Goal: Task Accomplishment & Management: Manage account settings

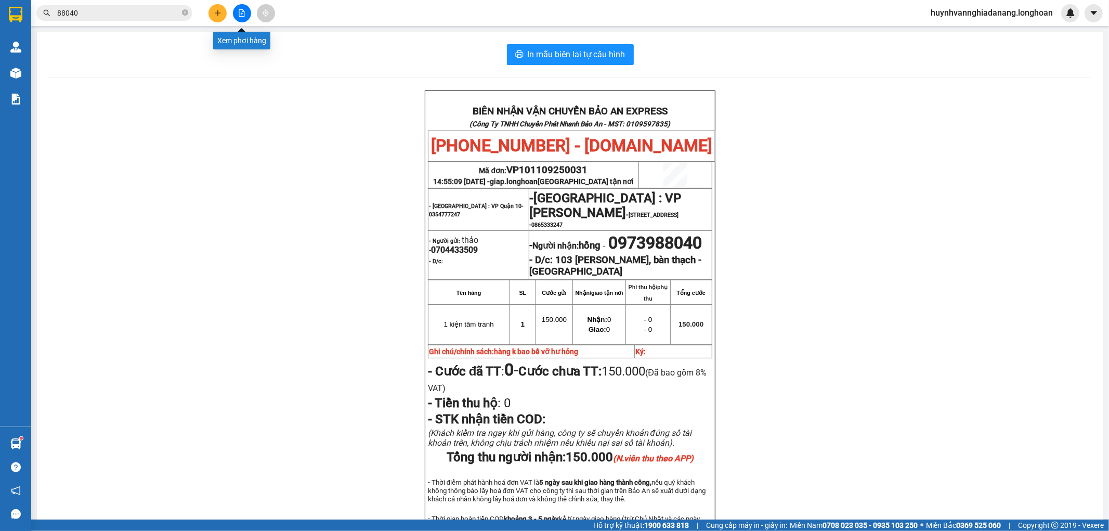
click at [243, 16] on icon "file-add" at bounding box center [242, 12] width 6 height 7
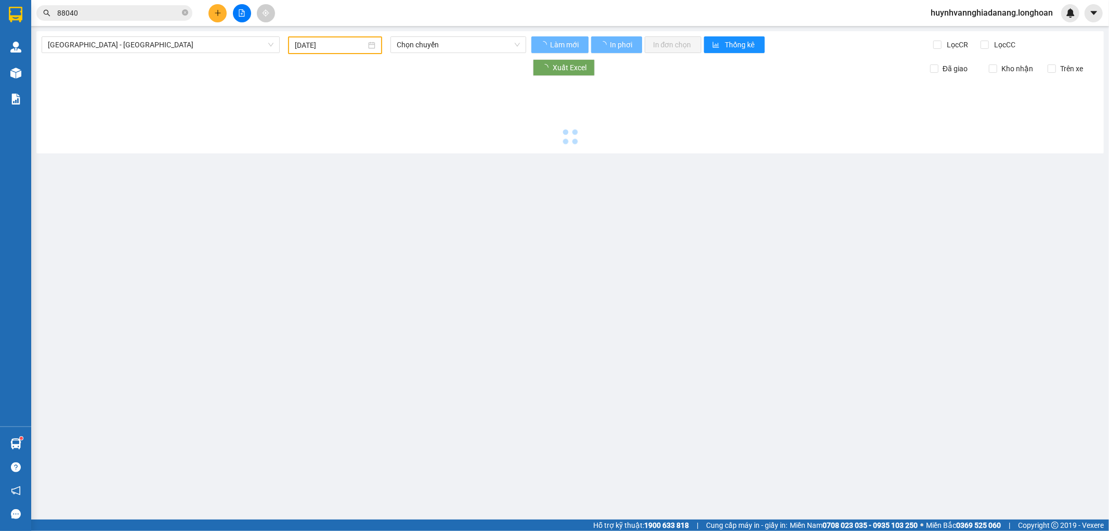
type input "14/09/2025"
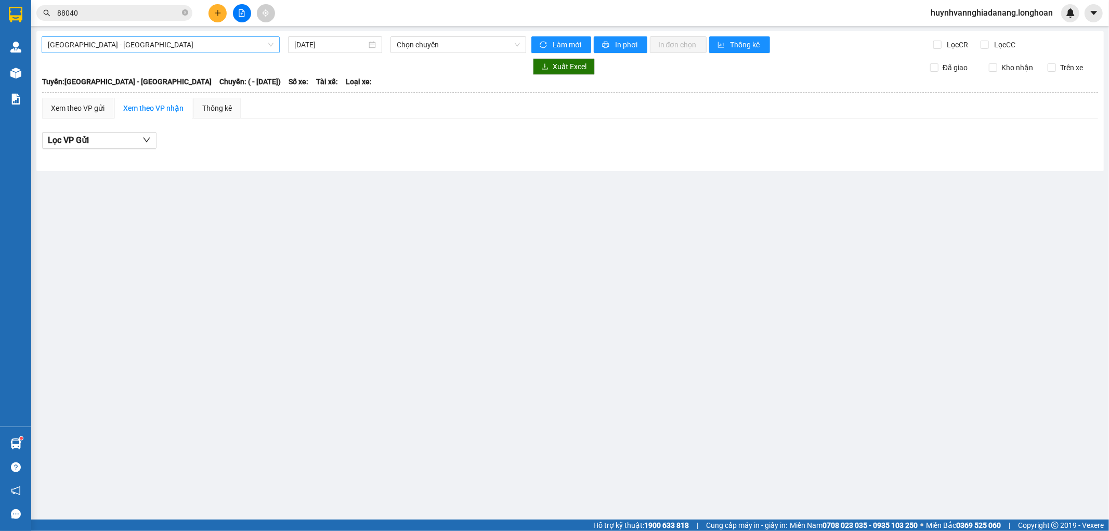
drag, startPoint x: 199, startPoint y: 46, endPoint x: 209, endPoint y: 47, distance: 10.4
click at [202, 46] on span "Hải Phòng - Hà Nội" at bounding box center [161, 45] width 226 height 16
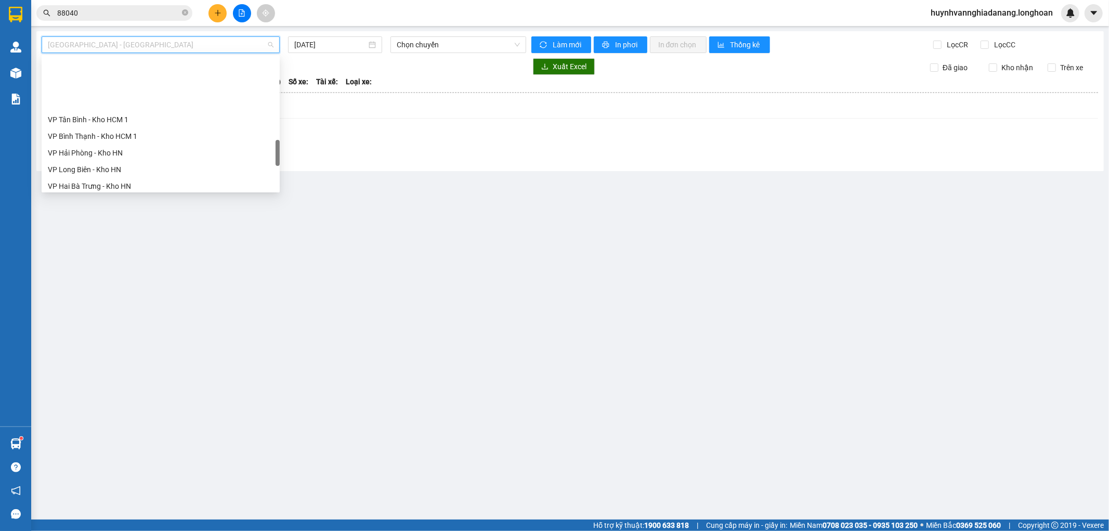
scroll to position [715, 0]
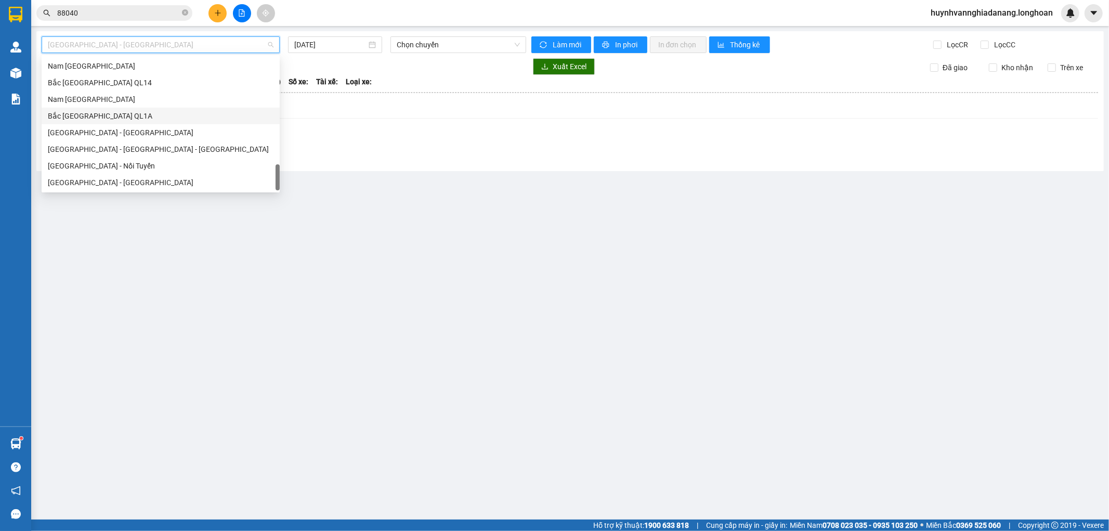
click at [119, 118] on div "Bắc Trung Nam QL1A" at bounding box center [161, 115] width 226 height 11
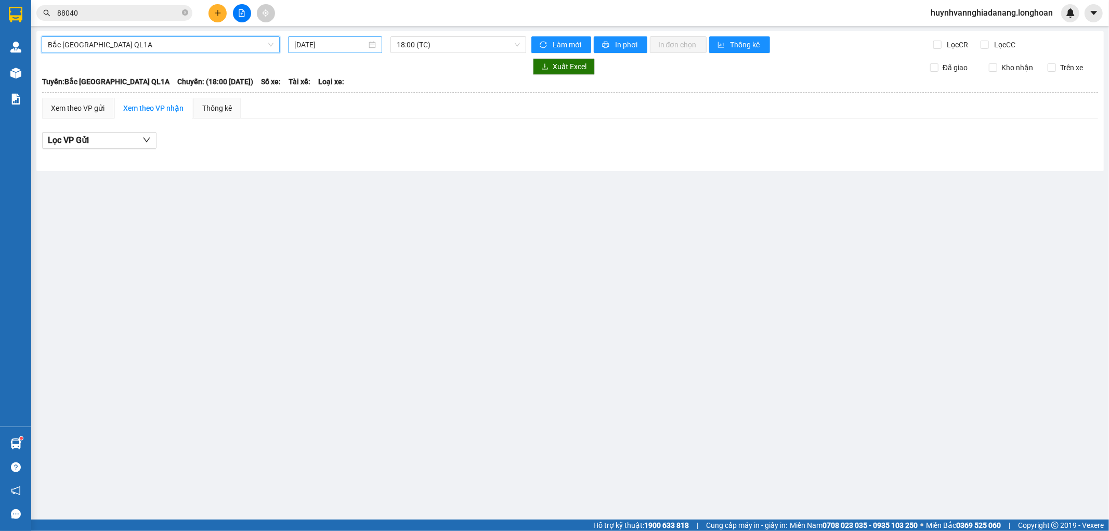
click at [352, 50] on input "[DATE]" at bounding box center [330, 44] width 72 height 11
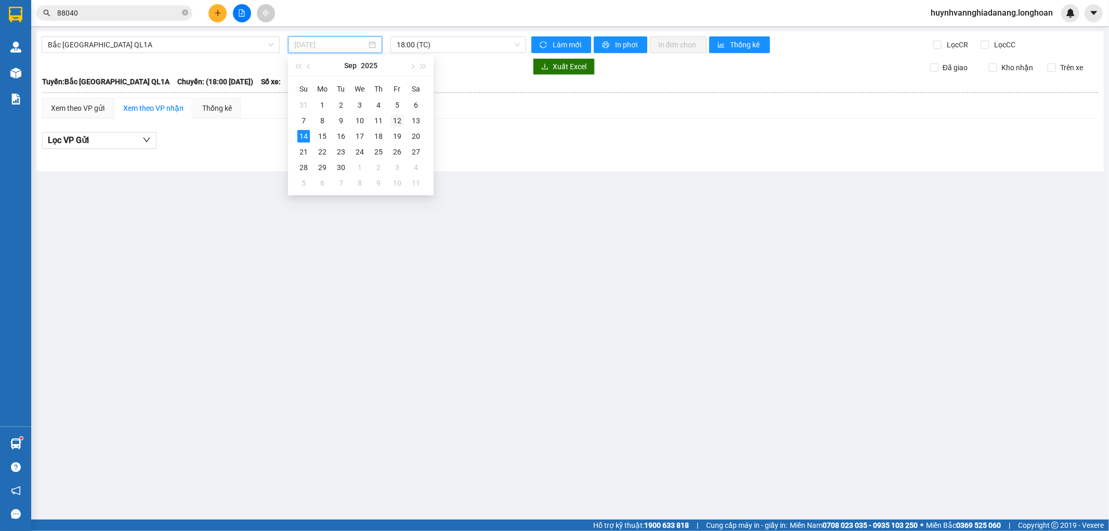
click at [398, 122] on div "12" at bounding box center [397, 120] width 12 height 12
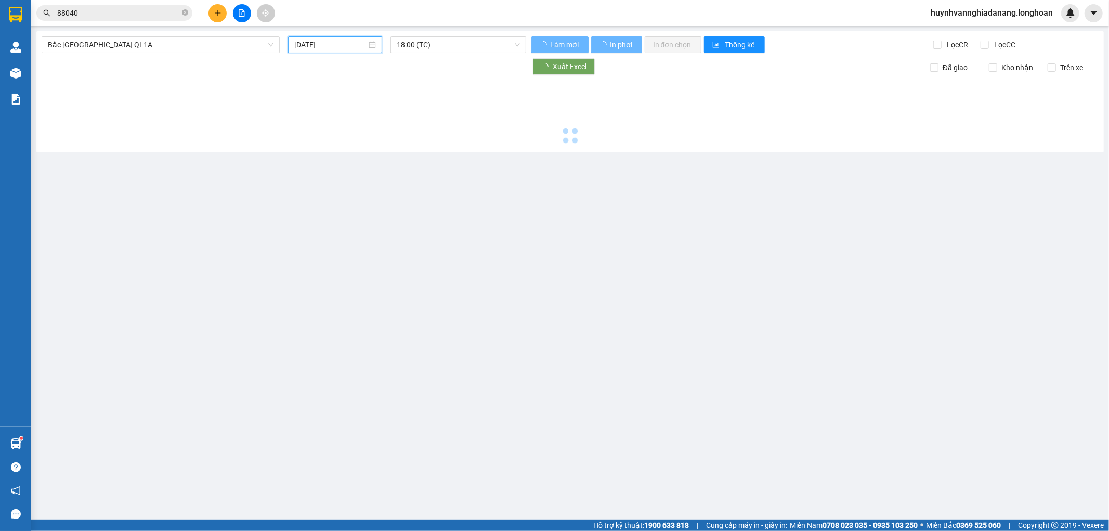
type input "12/09/2025"
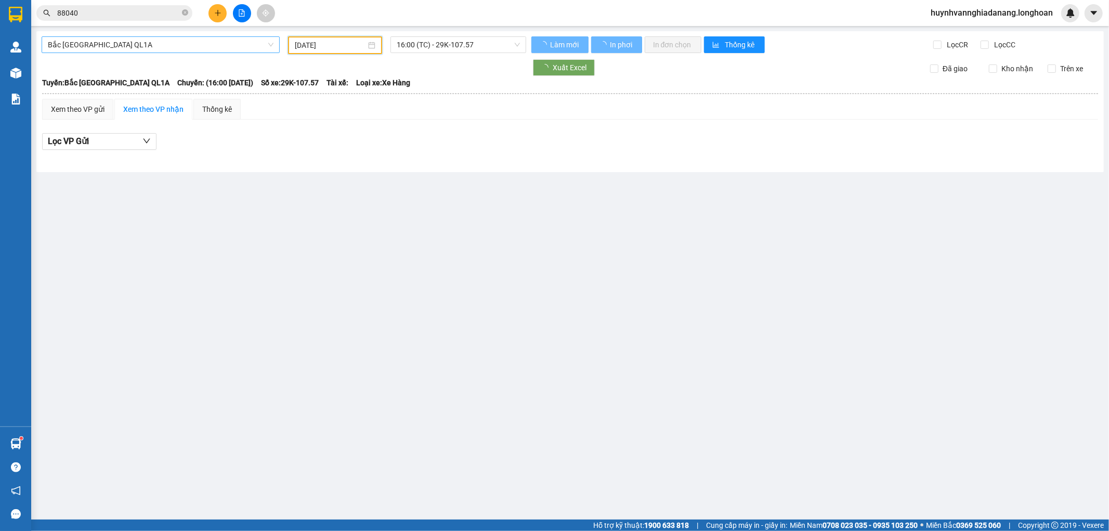
click at [209, 43] on span "Bắc Trung Nam QL1A" at bounding box center [161, 45] width 226 height 16
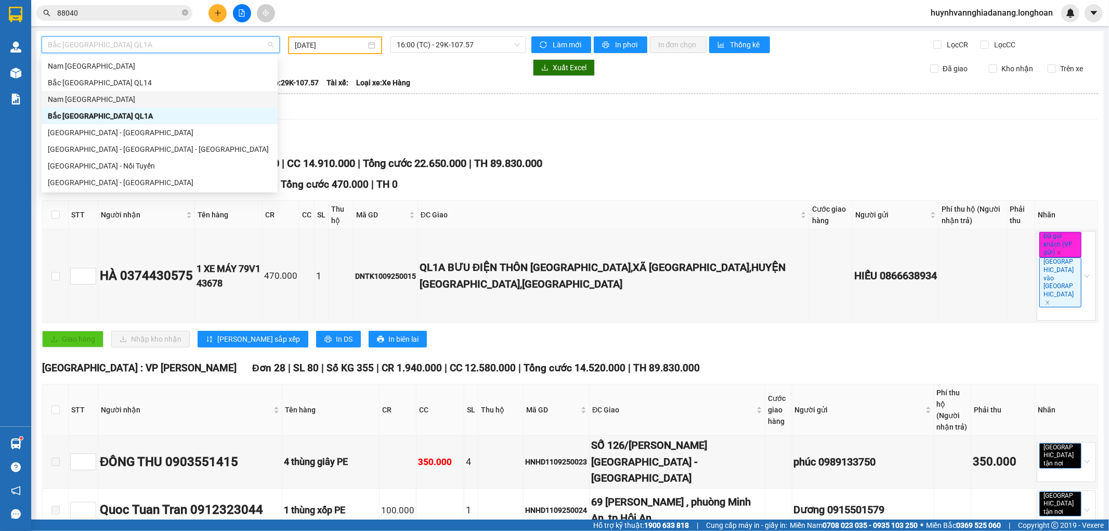
click at [100, 99] on div "Nam Trung Bắc QL1A" at bounding box center [160, 99] width 224 height 11
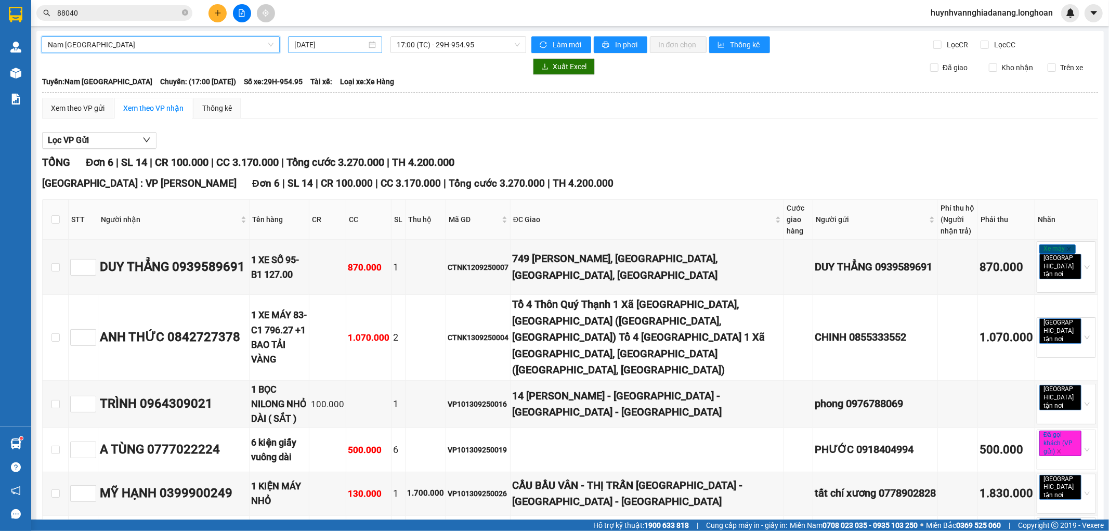
click at [347, 46] on input "[DATE]" at bounding box center [330, 44] width 72 height 11
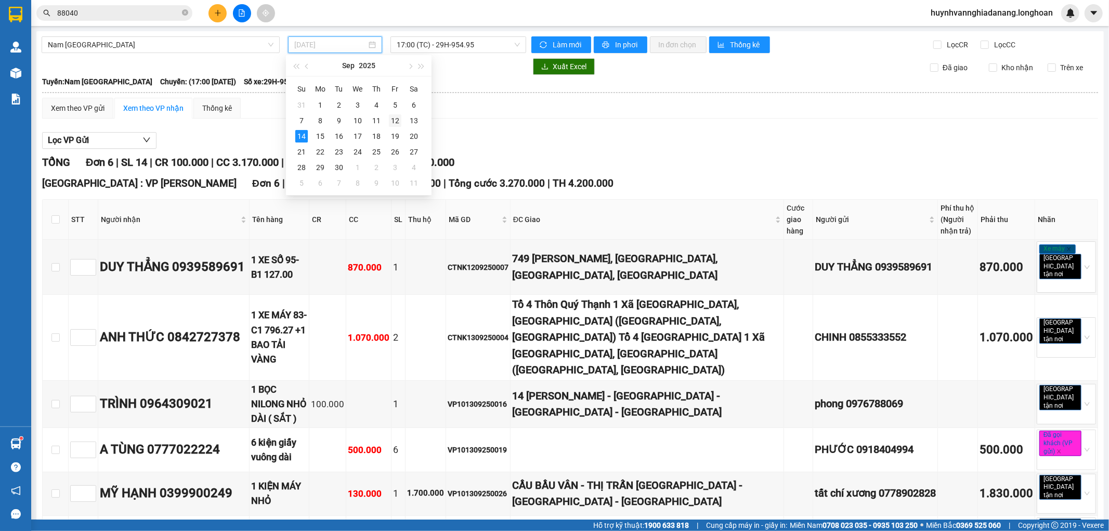
click at [393, 120] on div "12" at bounding box center [395, 120] width 12 height 12
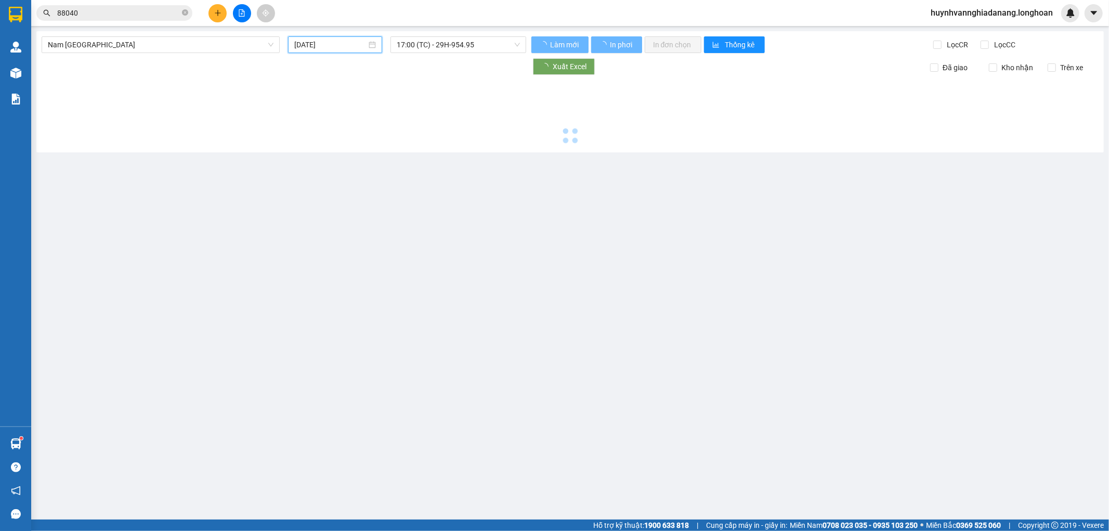
type input "12/09/2025"
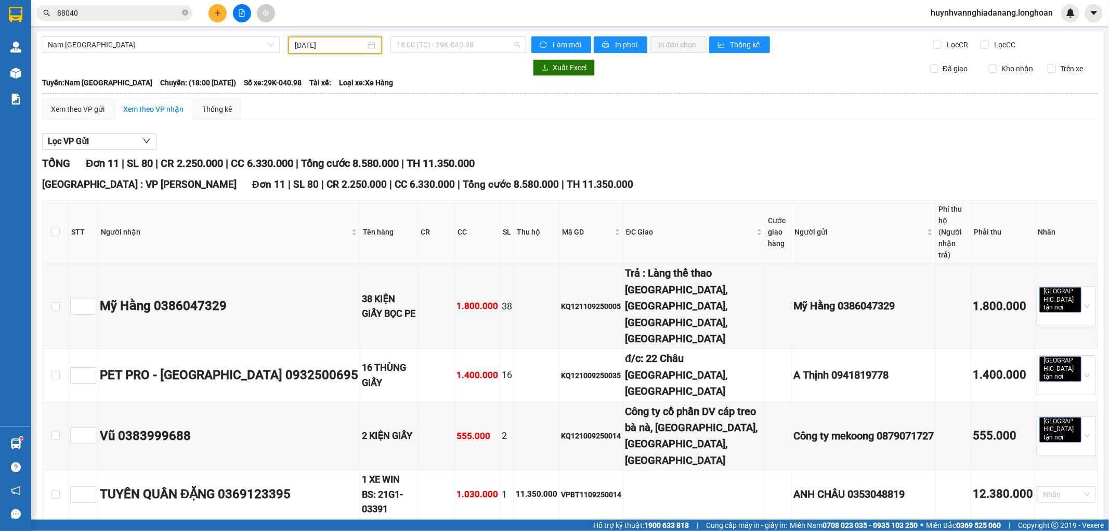
drag, startPoint x: 475, startPoint y: 49, endPoint x: 478, endPoint y: 58, distance: 9.4
click at [476, 49] on span "18:00 (TC) - 29K-040.98" at bounding box center [458, 45] width 123 height 16
drag, startPoint x: 469, startPoint y: 82, endPoint x: 425, endPoint y: 99, distance: 47.7
click at [469, 82] on div "18:00 (TC) - 29K-040.98" at bounding box center [434, 81] width 81 height 11
click at [54, 228] on input "checkbox" at bounding box center [55, 232] width 8 height 8
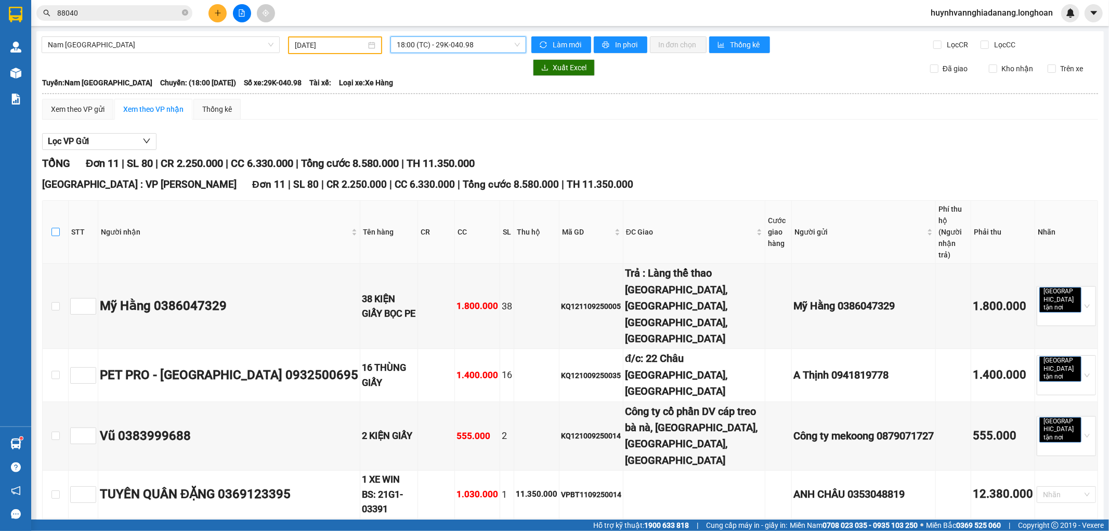
checkbox input "true"
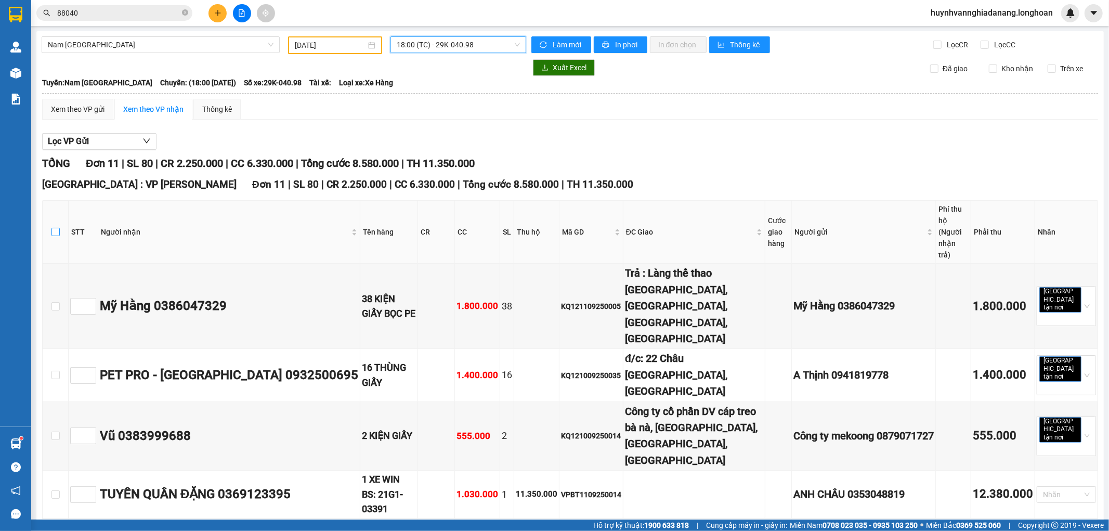
checkbox input "true"
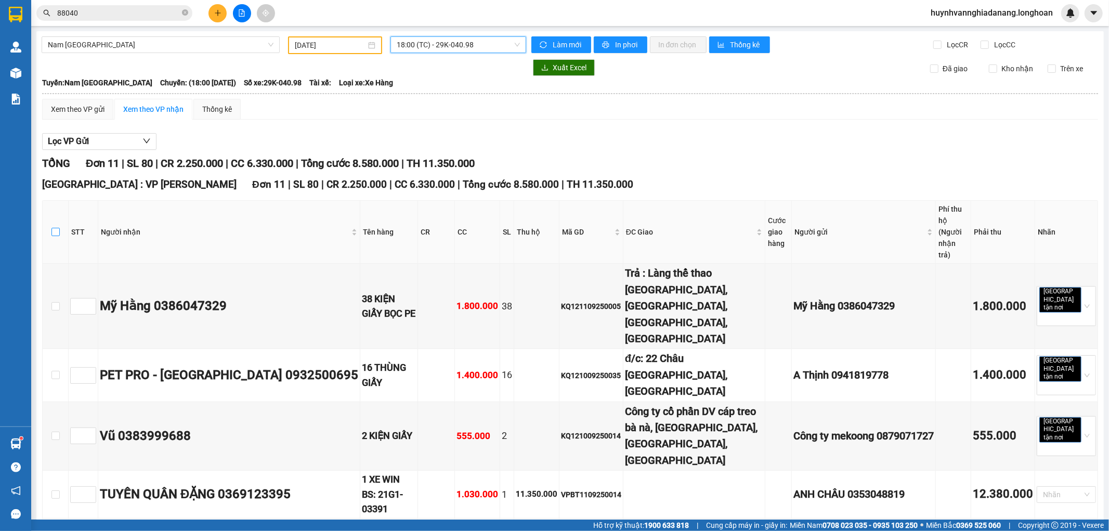
checkbox input "true"
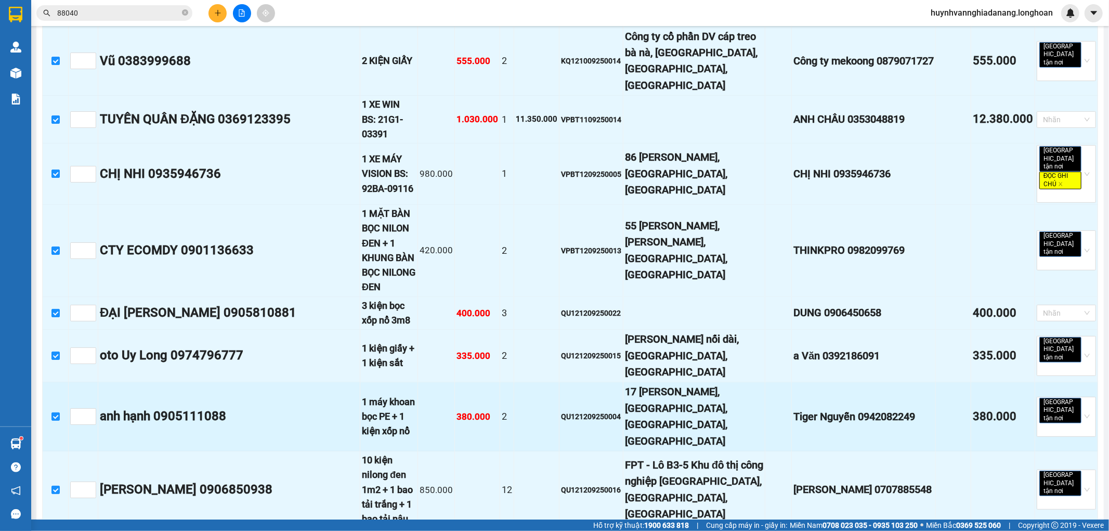
scroll to position [391, 0]
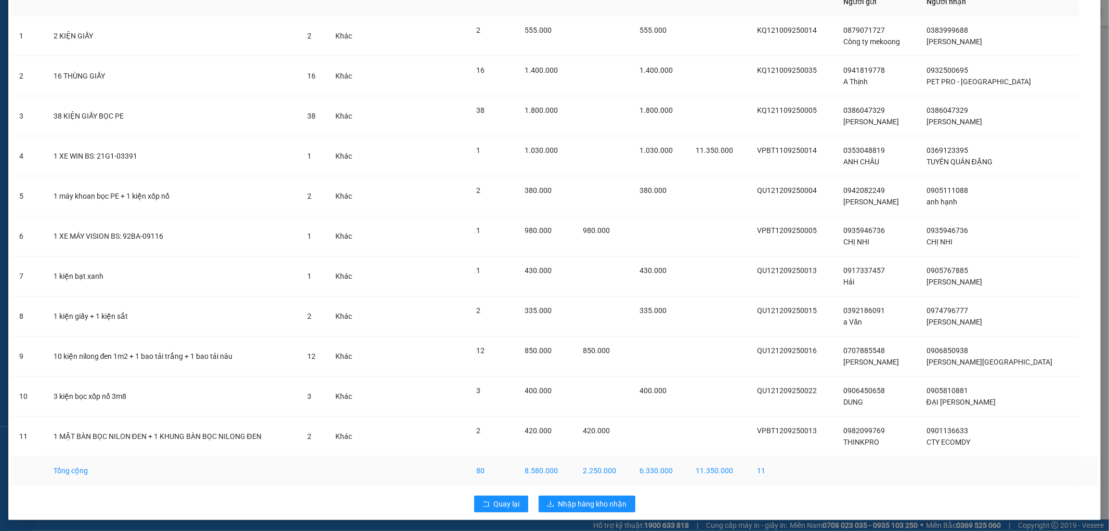
scroll to position [73, 0]
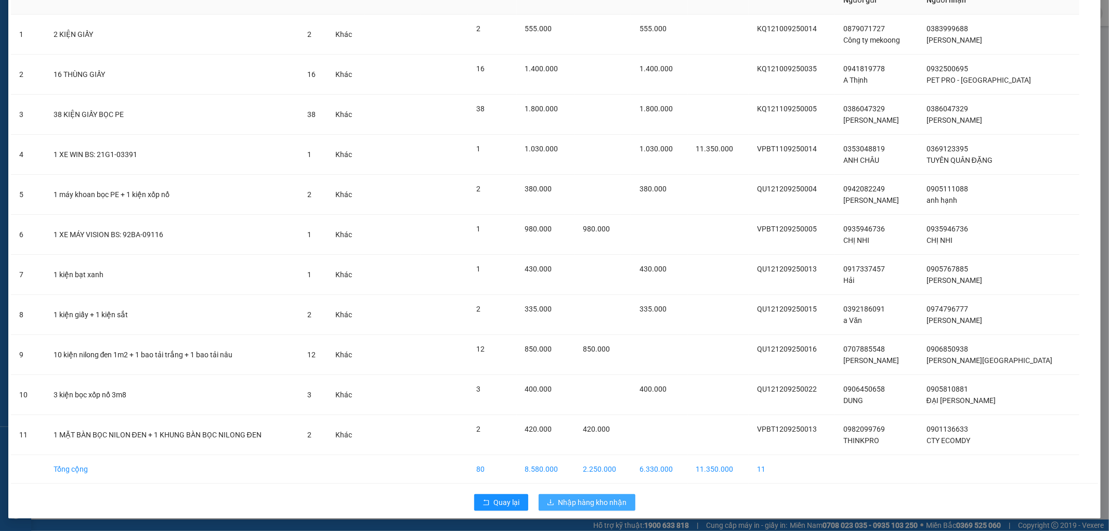
click at [596, 503] on span "Nhập hàng kho nhận" at bounding box center [592, 501] width 69 height 11
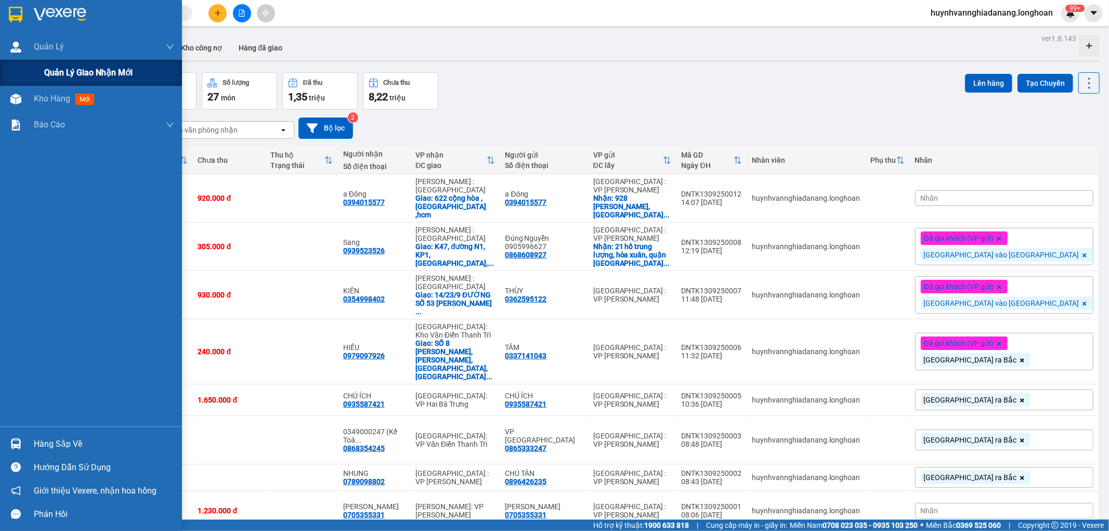
drag, startPoint x: 63, startPoint y: 70, endPoint x: 73, endPoint y: 69, distance: 9.4
click at [64, 70] on span "Quản lý giao nhận mới" at bounding box center [88, 72] width 88 height 13
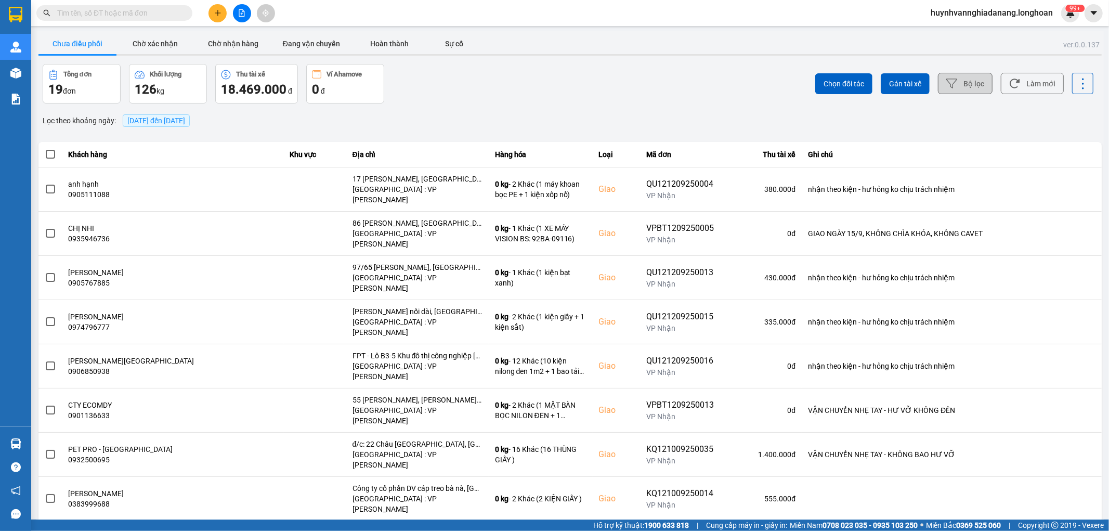
click at [952, 88] on button "Bộ lọc" at bounding box center [965, 83] width 55 height 21
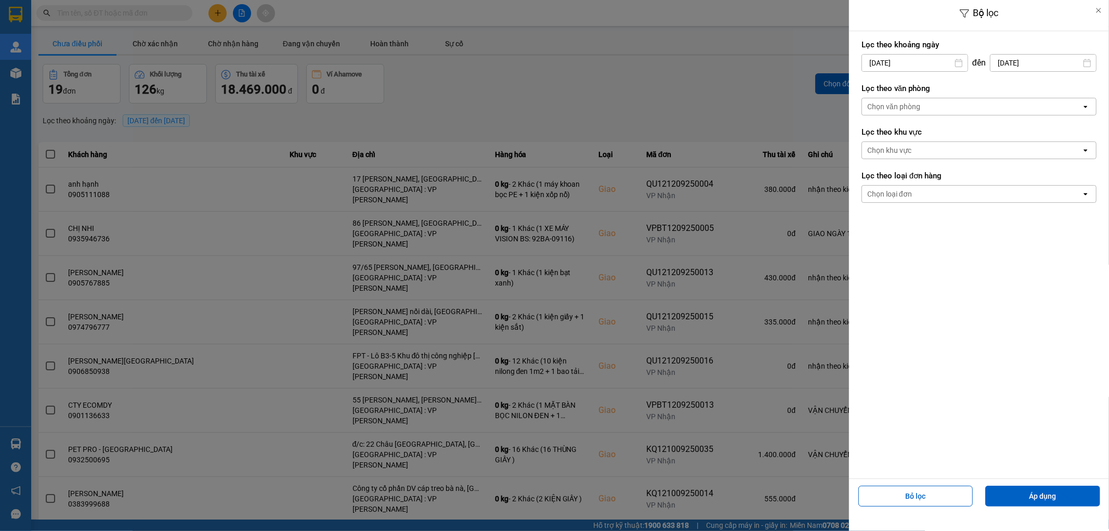
click at [939, 59] on input "[DATE]" at bounding box center [915, 63] width 106 height 17
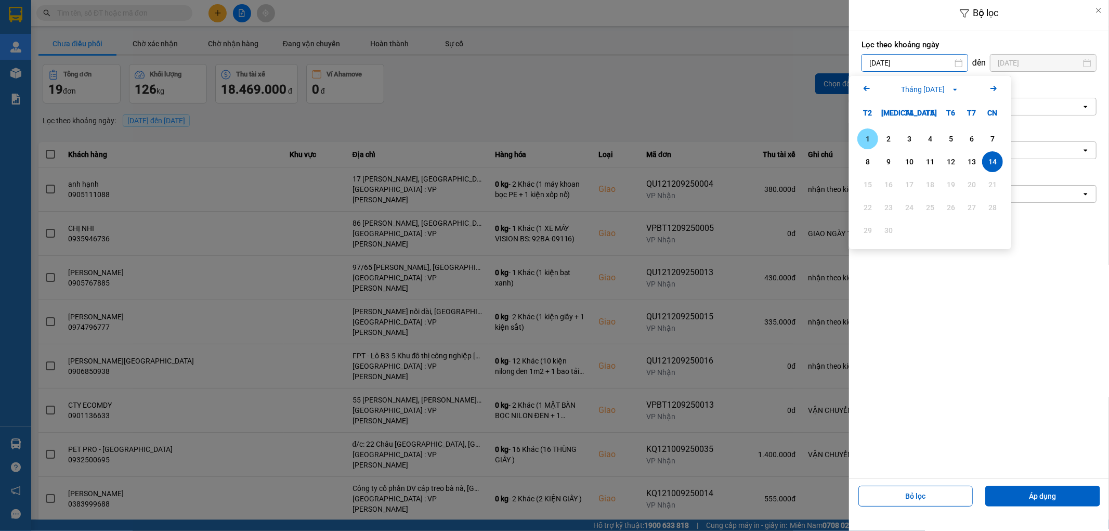
click at [871, 138] on div "1" at bounding box center [867, 139] width 15 height 12
type input "[DATE]"
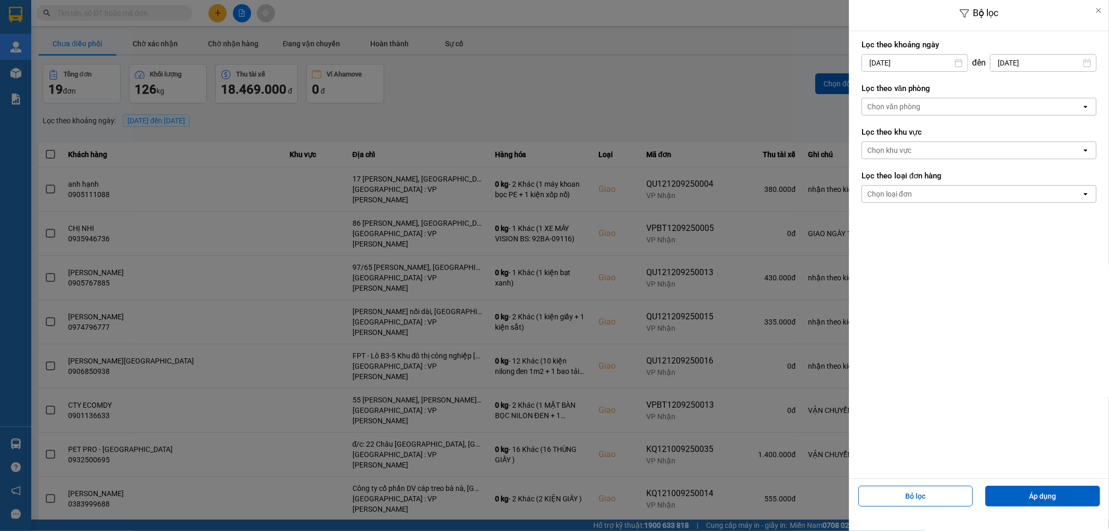
click at [954, 108] on div "Chọn văn phòng" at bounding box center [971, 106] width 219 height 17
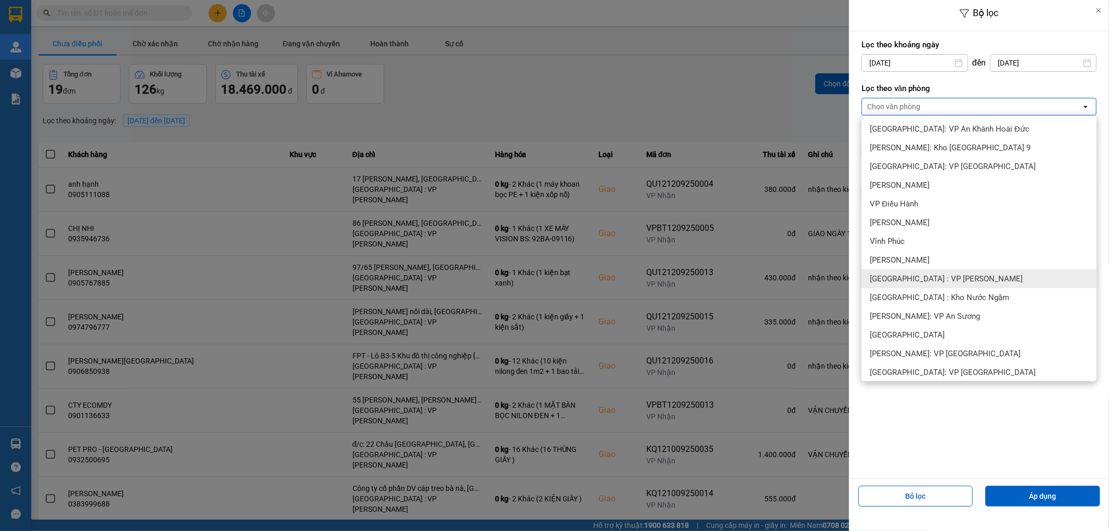
click at [957, 279] on div "[GEOGRAPHIC_DATA] : VP [PERSON_NAME]" at bounding box center [978, 278] width 235 height 19
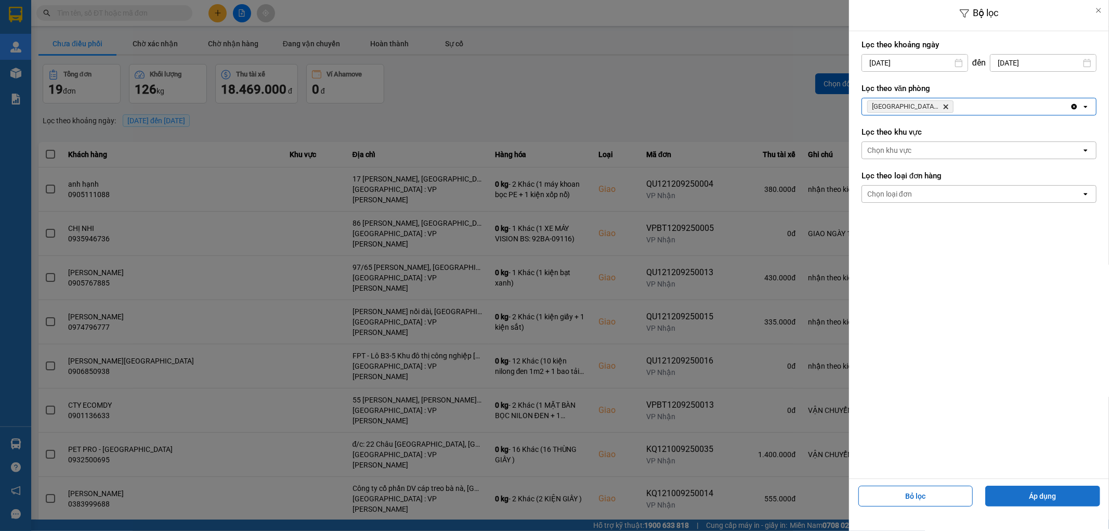
click at [1045, 502] on button "Áp dụng" at bounding box center [1042, 495] width 115 height 21
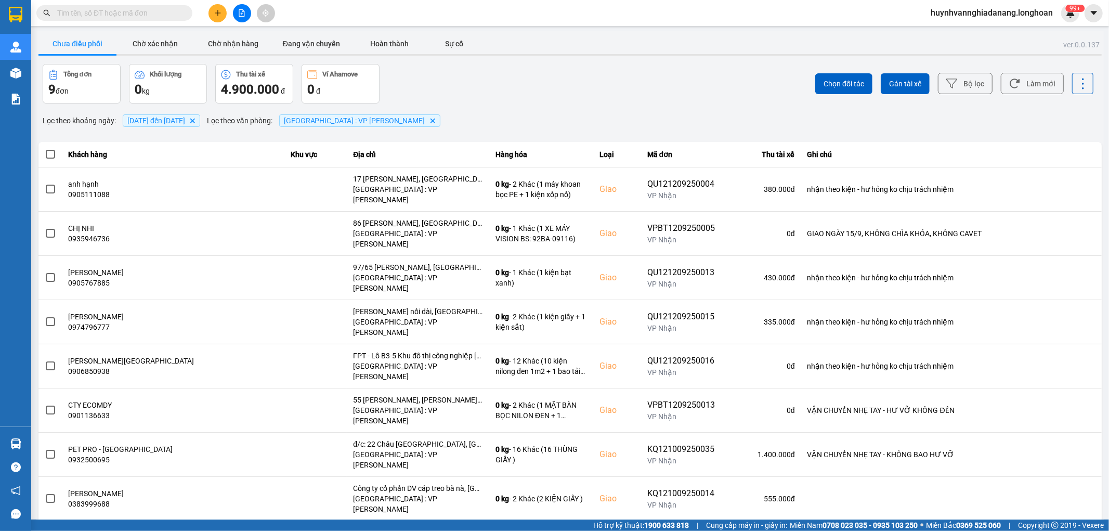
click at [1075, 479] on div "100 / trang" at bounding box center [1074, 477] width 38 height 10
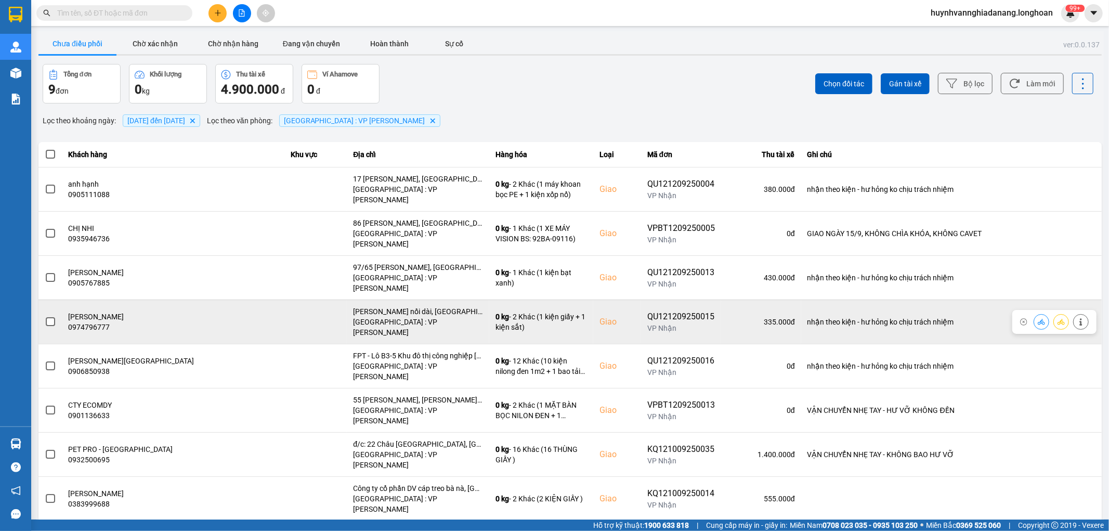
click at [51, 317] on span at bounding box center [50, 321] width 9 height 9
click at [45, 316] on input "checkbox" at bounding box center [45, 316] width 0 height 0
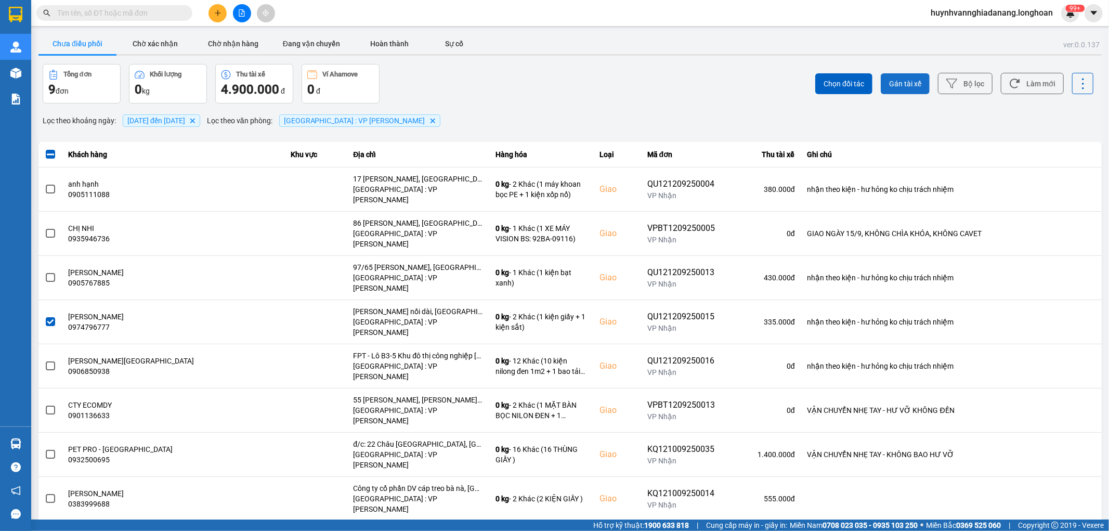
click at [909, 84] on span "Gán tài xế" at bounding box center [905, 83] width 32 height 10
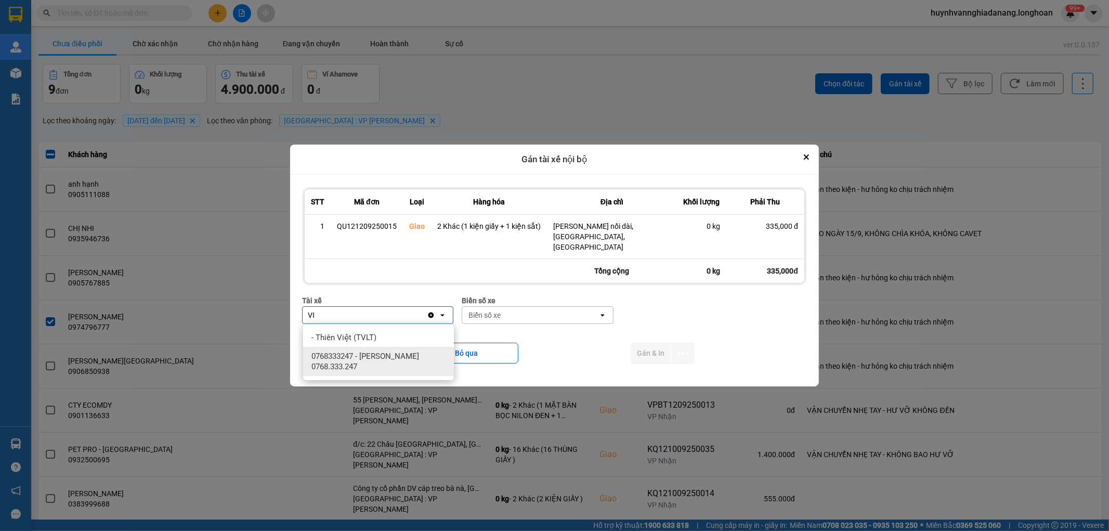
type input "VI"
drag, startPoint x: 406, startPoint y: 362, endPoint x: 456, endPoint y: 352, distance: 51.0
click at [408, 362] on span "0768333247 - [PERSON_NAME] 0768.333.247" at bounding box center [380, 361] width 138 height 21
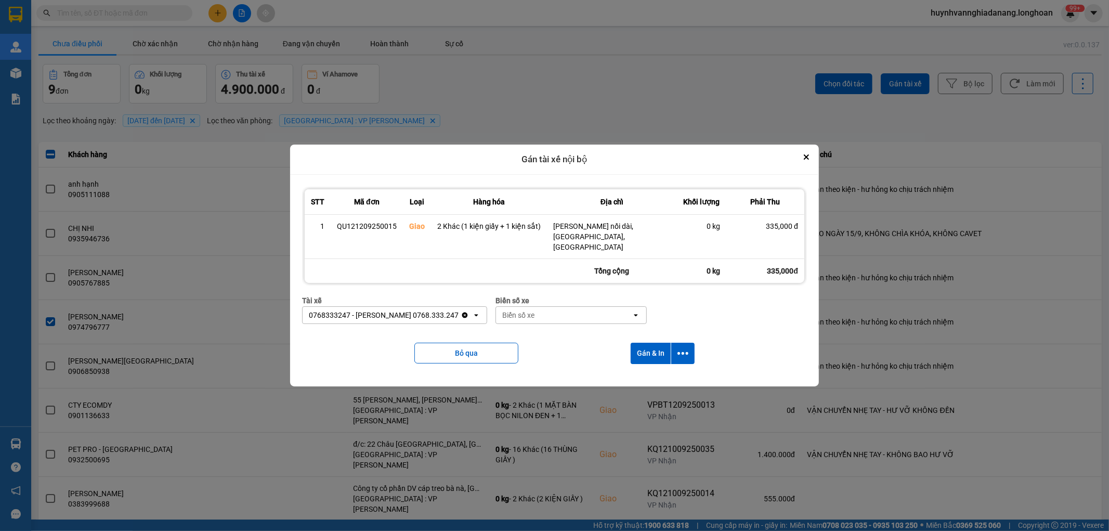
click at [533, 312] on div "Biển số xe" at bounding box center [564, 315] width 136 height 17
type input "8487"
click at [549, 335] on div "29E-084.87" at bounding box center [568, 337] width 151 height 19
click at [679, 355] on icon "dialog" at bounding box center [682, 353] width 11 height 11
click at [649, 380] on span "Chỉ gán tài" at bounding box center [641, 381] width 34 height 10
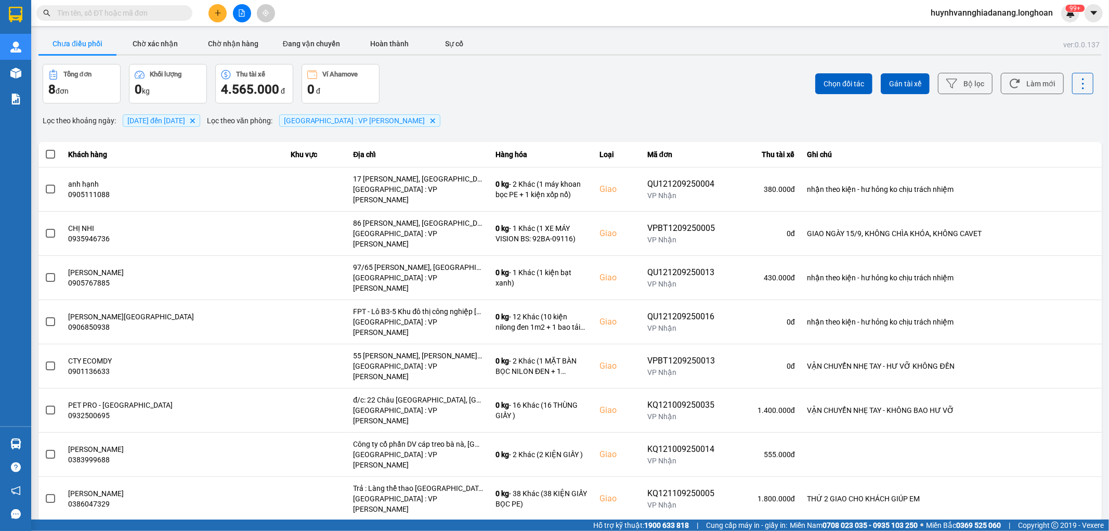
drag, startPoint x: 49, startPoint y: 152, endPoint x: 65, endPoint y: 152, distance: 15.6
click at [50, 152] on span at bounding box center [50, 154] width 9 height 9
click at [45, 149] on input "checkbox" at bounding box center [45, 149] width 0 height 0
click at [912, 89] on button "Gán tài xế" at bounding box center [904, 83] width 49 height 21
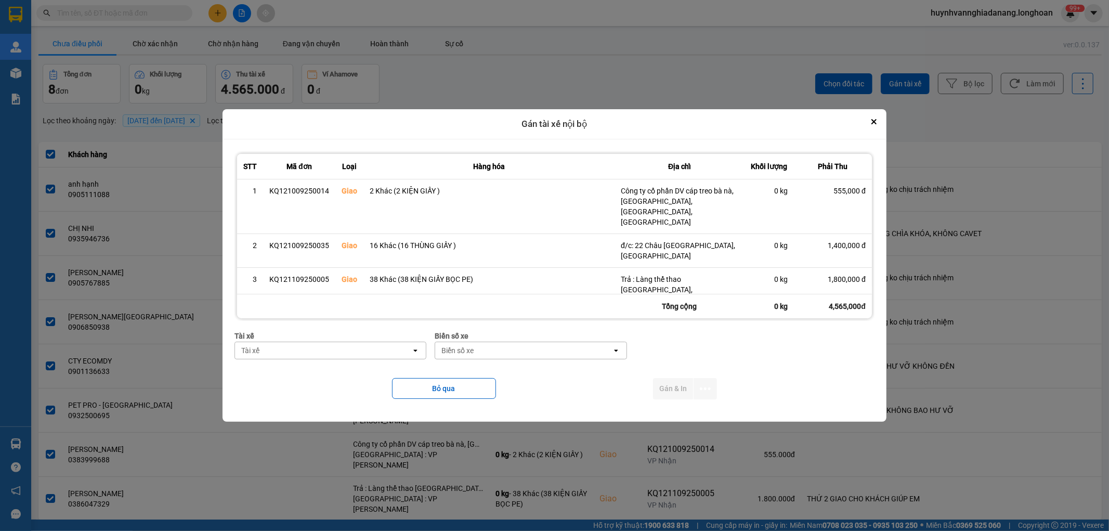
click at [356, 348] on div "Tài xế" at bounding box center [323, 350] width 176 height 17
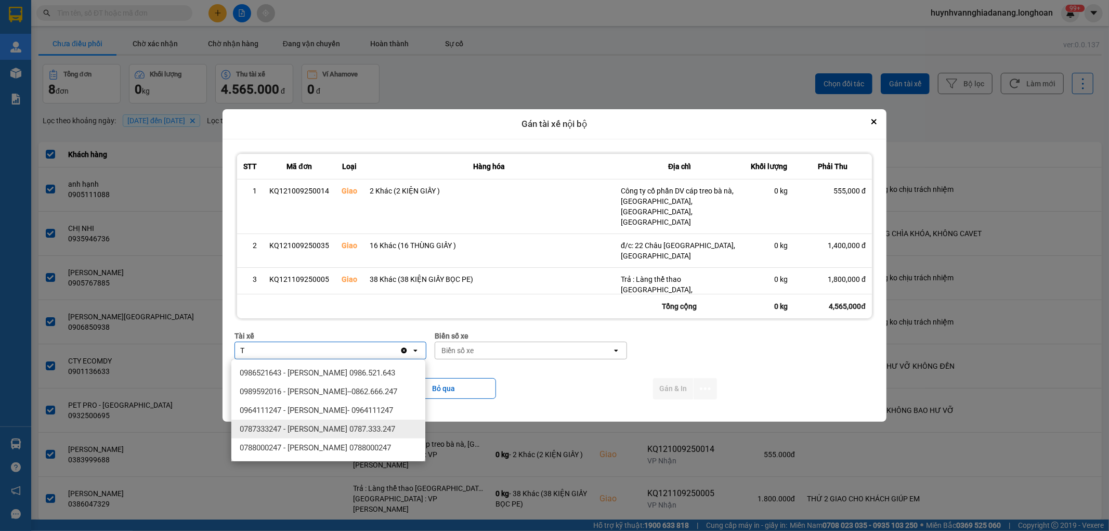
type input "T"
click at [330, 427] on span "0787333247 - [PERSON_NAME] 0787.333.247" at bounding box center [317, 429] width 155 height 10
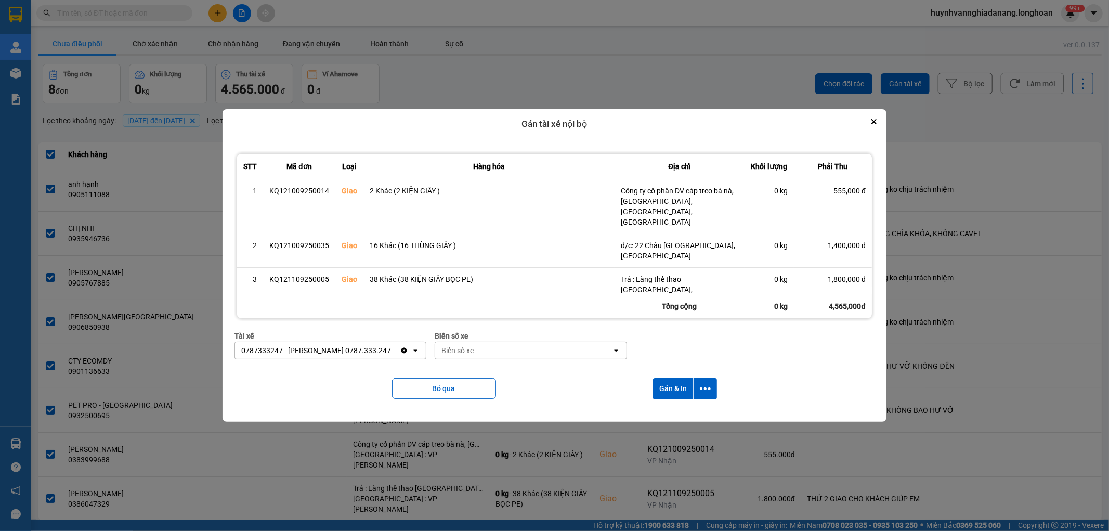
click at [500, 345] on div "Biển số xe" at bounding box center [523, 350] width 176 height 17
type input "6268"
click at [506, 370] on div "29H-962.68" at bounding box center [530, 372] width 194 height 19
click at [703, 391] on icon "dialog" at bounding box center [705, 388] width 11 height 11
click at [684, 412] on div "Chỉ gán tài" at bounding box center [678, 417] width 61 height 10
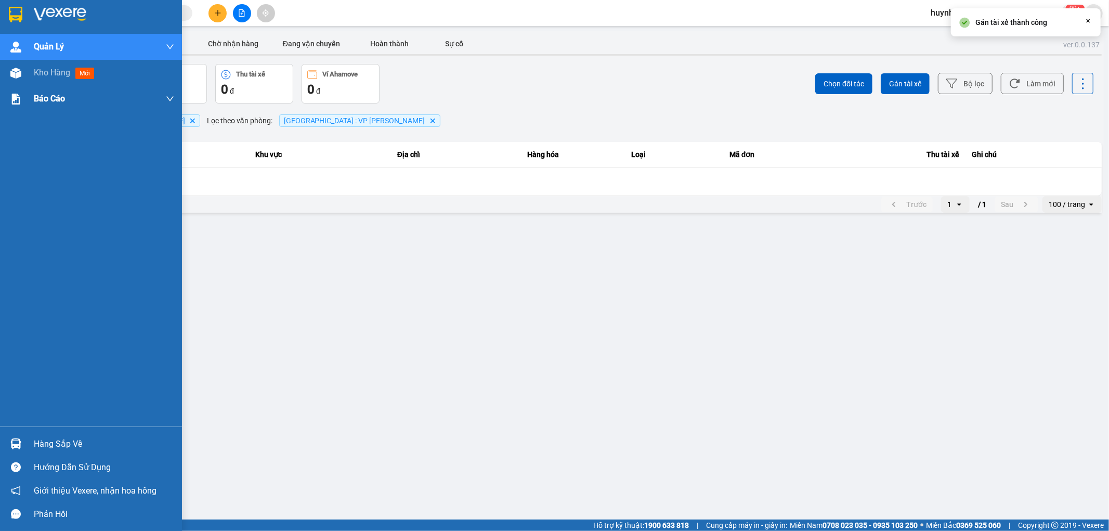
drag, startPoint x: 34, startPoint y: 75, endPoint x: 126, endPoint y: 111, distance: 98.1
click at [35, 75] on span "Kho hàng" at bounding box center [52, 73] width 36 height 10
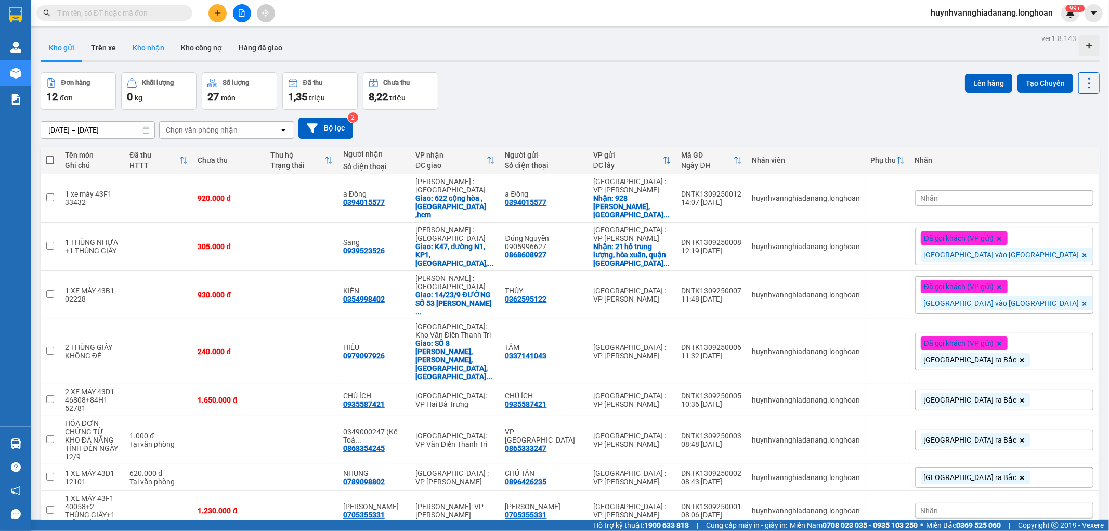
drag, startPoint x: 146, startPoint y: 43, endPoint x: 153, endPoint y: 45, distance: 7.4
click at [146, 43] on button "Kho nhận" at bounding box center [148, 47] width 48 height 25
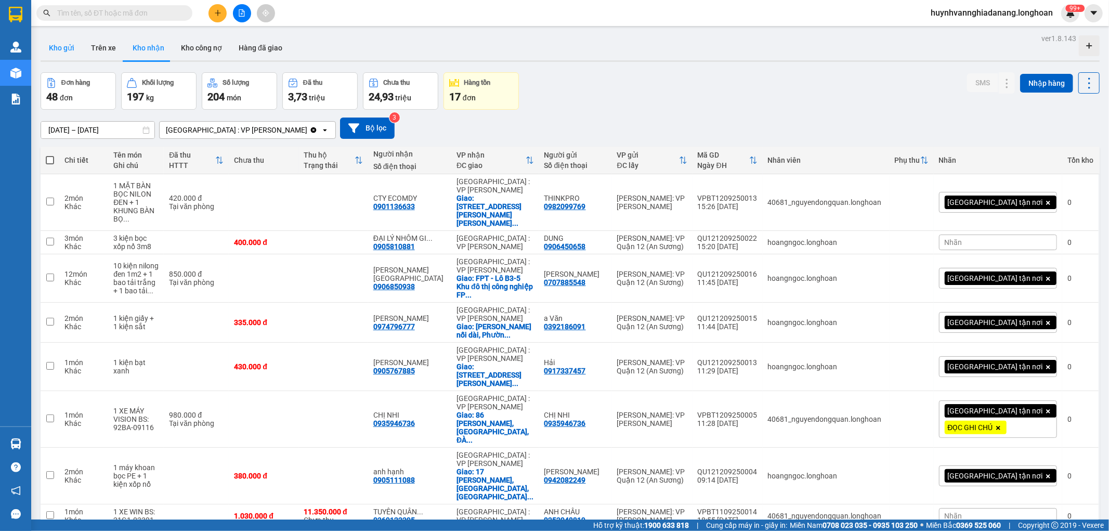
click at [64, 52] on button "Kho gửi" at bounding box center [62, 47] width 42 height 25
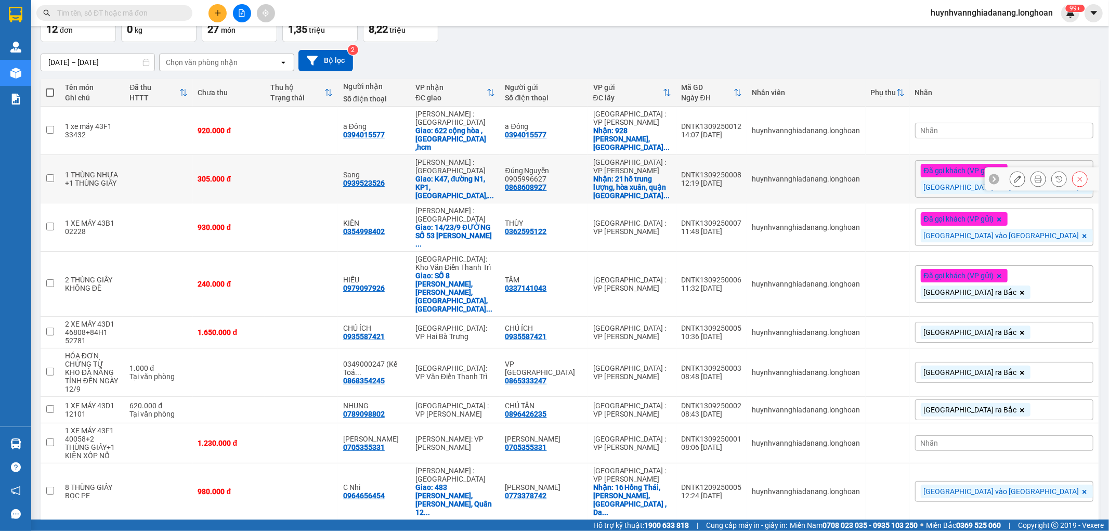
scroll to position [86, 0]
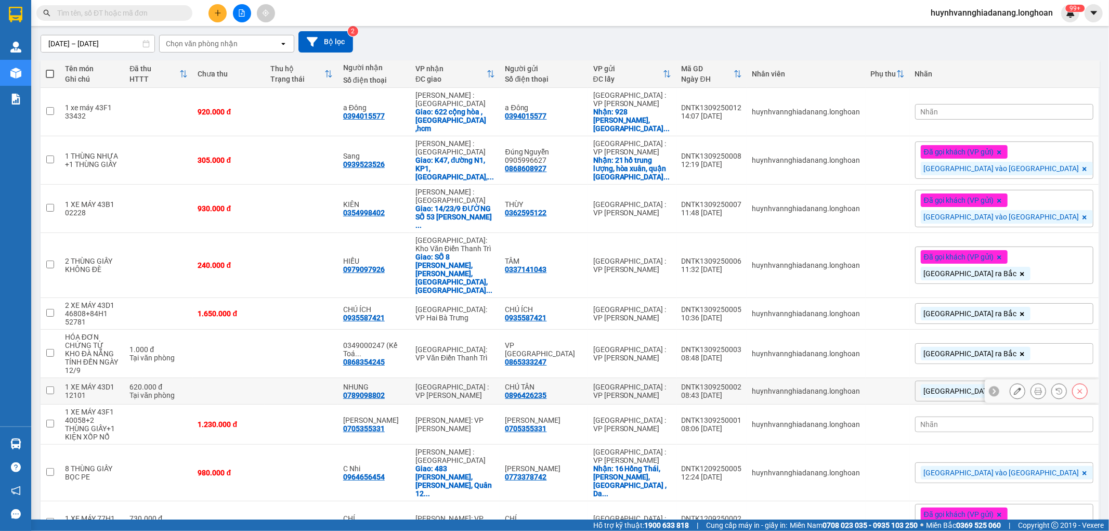
click at [48, 386] on input "checkbox" at bounding box center [50, 390] width 8 height 8
checkbox input "true"
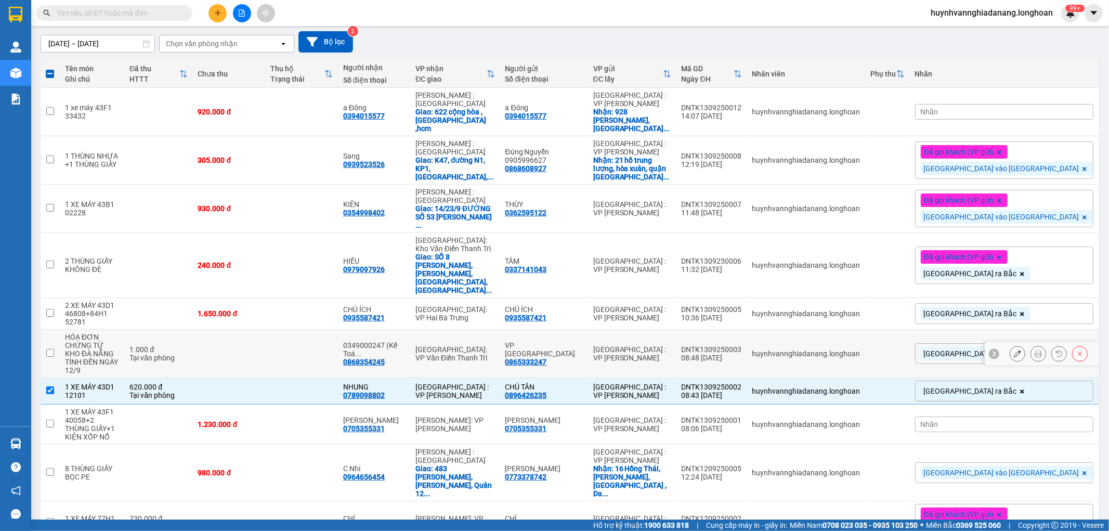
click at [50, 349] on input "checkbox" at bounding box center [50, 353] width 8 height 8
checkbox input "true"
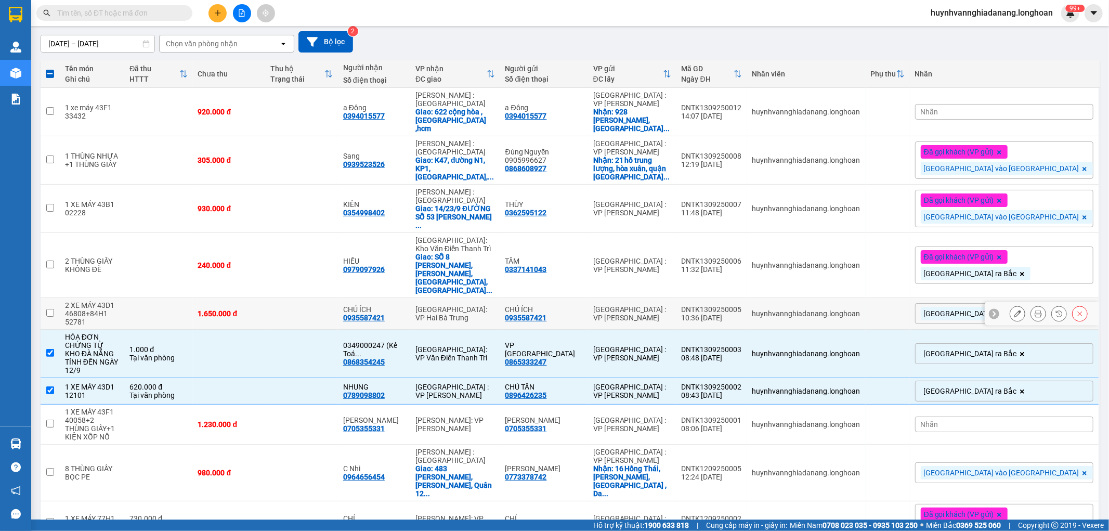
click at [48, 309] on input "checkbox" at bounding box center [50, 313] width 8 height 8
checkbox input "true"
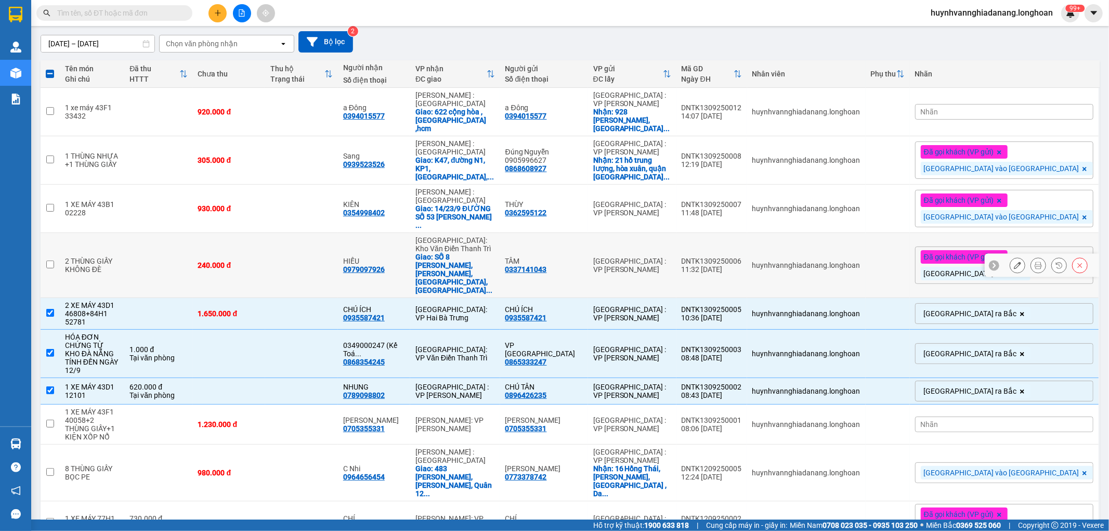
click at [54, 260] on input "checkbox" at bounding box center [50, 264] width 8 height 8
checkbox input "true"
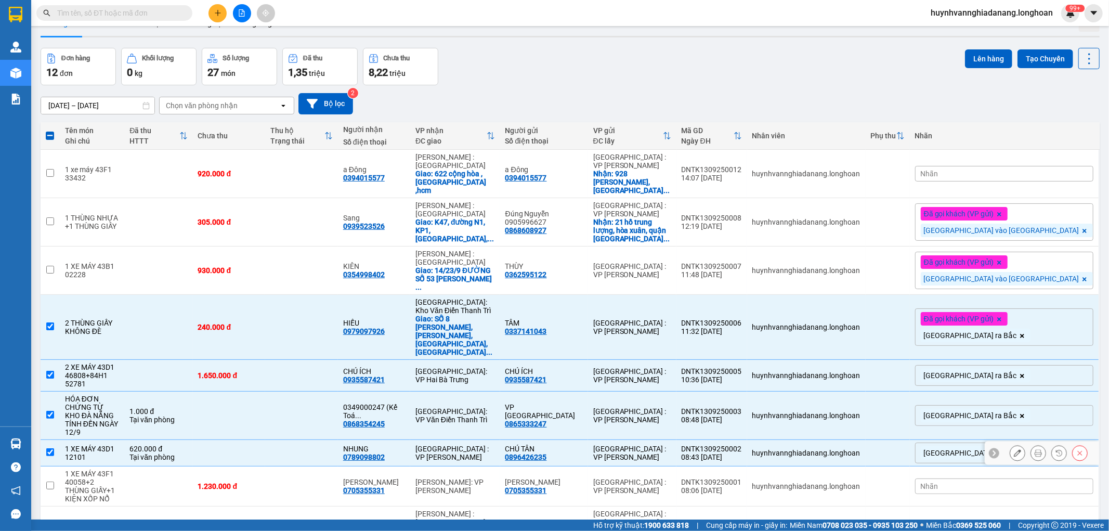
scroll to position [0, 0]
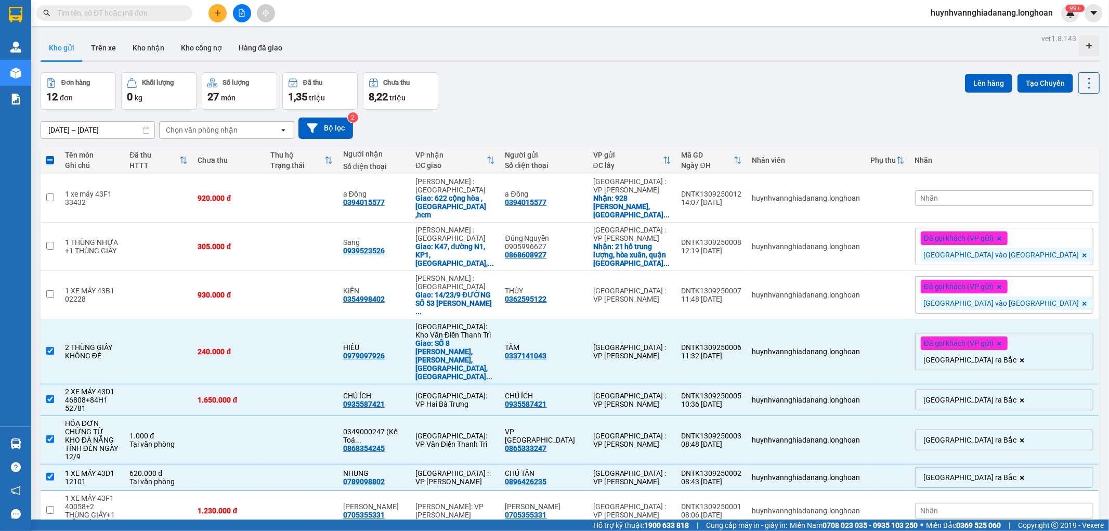
click at [54, 163] on label at bounding box center [50, 160] width 9 height 10
click at [50, 155] on input "checkbox" at bounding box center [50, 155] width 0 height 0
checkbox input "true"
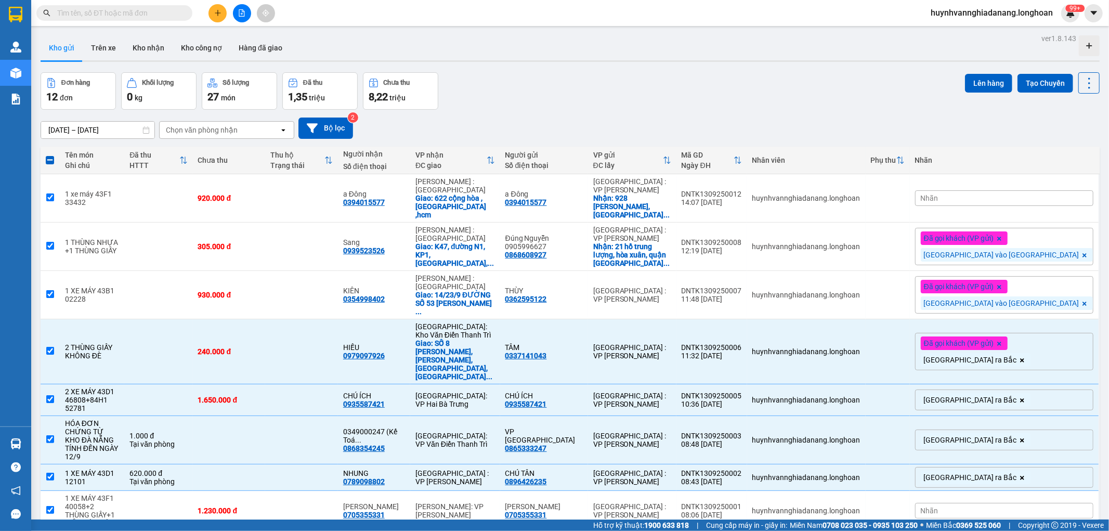
checkbox input "true"
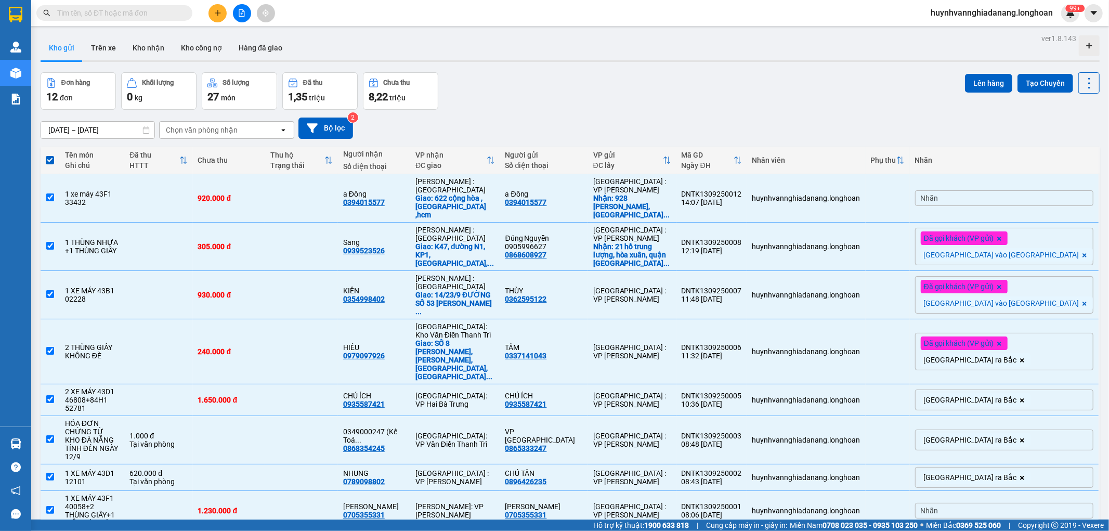
click at [51, 162] on span at bounding box center [50, 160] width 8 height 8
click at [50, 155] on input "checkbox" at bounding box center [50, 155] width 0 height 0
checkbox input "false"
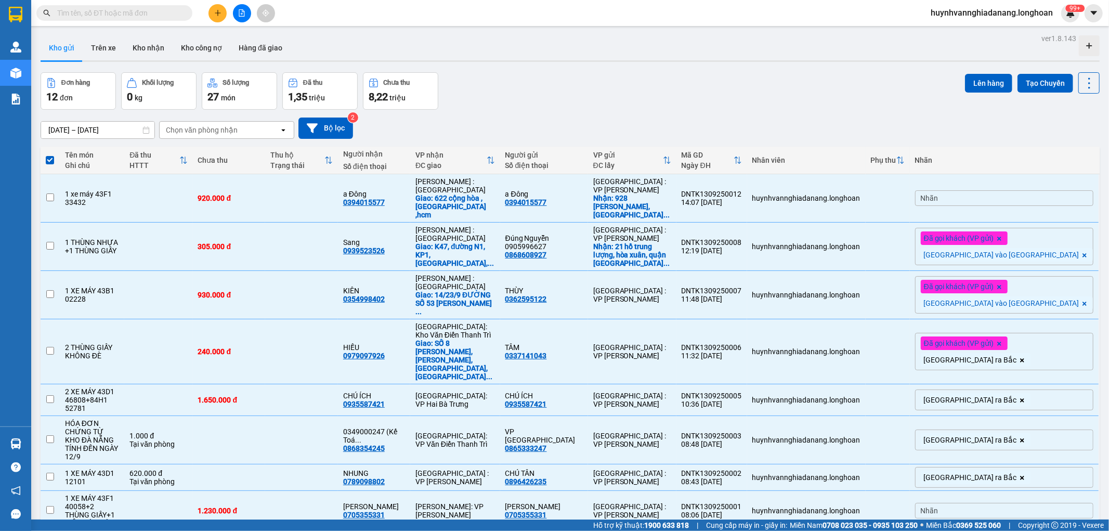
checkbox input "false"
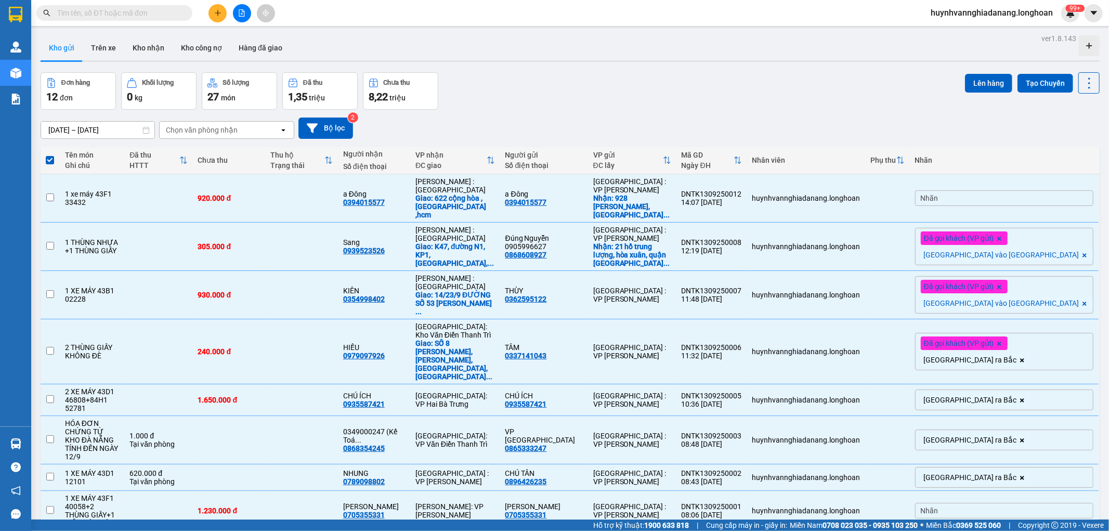
checkbox input "false"
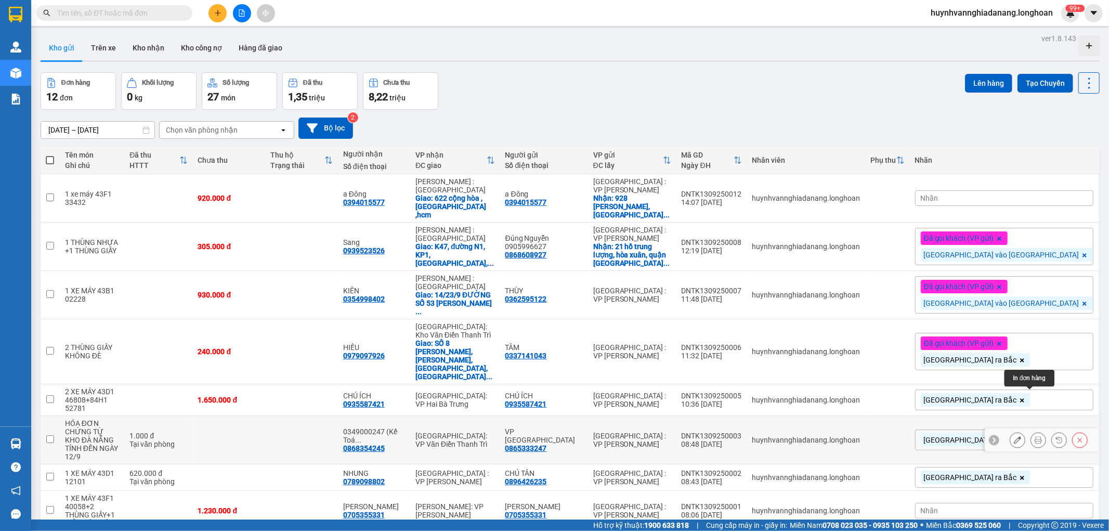
click at [1034, 436] on icon at bounding box center [1037, 439] width 7 height 7
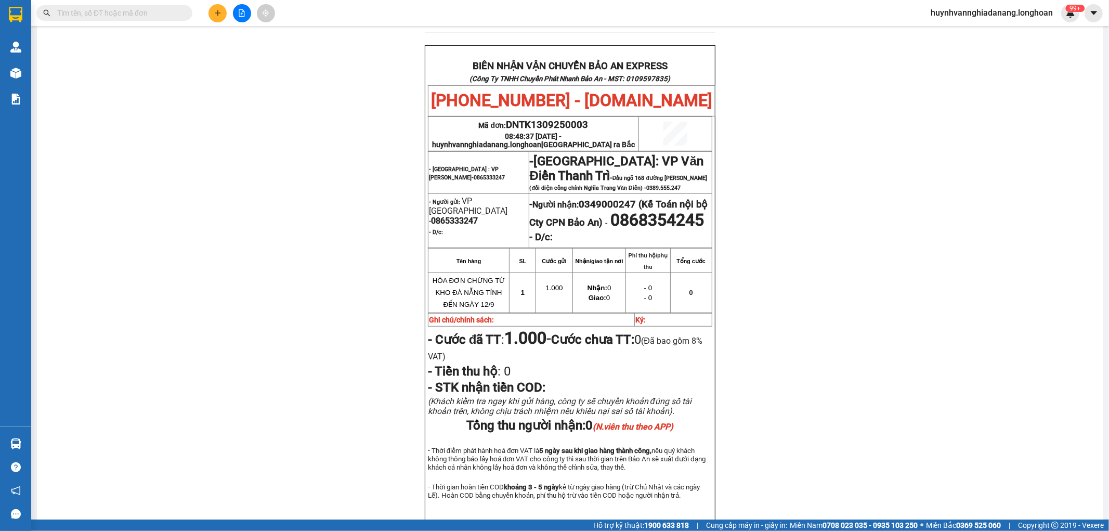
scroll to position [462, 0]
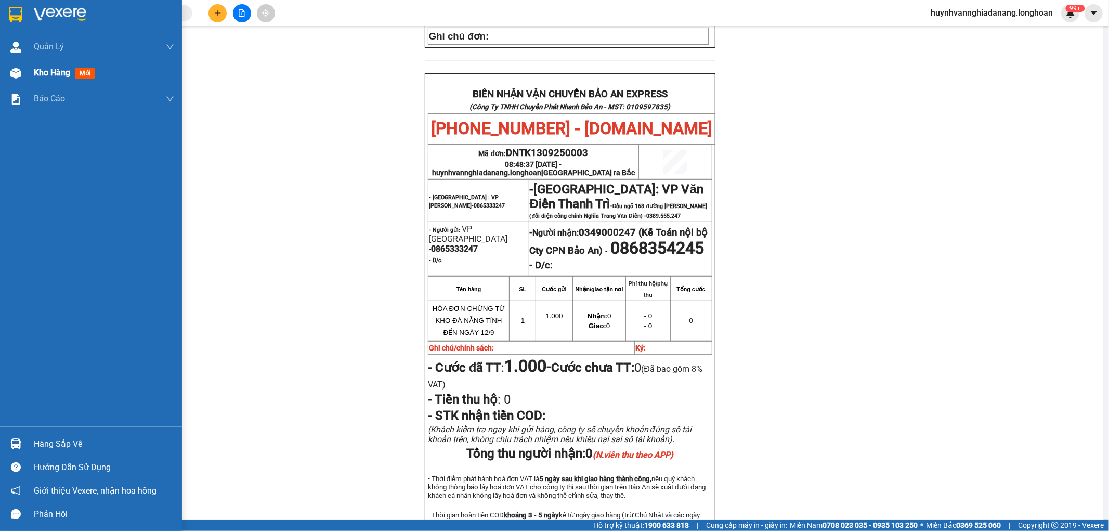
click at [47, 69] on span "Kho hàng" at bounding box center [52, 73] width 36 height 10
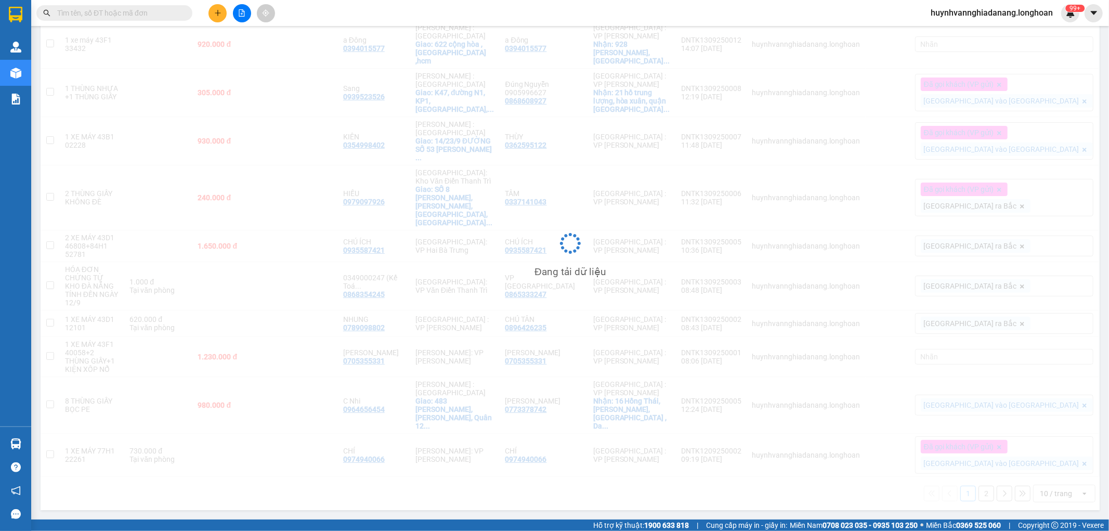
scroll to position [65, 0]
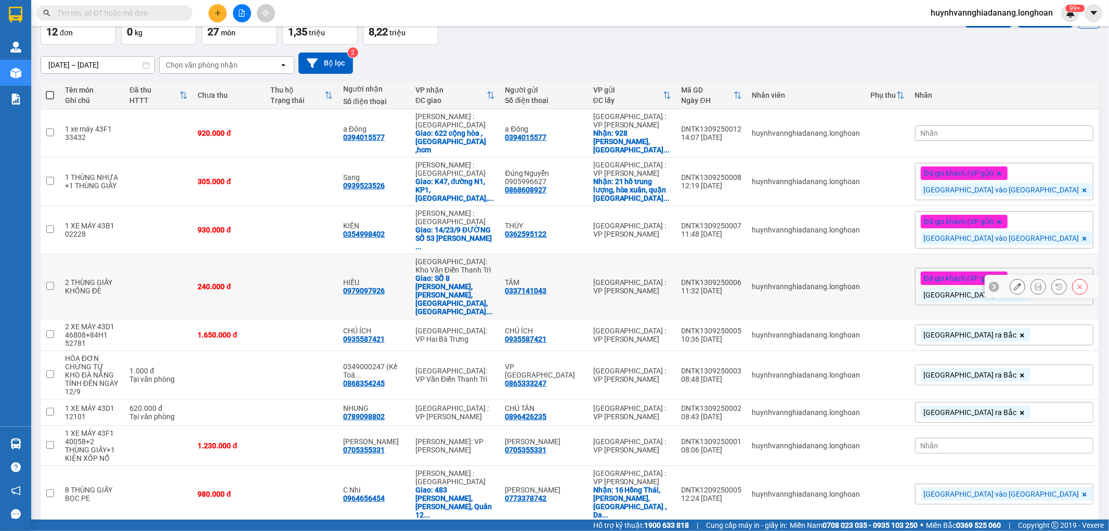
drag, startPoint x: 53, startPoint y: 262, endPoint x: 61, endPoint y: 266, distance: 9.1
click at [54, 263] on td at bounding box center [50, 286] width 19 height 65
checkbox input "true"
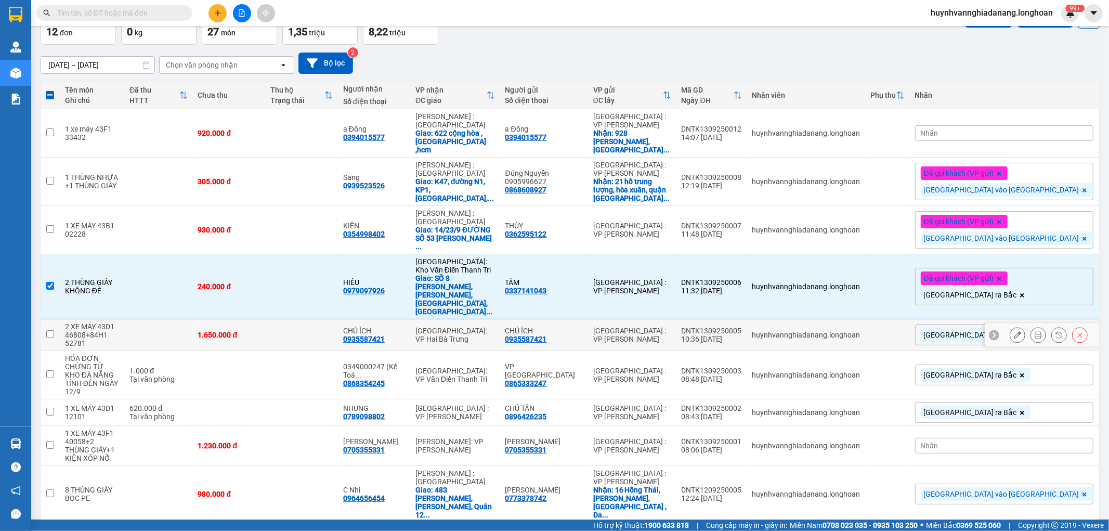
click at [48, 330] on input "checkbox" at bounding box center [50, 334] width 8 height 8
checkbox input "true"
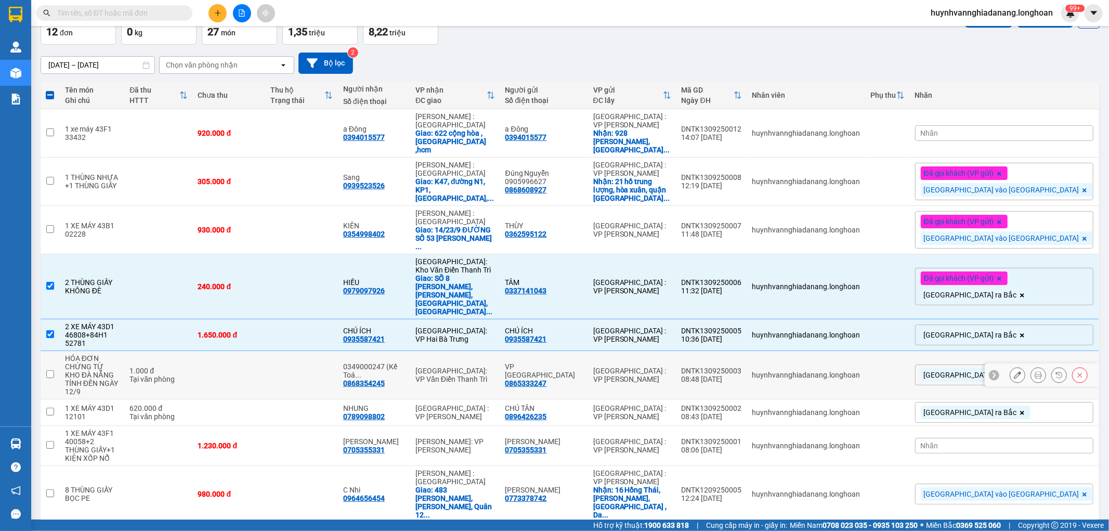
click at [49, 370] on input "checkbox" at bounding box center [50, 374] width 8 height 8
checkbox input "true"
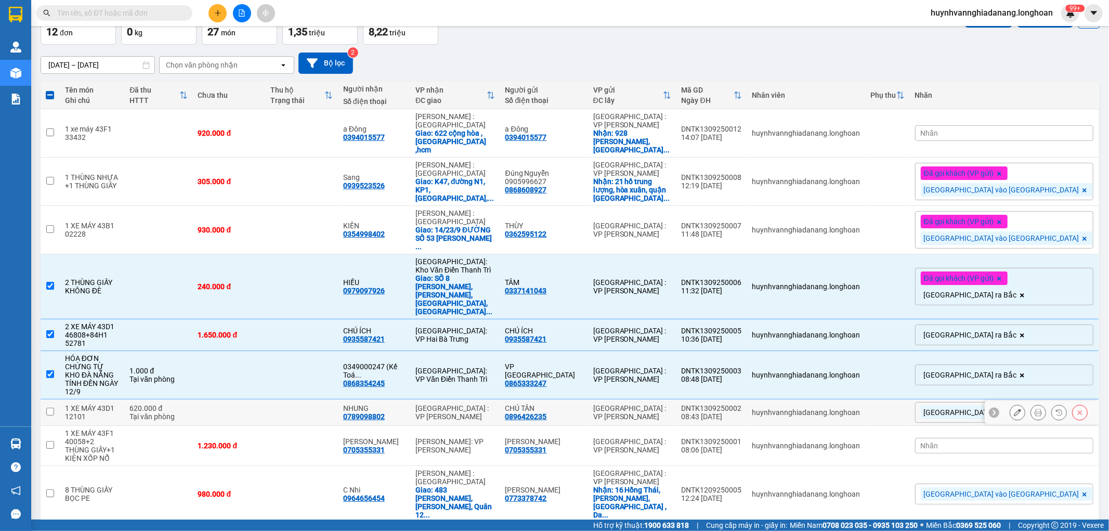
drag, startPoint x: 52, startPoint y: 359, endPoint x: 56, endPoint y: 351, distance: 9.1
click at [52, 408] on input "checkbox" at bounding box center [50, 412] width 8 height 8
checkbox input "true"
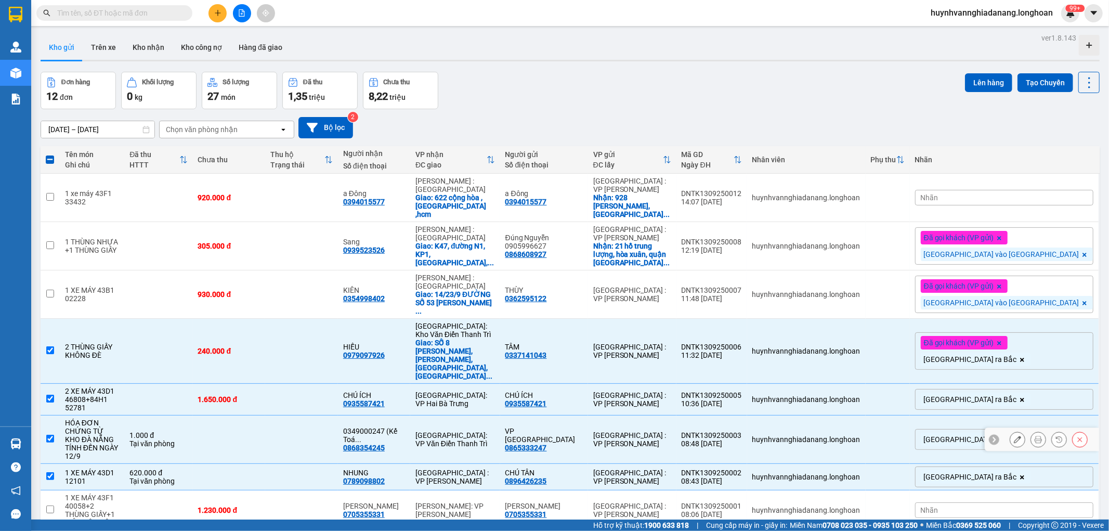
scroll to position [0, 0]
click at [976, 86] on button "Lên hàng" at bounding box center [988, 83] width 47 height 19
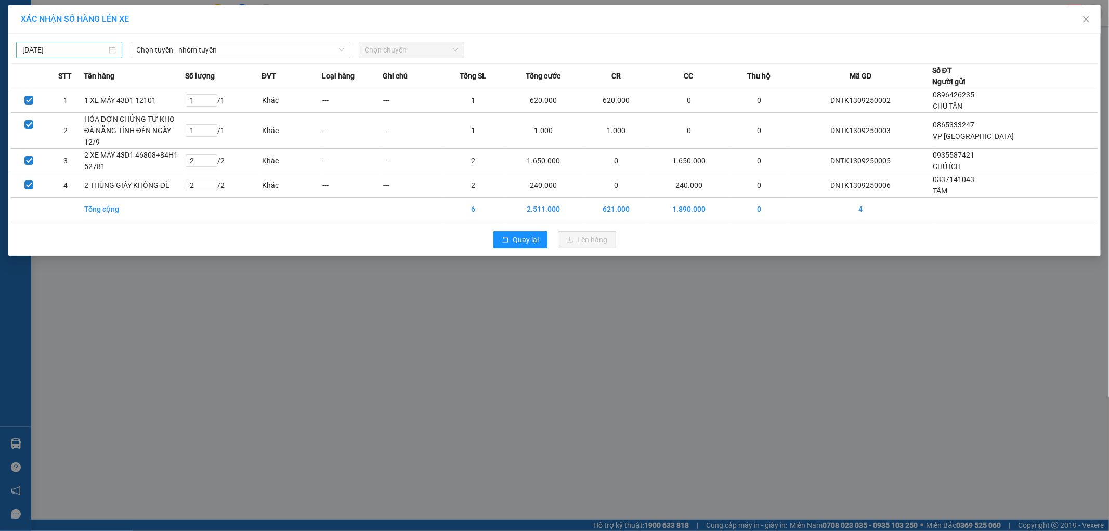
click at [93, 45] on input "14/09/2025" at bounding box center [64, 49] width 84 height 11
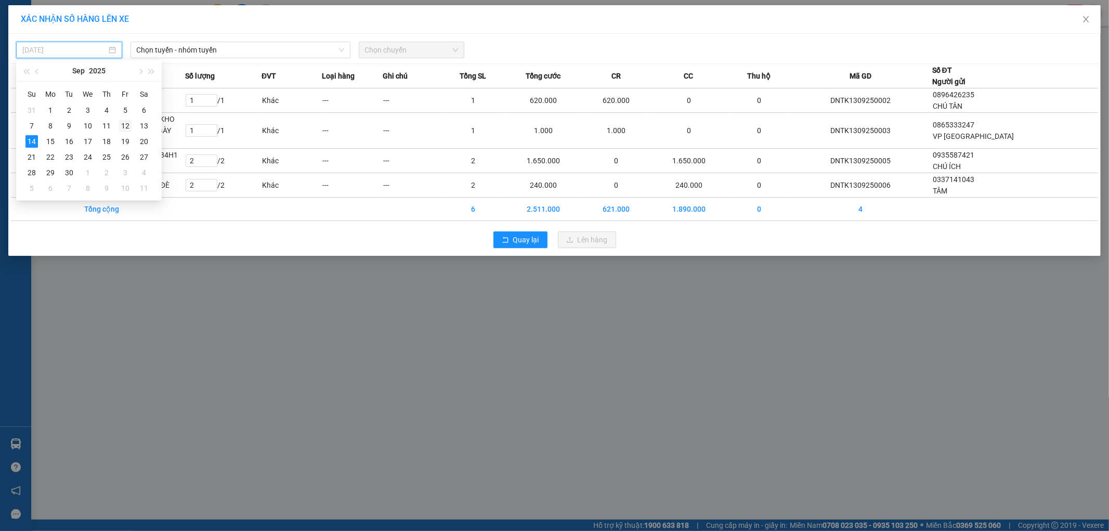
click at [125, 122] on div "12" at bounding box center [125, 126] width 12 height 12
type input "12/09/2025"
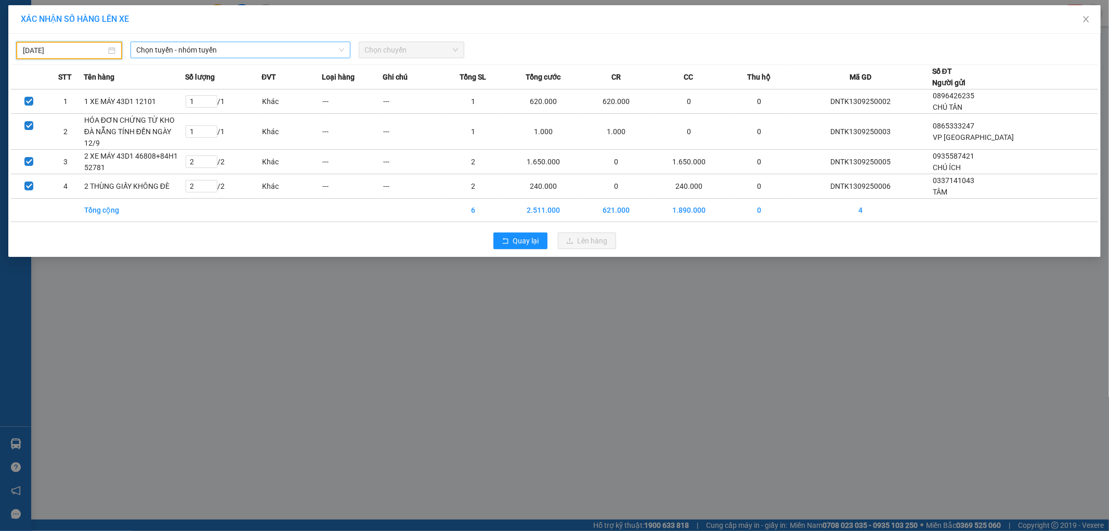
click at [224, 50] on span "Chọn tuyến - nhóm tuyến" at bounding box center [240, 50] width 207 height 16
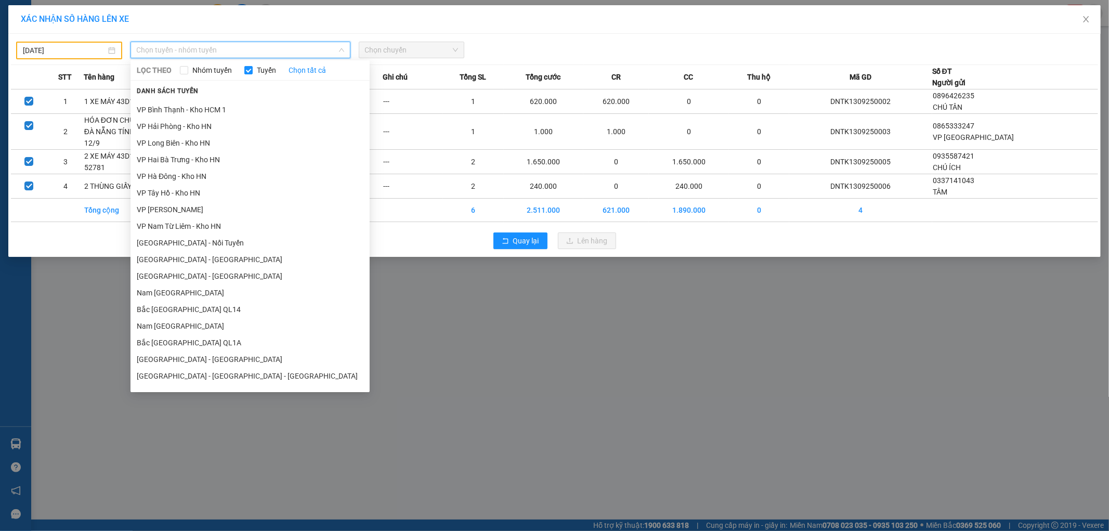
scroll to position [539, 0]
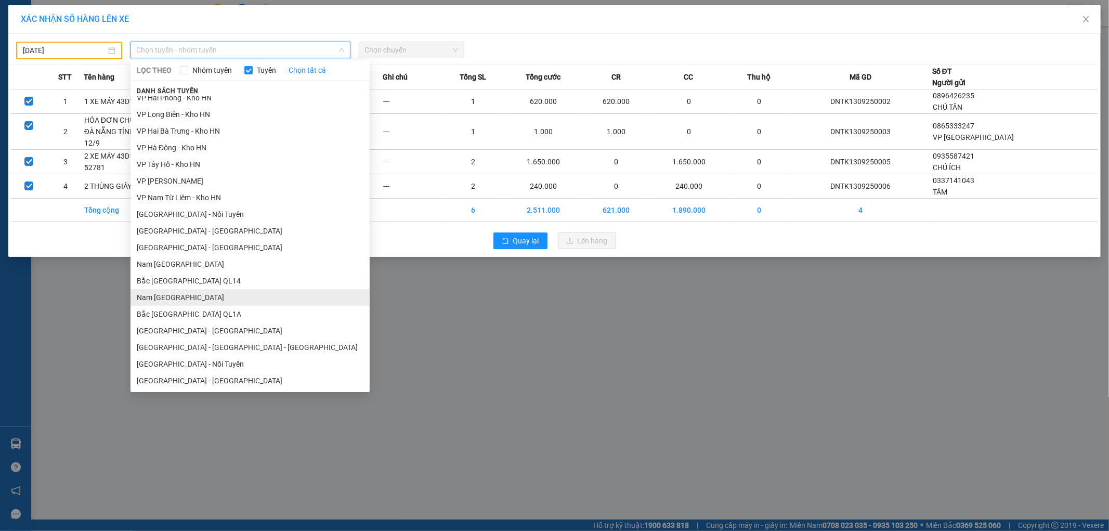
click at [200, 294] on li "Nam Trung Bắc QL1A" at bounding box center [249, 297] width 239 height 17
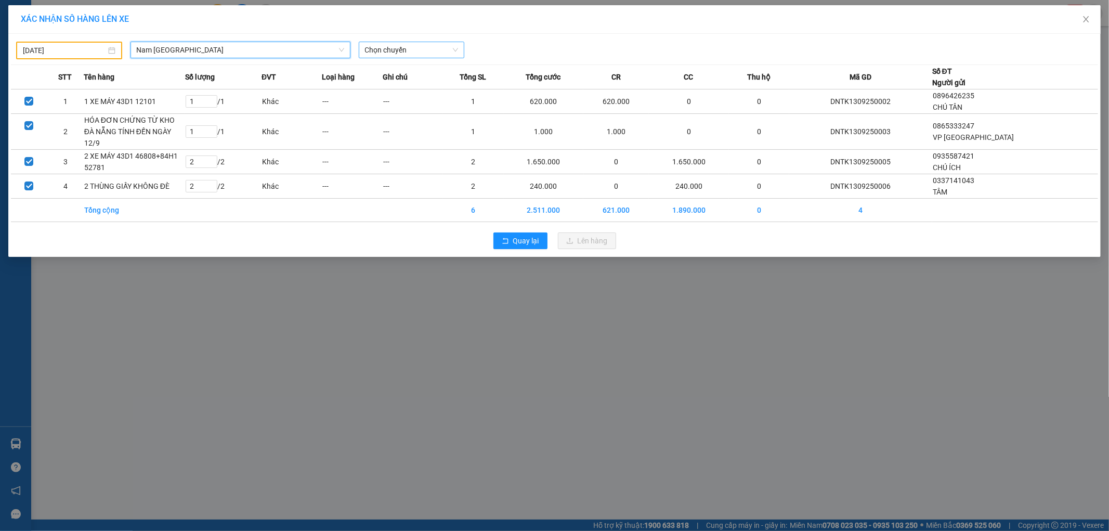
click at [408, 52] on span "Chọn chuyến" at bounding box center [412, 50] width 94 height 16
click at [425, 87] on div "18:00 (TC) - 29K-040.98" at bounding box center [405, 87] width 81 height 11
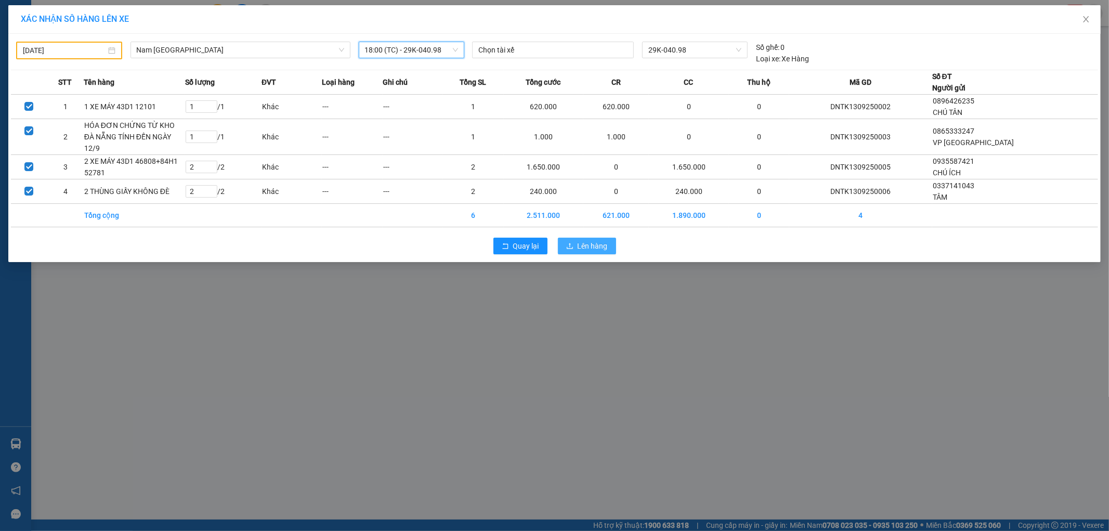
click at [594, 240] on span "Lên hàng" at bounding box center [592, 245] width 30 height 11
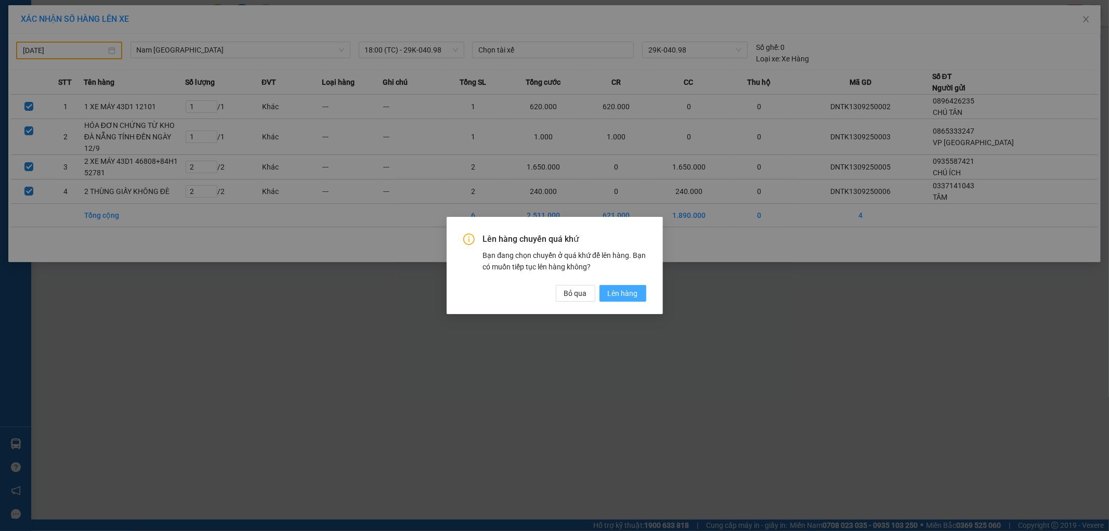
click at [622, 295] on span "Lên hàng" at bounding box center [623, 292] width 30 height 11
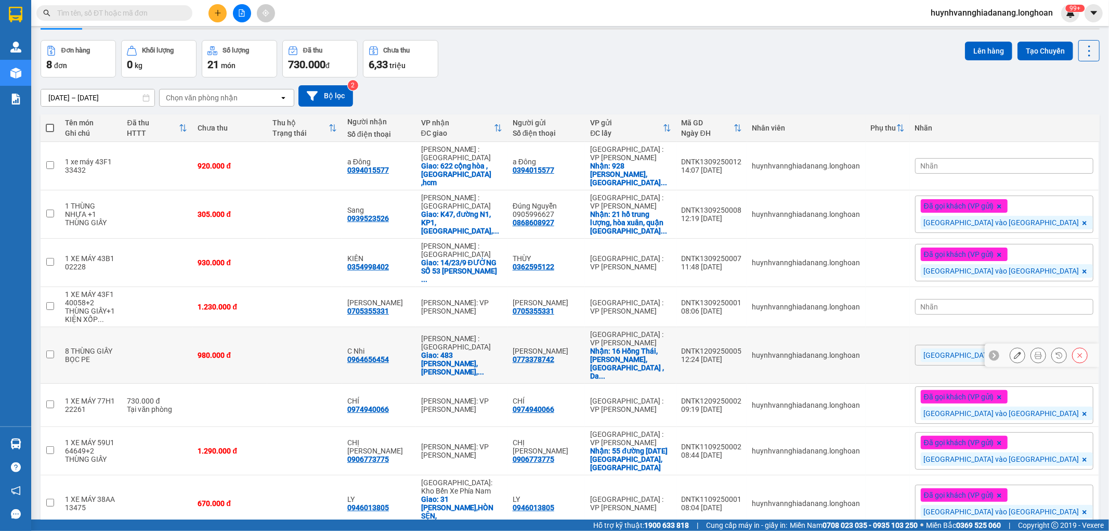
scroll to position [48, 0]
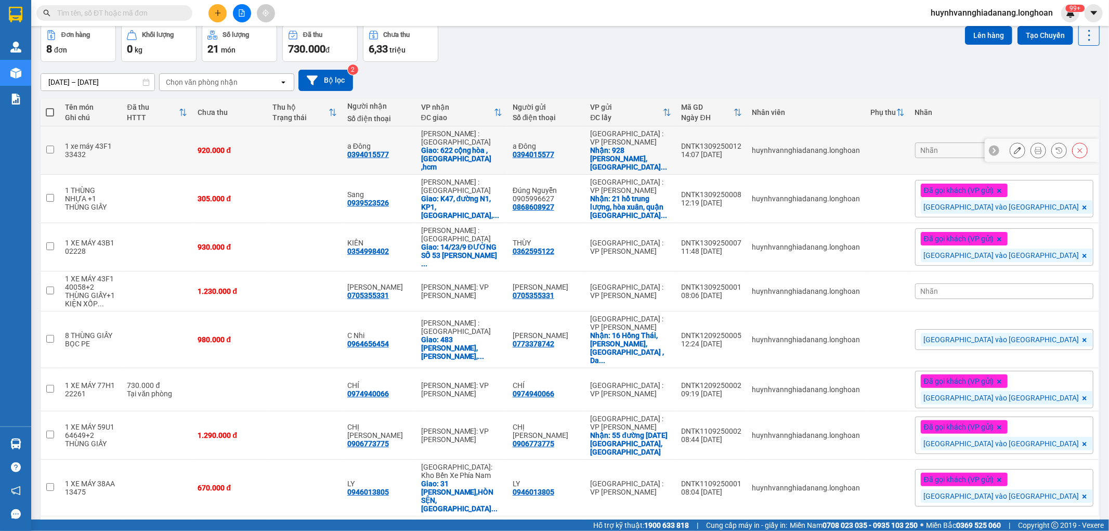
click at [1034, 147] on icon at bounding box center [1037, 150] width 7 height 7
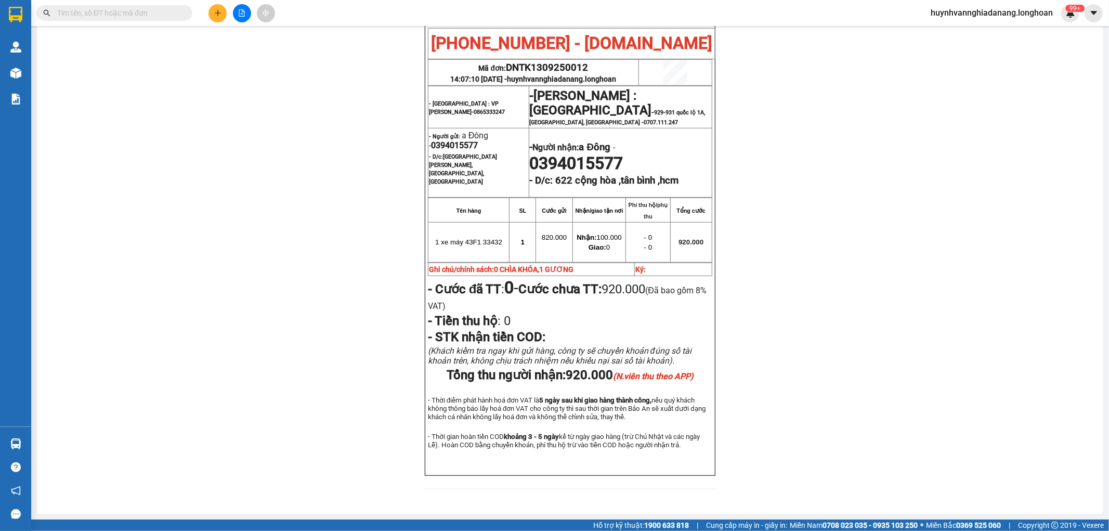
scroll to position [479, 0]
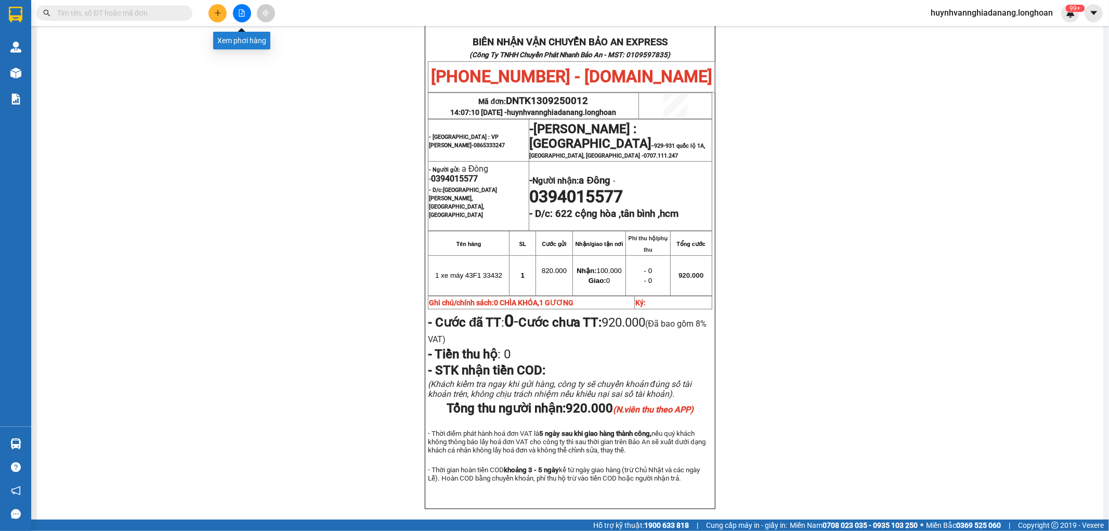
click at [239, 18] on button at bounding box center [242, 13] width 18 height 18
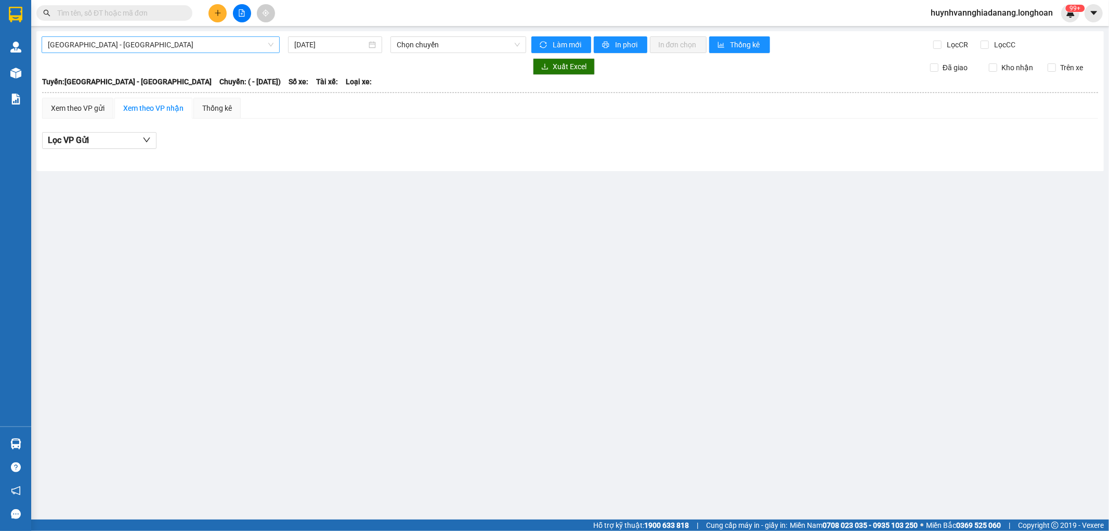
click at [200, 48] on span "Hải Phòng - Hà Nội" at bounding box center [161, 45] width 226 height 16
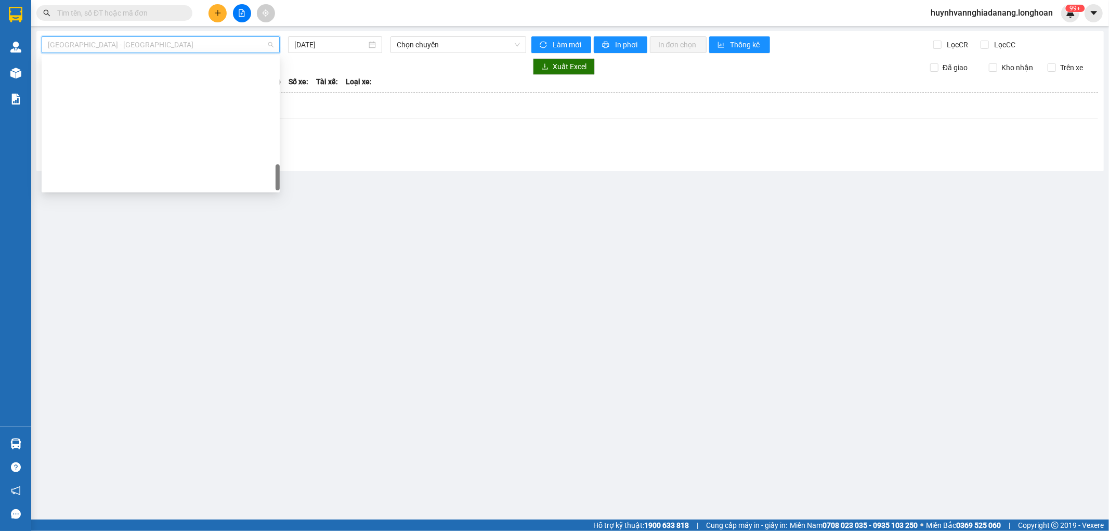
scroll to position [715, 0]
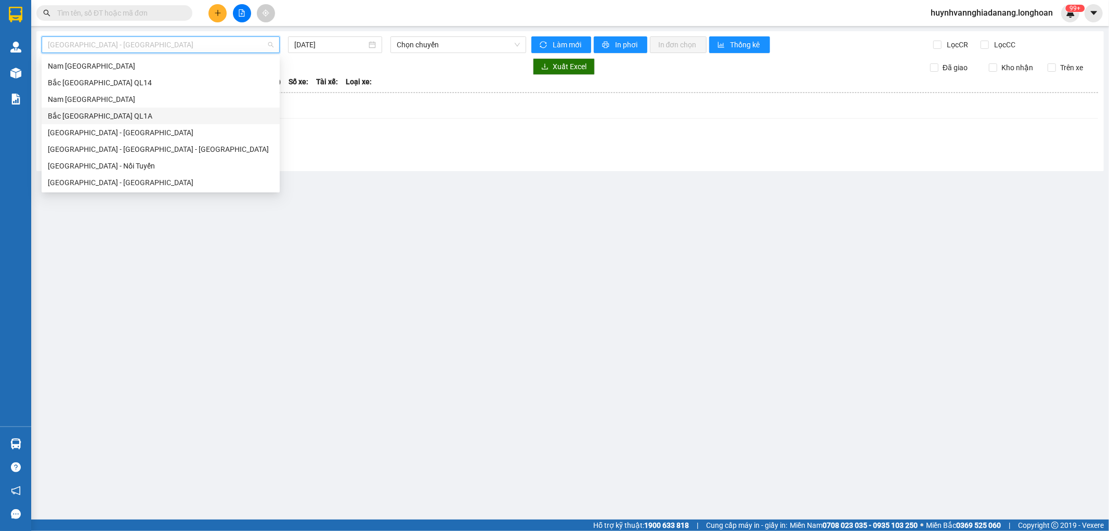
click at [120, 115] on div "Bắc Trung Nam QL1A" at bounding box center [161, 115] width 226 height 11
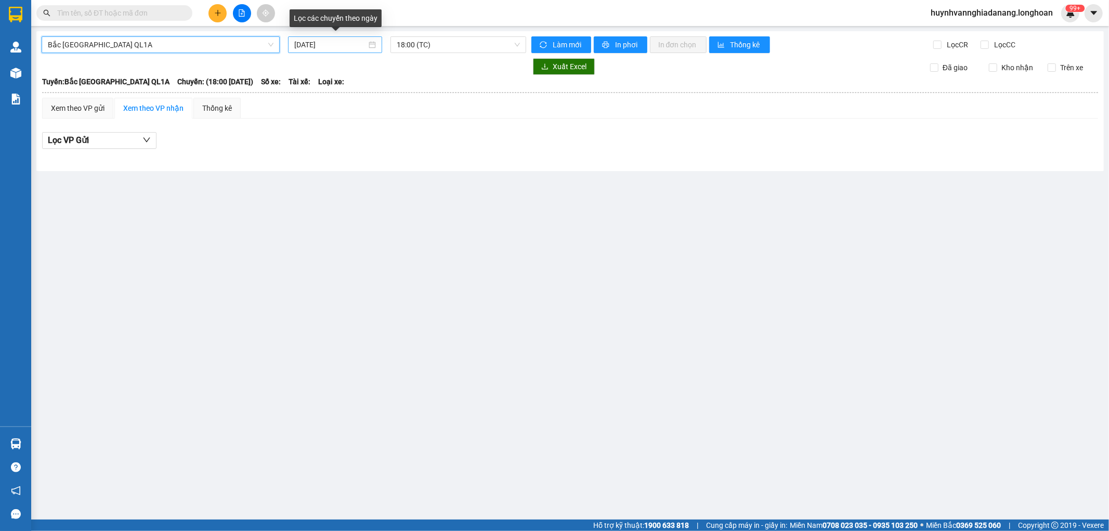
click at [352, 48] on input "[DATE]" at bounding box center [330, 44] width 72 height 11
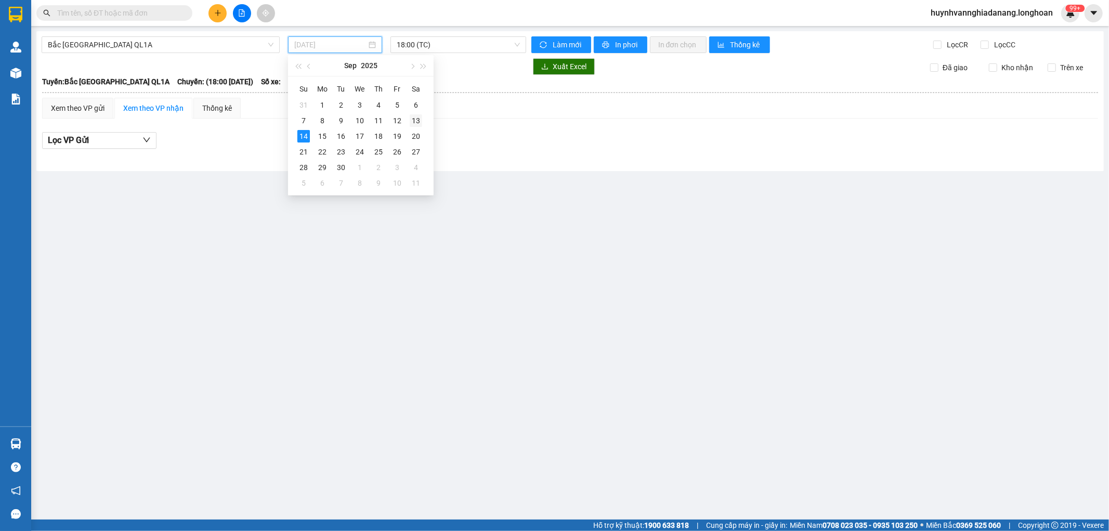
click at [416, 121] on div "13" at bounding box center [416, 120] width 12 height 12
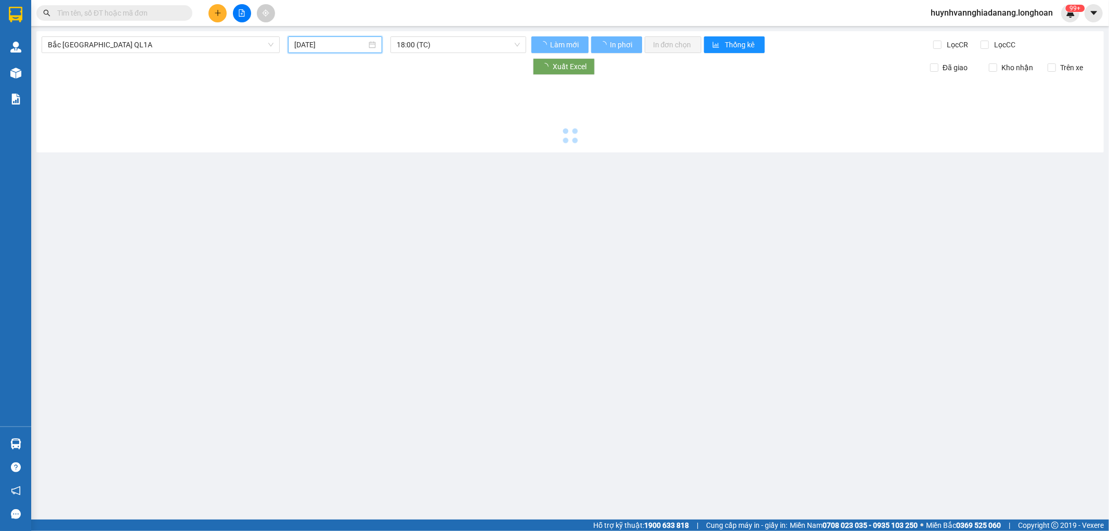
type input "[DATE]"
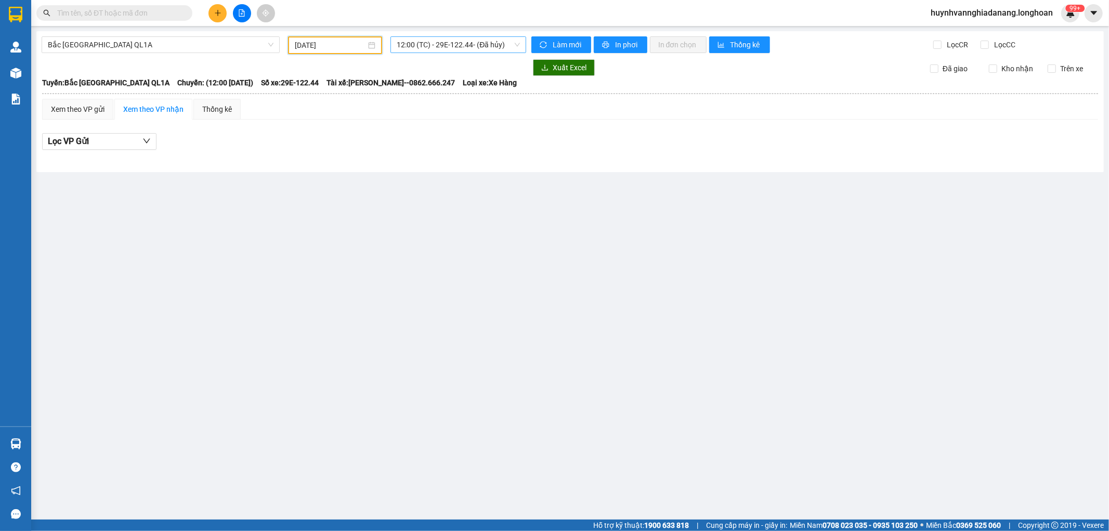
click at [459, 47] on span "12:00 (TC) - 29E-122.44 - (Đã hủy)" at bounding box center [458, 45] width 123 height 16
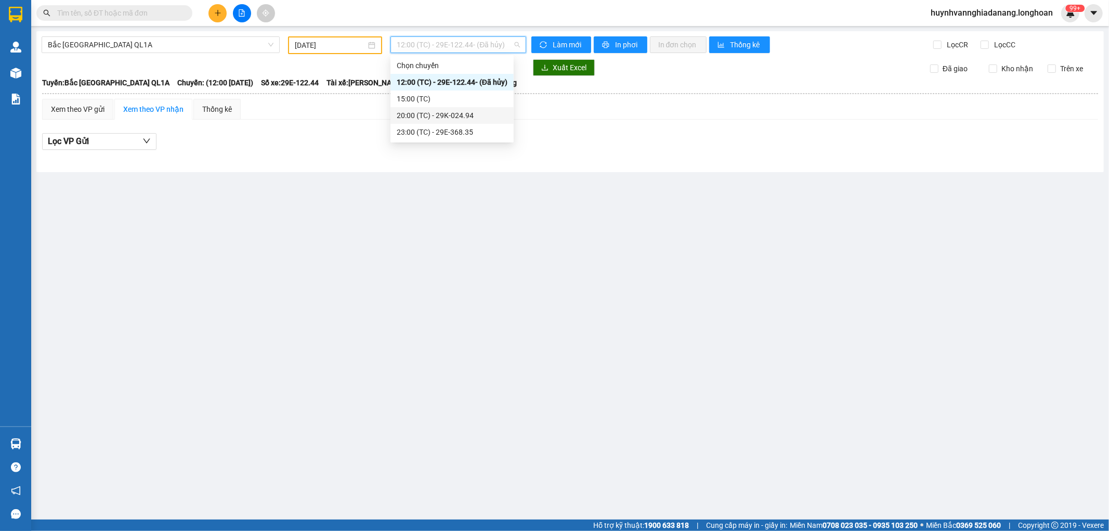
click at [468, 115] on div "20:00 (TC) - 29K-024.94" at bounding box center [452, 115] width 111 height 11
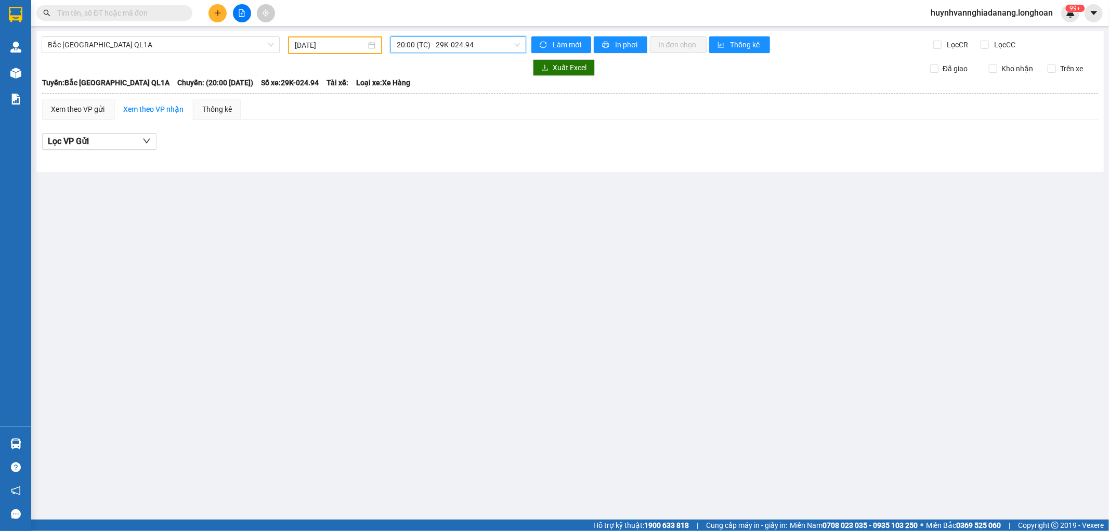
click at [480, 48] on span "20:00 (TC) - 29K-024.94" at bounding box center [458, 45] width 123 height 16
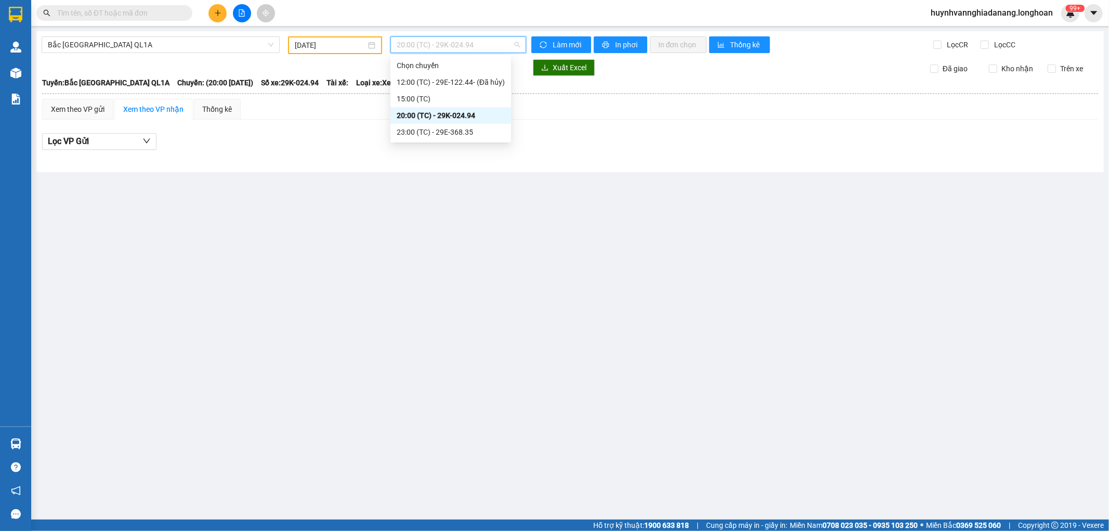
click at [463, 115] on div "20:00 (TC) - 29K-024.94" at bounding box center [451, 115] width 108 height 11
click at [485, 43] on span "20:00 (TC) - 29K-024.94" at bounding box center [458, 45] width 123 height 16
click at [466, 134] on div "23:00 (TC) - 29E-368.35" at bounding box center [451, 131] width 108 height 11
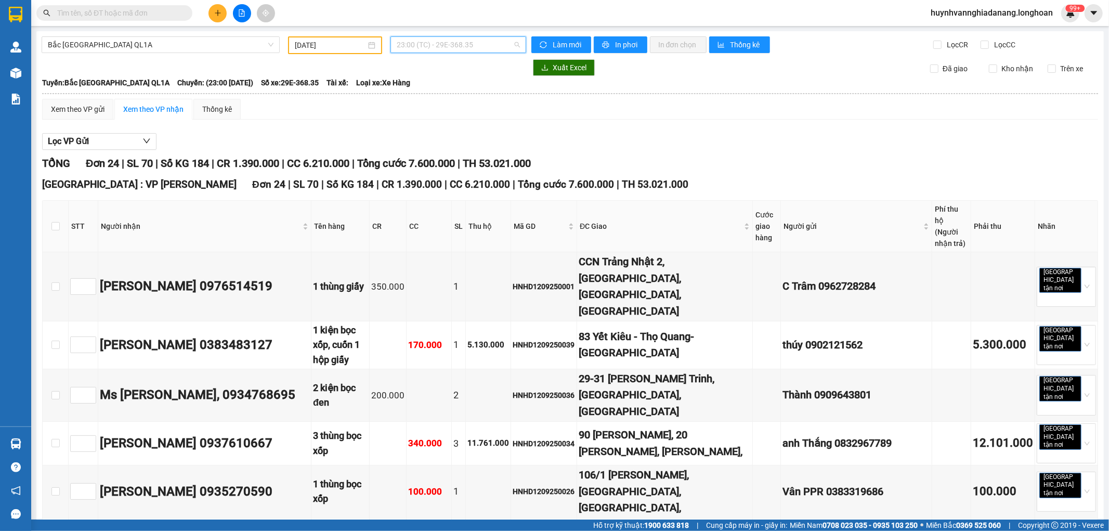
click at [480, 46] on span "23:00 (TC) - 29E-368.35" at bounding box center [458, 45] width 123 height 16
click at [443, 97] on div "15:00 (TC)" at bounding box center [448, 98] width 108 height 11
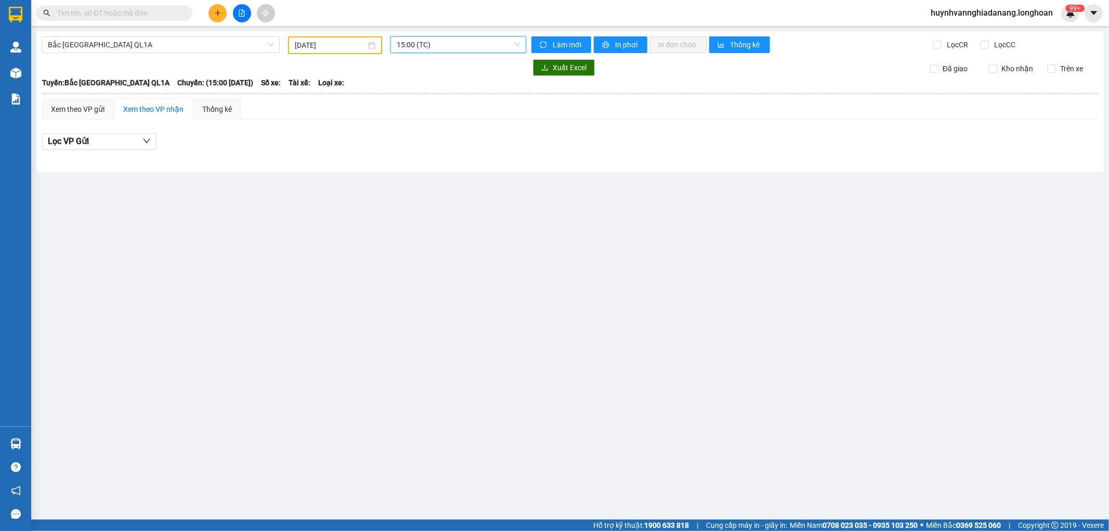
click at [471, 40] on span "15:00 (TC)" at bounding box center [458, 45] width 123 height 16
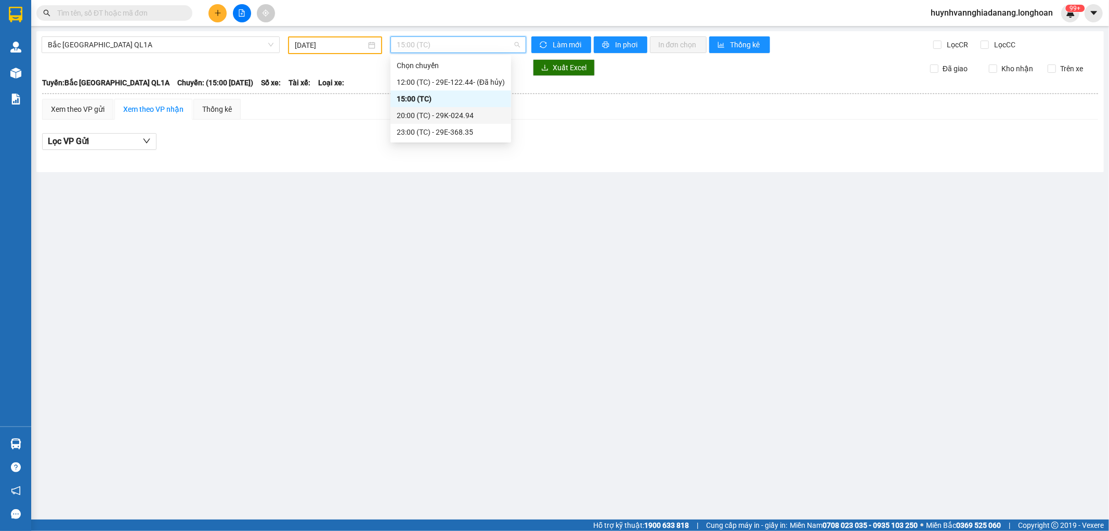
click at [465, 120] on div "20:00 (TC) - 29K-024.94" at bounding box center [451, 115] width 108 height 11
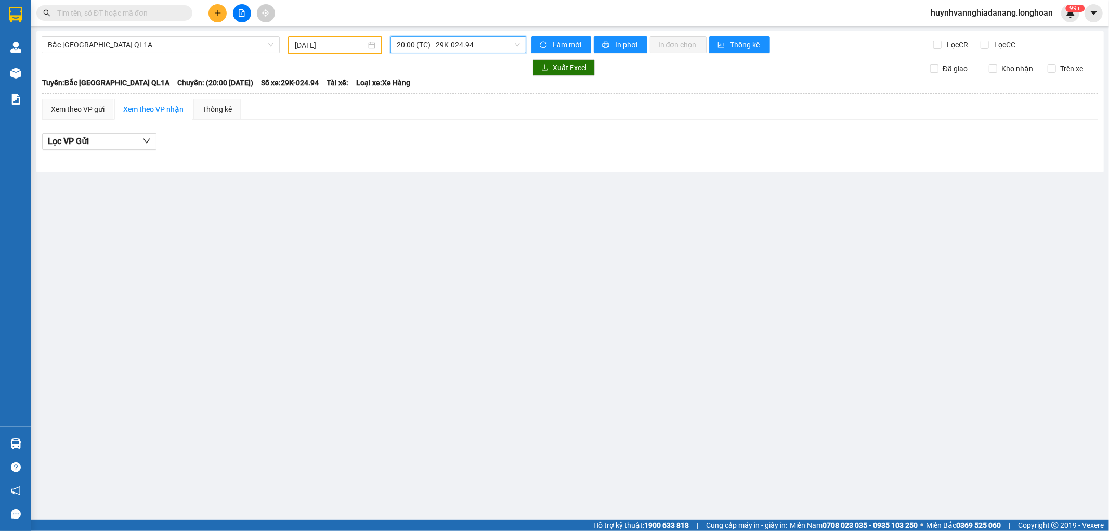
click at [490, 46] on span "20:00 (TC) - 29K-024.94" at bounding box center [458, 45] width 123 height 16
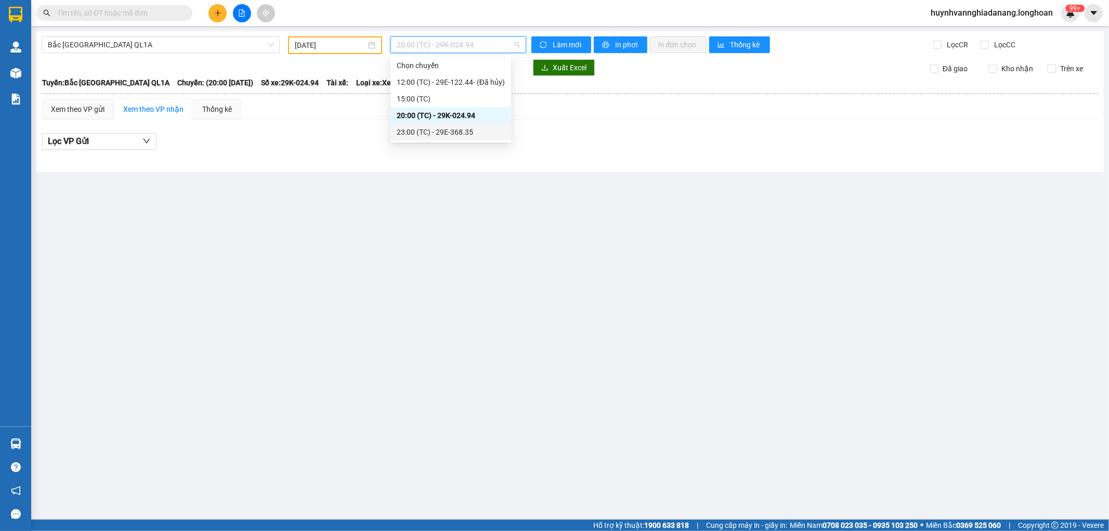
click at [471, 129] on div "23:00 (TC) - 29E-368.35" at bounding box center [451, 131] width 108 height 11
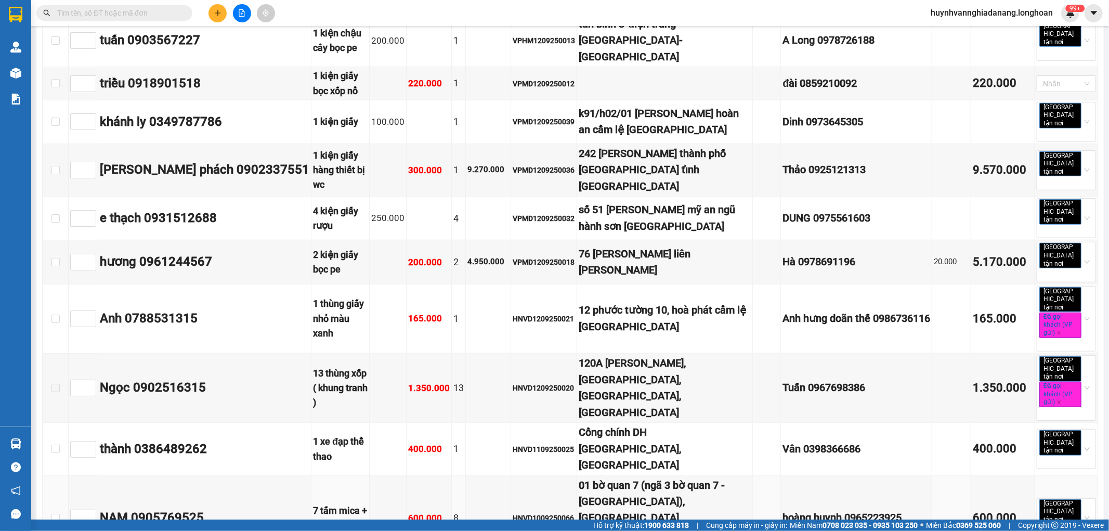
scroll to position [765, 0]
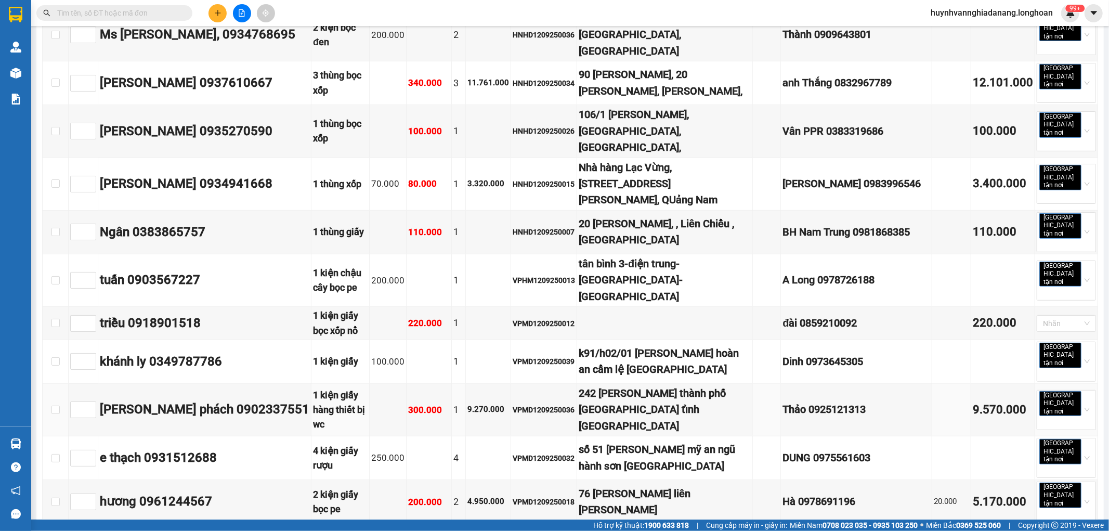
scroll to position [0, 0]
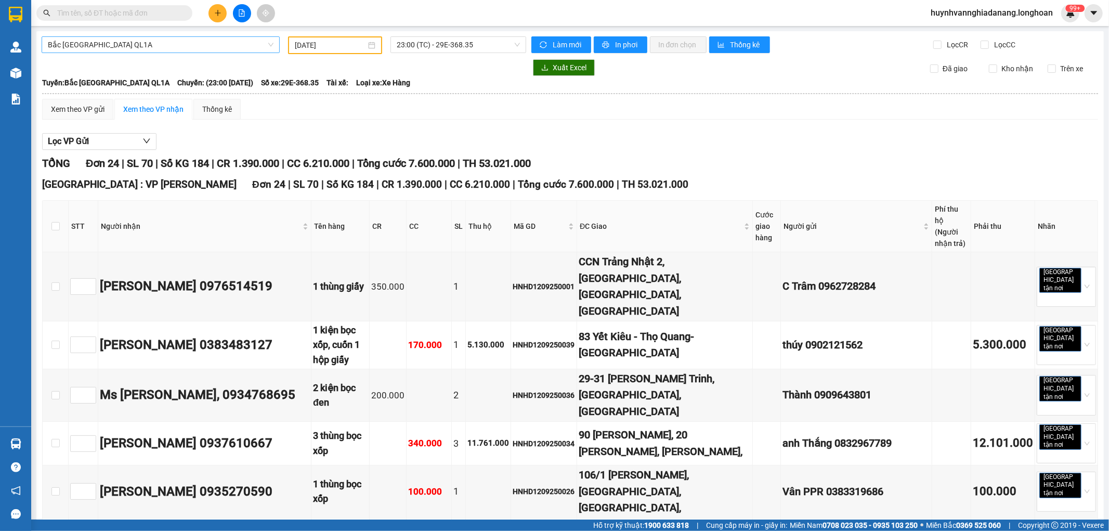
click at [168, 49] on span "Bắc Trung Nam QL1A" at bounding box center [161, 45] width 226 height 16
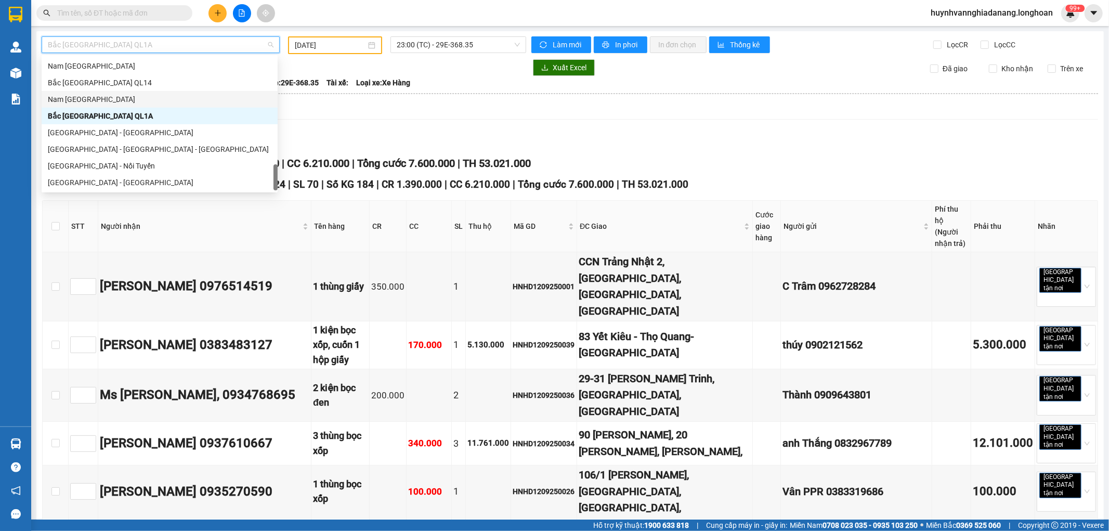
click at [93, 97] on div "Nam Trung Bắc QL1A" at bounding box center [160, 99] width 224 height 11
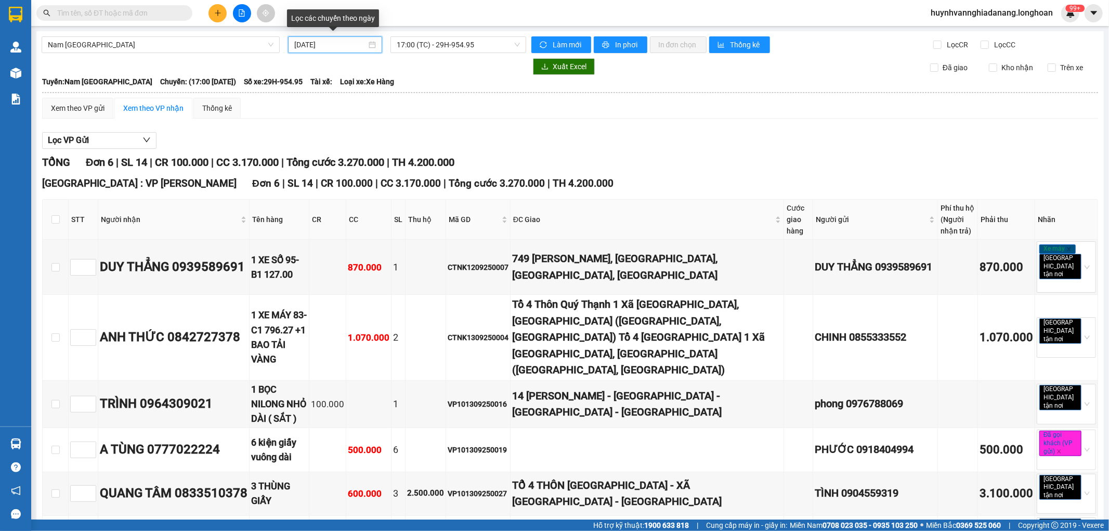
click at [349, 47] on input "14/09/2025" at bounding box center [330, 44] width 72 height 11
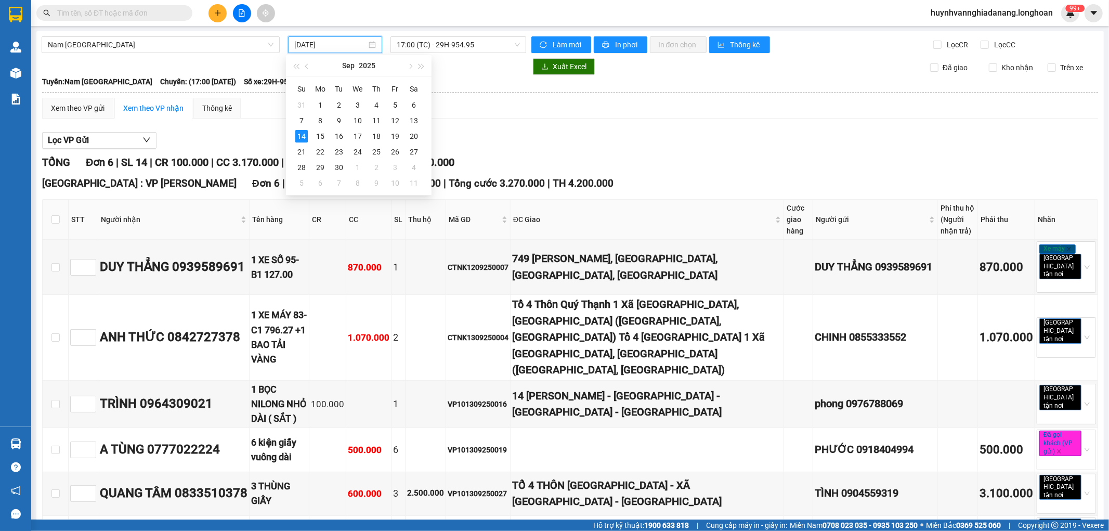
click at [524, 132] on div "Lọc VP Gửi TỔNG Đơn 6 | SL 14 | CR 100.000 | CC 3.170.000 | Tổng cước 3.270.00…" at bounding box center [570, 362] width 1056 height 470
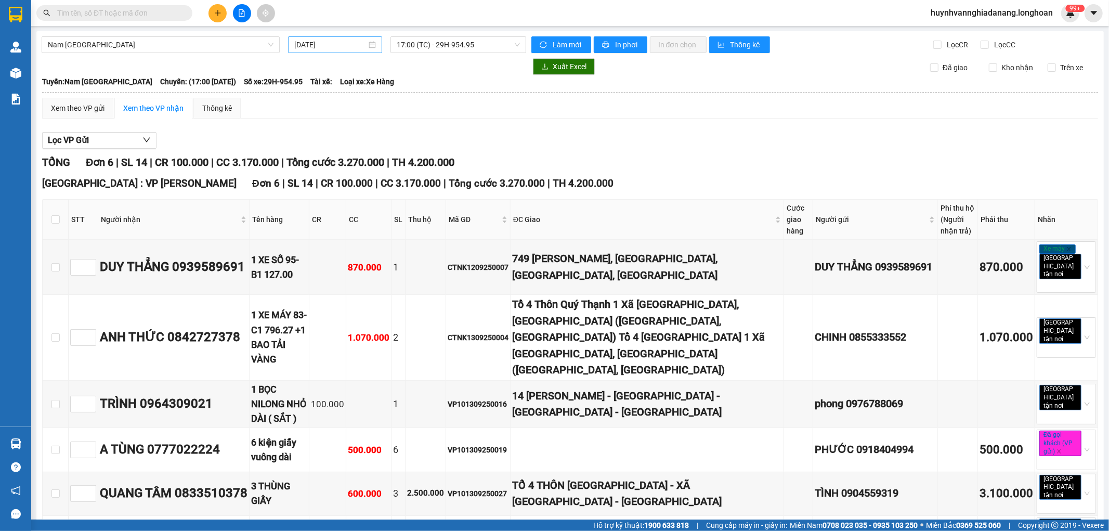
click at [335, 42] on input "14/09/2025" at bounding box center [330, 44] width 72 height 11
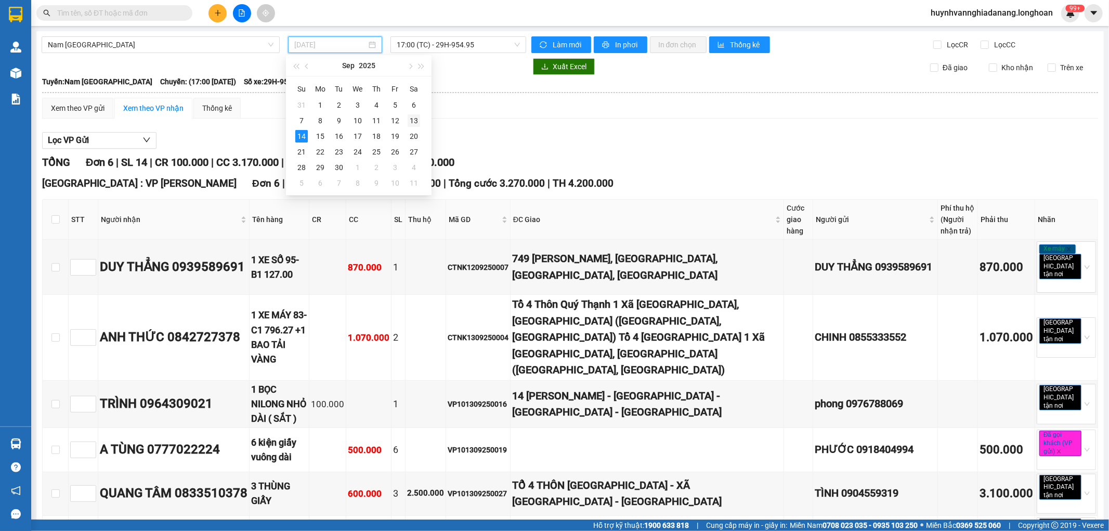
click at [413, 120] on div "13" at bounding box center [414, 120] width 12 height 12
type input "13/09/2025"
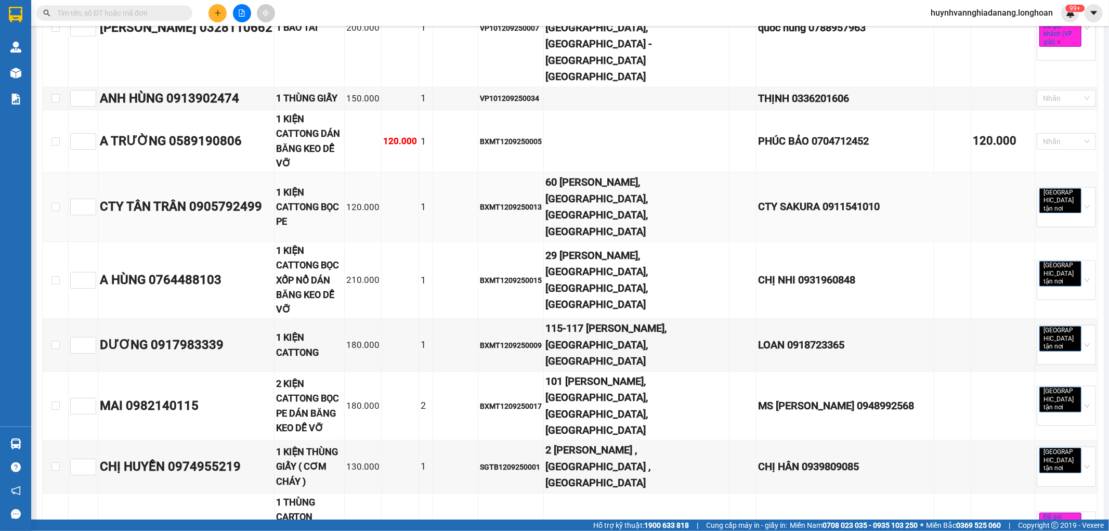
scroll to position [700, 0]
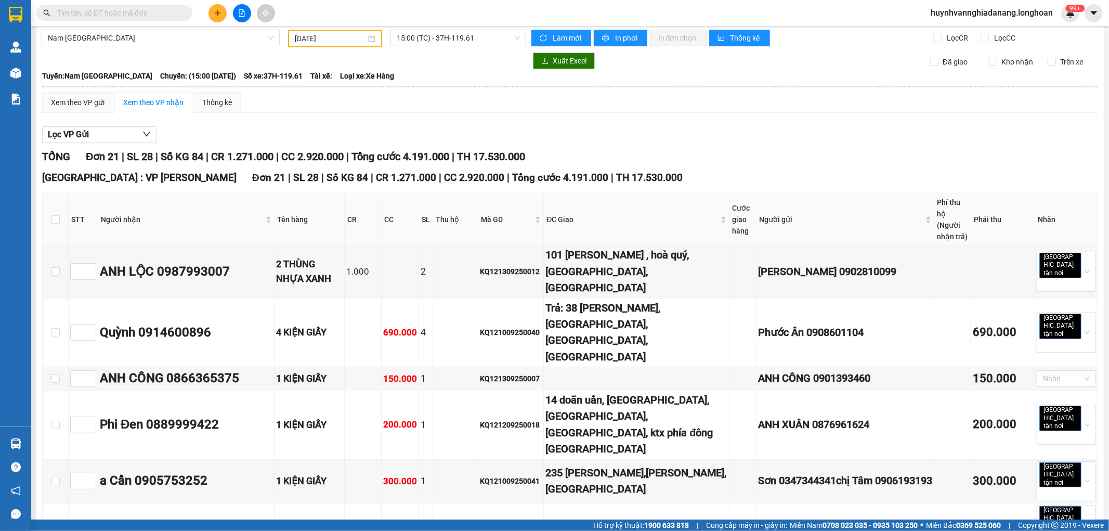
scroll to position [0, 0]
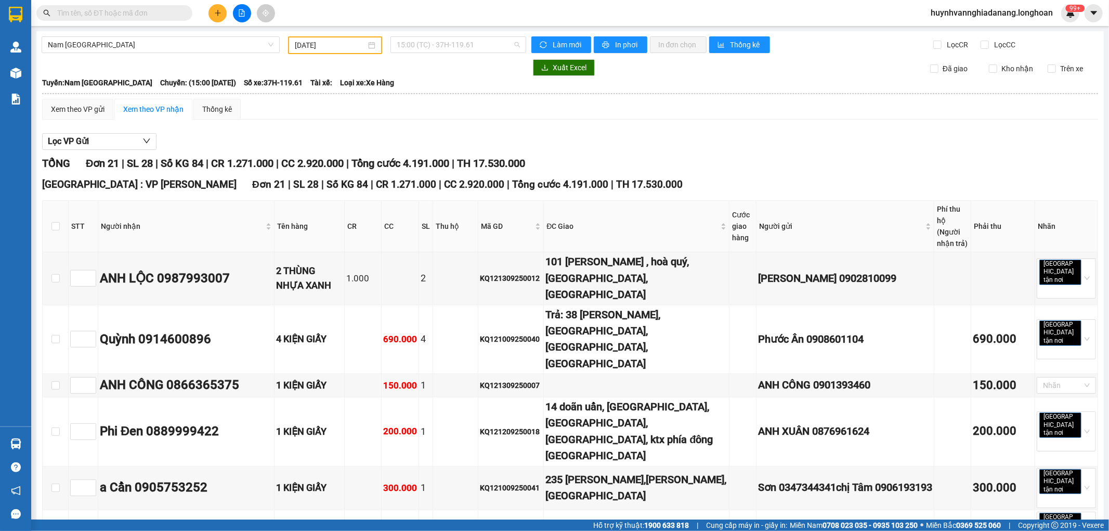
drag, startPoint x: 456, startPoint y: 47, endPoint x: 462, endPoint y: 54, distance: 8.9
click at [456, 47] on span "15:00 (TC) - 37H-119.61" at bounding box center [458, 45] width 123 height 16
click at [452, 96] on div "21:00 (TC) - 29E-097.92" at bounding box center [434, 98] width 81 height 11
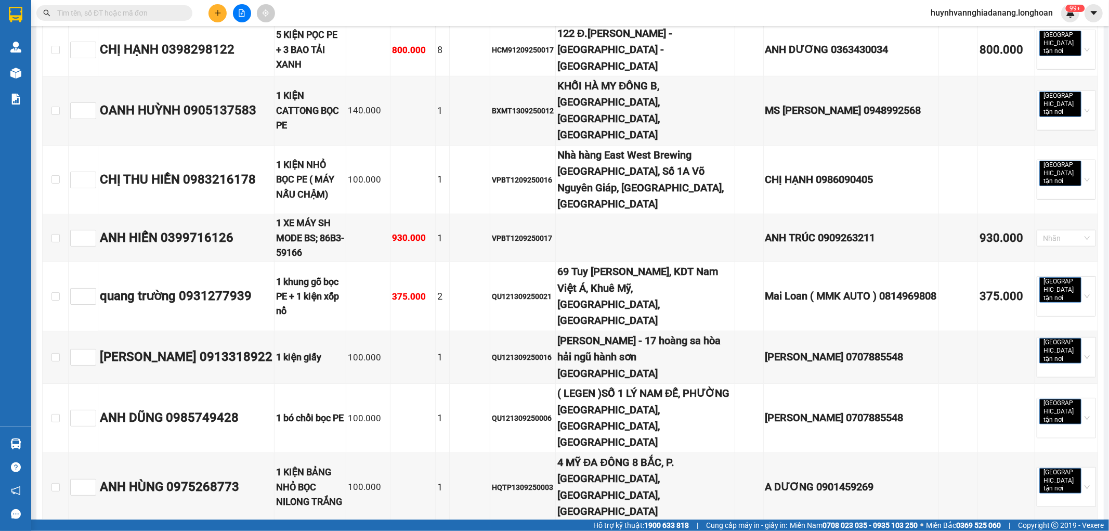
scroll to position [668, 0]
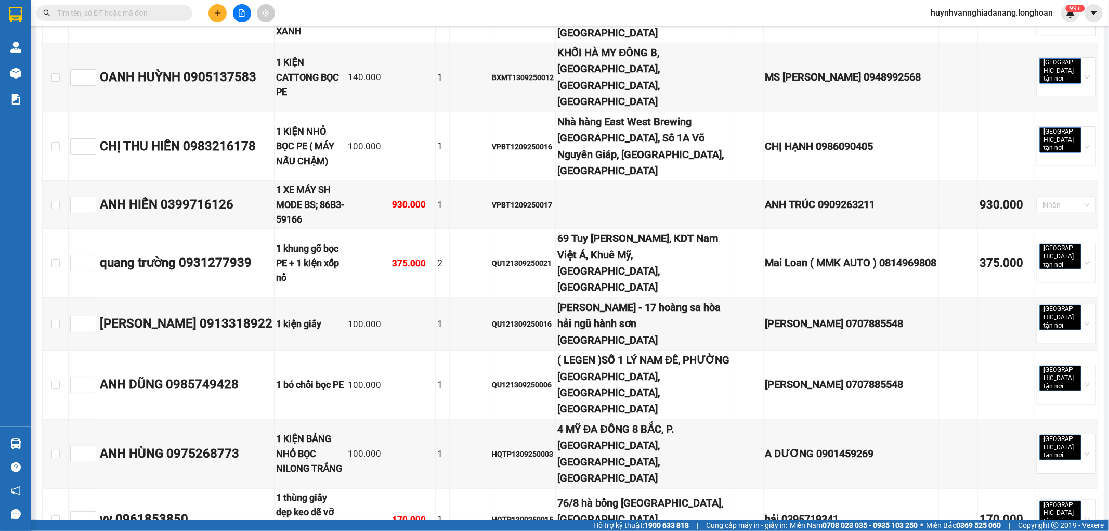
click at [215, 16] on icon "plus" at bounding box center [217, 12] width 7 height 7
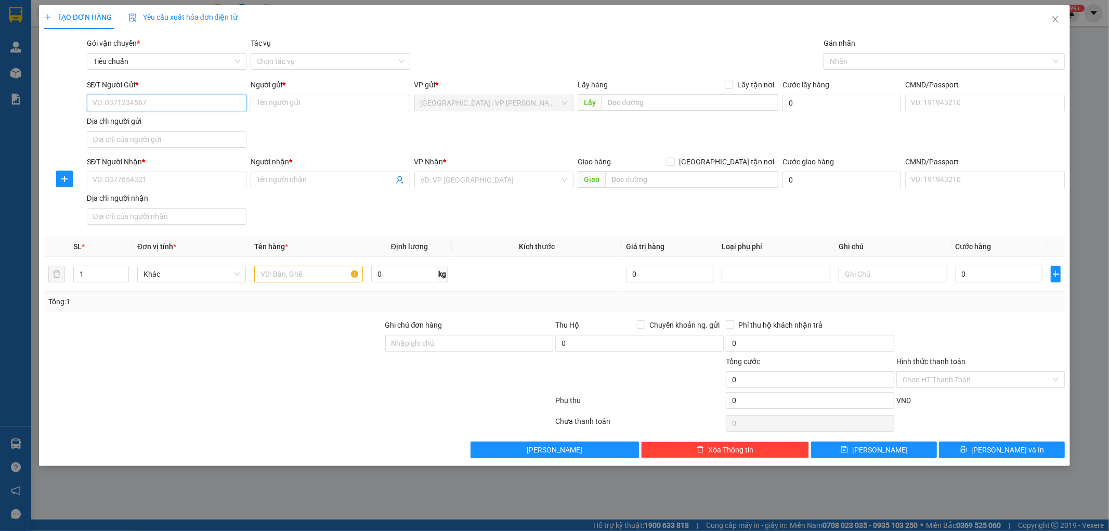
click at [123, 102] on input "SĐT Người Gửi *" at bounding box center [167, 103] width 160 height 17
click at [178, 107] on input "SĐT Người Gửi *" at bounding box center [167, 103] width 160 height 17
paste input "0392113314"
type input "0392113314"
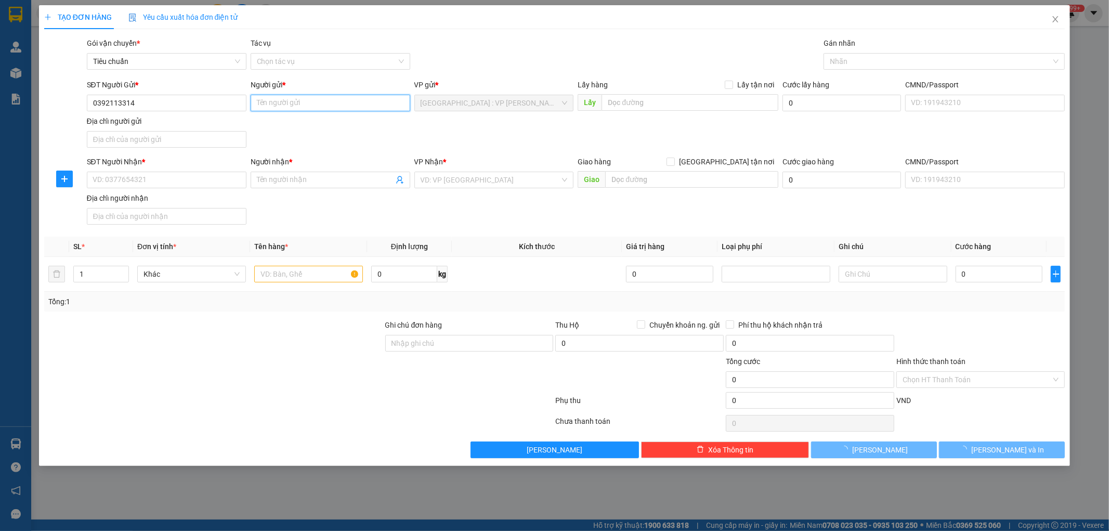
click at [293, 103] on input "Người gửi *" at bounding box center [331, 103] width 160 height 17
click at [279, 98] on input "Người gửi *" at bounding box center [331, 103] width 160 height 17
paste input "ánh my"
type input "ánh my"
click at [125, 177] on input "SĐT Người Nhận *" at bounding box center [167, 180] width 160 height 17
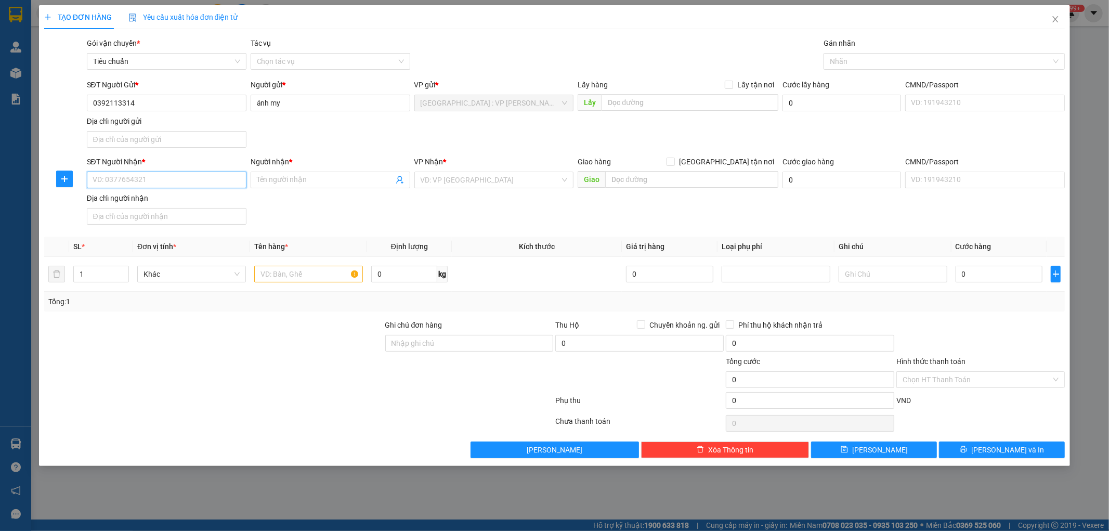
click at [134, 184] on input "SĐT Người Nhận *" at bounding box center [167, 180] width 160 height 17
paste input "0382457672"
type input "0382457672"
click at [294, 183] on input "Người nhận *" at bounding box center [325, 179] width 137 height 11
click at [266, 179] on input "Người nhận *" at bounding box center [325, 179] width 137 height 11
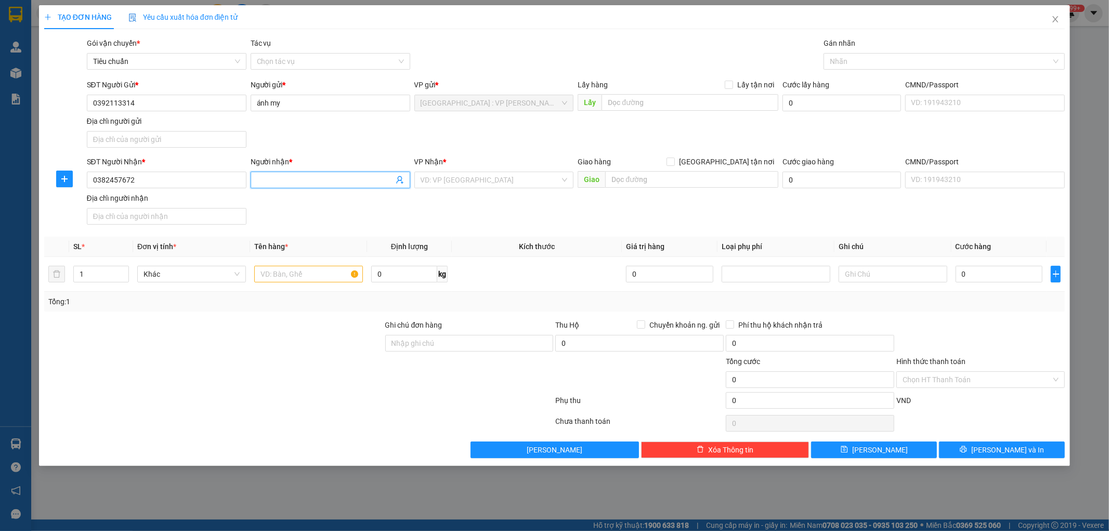
paste input "phạm minh tâm"
type input "phạm minh tâm"
click at [674, 162] on input "[GEOGRAPHIC_DATA] tận nơi" at bounding box center [669, 160] width 7 height 7
checkbox input "true"
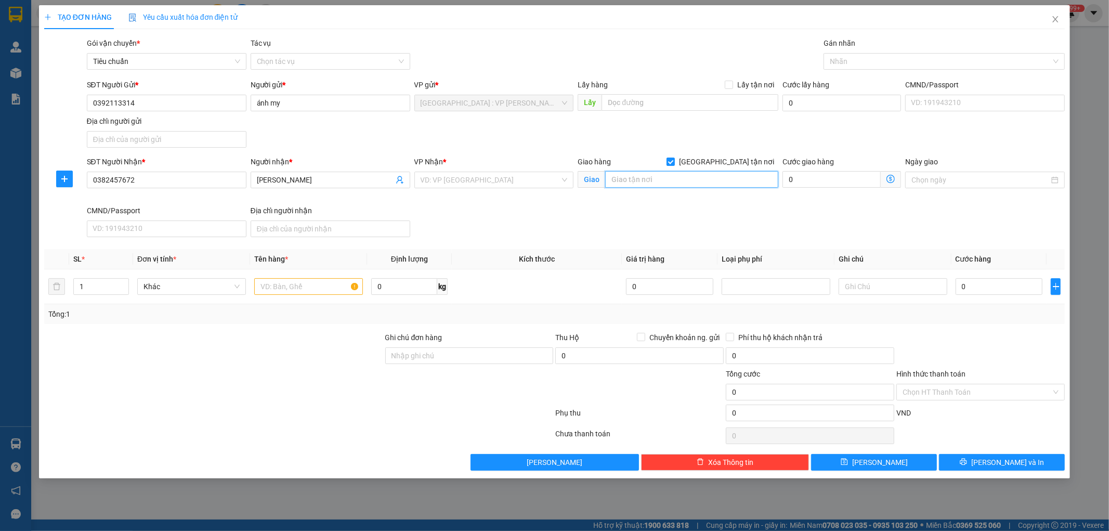
click at [639, 179] on input "text" at bounding box center [691, 179] width 173 height 17
paste input "trụ điện 83, ấp bà nhã,xã đôn thuận, huyện trảng bàng, tây ninh"
type input "trụ điện 83, ấp bà nhã,xã đôn thuận, huyện trảng bàng, tây ninh"
click at [505, 180] on input "search" at bounding box center [490, 180] width 140 height 16
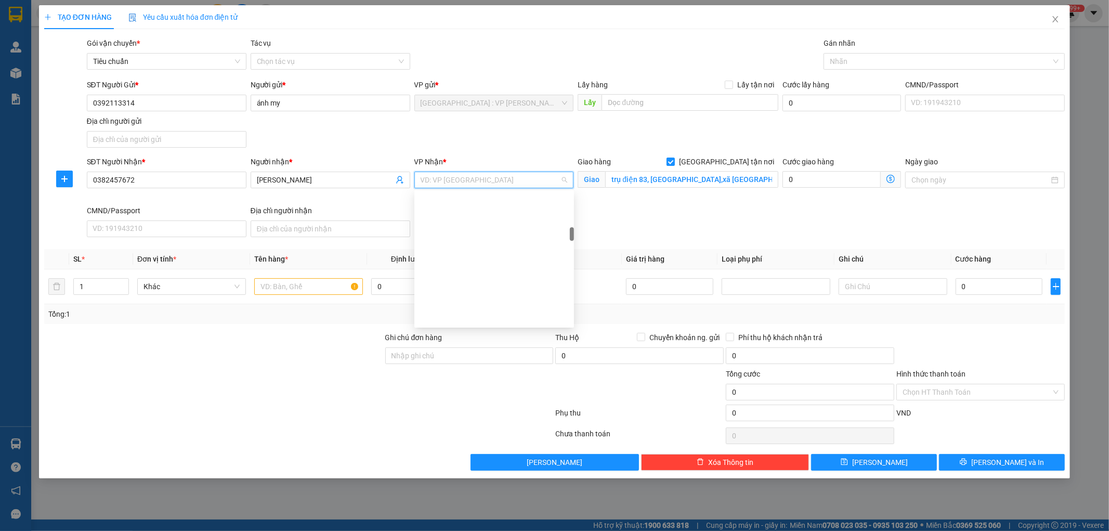
click at [92, 289] on input "1" at bounding box center [101, 287] width 55 height 16
type input "6"
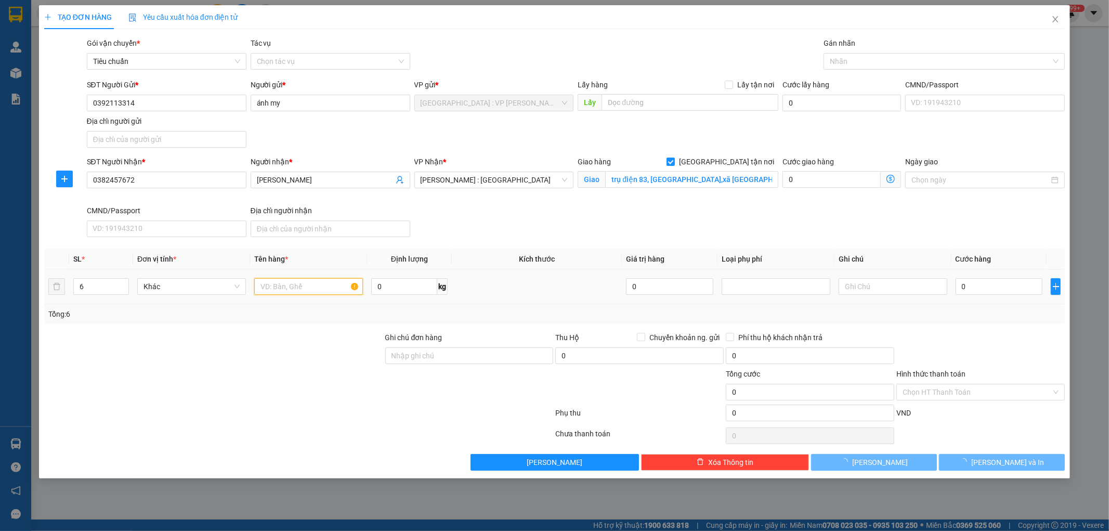
click at [316, 291] on input "text" at bounding box center [308, 286] width 109 height 17
type input "2 CỤC NÓNG+2 CỤC LẠNH+1 CUỘN ỐNG ĐỒNG+1 HỘP GIẤY MÀU TRẮNG QUẤN CHUNG VỚI 2 CÂY…"
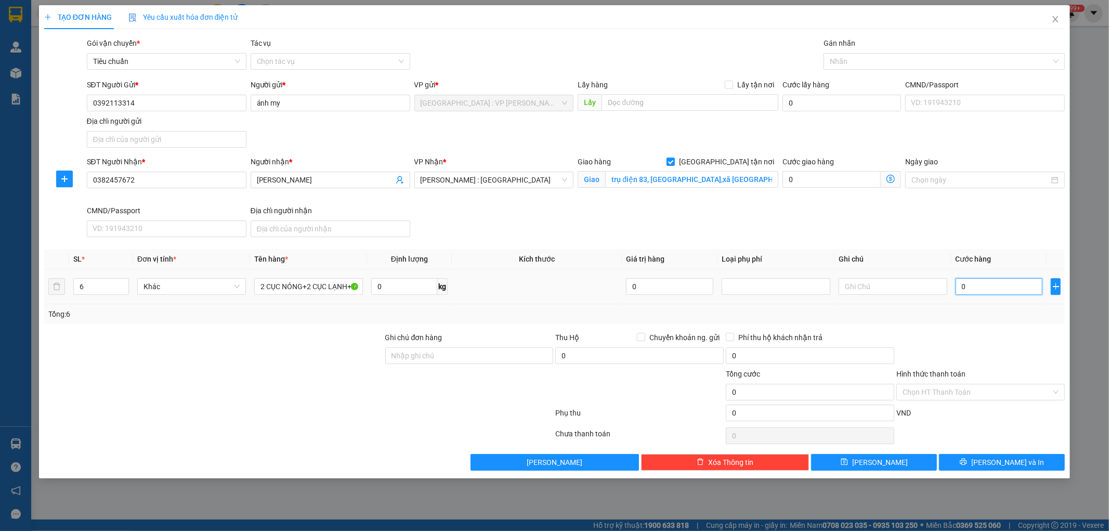
click at [989, 287] on input "0" at bounding box center [998, 286] width 87 height 17
type input "1"
type input "10"
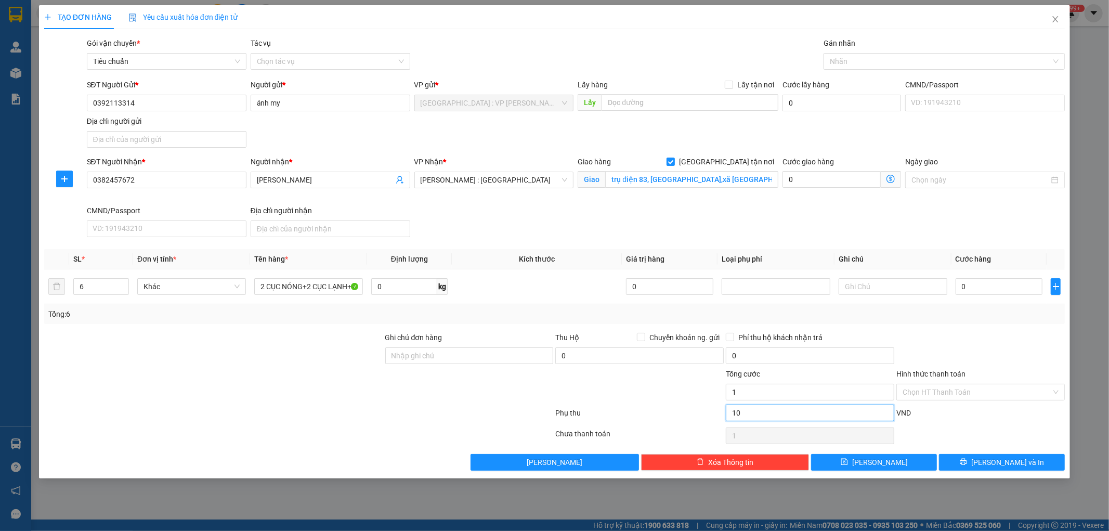
type input "10"
type input "100"
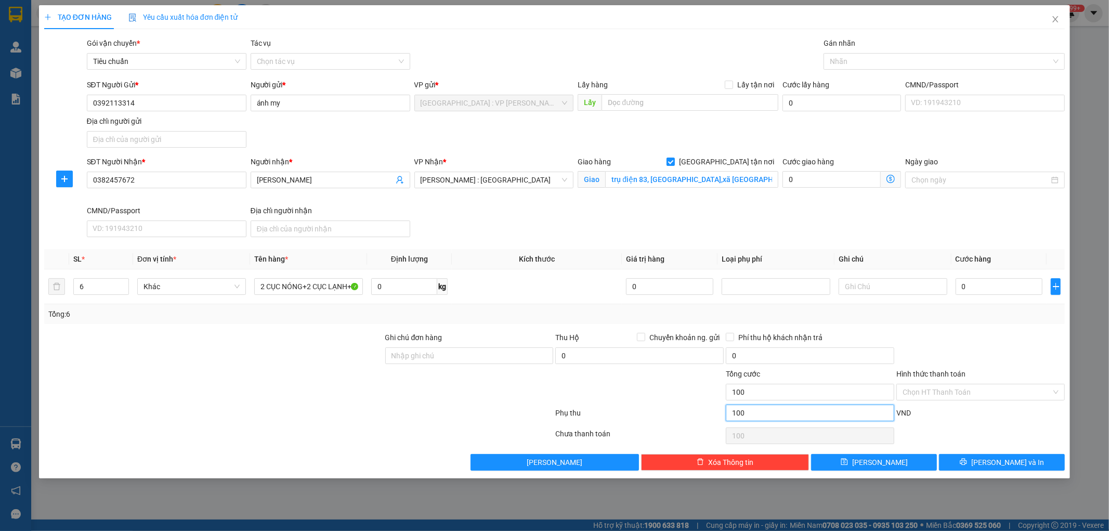
type input "1.000"
type input "10.000"
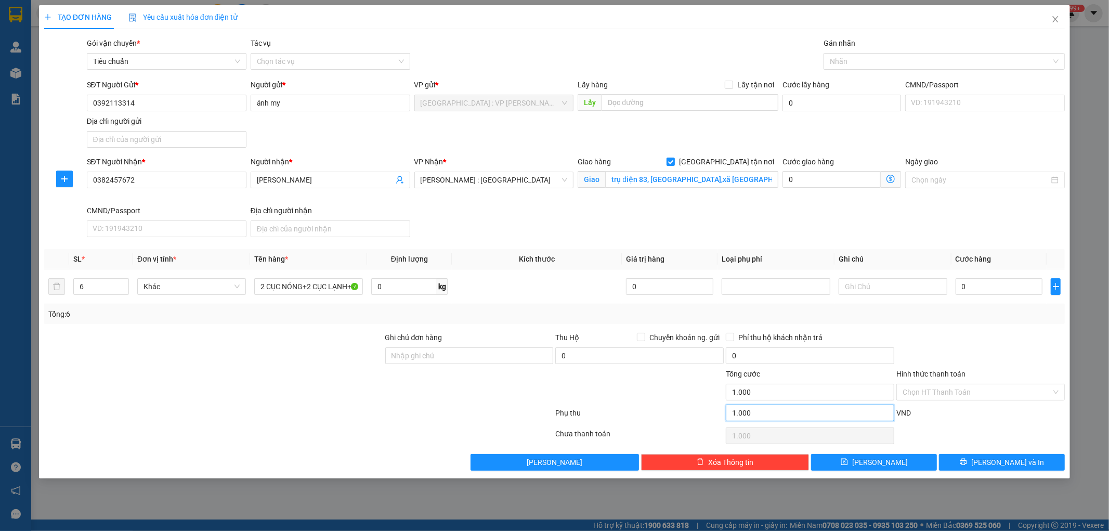
type input "10.000"
type input "100.000"
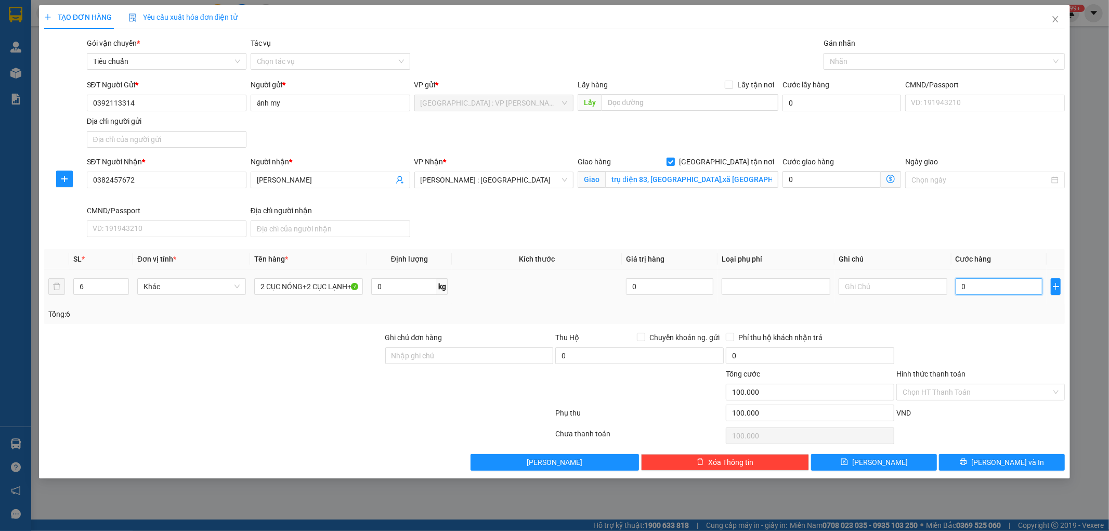
click at [983, 284] on input "0" at bounding box center [998, 286] width 87 height 17
type input "4"
type input "100.004"
type input "42"
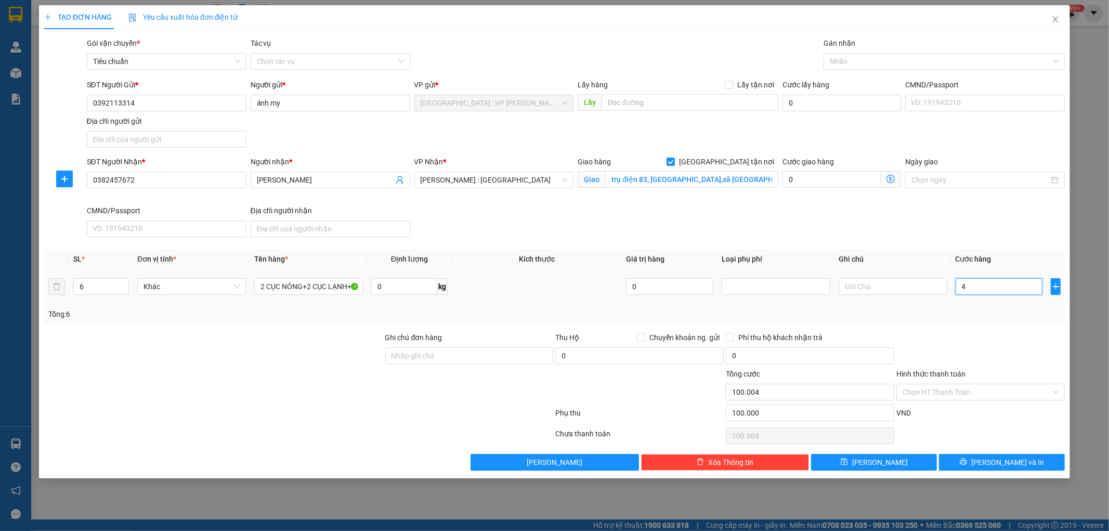
type input "100.042"
type input "420"
type input "100.420"
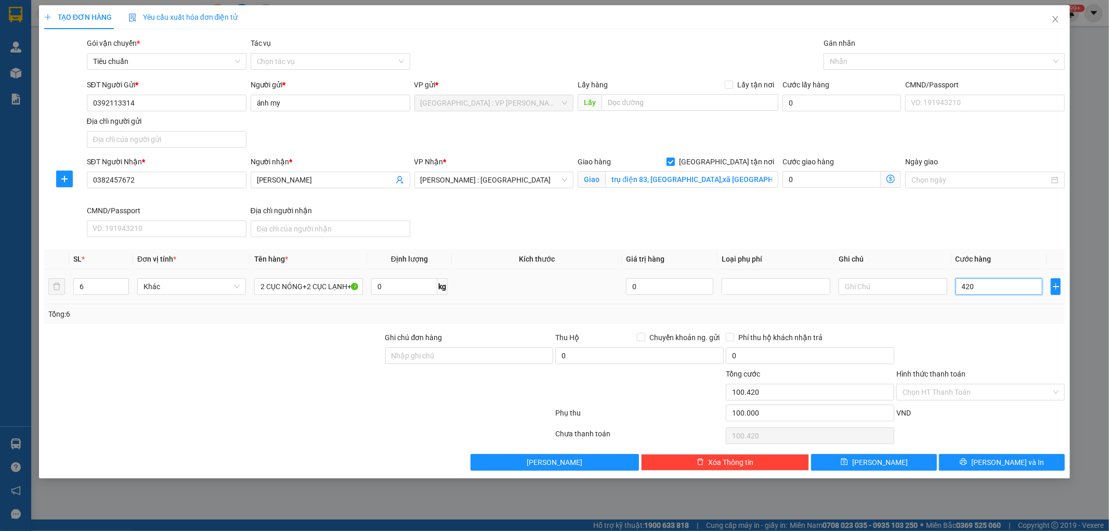
type input "4.200"
type input "104.200"
type input "42.000"
type input "142.000"
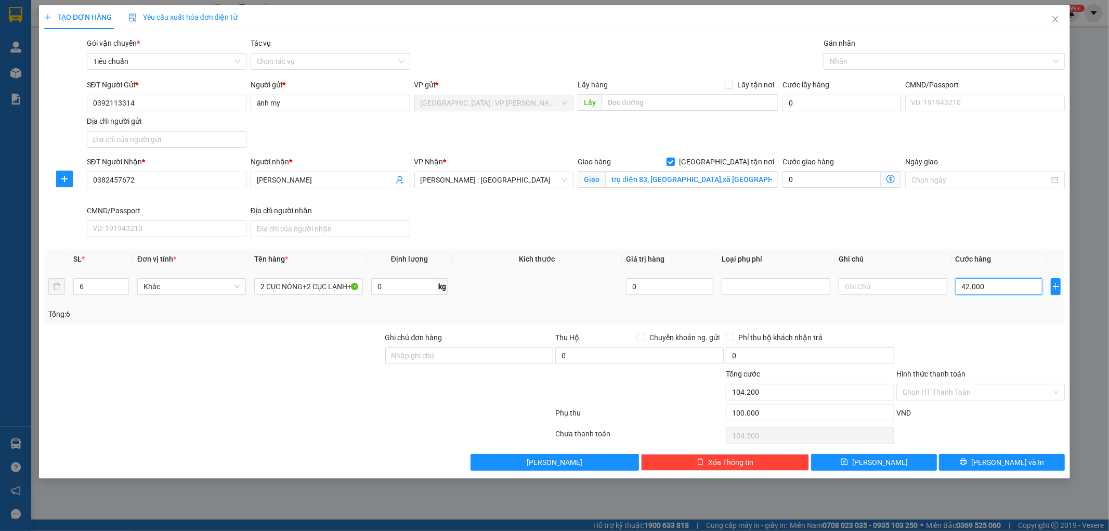
type input "142.000"
type input "420.000"
type input "520.000"
click at [969, 284] on input "420.000" at bounding box center [998, 286] width 87 height 17
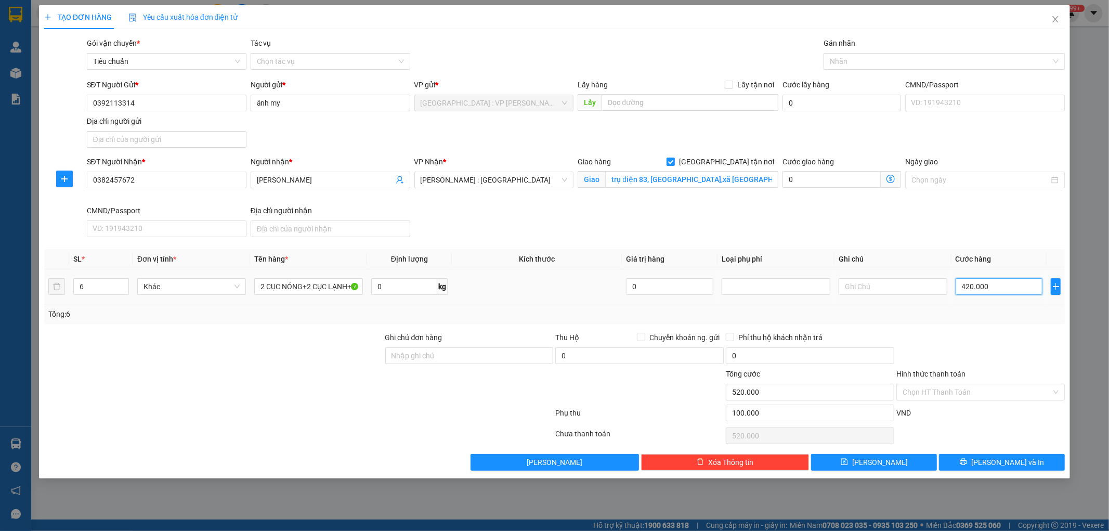
type input "40.000"
type input "140.000"
type input "430.000"
type input "530.000"
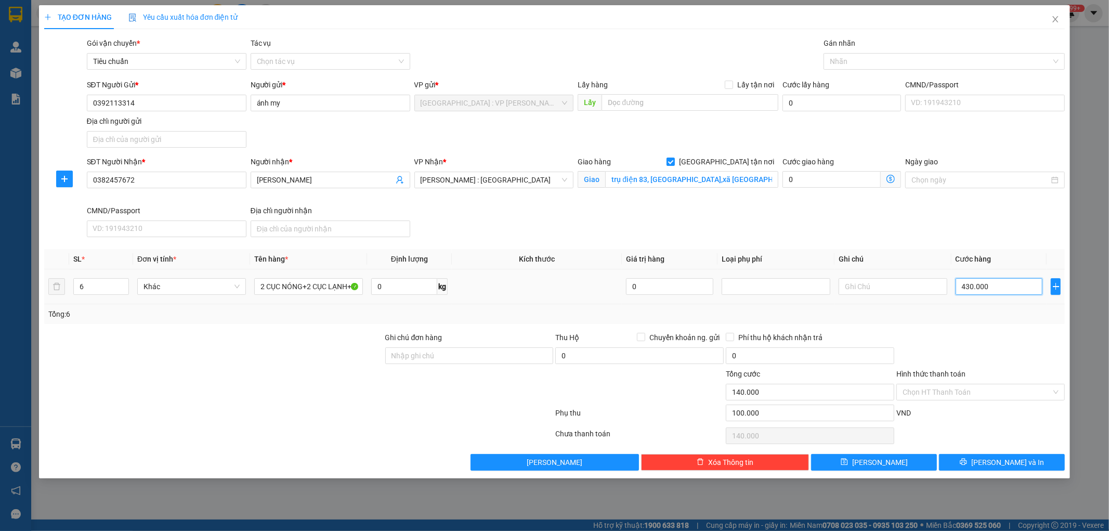
type input "530.000"
type input "430.000"
drag, startPoint x: 448, startPoint y: 351, endPoint x: 461, endPoint y: 354, distance: 12.9
click at [449, 351] on input "Ghi chú đơn hàng" at bounding box center [469, 355] width 168 height 17
type input "KHÔNG BAO HƯ VỠ,MÓP MÉO"
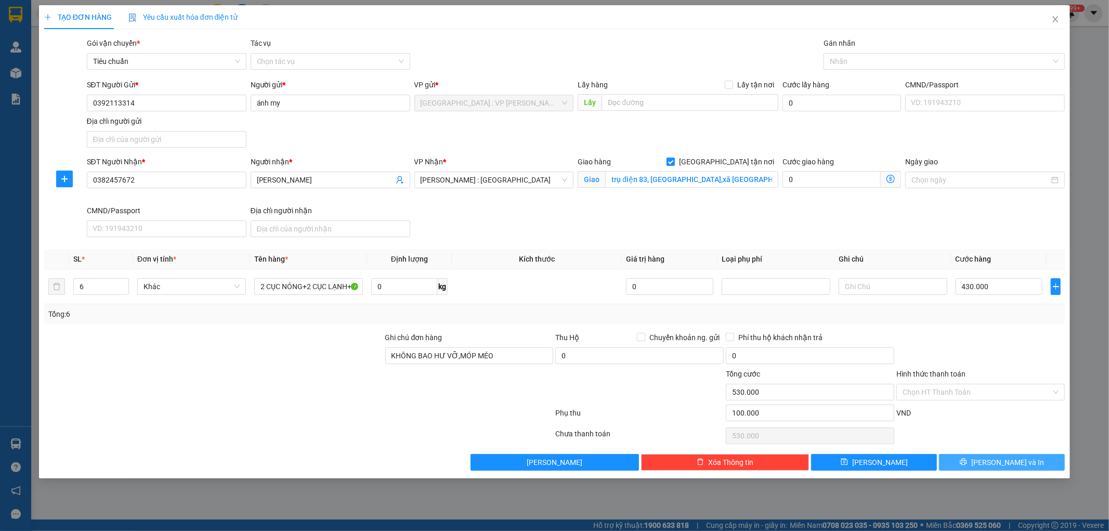
click at [1011, 467] on span "Lưu và In" at bounding box center [1007, 461] width 73 height 11
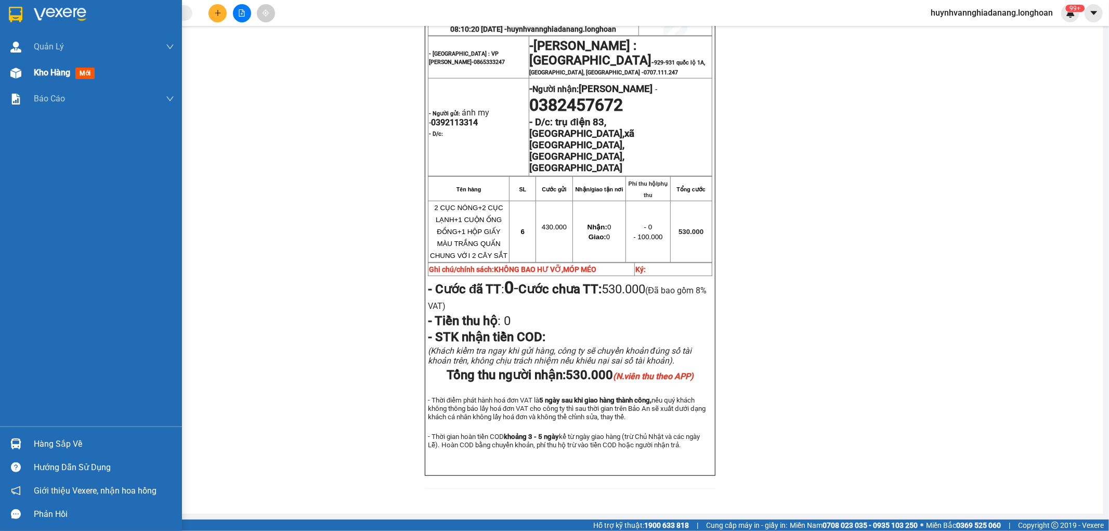
click at [44, 74] on span "Kho hàng" at bounding box center [52, 73] width 36 height 10
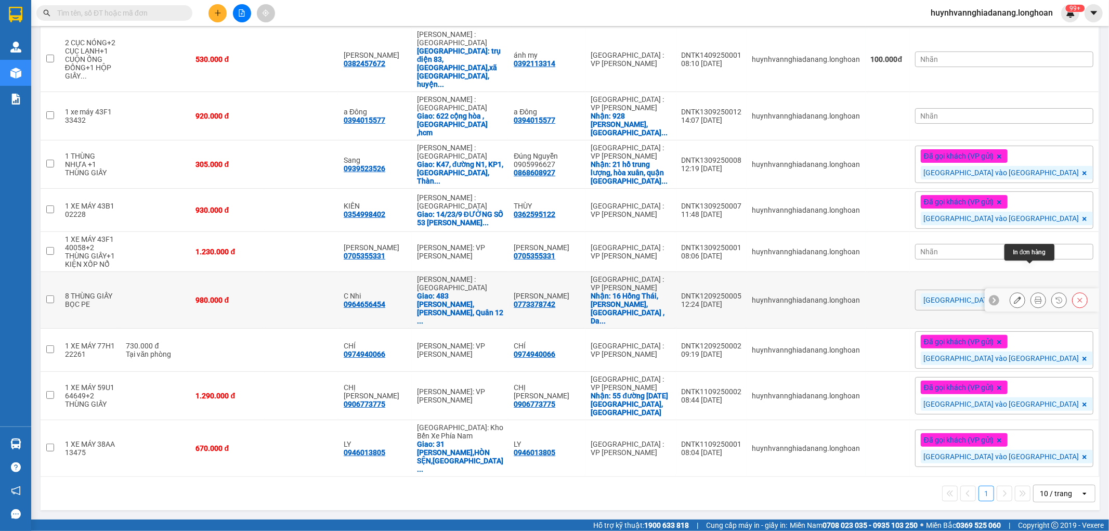
click at [1033, 309] on button at bounding box center [1038, 300] width 15 height 18
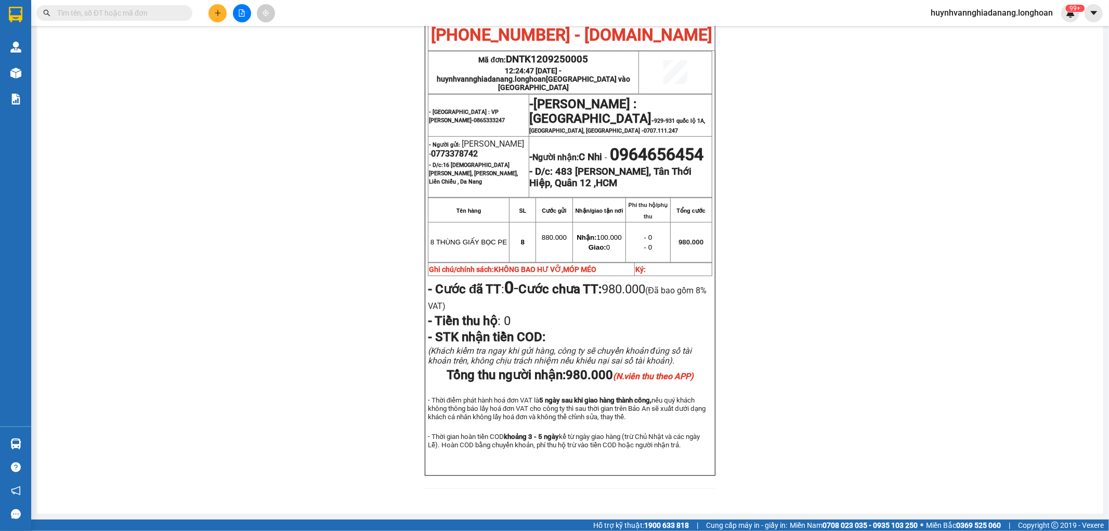
click at [86, 17] on input "text" at bounding box center [118, 12] width 123 height 11
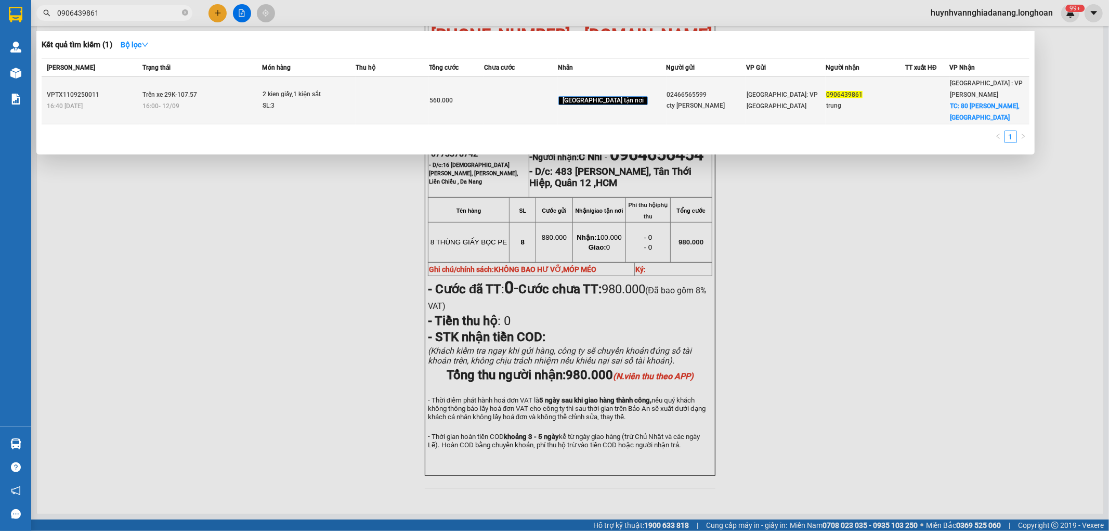
type input "0906439861"
click at [254, 85] on td "Trên xe 29K-107.57 16:00 - 12/09" at bounding box center [201, 100] width 123 height 47
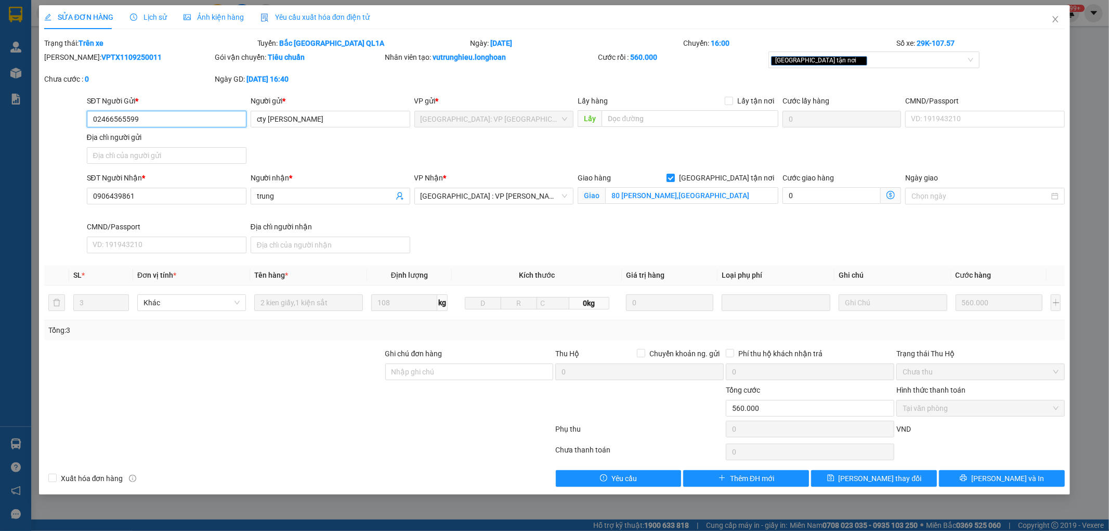
type input "02466565599"
type input "cty phạm gia"
type input "0906439861"
type input "trung"
checkbox input "true"
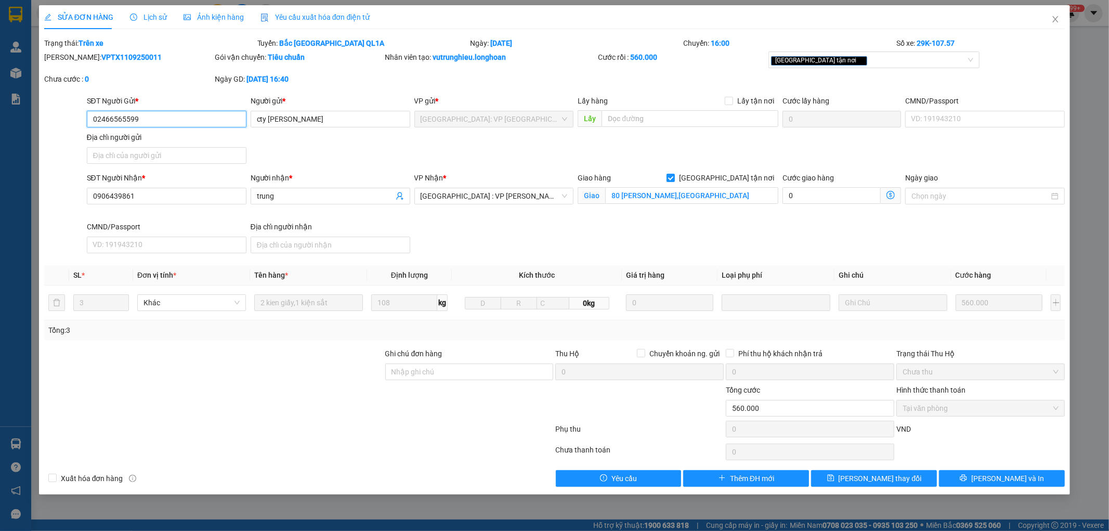
type input "80 nguyễn bính,đà nẵng"
type input "560.000"
click at [152, 19] on span "Lịch sử" at bounding box center [148, 17] width 37 height 8
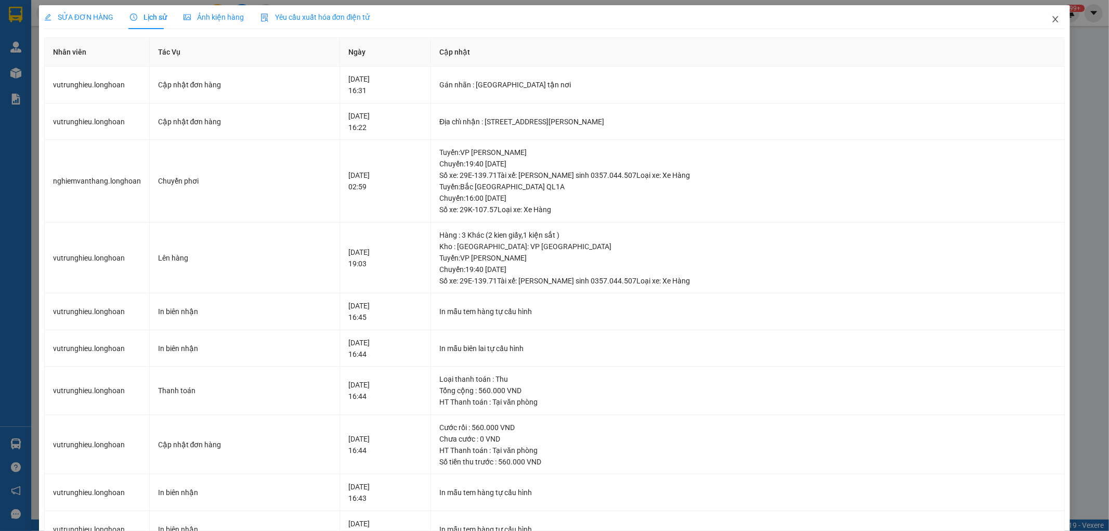
click at [1051, 19] on icon "close" at bounding box center [1055, 19] width 8 height 8
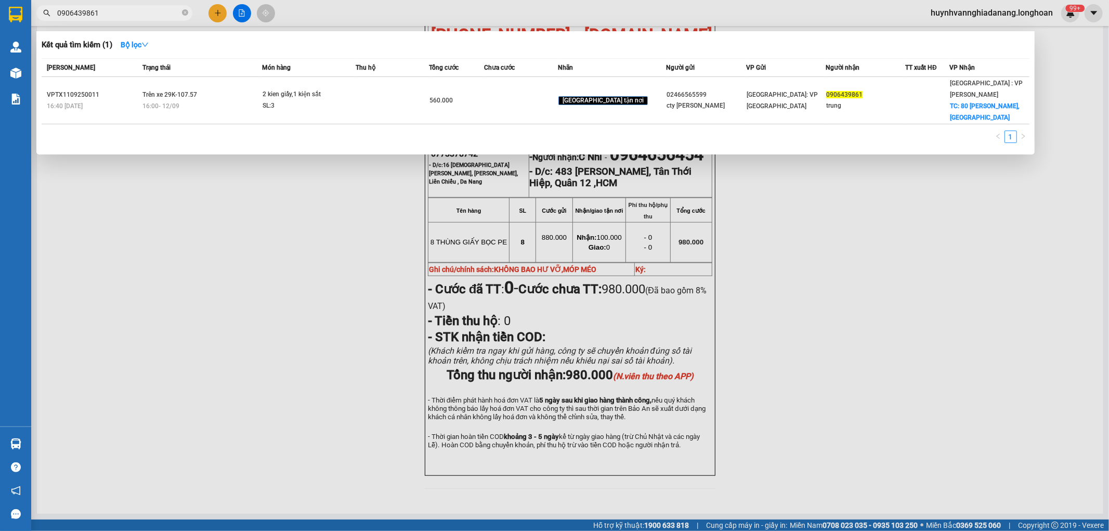
click at [120, 12] on input "0906439861" at bounding box center [118, 12] width 123 height 11
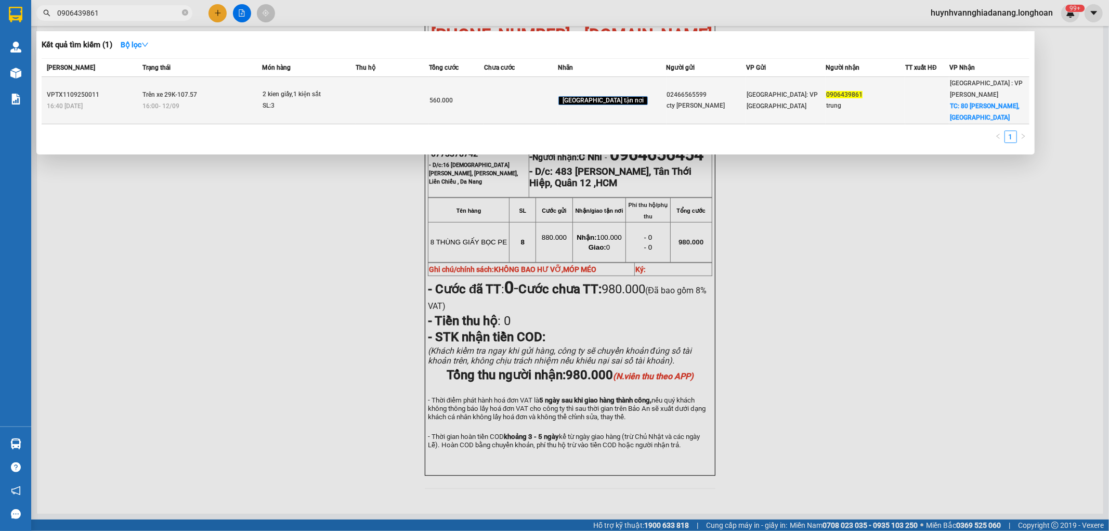
click at [254, 77] on td "Trên xe 29K-107.57 16:00 - 12/09" at bounding box center [201, 100] width 123 height 47
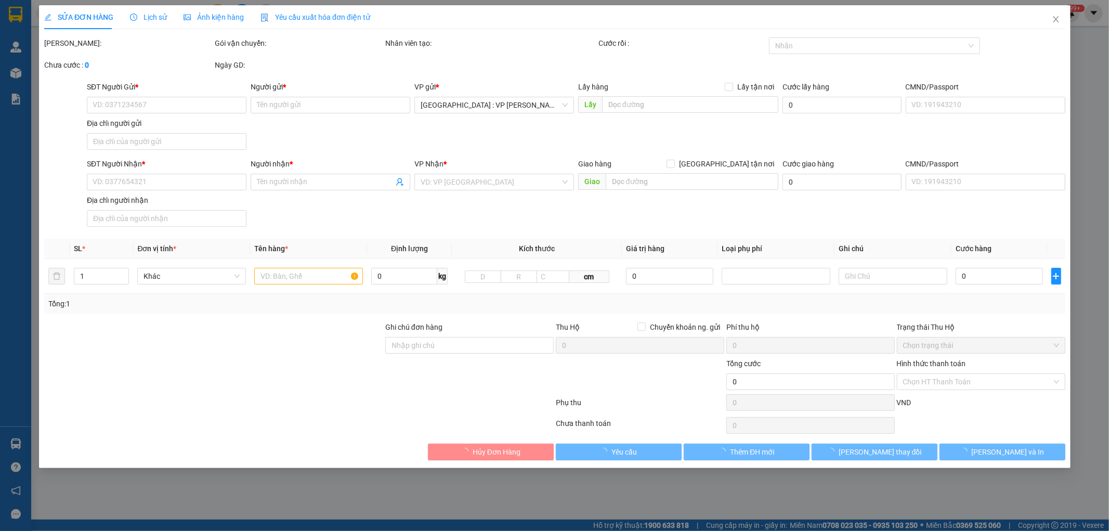
type input "02466565599"
type input "cty phạm gia"
type input "0906439861"
type input "trung"
checkbox input "true"
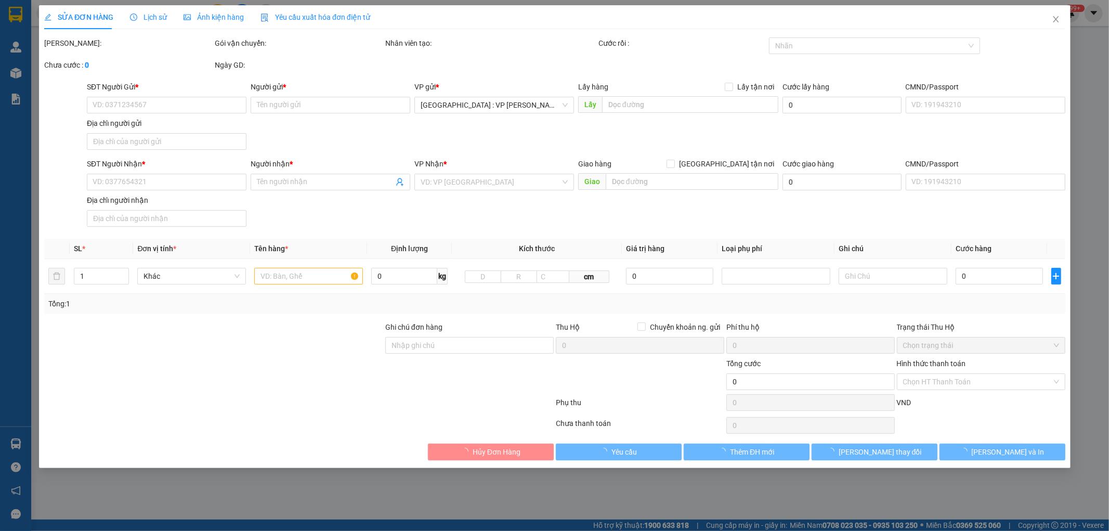
type input "80 nguyễn bính,đà nẵng"
type input "560.000"
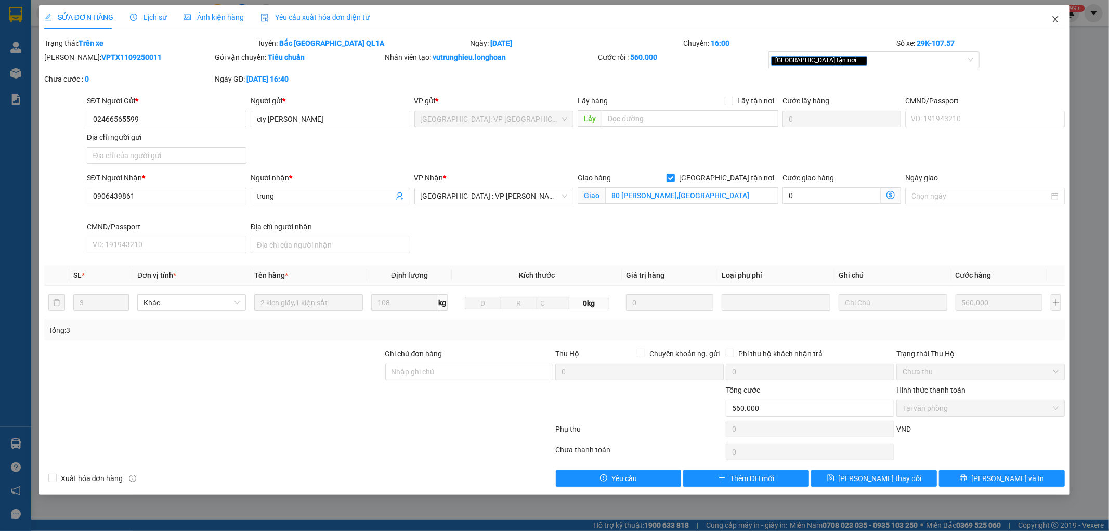
click at [1056, 18] on icon "close" at bounding box center [1055, 19] width 8 height 8
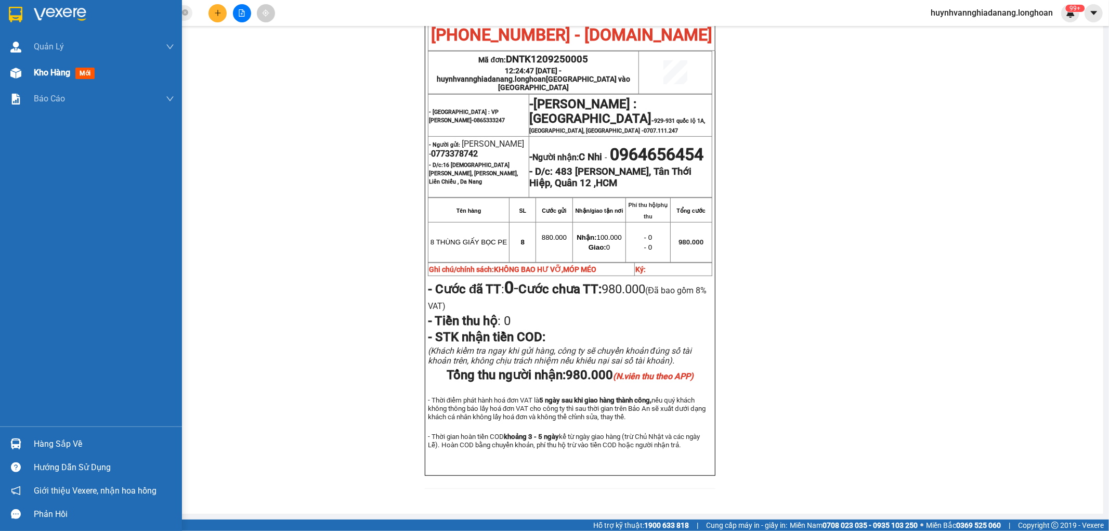
click at [40, 71] on span "Kho hàng" at bounding box center [52, 73] width 36 height 10
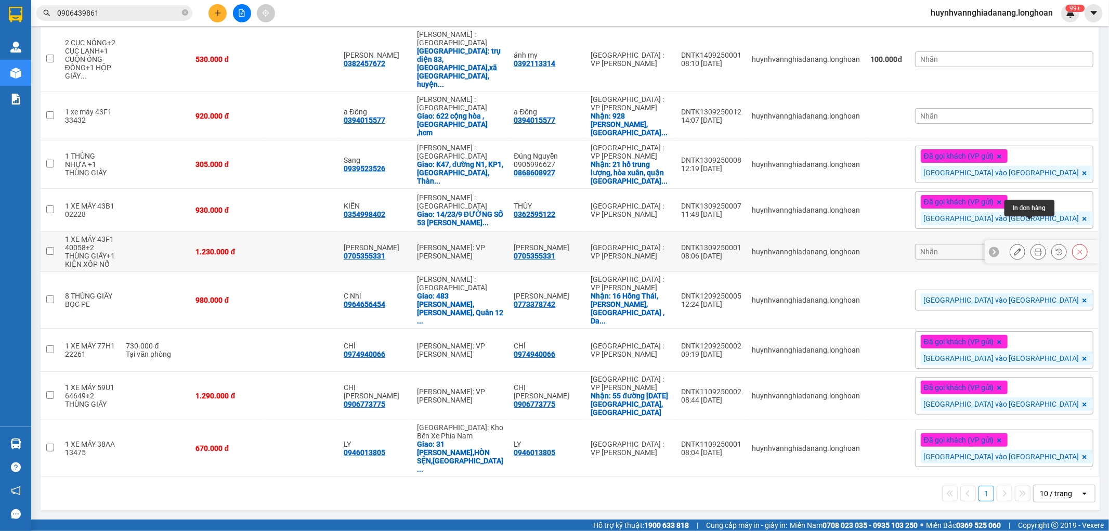
click at [1034, 255] on icon at bounding box center [1037, 251] width 7 height 7
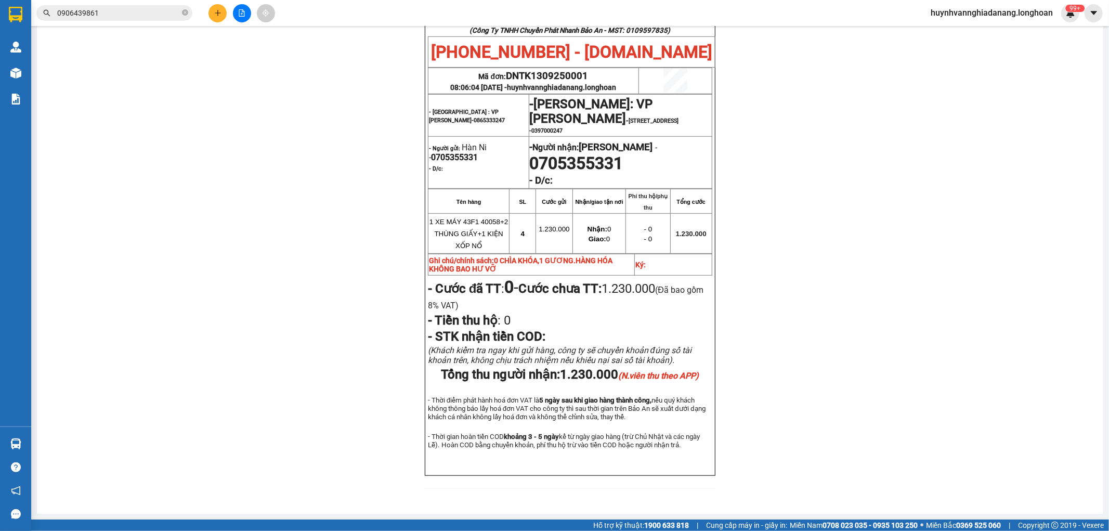
click at [217, 18] on button at bounding box center [217, 13] width 18 height 18
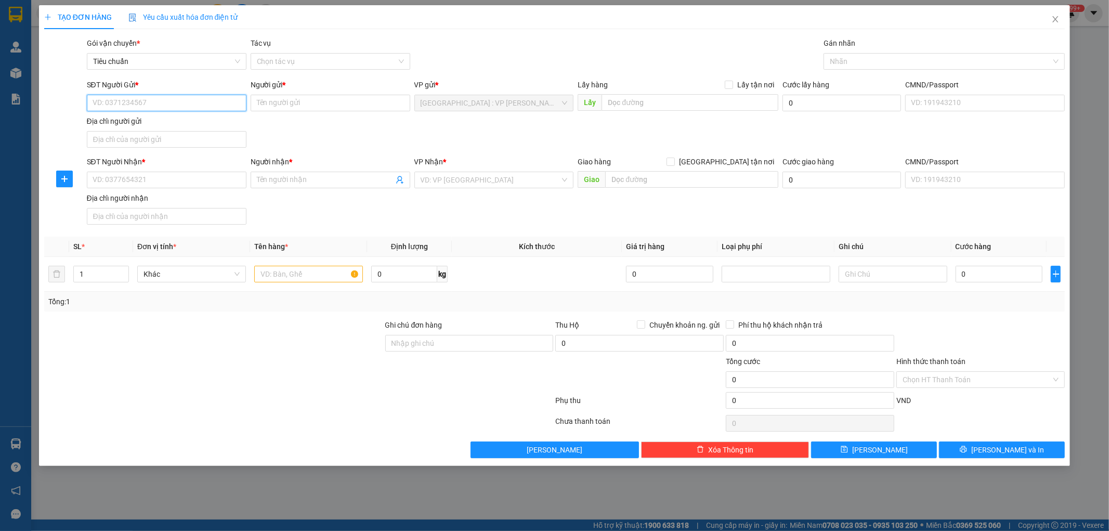
click at [148, 106] on input "SĐT Người Gửi *" at bounding box center [167, 103] width 160 height 17
paste input "0812799799"
type input "0812799799"
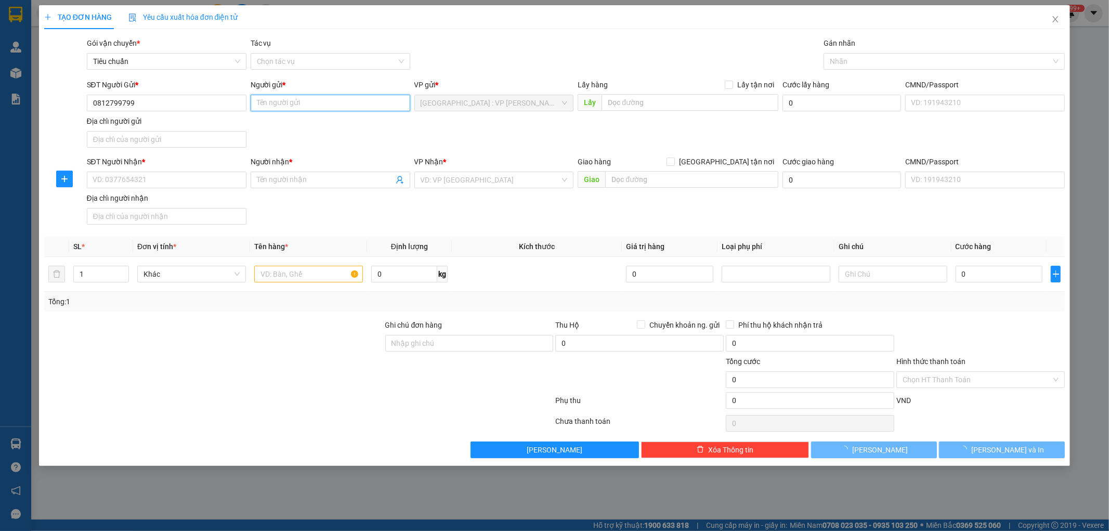
click at [295, 104] on input "Người gửi *" at bounding box center [331, 103] width 160 height 17
click at [274, 102] on input "Người gửi *" at bounding box center [331, 103] width 160 height 17
paste input "Bùi Đức Anh"
type input "Bùi Đức Anh"
click at [104, 175] on input "SĐT Người Nhận *" at bounding box center [167, 180] width 160 height 17
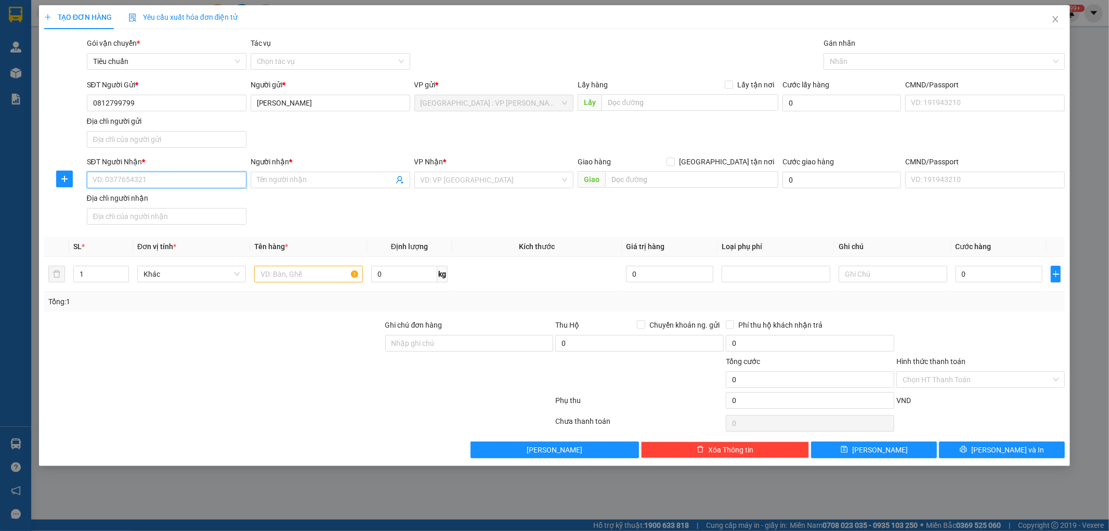
click at [126, 178] on input "SĐT Người Nhận *" at bounding box center [167, 180] width 160 height 17
paste input "0933038766"
type input "0933038766"
click at [308, 180] on input "Người nhận *" at bounding box center [325, 179] width 137 height 11
click at [275, 175] on input "Người nhận *" at bounding box center [325, 179] width 137 height 11
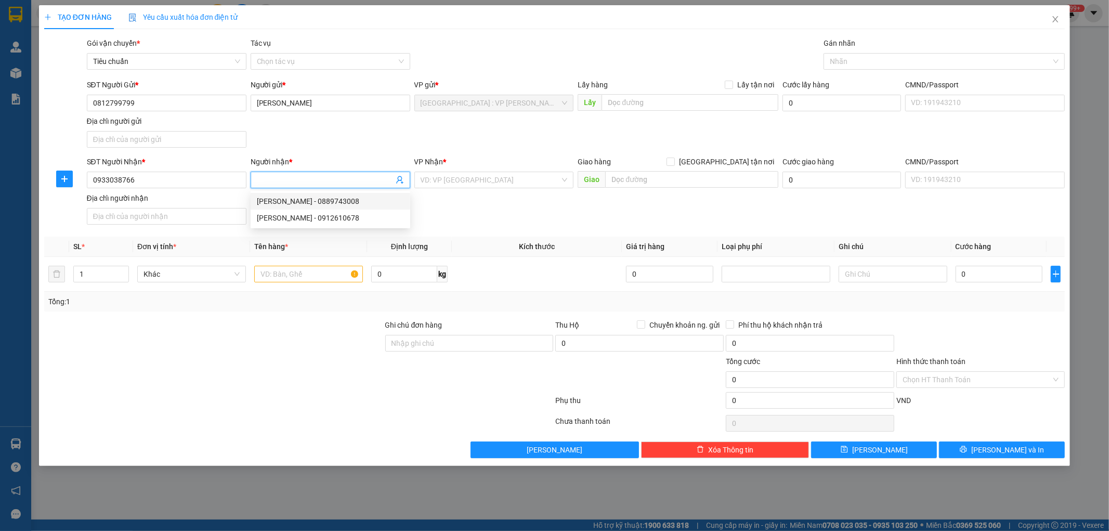
paste input "Nguyễn Tấn"
type input "Nguyễn Tấn"
click at [479, 184] on input "search" at bounding box center [490, 180] width 140 height 16
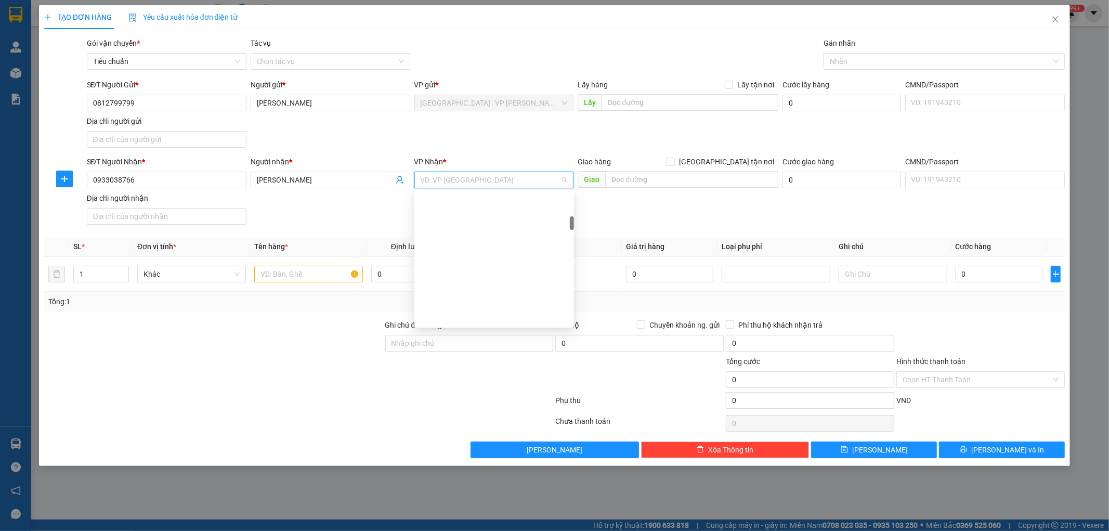
click at [495, 461] on div "[PERSON_NAME] : VP Quận 10" at bounding box center [493, 466] width 147 height 11
click at [287, 271] on input "text" at bounding box center [308, 274] width 109 height 17
type input "1 XE MÁY 59T1 94374"
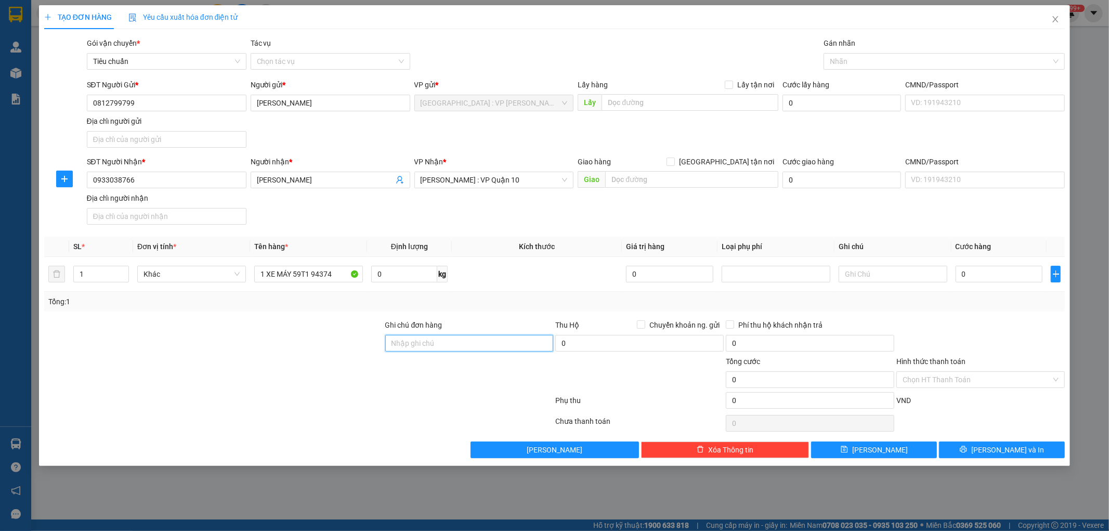
click at [438, 342] on input "Ghi chú đơn hàng" at bounding box center [469, 343] width 168 height 17
click at [417, 346] on input "Ghi chú đơn hàng" at bounding box center [469, 343] width 168 height 17
click at [440, 345] on input "1 CHÌA KHÓA,2 GƯƠNG" at bounding box center [469, 343] width 168 height 17
click at [477, 345] on input "1 CHÌA KHÓA,0 GƯƠNG" at bounding box center [469, 343] width 168 height 17
type input "1 CHÌA KHÓA,0 GƯƠNG,1 CÀ VẸT BỎ CỐP"
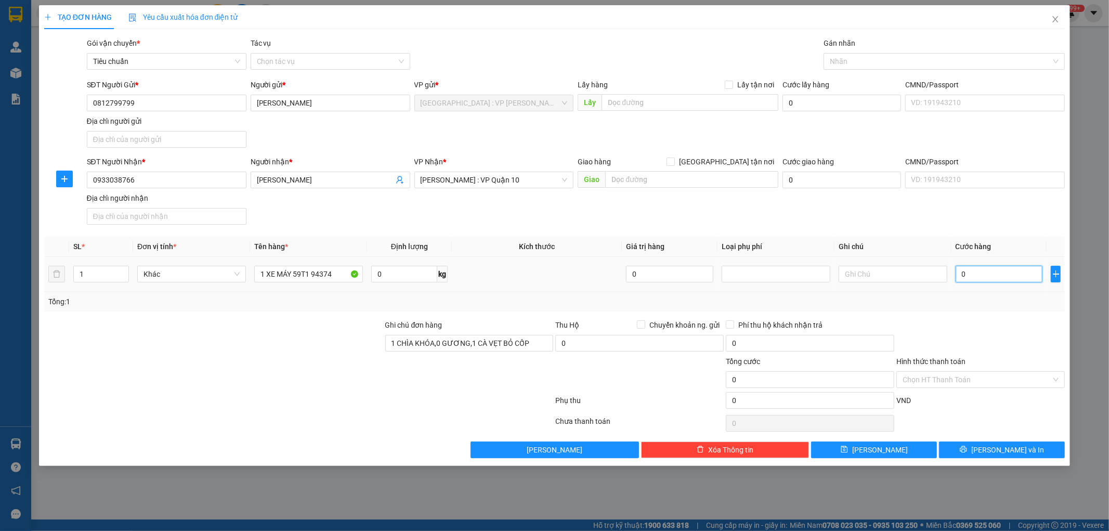
click at [988, 273] on input "0" at bounding box center [998, 274] width 87 height 17
type input "7"
type input "73"
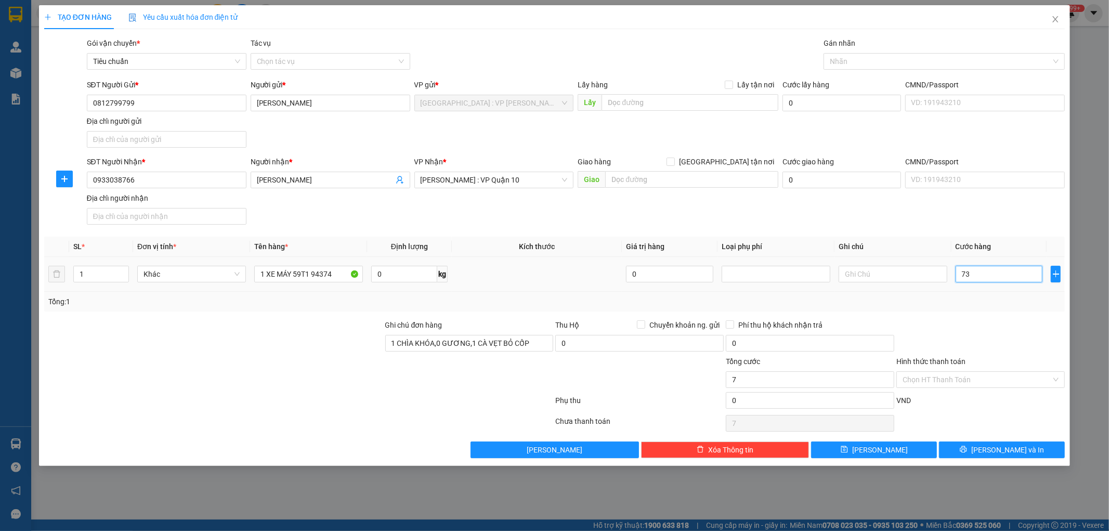
type input "73"
type input "730"
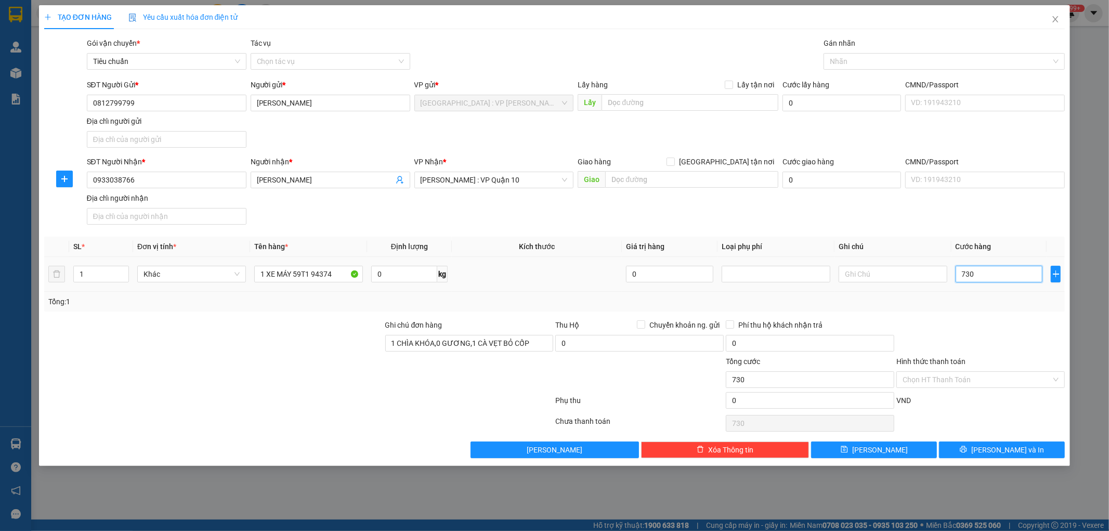
type input "7.300"
type input "73.000"
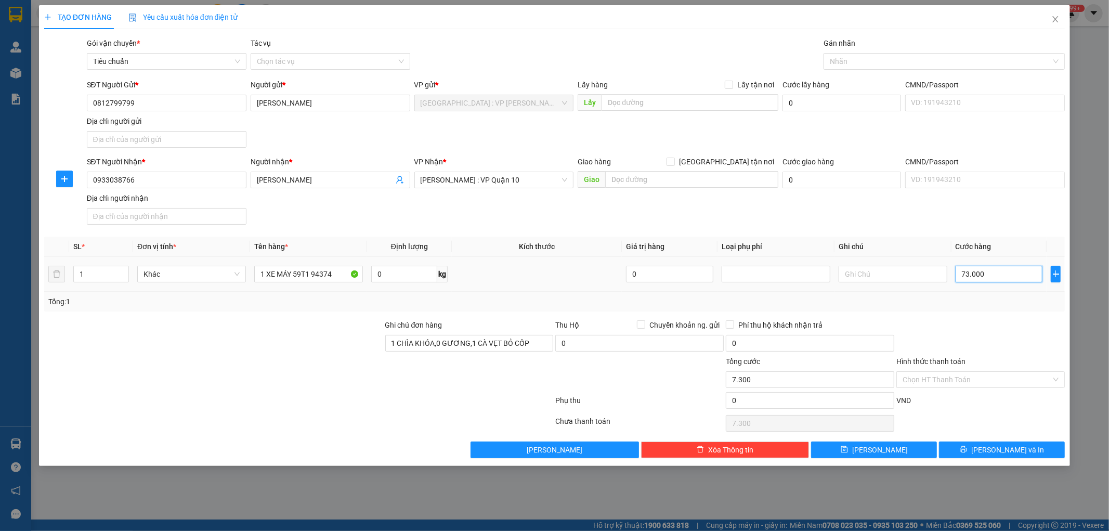
type input "73.000"
type input "730.000"
click at [967, 450] on icon "printer" at bounding box center [963, 449] width 7 height 7
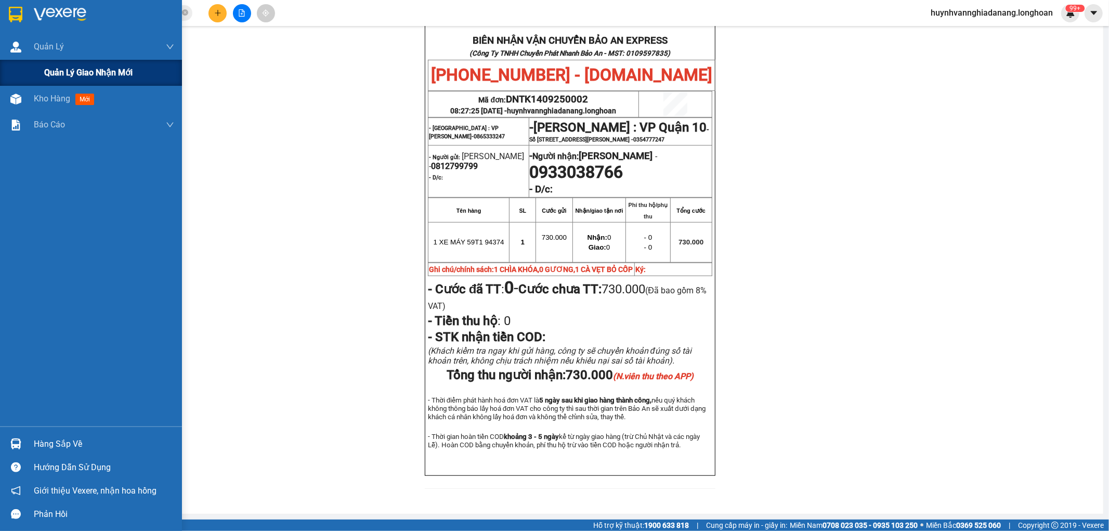
click at [76, 78] on span "Quản lý giao nhận mới" at bounding box center [88, 72] width 88 height 13
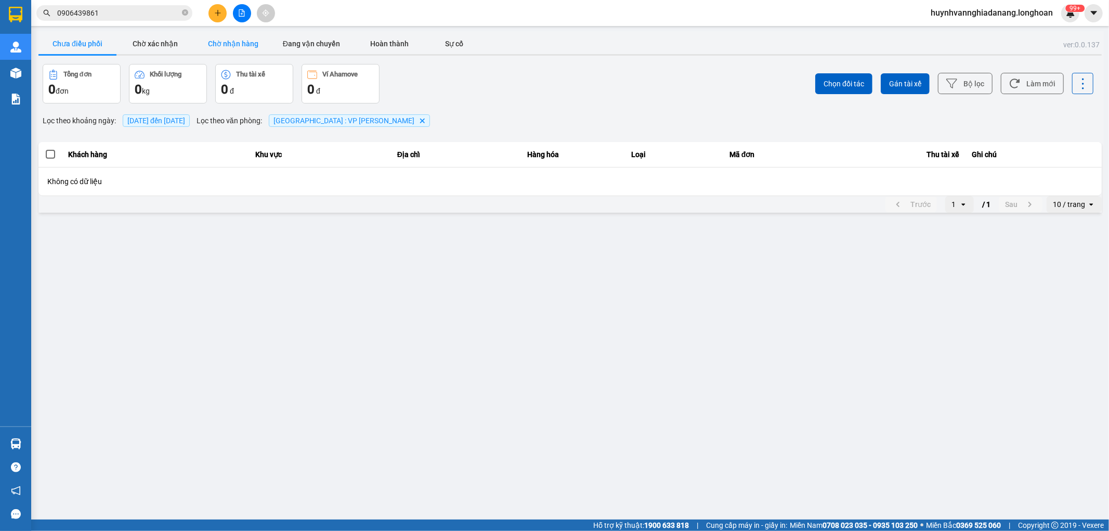
click at [250, 41] on button "Chờ nhận hàng" at bounding box center [233, 43] width 78 height 21
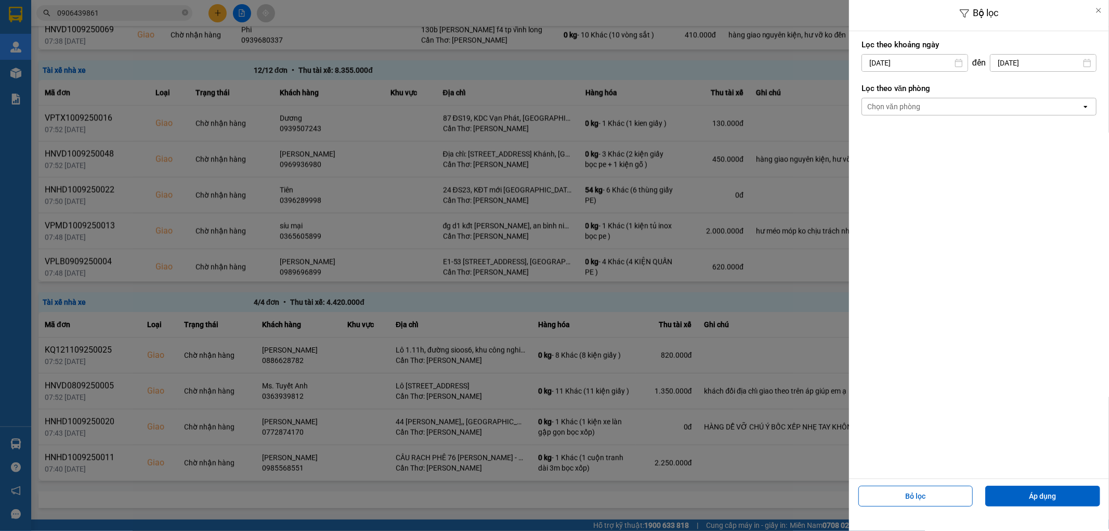
click at [920, 61] on input "14/09/2025" at bounding box center [915, 63] width 106 height 17
type input "01/09/2025"
click at [925, 109] on div "Chọn văn phòng" at bounding box center [971, 106] width 219 height 17
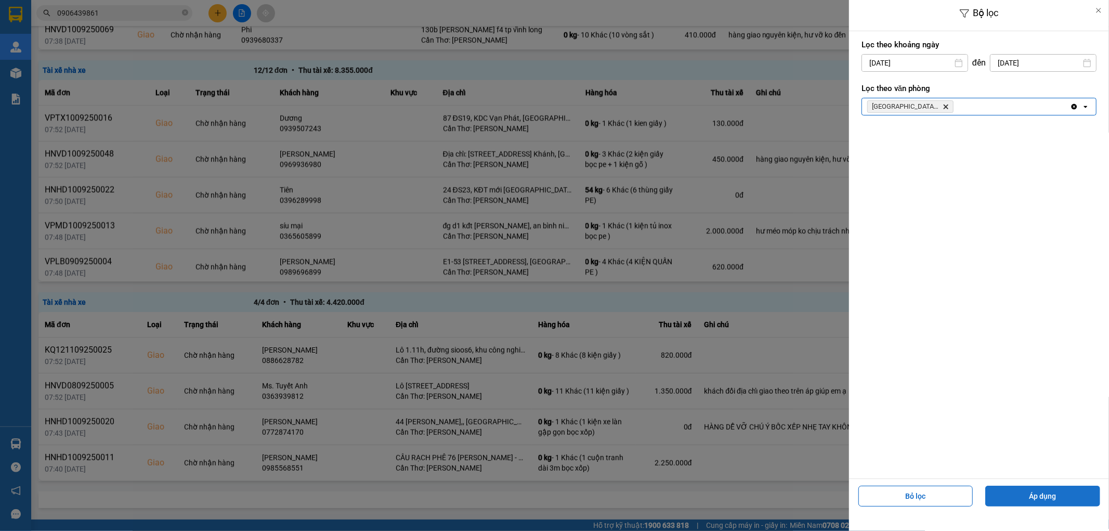
click at [1027, 500] on button "Áp dụng" at bounding box center [1042, 495] width 115 height 21
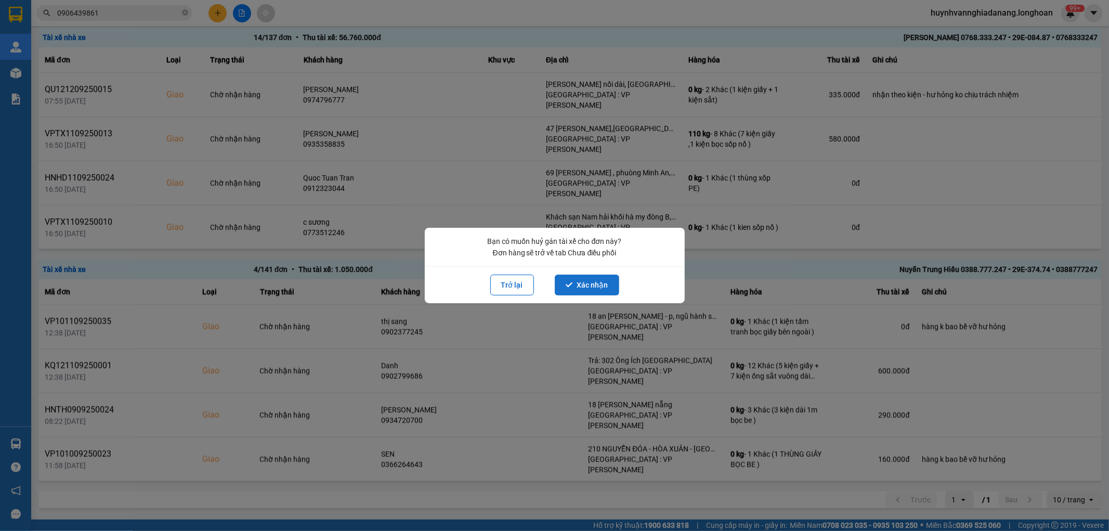
click at [593, 285] on button "Xác nhận" at bounding box center [587, 284] width 64 height 21
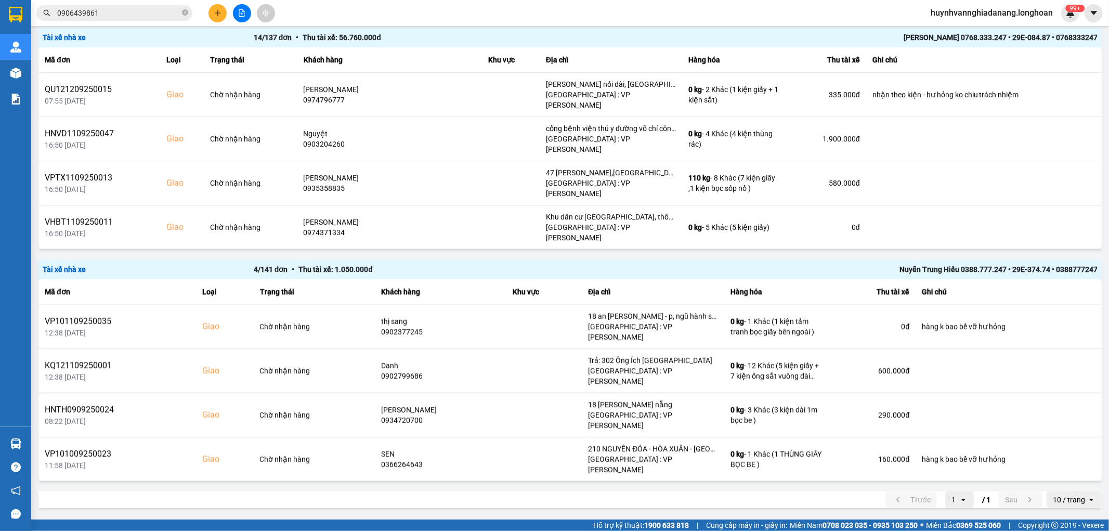
click at [1054, 251] on button at bounding box center [1061, 260] width 15 height 18
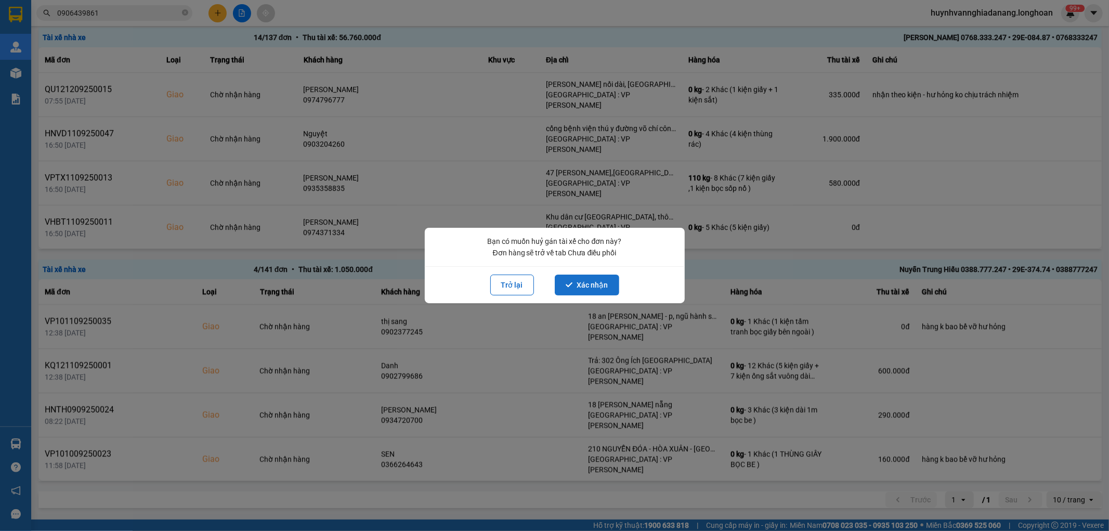
click at [608, 281] on button "Xác nhận" at bounding box center [587, 284] width 64 height 21
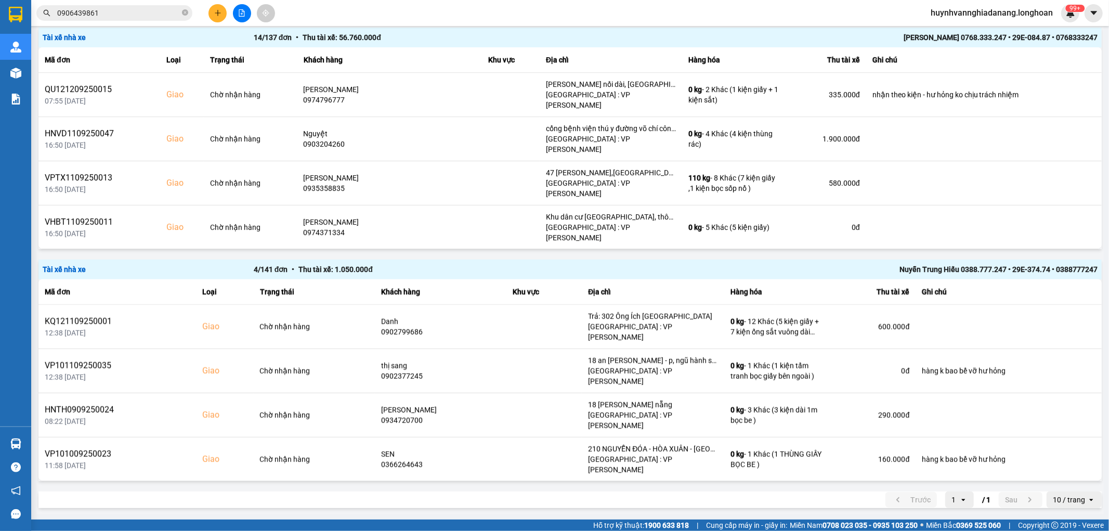
click at [1054, 48] on button at bounding box center [1061, 39] width 15 height 18
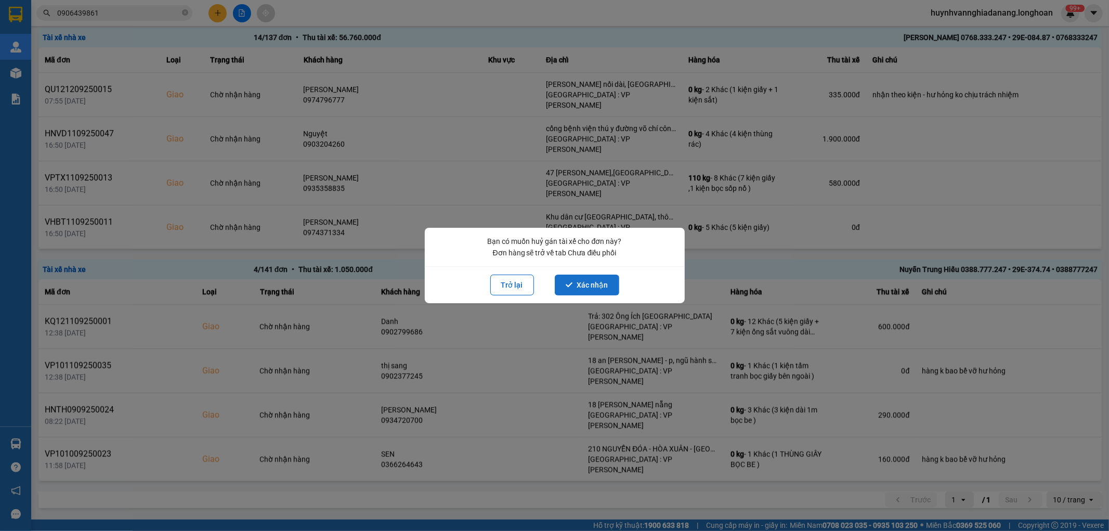
click at [595, 288] on button "Xác nhận" at bounding box center [587, 284] width 64 height 21
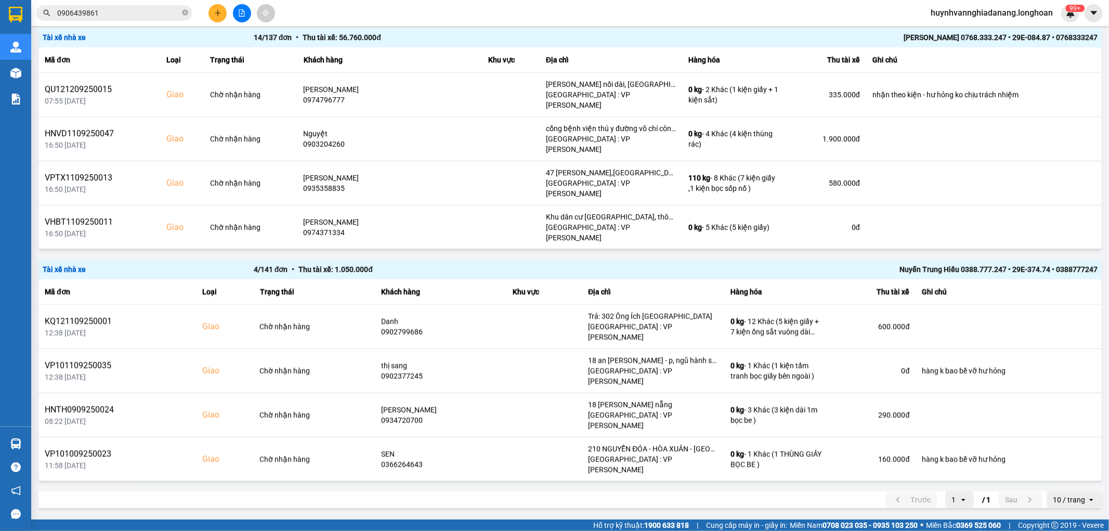
click at [1057, 87] on icon at bounding box center [1060, 83] width 7 height 7
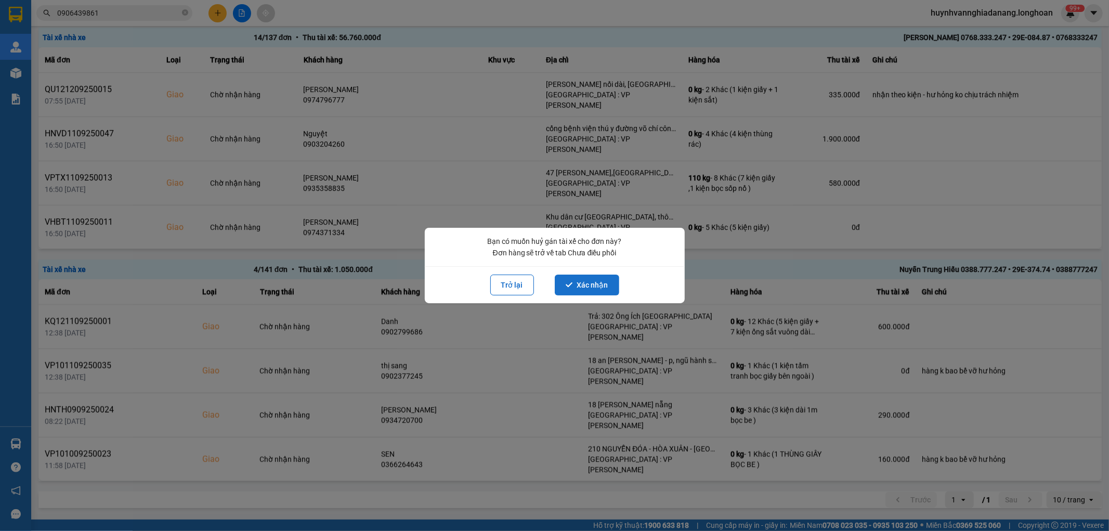
click at [601, 281] on button "Xác nhận" at bounding box center [587, 284] width 64 height 21
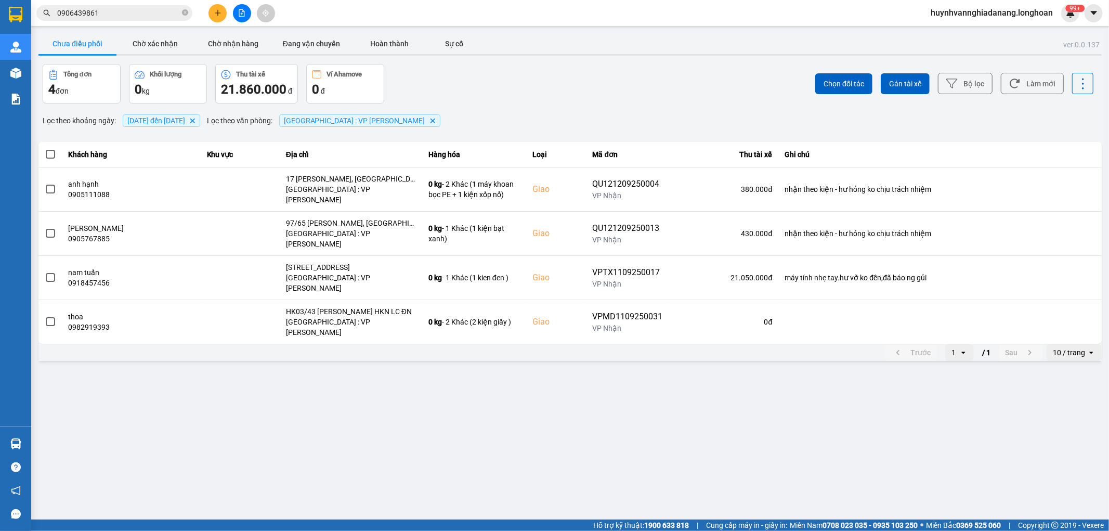
drag, startPoint x: 47, startPoint y: 153, endPoint x: 59, endPoint y: 155, distance: 12.1
click at [47, 153] on span at bounding box center [50, 154] width 9 height 9
click at [45, 149] on input "checkbox" at bounding box center [45, 149] width 0 height 0
click at [1066, 347] on div "10 / trang" at bounding box center [1069, 352] width 32 height 10
click at [1072, 415] on div "100 / trang" at bounding box center [1074, 416] width 38 height 10
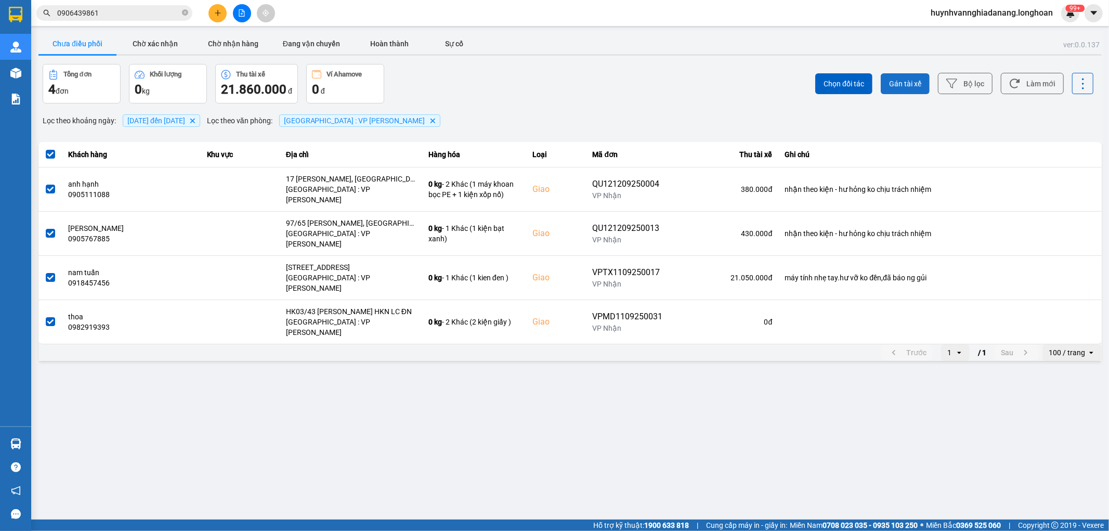
click at [910, 86] on span "Gán tài xế" at bounding box center [905, 83] width 32 height 10
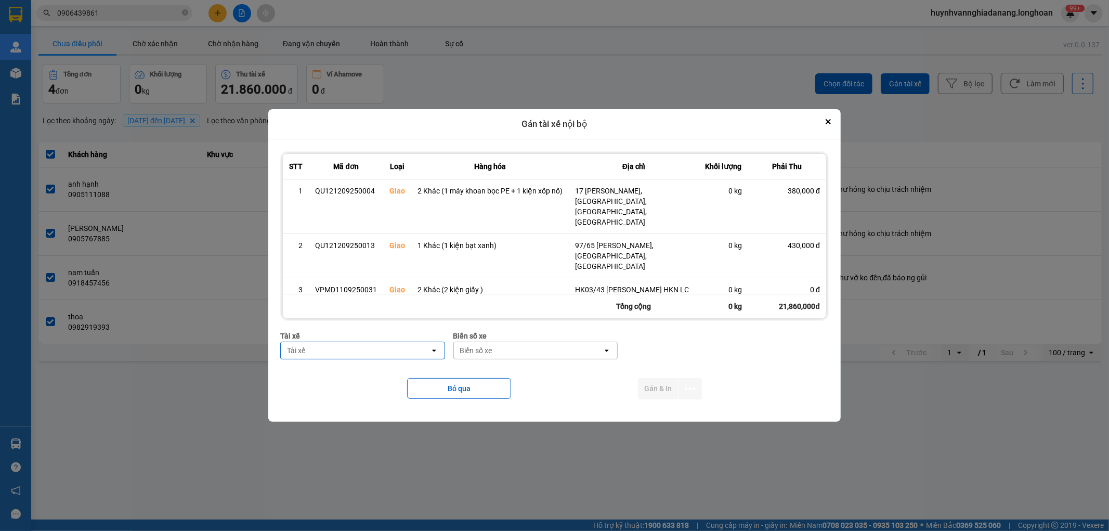
click at [376, 352] on div "Tài xế" at bounding box center [355, 350] width 149 height 17
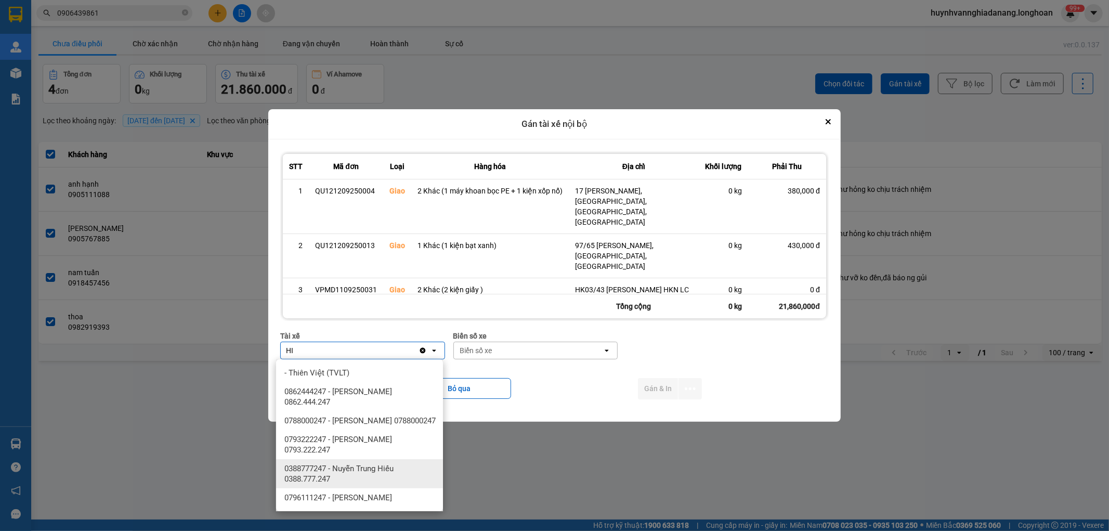
type input "HI"
click at [385, 466] on span "0388777247 - Nuyễn Trung Hiếu 0388.777.247" at bounding box center [361, 473] width 154 height 21
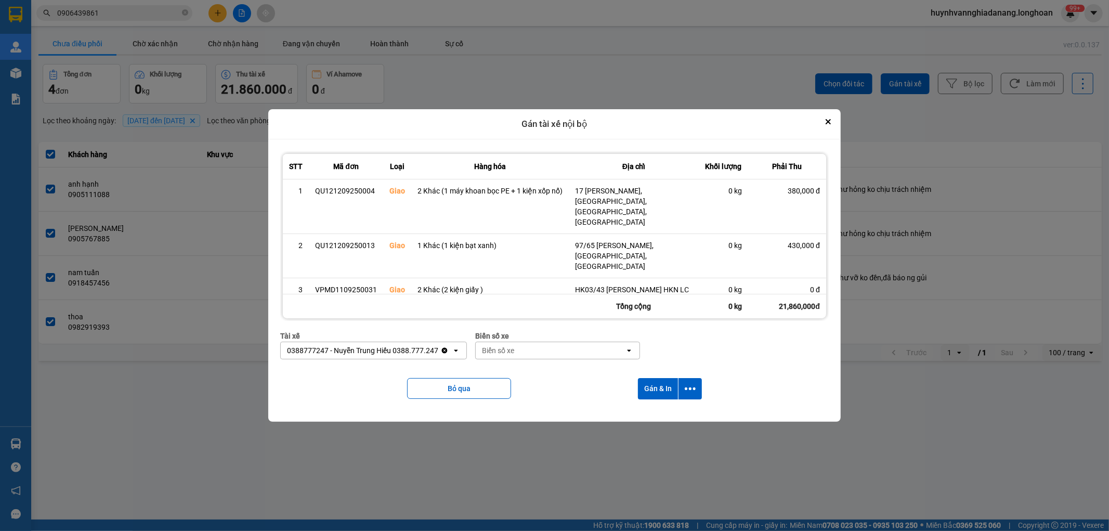
click at [538, 350] on div "Biển số xe" at bounding box center [550, 350] width 149 height 17
type input "7474"
click at [540, 369] on div "29E-374.74" at bounding box center [553, 372] width 167 height 19
click at [690, 392] on icon "dialog" at bounding box center [690, 388] width 11 height 11
click at [655, 414] on span "Chỉ gán tài" at bounding box center [650, 417] width 34 height 10
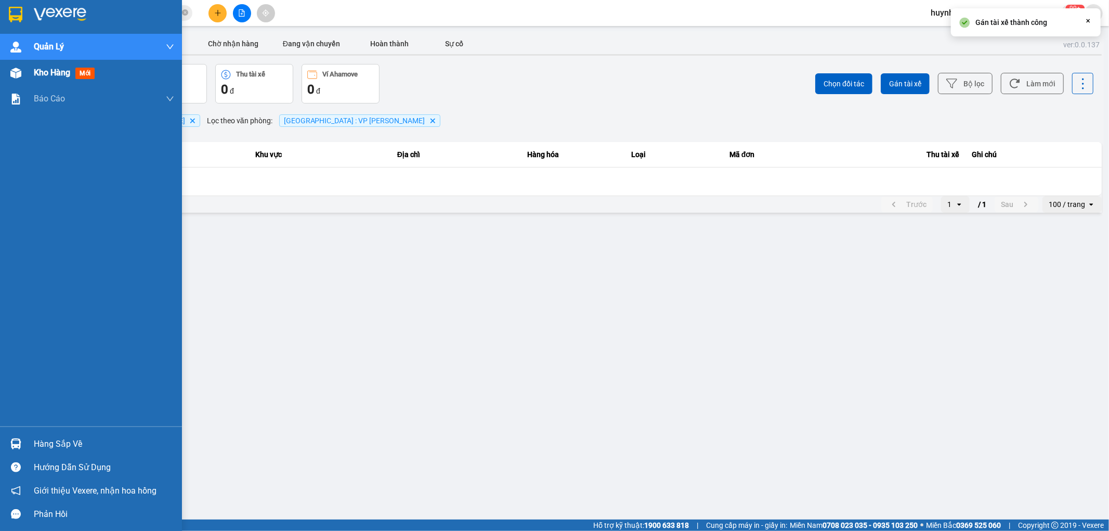
click at [37, 74] on span "Kho hàng" at bounding box center [52, 73] width 36 height 10
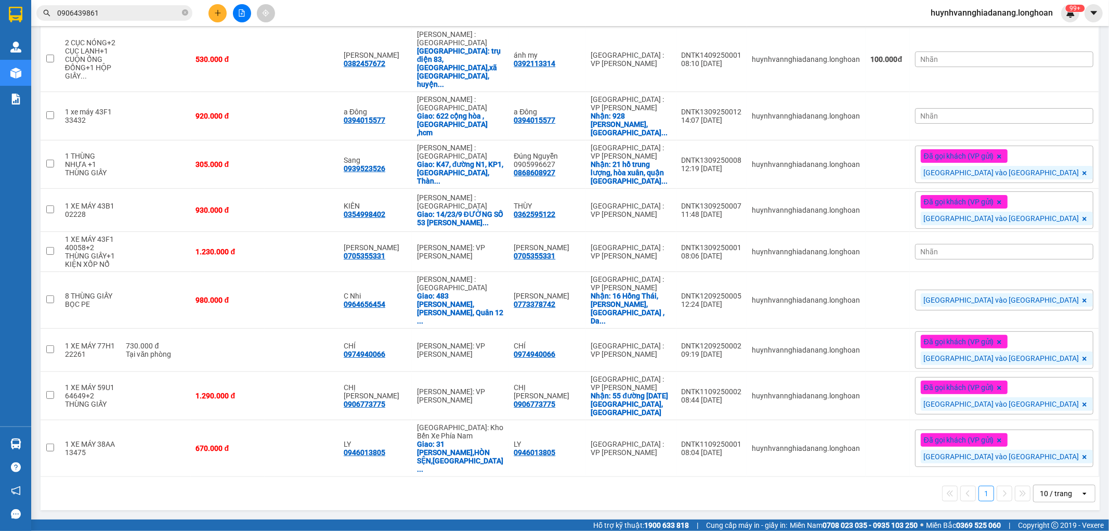
click at [1029, 23] on div "Nhãn" at bounding box center [1004, 15] width 178 height 16
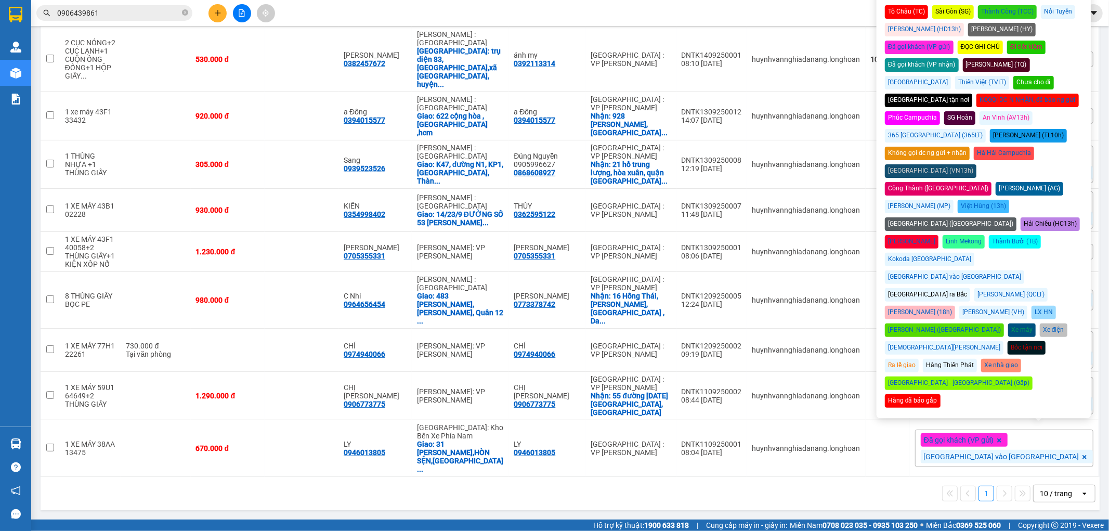
click at [1024, 284] on div "Đà Nẵng vào Nam" at bounding box center [954, 277] width 139 height 14
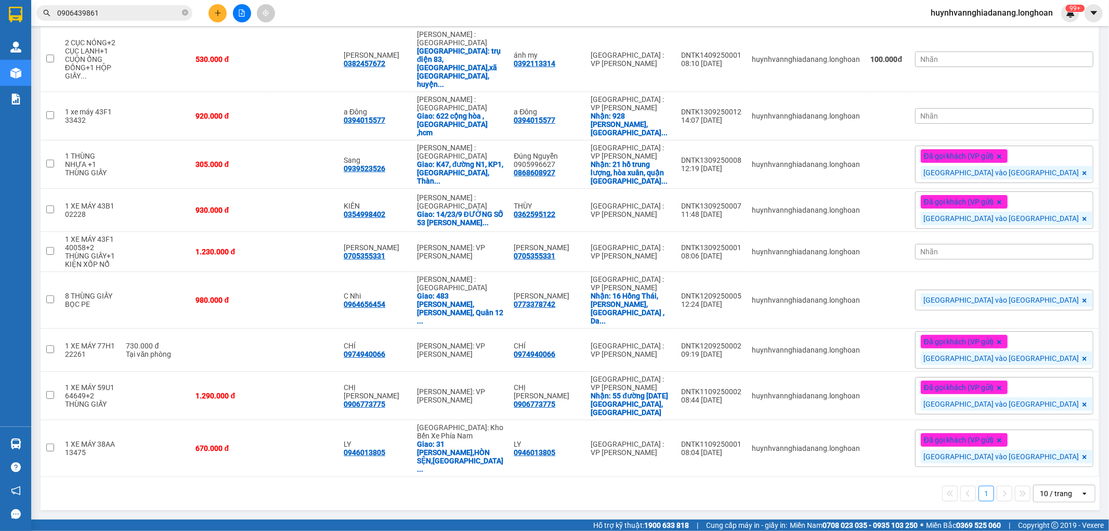
click at [1017, 124] on div "Nhãn" at bounding box center [1004, 116] width 178 height 16
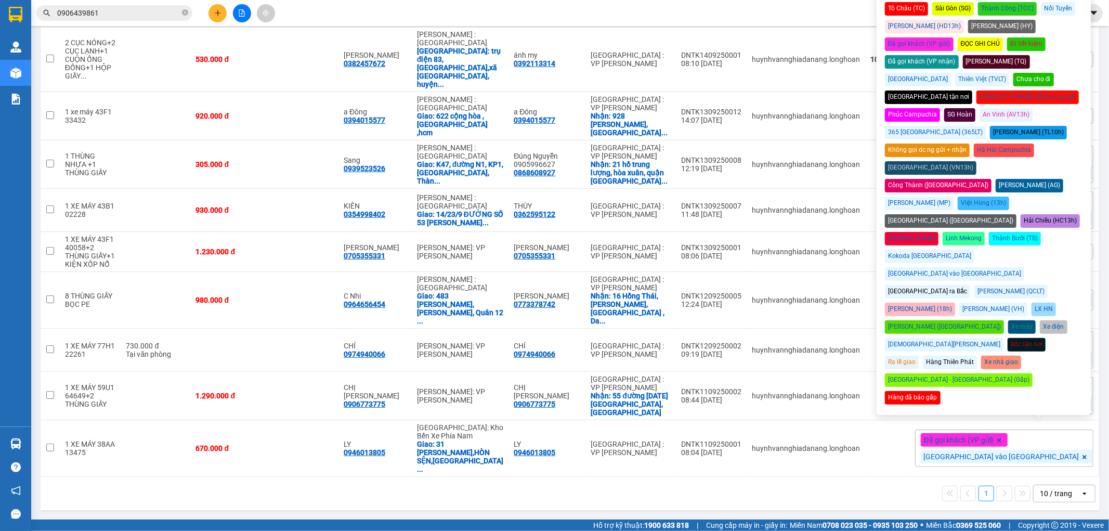
click at [1024, 281] on div "Đà Nẵng vào Nam" at bounding box center [954, 274] width 139 height 14
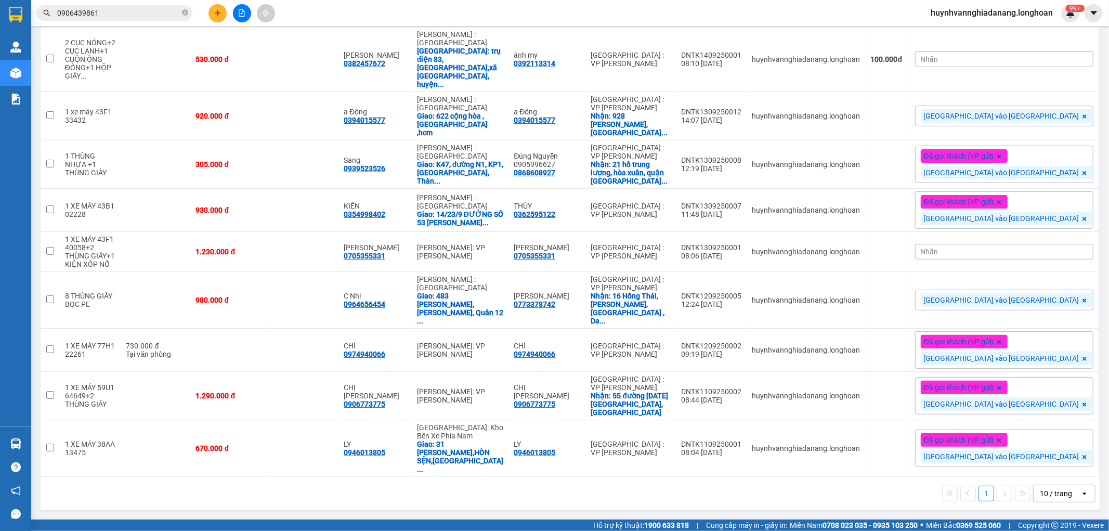
click at [938, 63] on span "Nhãn" at bounding box center [930, 59] width 18 height 8
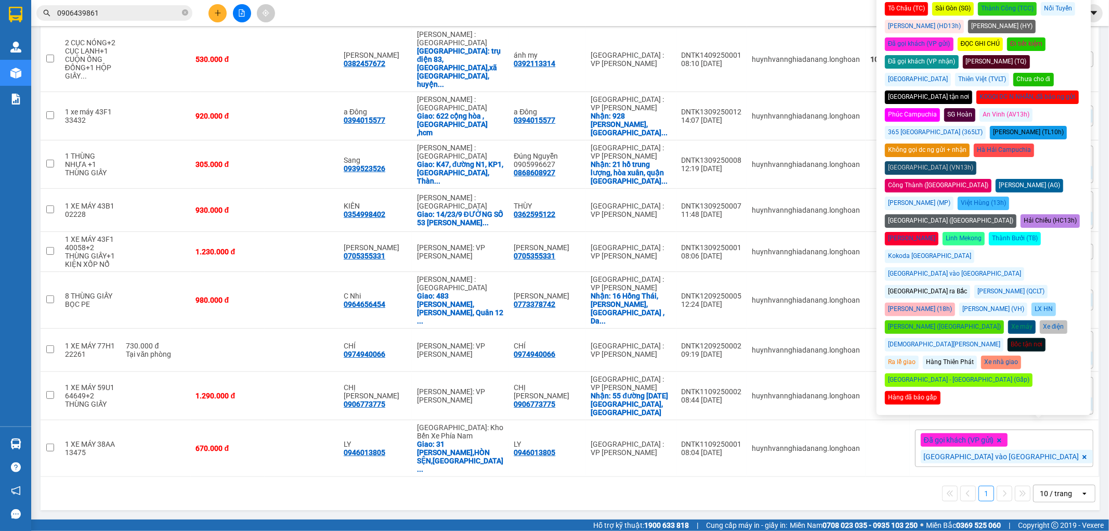
click at [1021, 281] on div "Đà Nẵng vào Nam" at bounding box center [954, 274] width 139 height 14
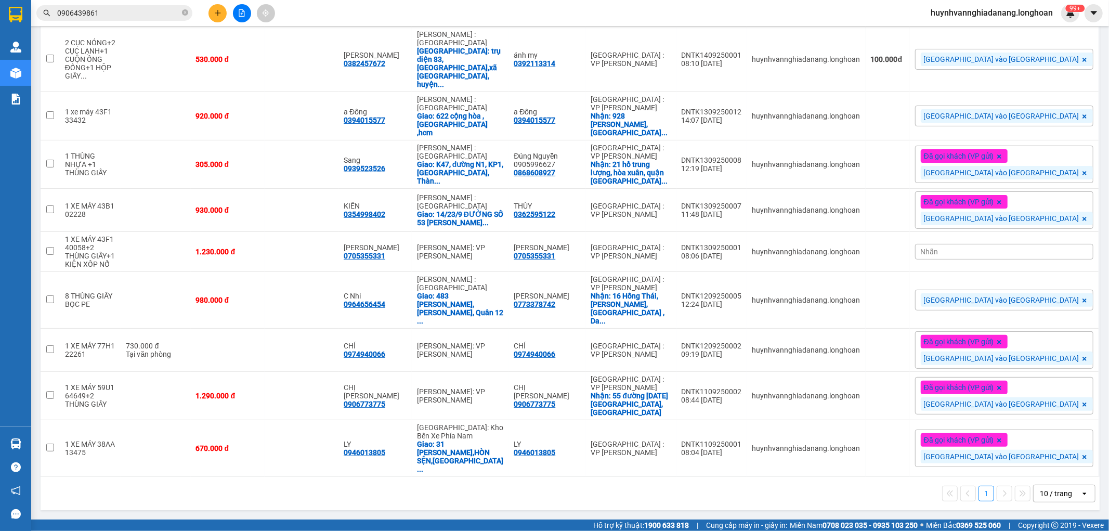
drag, startPoint x: 839, startPoint y: 120, endPoint x: 845, endPoint y: 194, distance: 74.5
click at [1019, 259] on div "Nhãn" at bounding box center [1004, 252] width 178 height 16
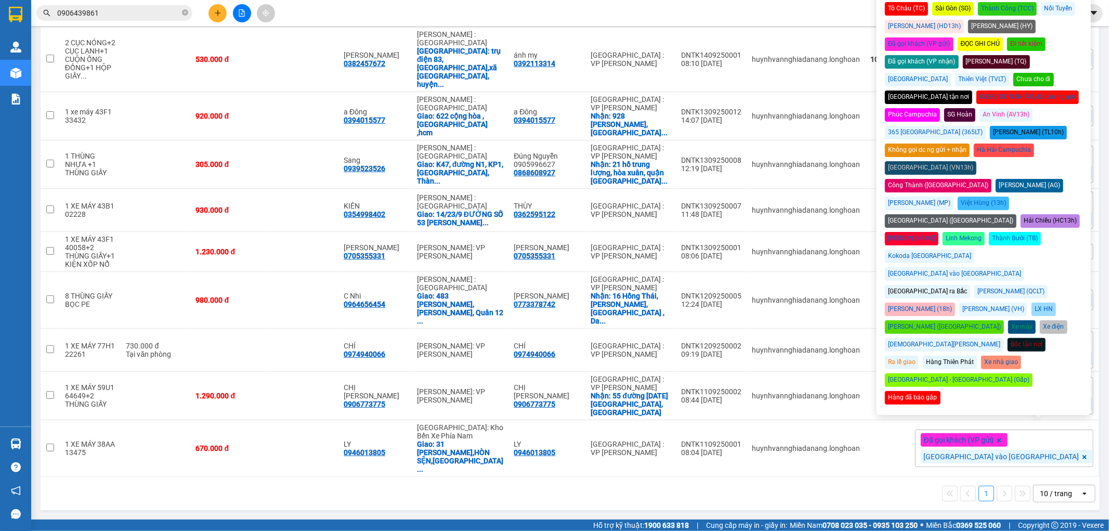
click at [1023, 267] on div "Đà Nẵng vào Nam" at bounding box center [954, 274] width 139 height 14
click at [892, 482] on div "1 10 / trang open" at bounding box center [570, 493] width 1059 height 33
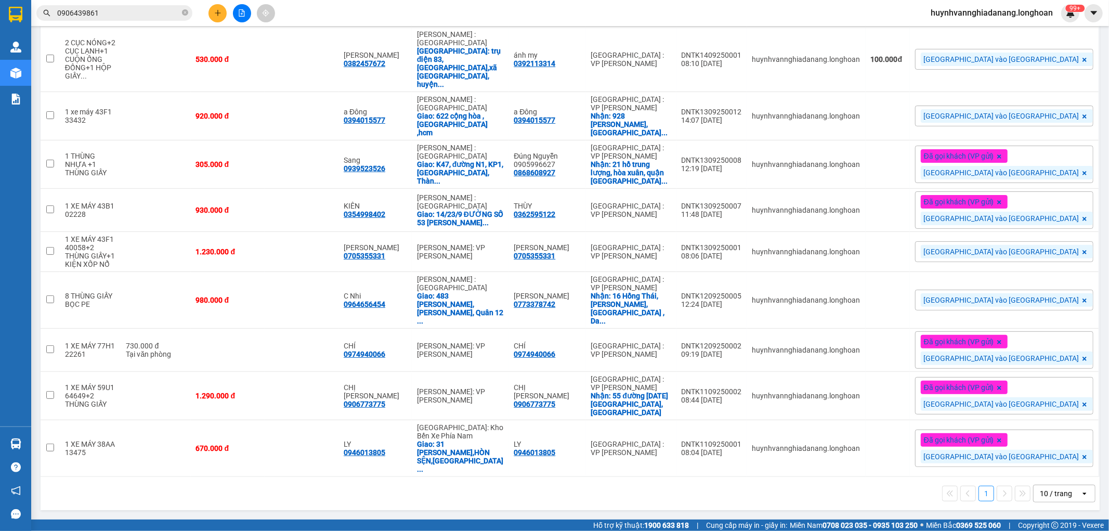
click at [1047, 495] on div "10 / trang" at bounding box center [1056, 493] width 32 height 10
click at [1058, 425] on span "100 / trang" at bounding box center [1050, 420] width 37 height 10
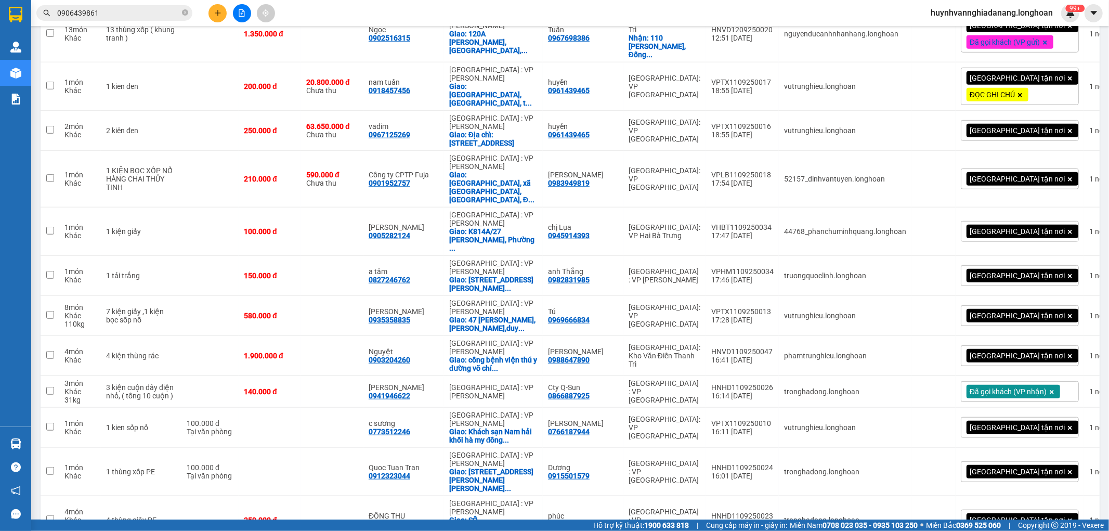
drag, startPoint x: 56, startPoint y: 43, endPoint x: 73, endPoint y: 48, distance: 18.4
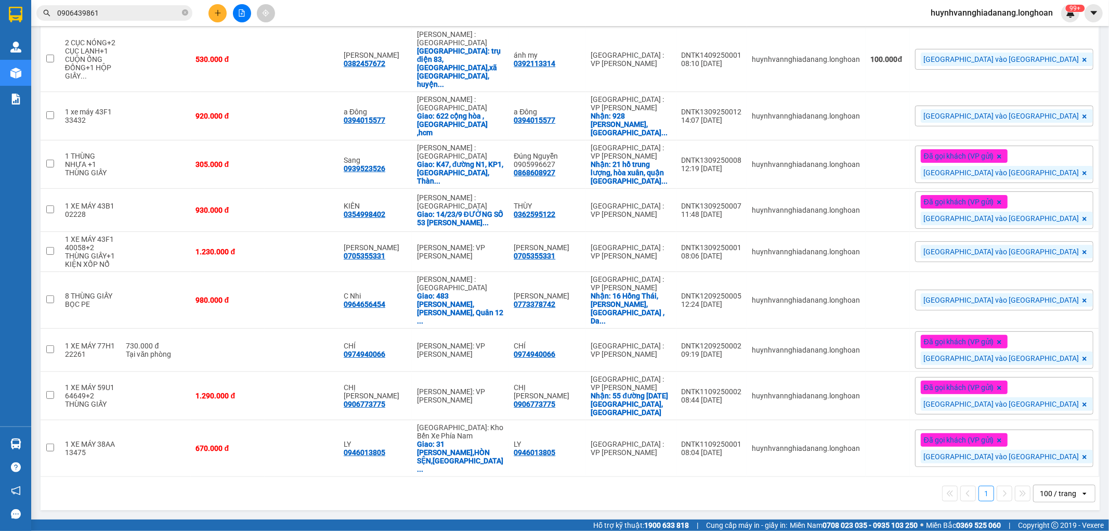
click at [1033, 121] on span "Đà Nẵng vào Nam" at bounding box center [1001, 115] width 155 height 9
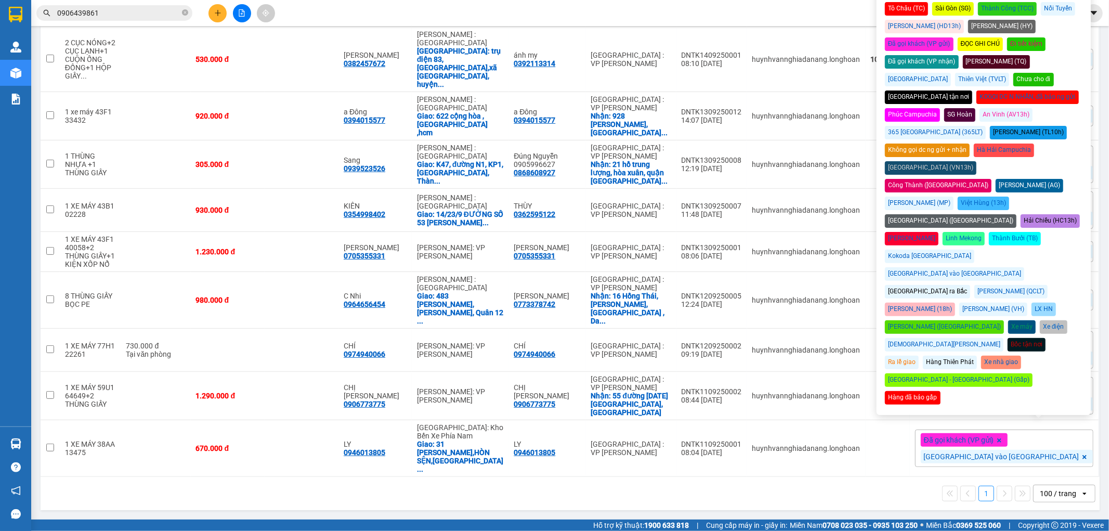
click at [953, 51] on div "Đã gọi khách (VP gửi)" at bounding box center [919, 44] width 69 height 14
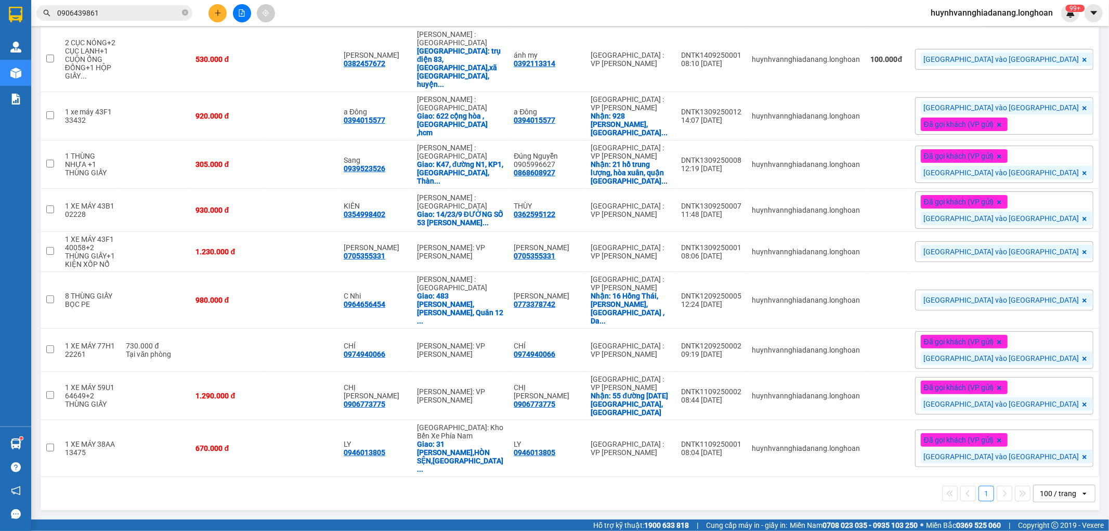
click at [1014, 23] on button at bounding box center [1017, 14] width 15 height 18
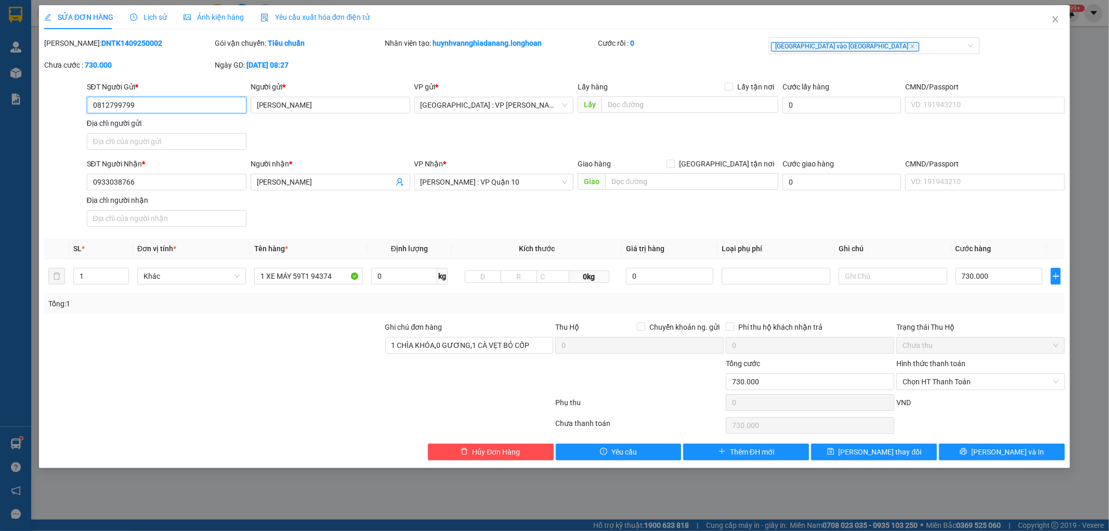
type input "0812799799"
type input "Bùi Đức Anh"
type input "0933038766"
type input "Nguyễn Tấn"
type input "1 CHÌA KHÓA,0 GƯƠNG,1 CÀ VẸT BỎ CỐP"
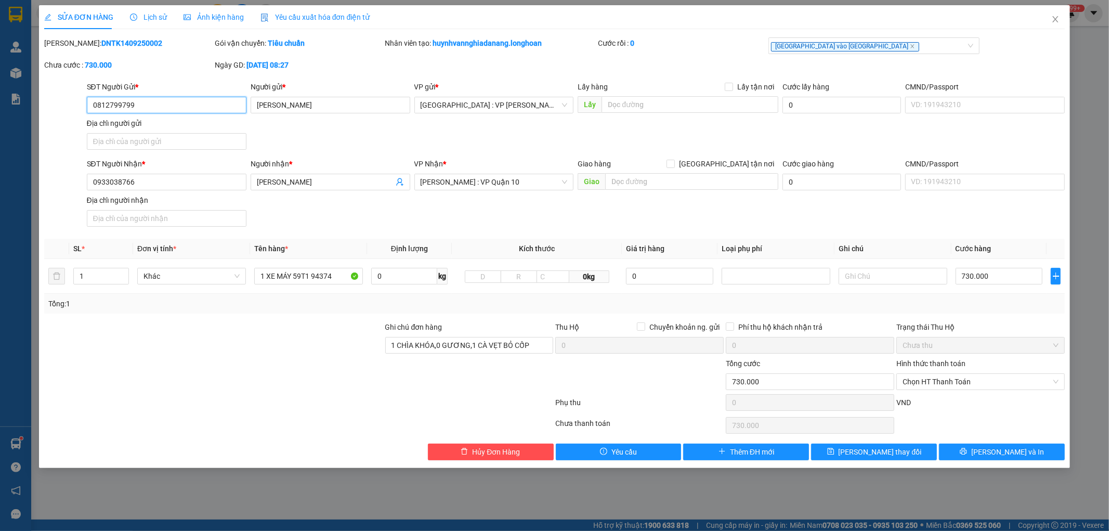
type input "730.000"
click at [968, 382] on span "Chọn HT Thanh Toán" at bounding box center [980, 382] width 156 height 16
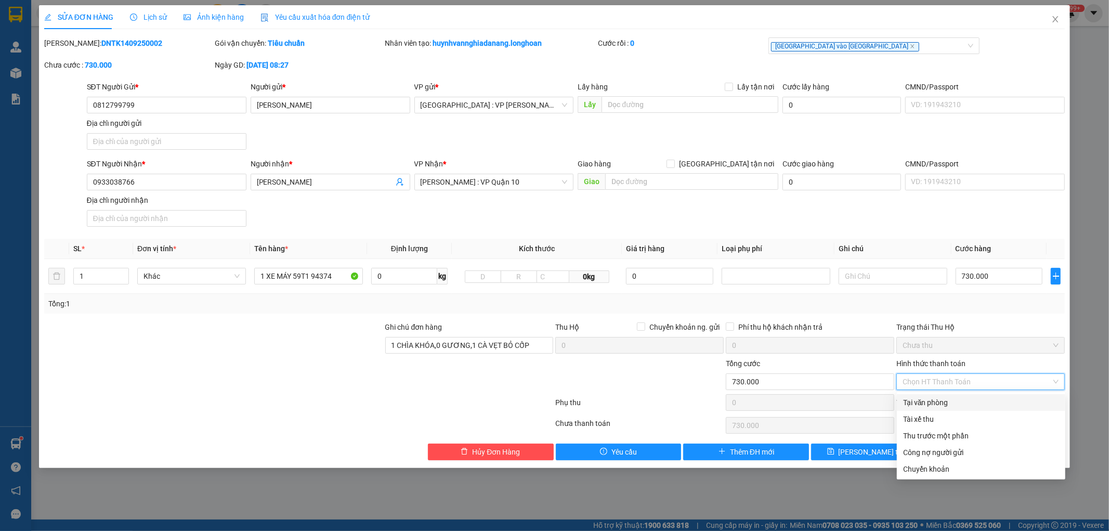
click at [958, 403] on div "Tại văn phòng" at bounding box center [981, 402] width 156 height 11
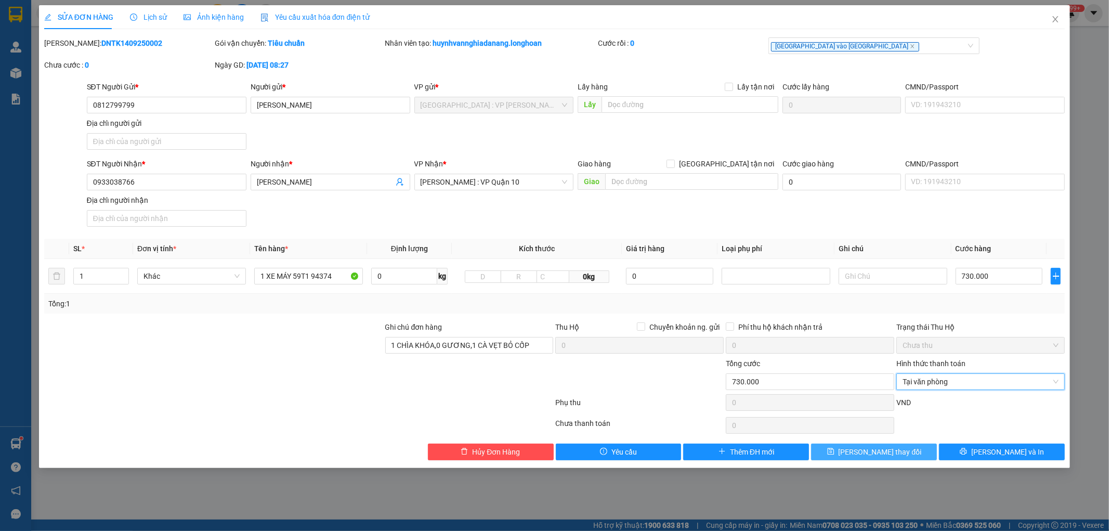
click at [894, 455] on span "Lưu thay đổi" at bounding box center [879, 451] width 83 height 11
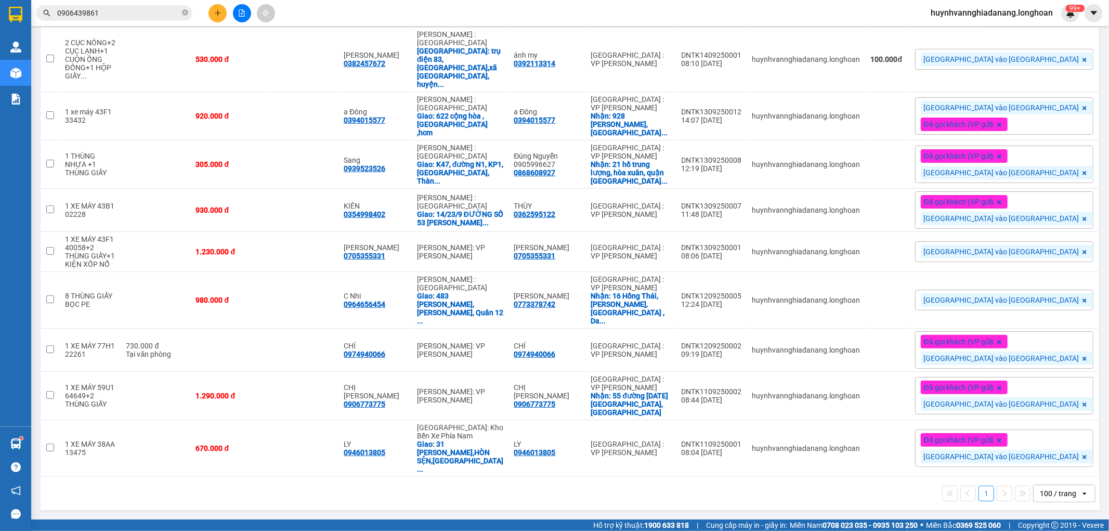
click at [1034, 17] on icon at bounding box center [1037, 13] width 7 height 7
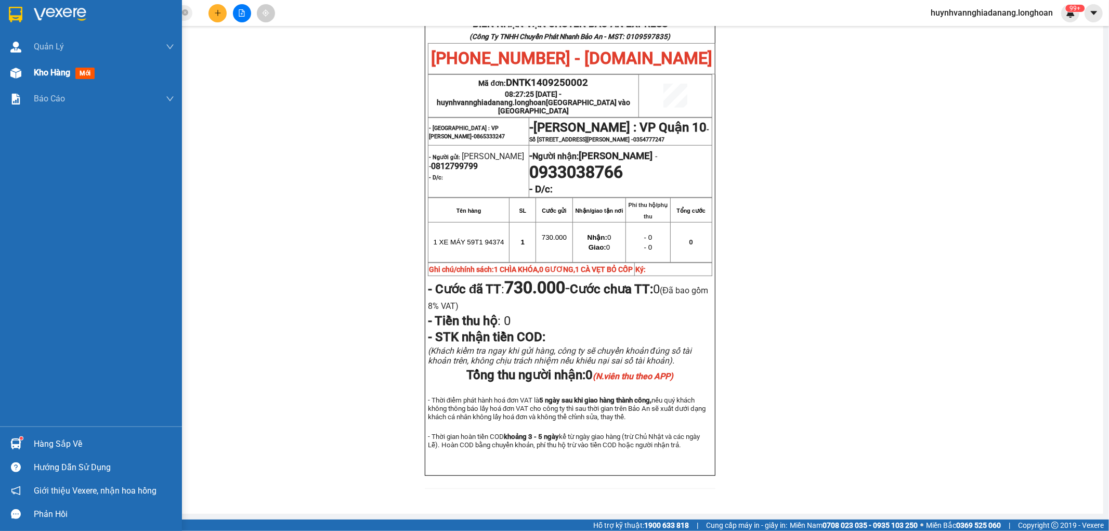
click at [44, 73] on span "Kho hàng" at bounding box center [52, 73] width 36 height 10
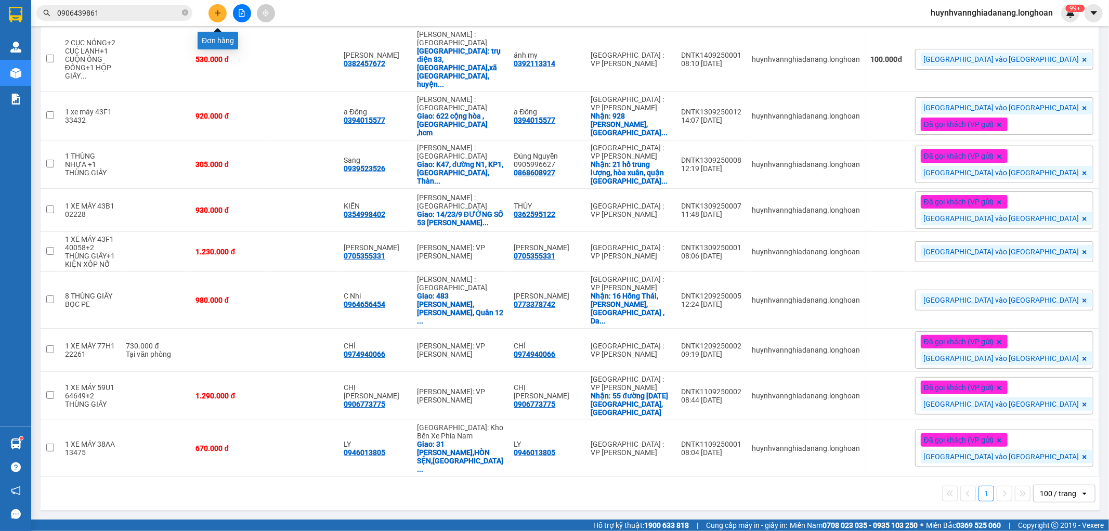
click at [215, 16] on icon "plus" at bounding box center [217, 12] width 7 height 7
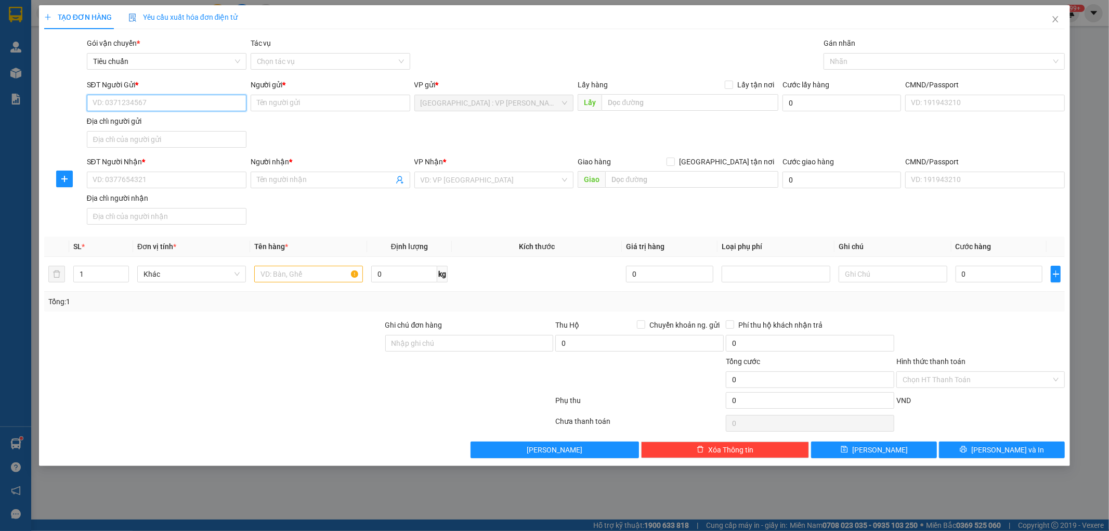
click at [153, 98] on input "SĐT Người Gửi *" at bounding box center [167, 103] width 160 height 17
paste input "0797099180"
type input "0797099180"
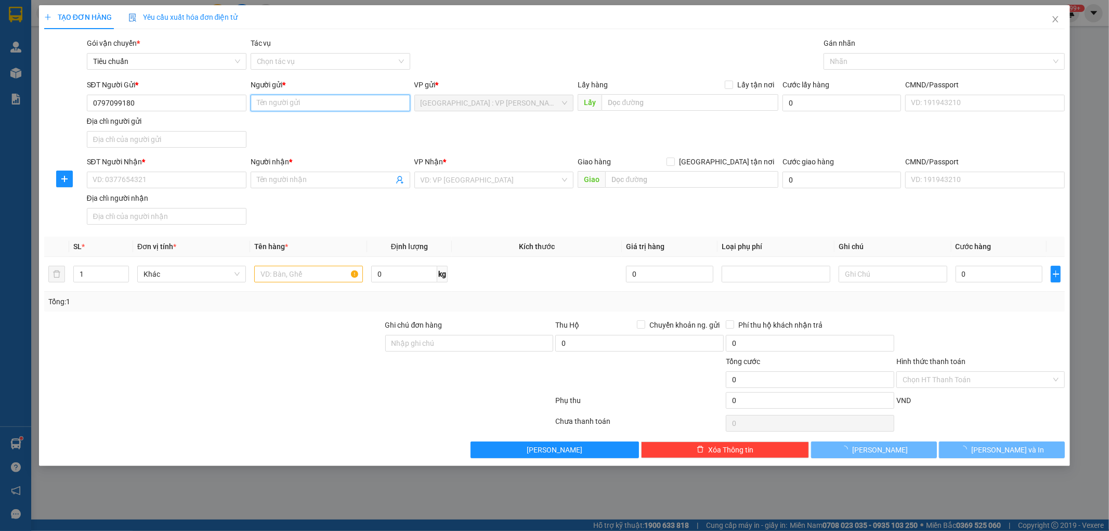
click at [290, 104] on input "Người gửi *" at bounding box center [331, 103] width 160 height 17
click at [277, 104] on input "Người gửi *" at bounding box center [331, 103] width 160 height 17
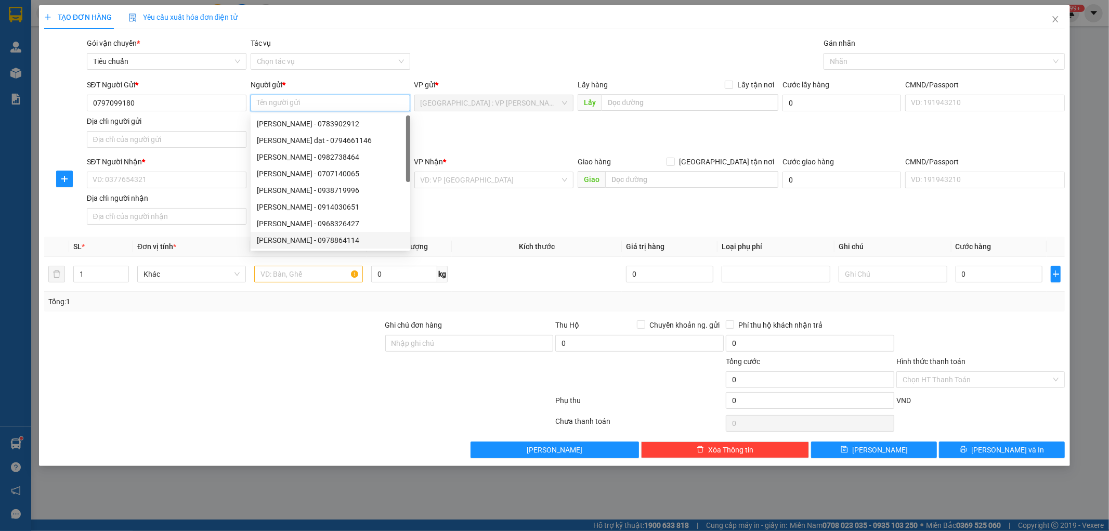
paste input "Huy"
type input "Huy"
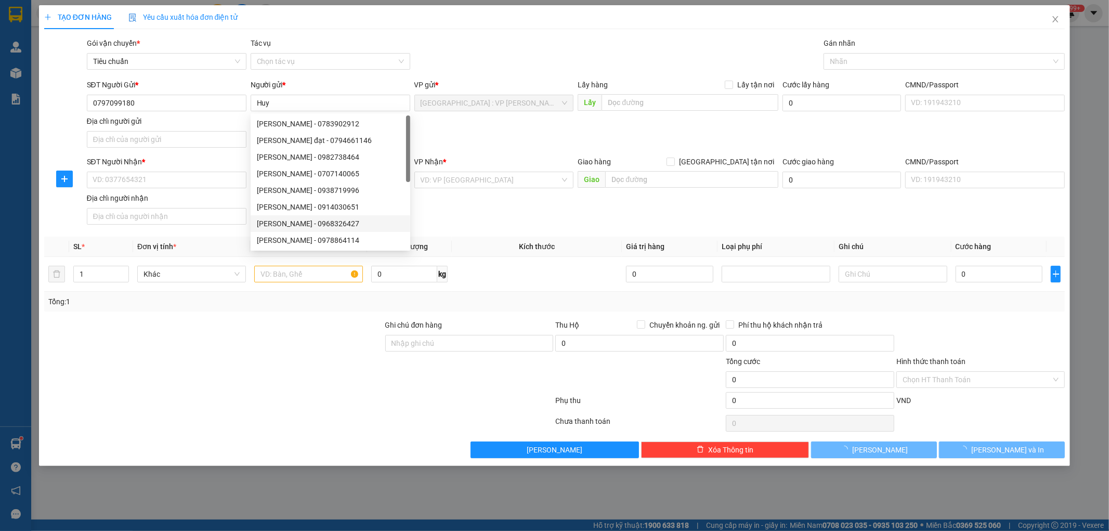
click at [100, 169] on div "SĐT Người Nhận *" at bounding box center [167, 164] width 160 height 16
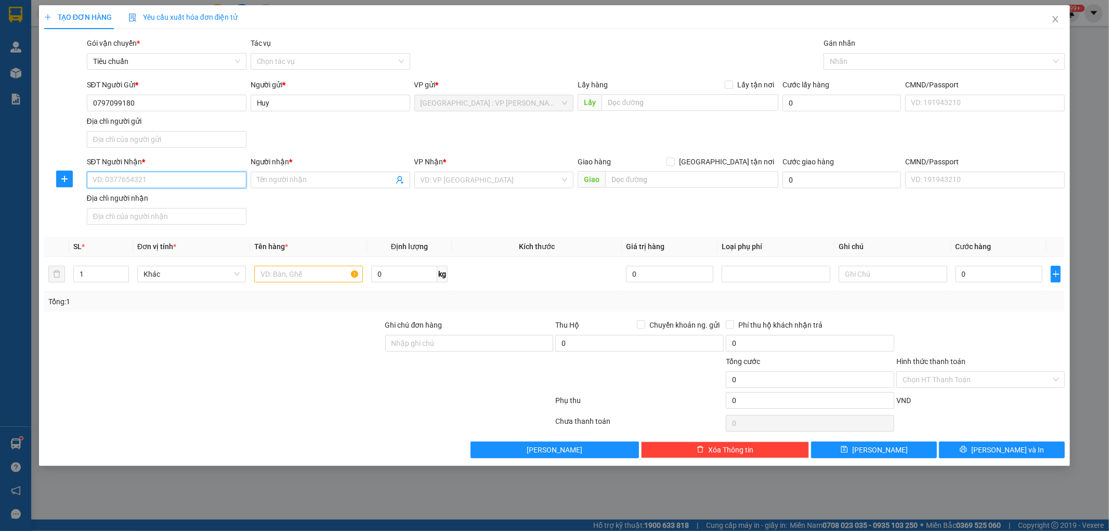
click at [106, 182] on input "SĐT Người Nhận *" at bounding box center [167, 180] width 160 height 17
click at [115, 177] on input "SĐT Người Nhận *" at bounding box center [167, 180] width 160 height 17
paste input "0903785234"
type input "0903785234"
click at [280, 180] on input "Người nhận *" at bounding box center [325, 179] width 137 height 11
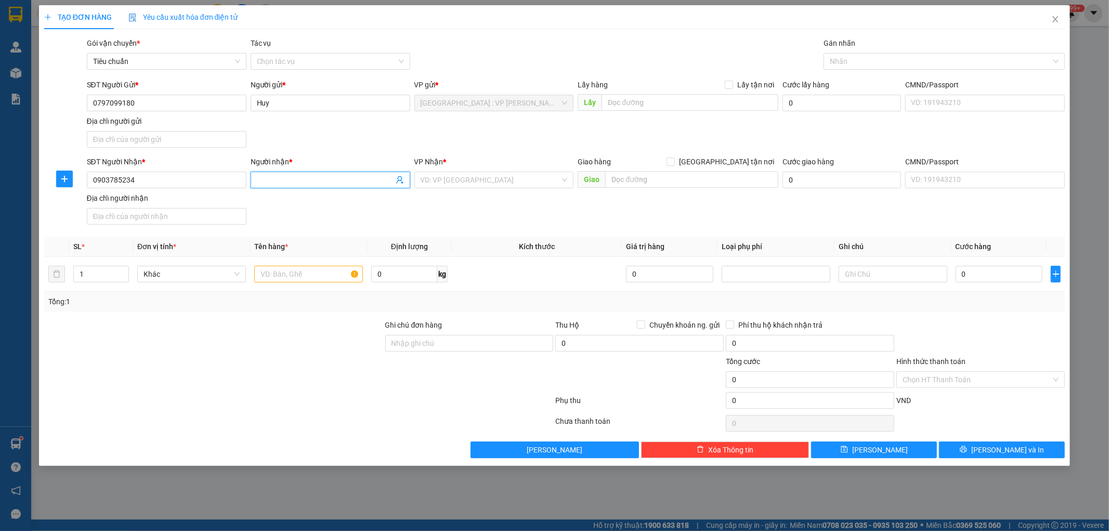
click at [268, 182] on input "Người nhận *" at bounding box center [325, 179] width 137 height 11
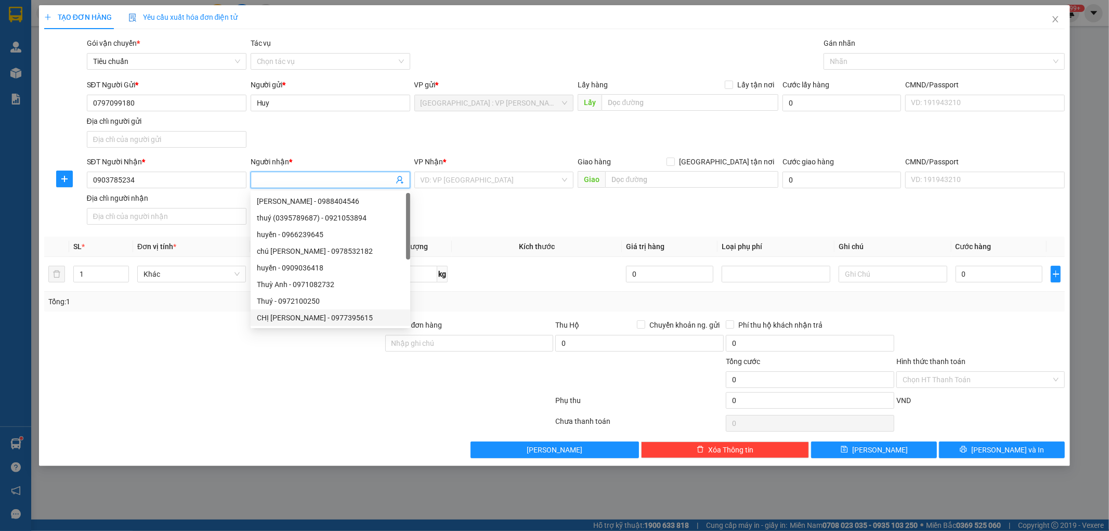
paste input "Chị Thanh"
type input "Chị Thanh"
click at [674, 161] on input "[GEOGRAPHIC_DATA] tận nơi" at bounding box center [669, 160] width 7 height 7
checkbox input "true"
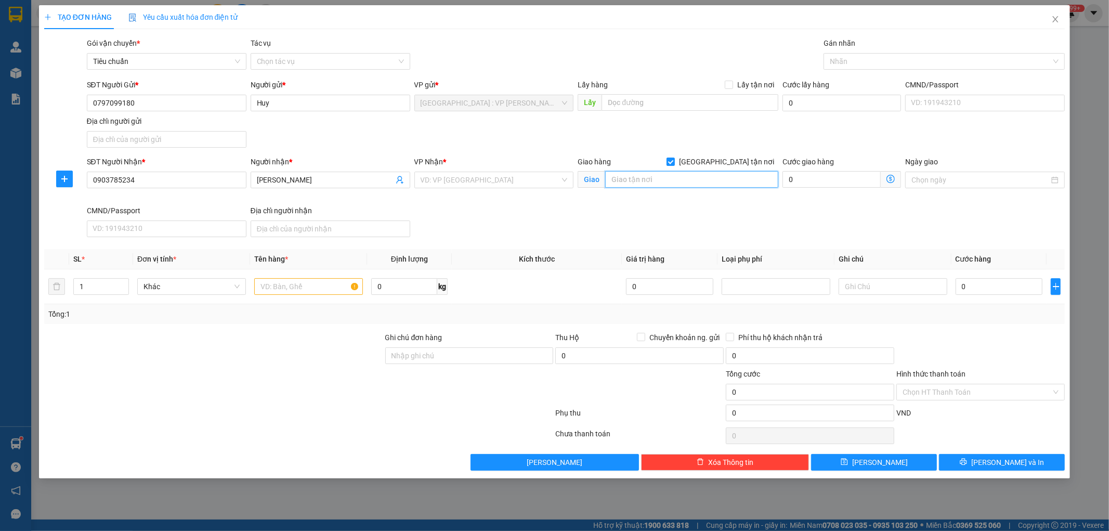
click at [684, 183] on input "text" at bounding box center [691, 179] width 173 height 17
click at [631, 179] on input "text" at bounding box center [691, 179] width 173 height 17
paste input "220/65 Lê Văn Sỹ, Phường Nhiêu Lộc, TPHCM"
type input "220/65 Lê Văn Sỹ, Phường Nhiêu Lộc, TPHCM"
click at [479, 179] on input "search" at bounding box center [490, 180] width 140 height 16
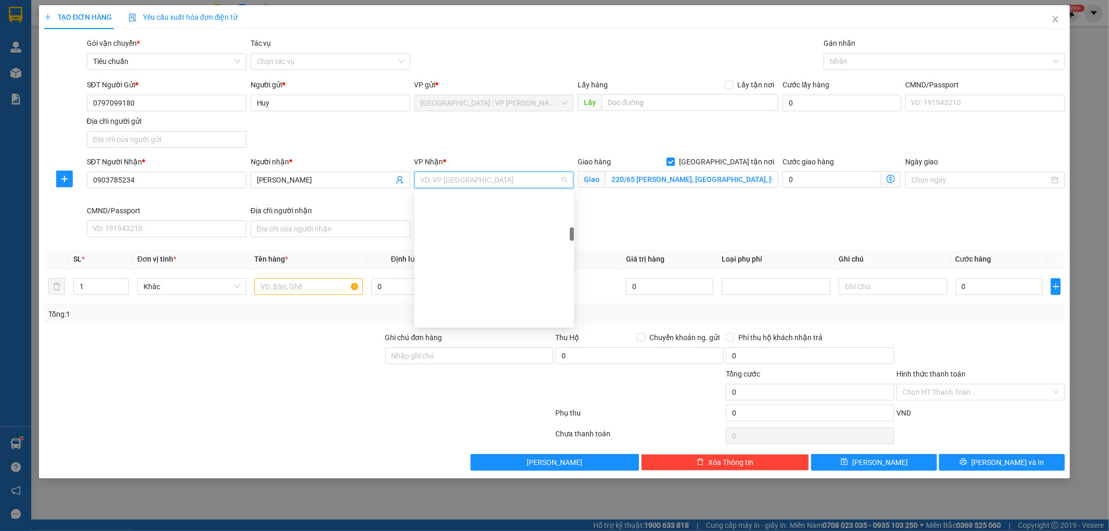
click at [730, 85] on input "Lấy tận nơi" at bounding box center [728, 84] width 7 height 7
checkbox input "true"
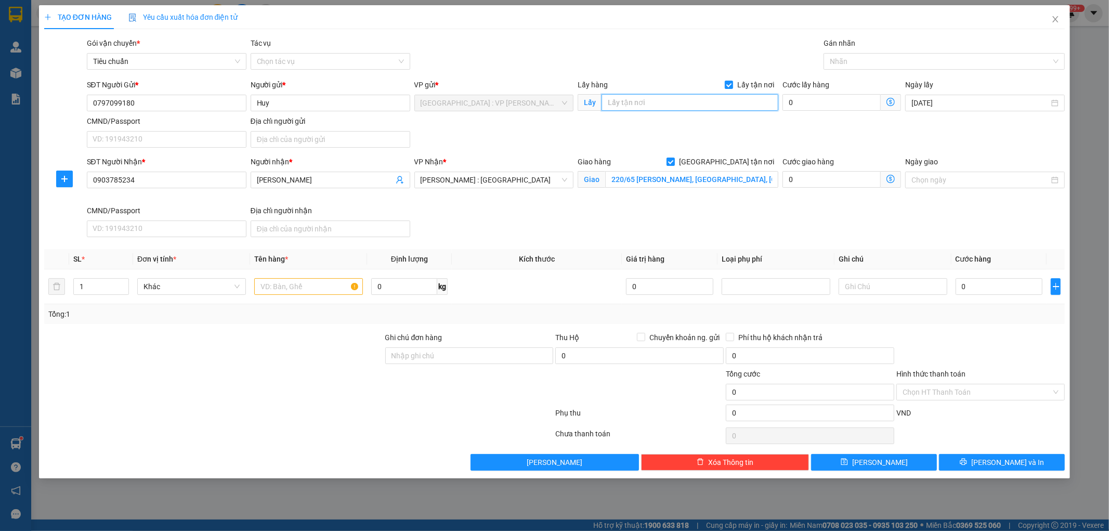
click at [693, 102] on input "text" at bounding box center [689, 102] width 177 height 17
click at [626, 100] on input "text" at bounding box center [689, 102] width 177 height 17
paste input "11 Lý Đạo Thành, Sơn Trà, Đà Nẵng"
type input "11 Lý Đạo Thành, Sơn Trà, Đà Nẵng"
click at [295, 294] on input "text" at bounding box center [308, 286] width 109 height 17
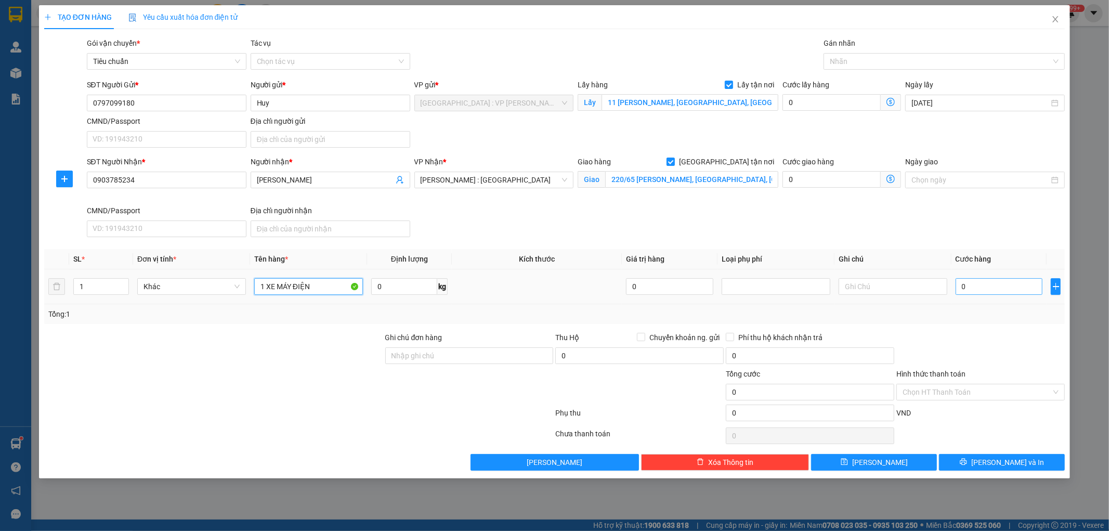
type input "1 XE MÁY ĐIỆN"
click at [979, 283] on input "0" at bounding box center [998, 286] width 87 height 17
type input "8"
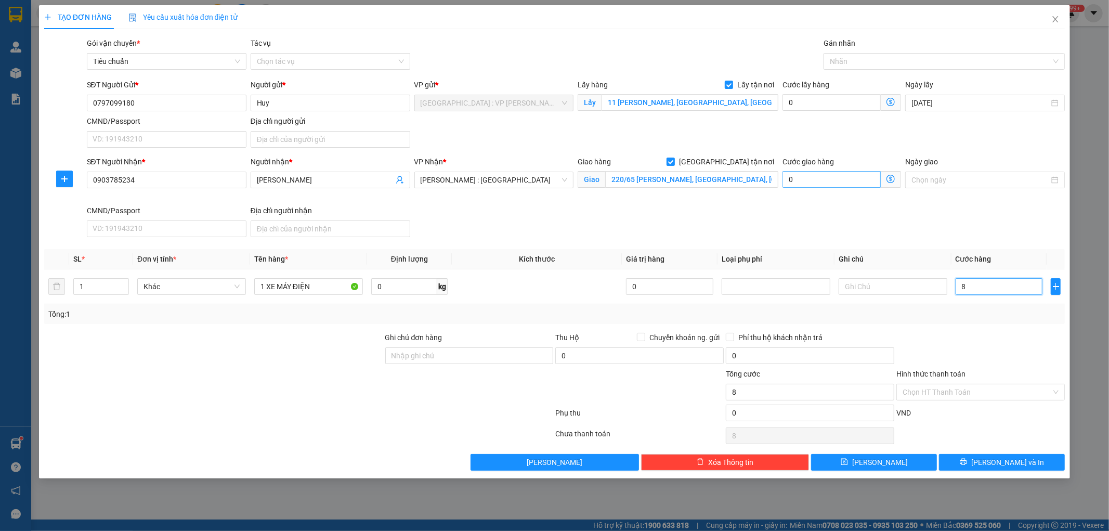
type input "83"
type input "830"
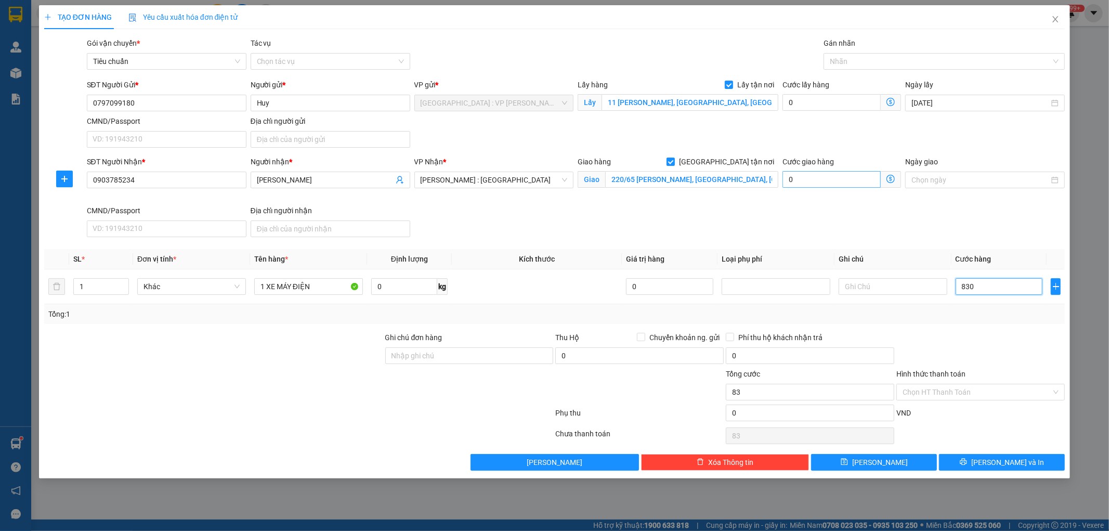
type input "830"
type input "8.300"
type input "83.000"
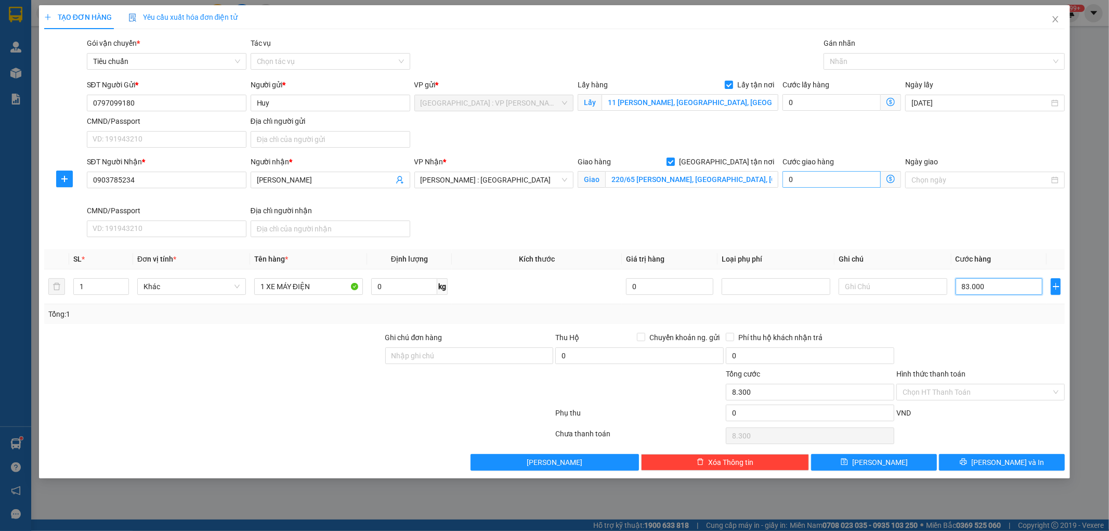
type input "83.000"
type input "830.000"
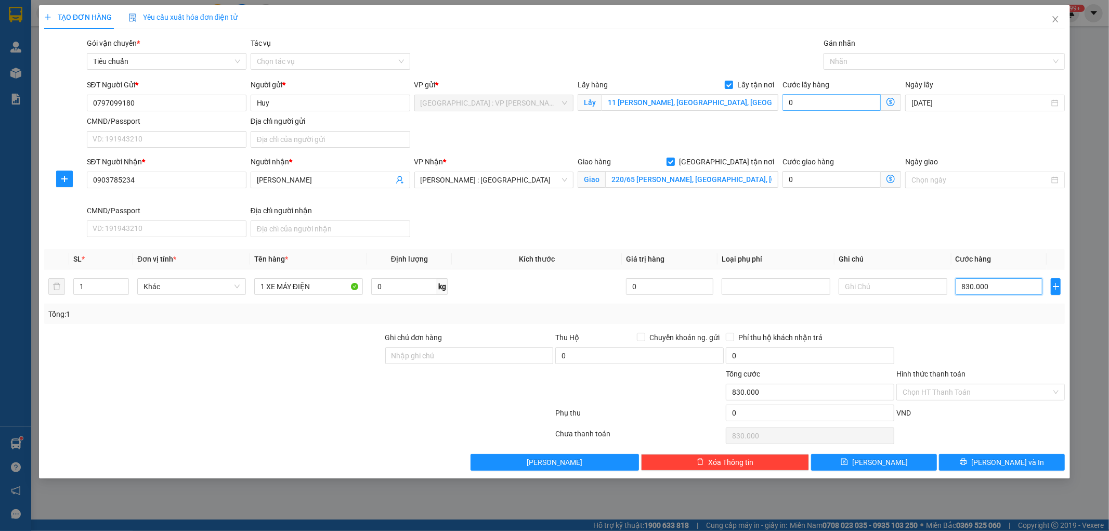
type input "830.000"
click at [829, 99] on input "0" at bounding box center [831, 102] width 98 height 17
type input "1"
type input "830.001"
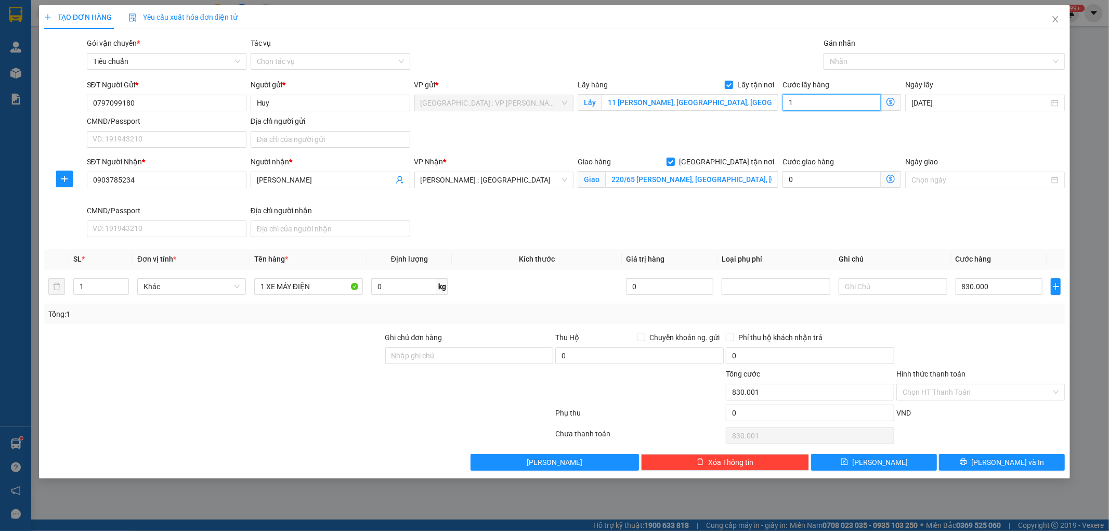
type input "830.010"
type input "100"
type input "830.100"
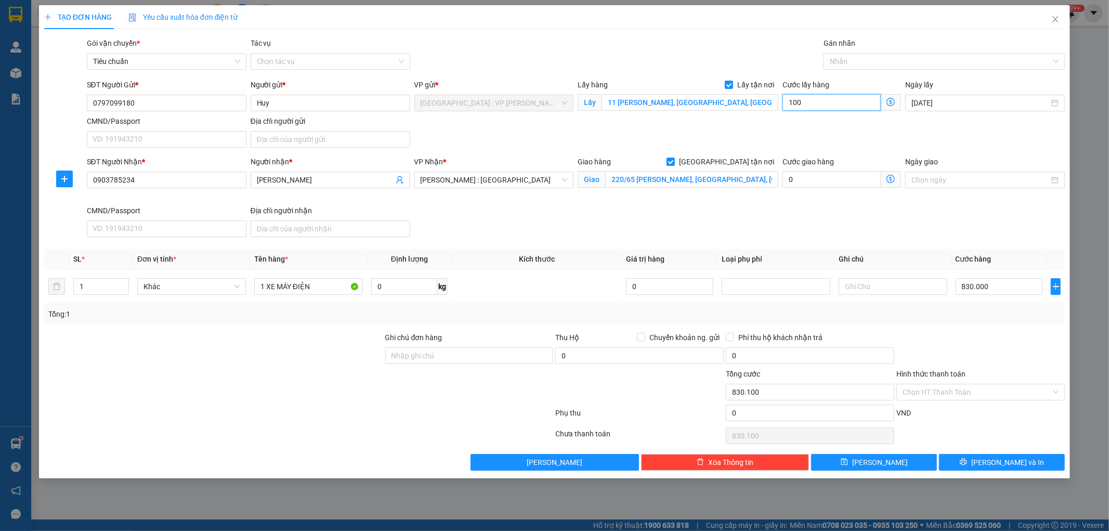
type input "1.000"
type input "831.000"
type input "10.000"
type input "840.000"
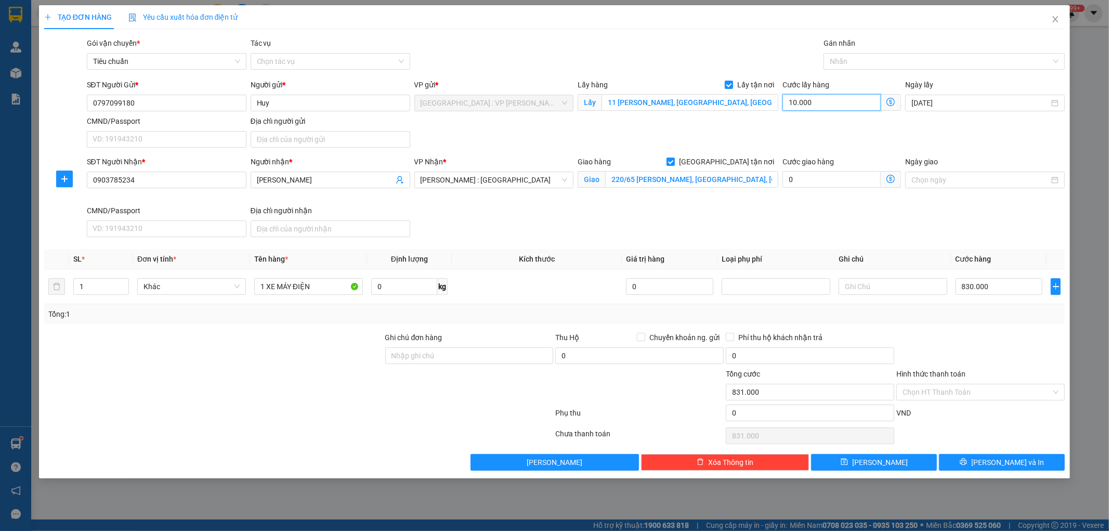
type input "840.000"
type input "100.000"
type input "930.000"
click at [911, 461] on button "Lưu" at bounding box center [874, 462] width 126 height 17
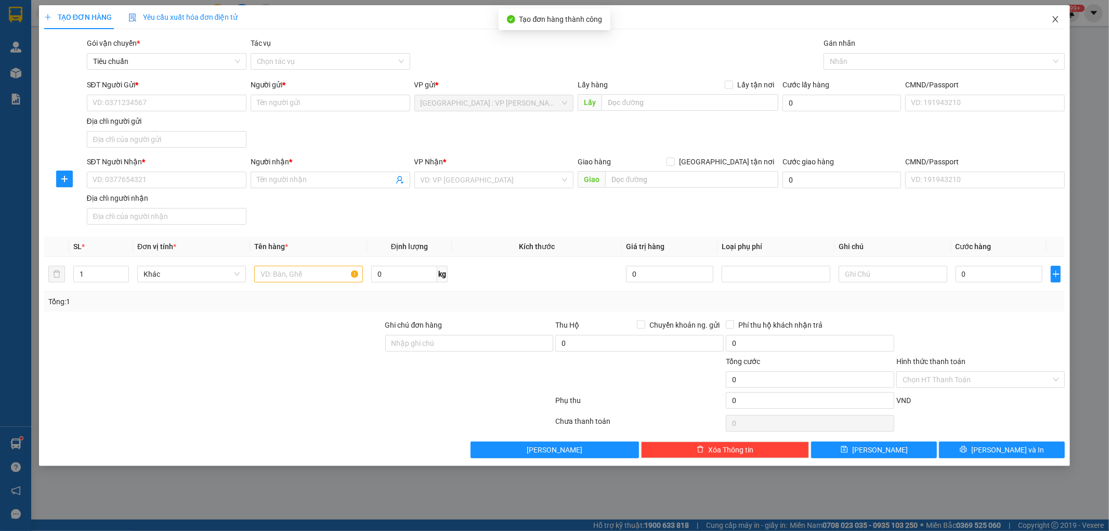
click at [1054, 22] on icon "close" at bounding box center [1055, 19] width 8 height 8
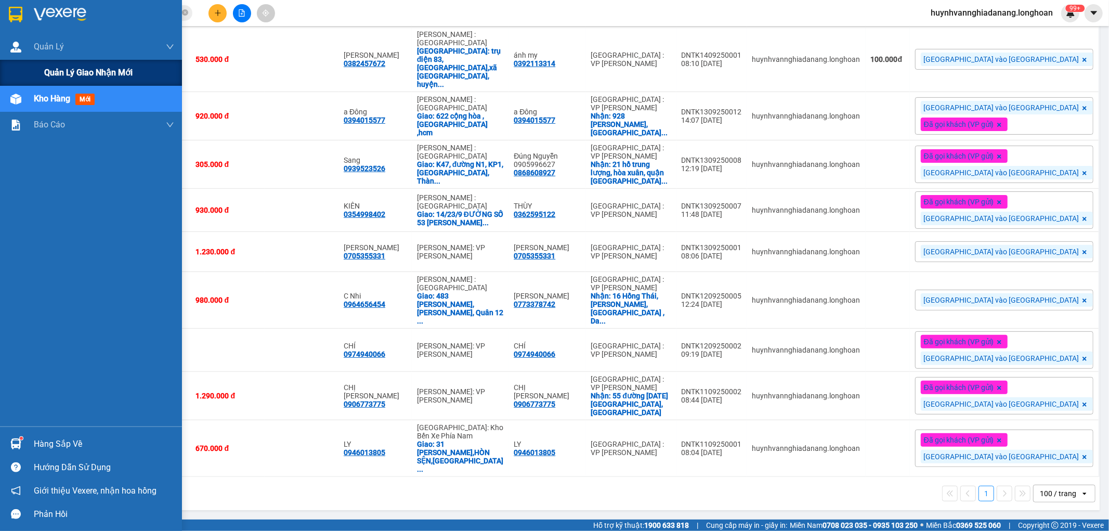
click at [46, 69] on span "Quản lý giao nhận mới" at bounding box center [88, 72] width 88 height 13
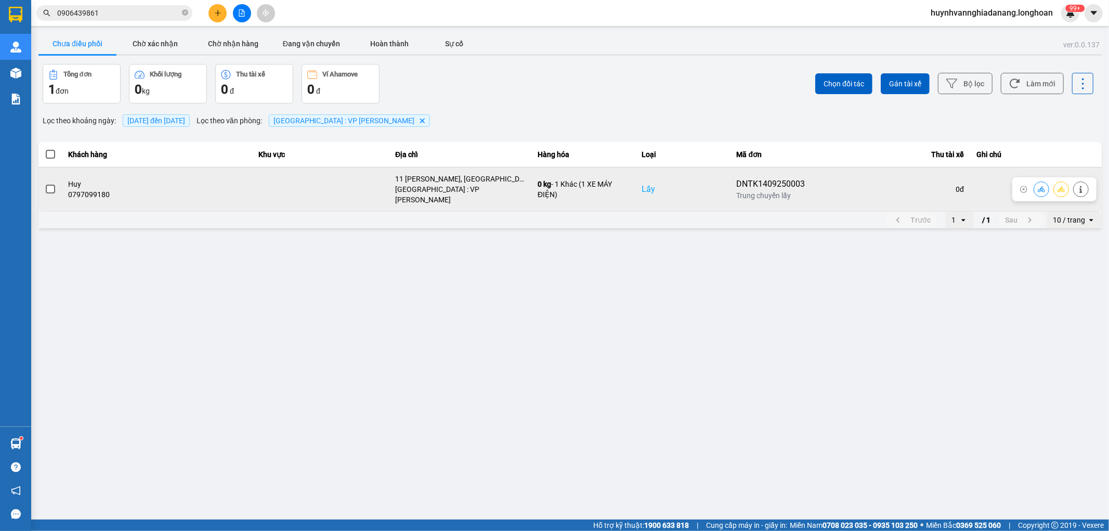
click at [49, 185] on span at bounding box center [50, 189] width 9 height 9
click at [45, 183] on input "checkbox" at bounding box center [45, 183] width 0 height 0
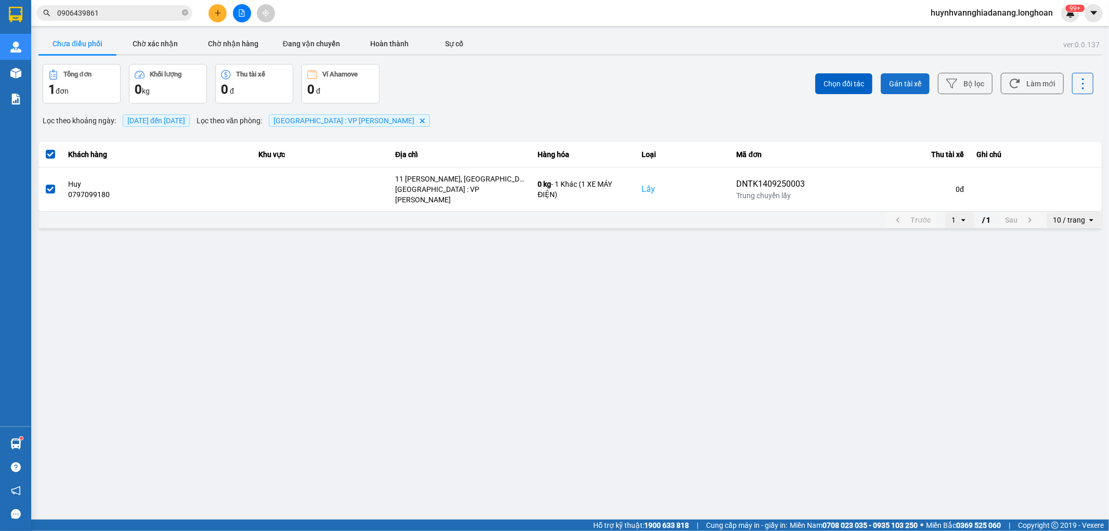
click at [915, 85] on span "Gán tài xế" at bounding box center [905, 83] width 32 height 10
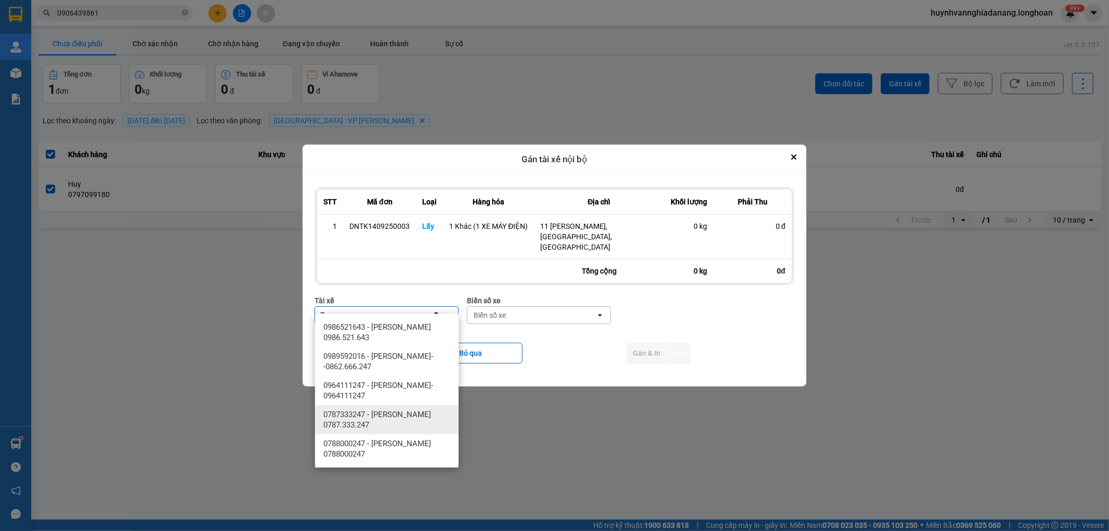
type input "T"
click at [412, 414] on span "0787333247 - Phạm Thanh Tuấn 0787.333.247" at bounding box center [388, 419] width 131 height 21
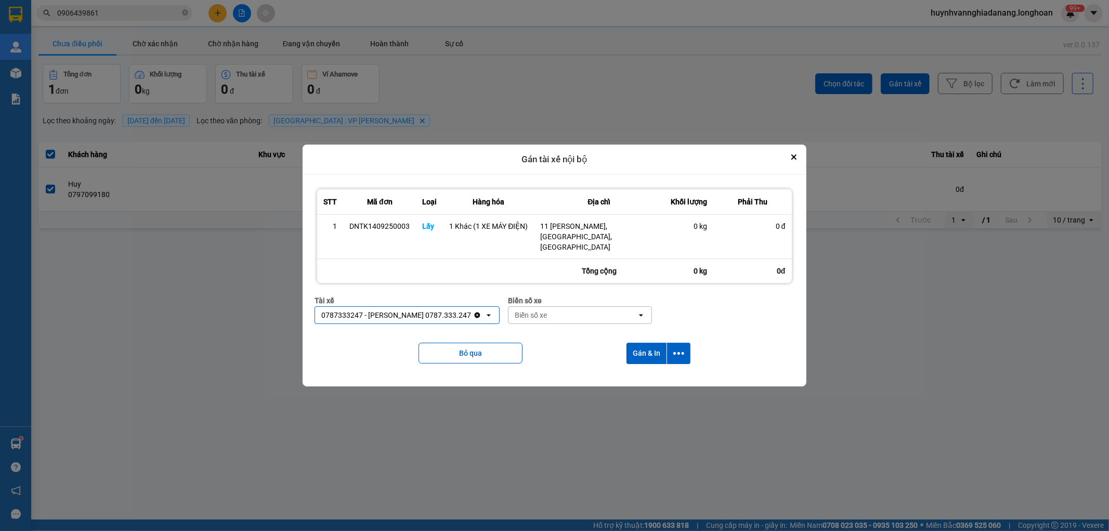
click at [553, 309] on div "Biển số xe" at bounding box center [572, 315] width 128 height 17
drag, startPoint x: 569, startPoint y: 329, endPoint x: 575, endPoint y: 331, distance: 6.9
click at [570, 330] on div "29H-962.68" at bounding box center [581, 327] width 143 height 19
click at [677, 348] on icon "dialog" at bounding box center [678, 353] width 11 height 11
click at [649, 372] on span "Chỉ gán tài" at bounding box center [637, 371] width 34 height 10
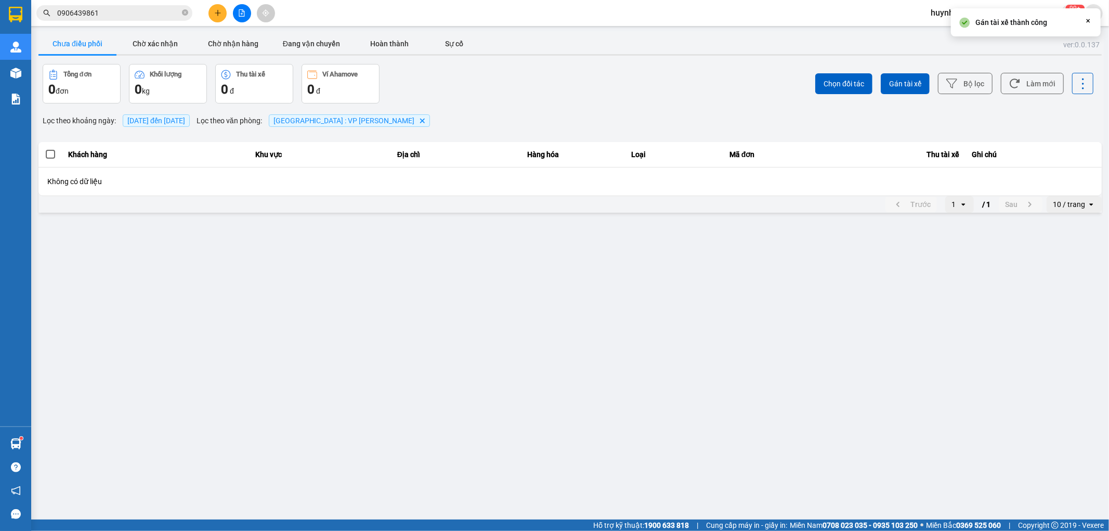
click at [126, 6] on span "0906439861" at bounding box center [114, 13] width 156 height 16
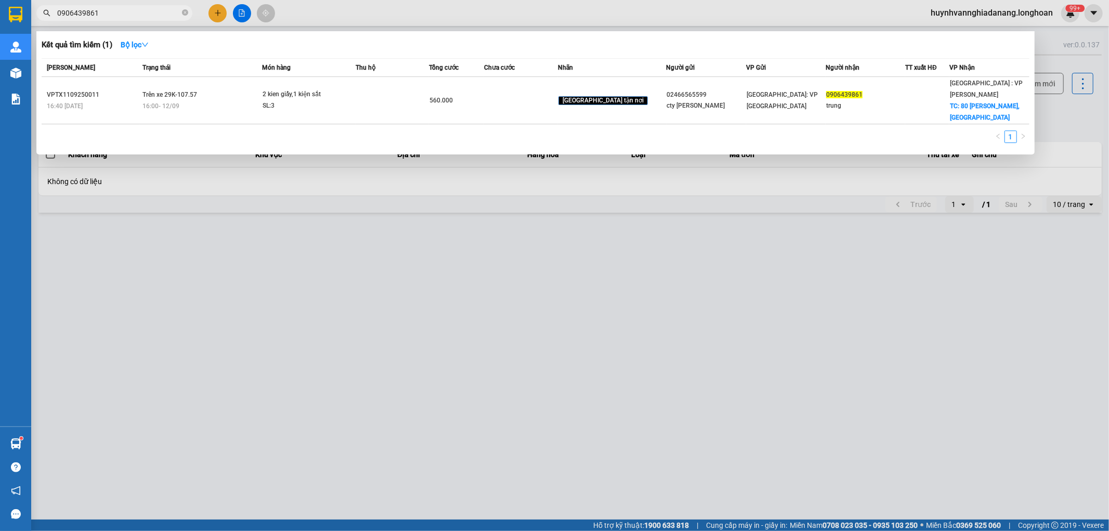
click at [143, 17] on input "0906439861" at bounding box center [118, 12] width 123 height 11
type input "0"
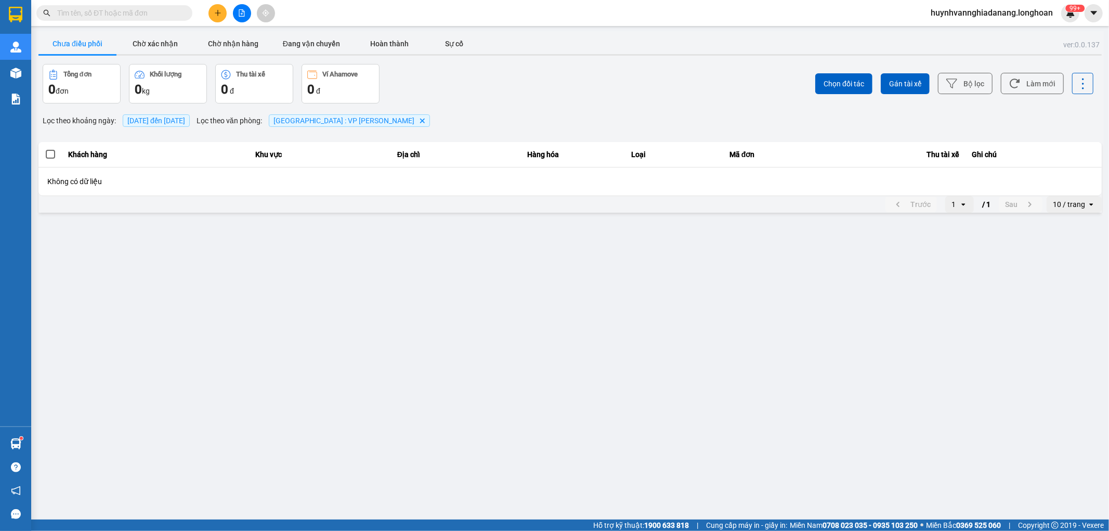
click at [108, 10] on input "text" at bounding box center [118, 12] width 123 height 11
paste input "0364246384"
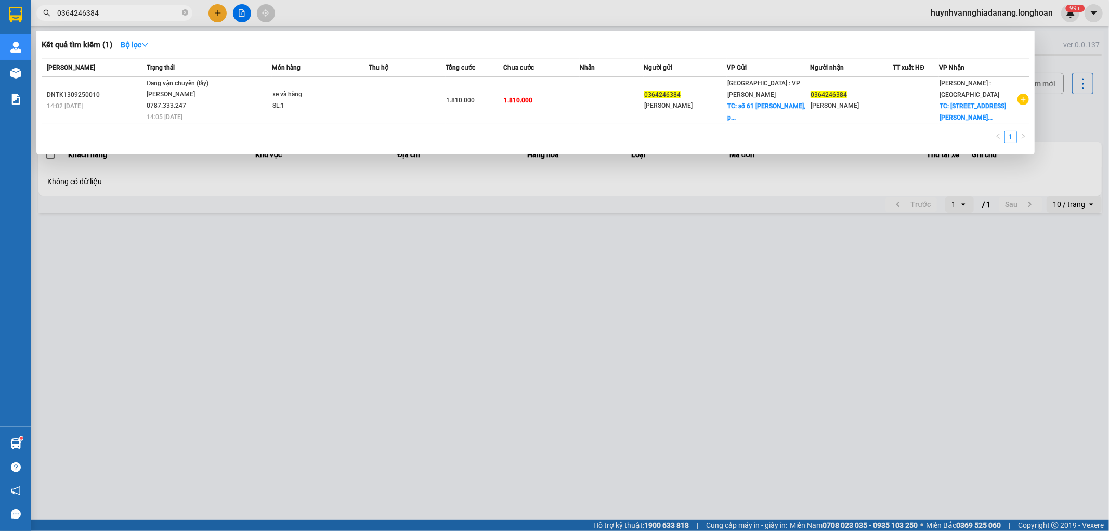
type input "0364246384"
drag, startPoint x: 299, startPoint y: 270, endPoint x: 278, endPoint y: 257, distance: 24.8
click at [299, 270] on div at bounding box center [554, 265] width 1109 height 531
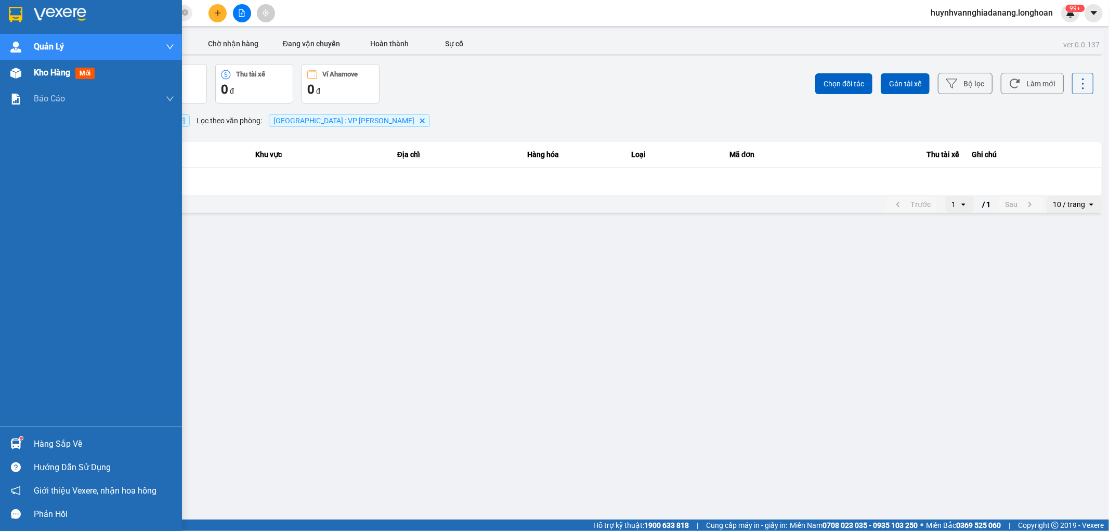
click at [28, 71] on div "Kho hàng mới" at bounding box center [91, 73] width 182 height 26
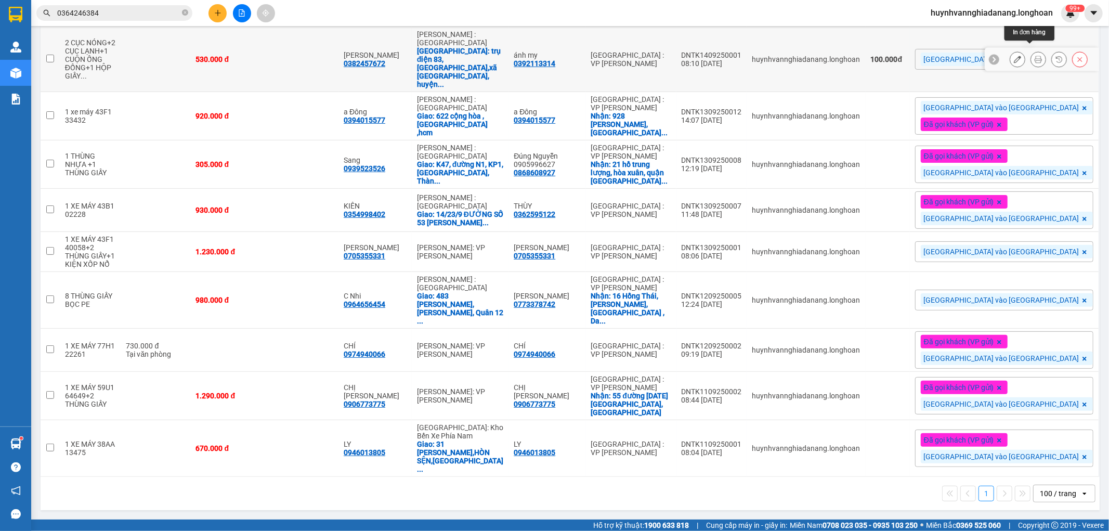
click at [1034, 69] on button at bounding box center [1038, 59] width 15 height 18
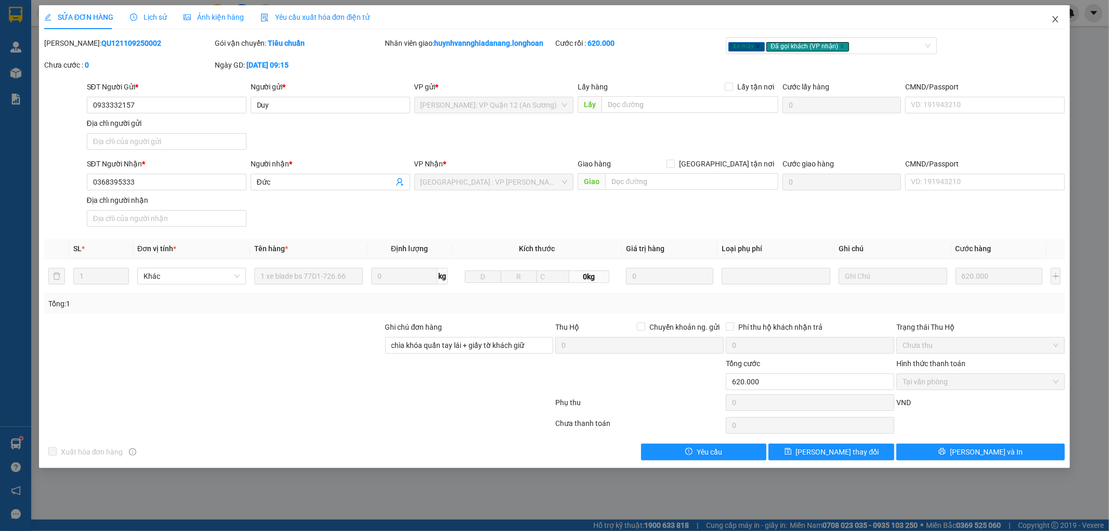
click at [1056, 18] on icon "close" at bounding box center [1055, 19] width 8 height 8
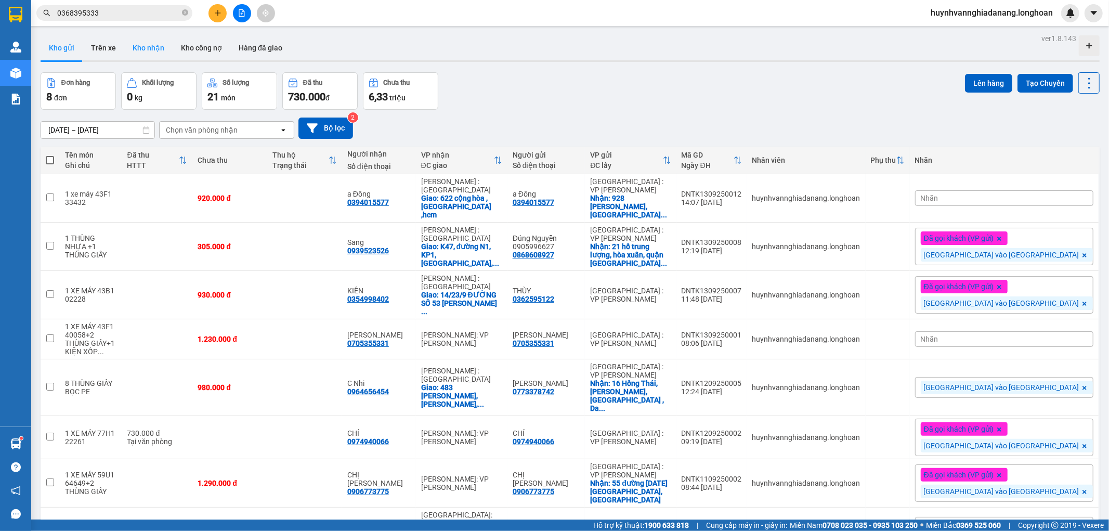
click at [143, 49] on button "Kho nhận" at bounding box center [148, 47] width 48 height 25
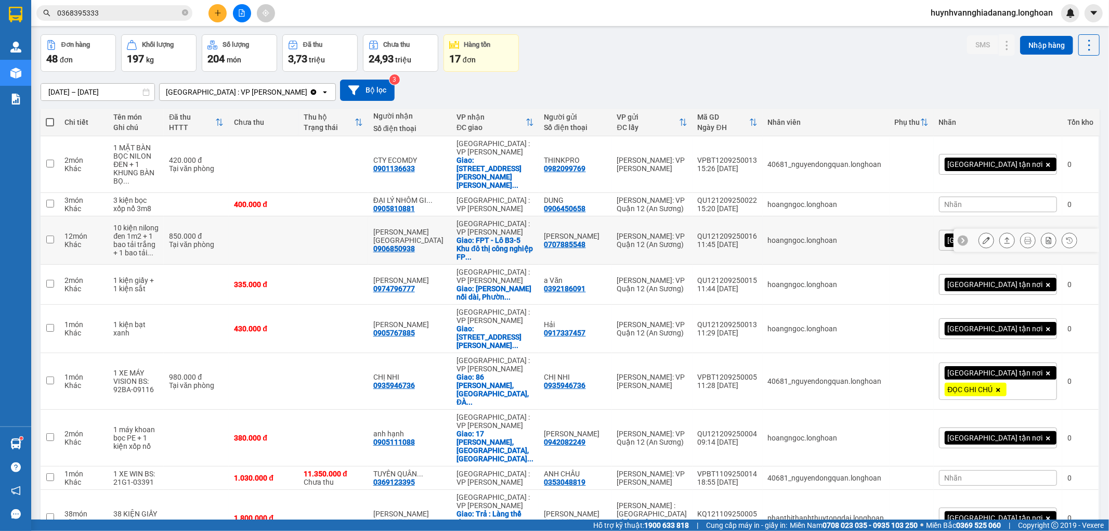
scroll to position [48, 0]
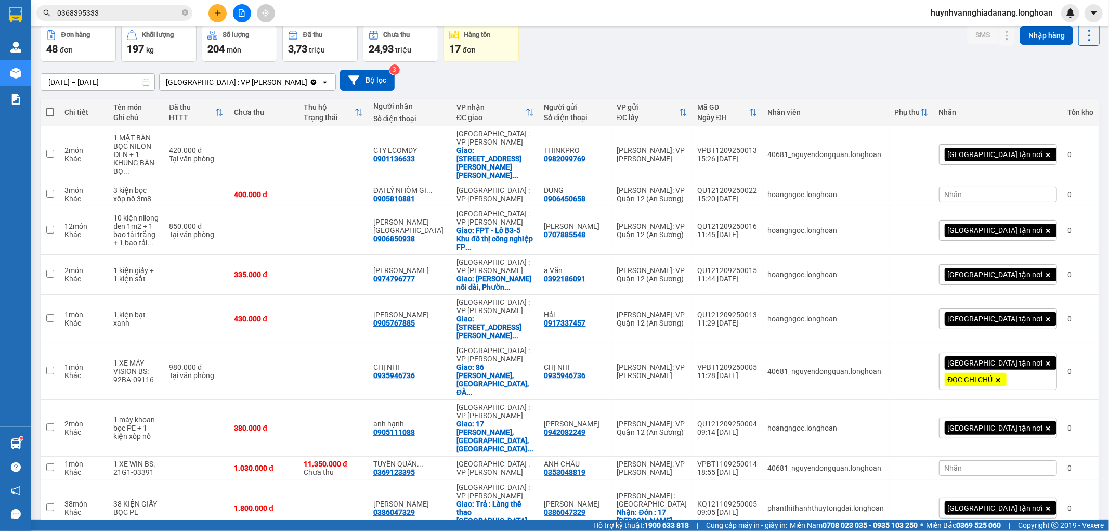
click at [1063, 463] on div "100 / trang" at bounding box center [1055, 458] width 62 height 19
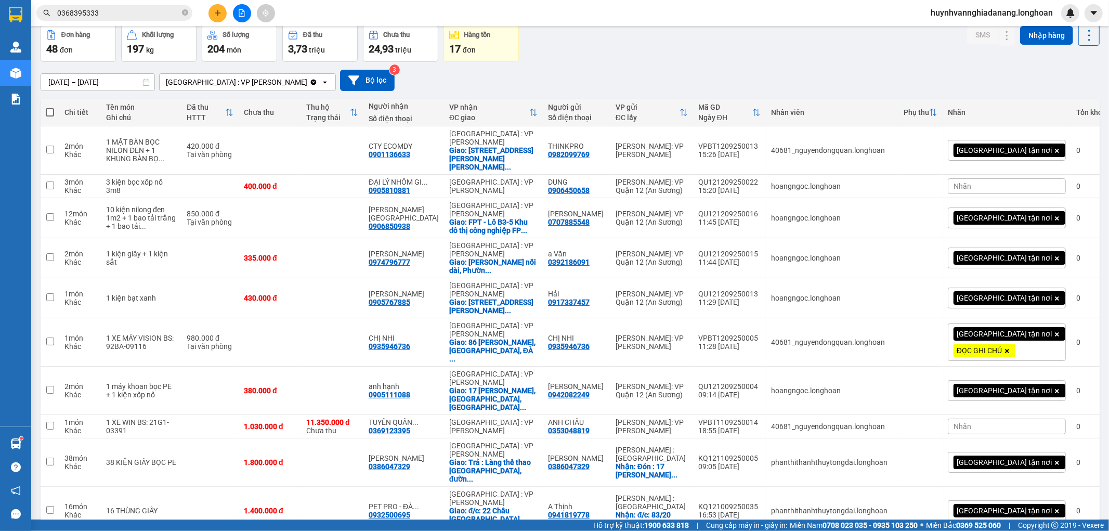
click at [981, 434] on div "Nhãn" at bounding box center [1007, 426] width 118 height 16
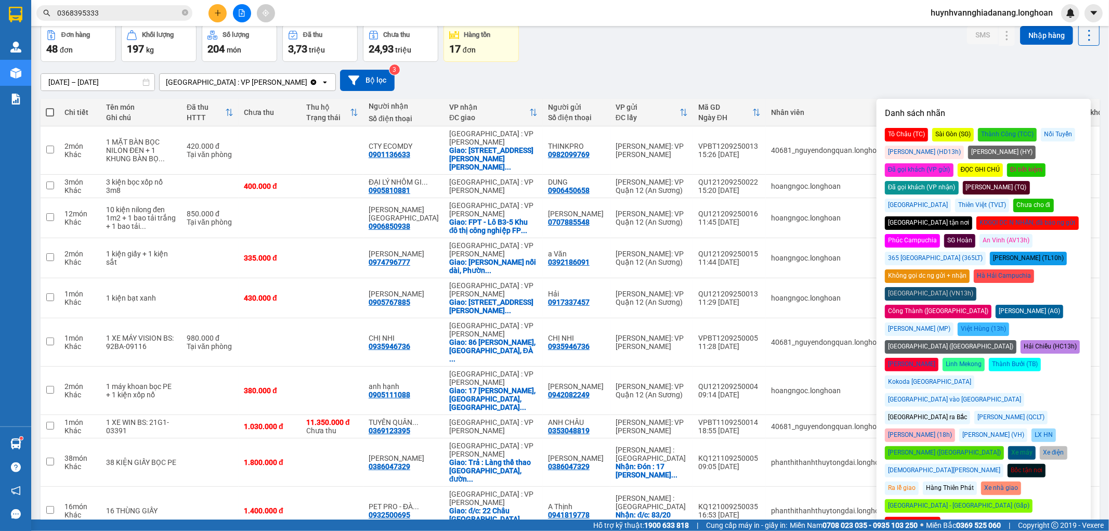
click at [958, 181] on div "Đã gọi khách (VP nhận)" at bounding box center [922, 188] width 74 height 14
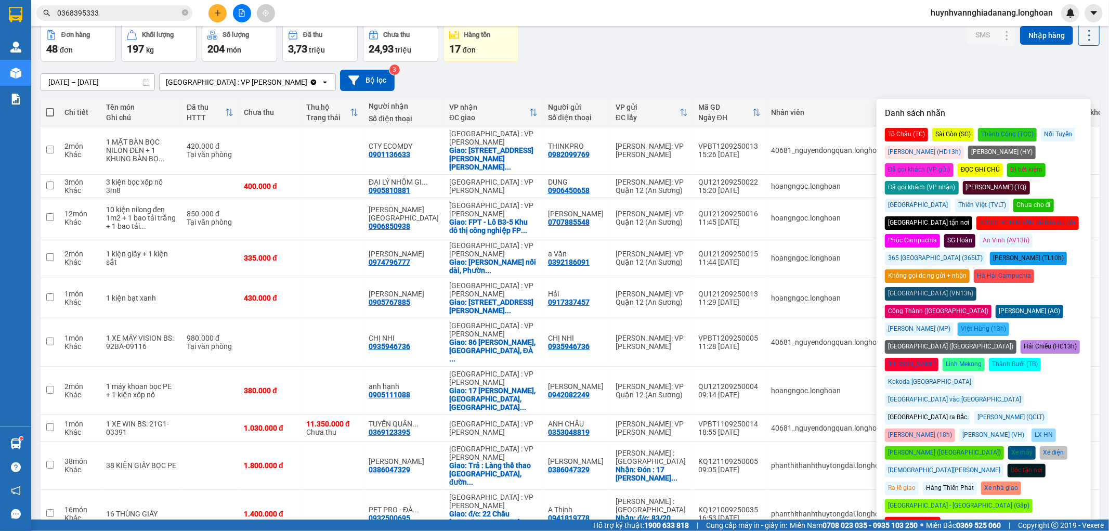
click at [785, 80] on div "16/08/2025 – 14/09/2025 Press the down arrow key to interact with the calendar …" at bounding box center [570, 80] width 1059 height 21
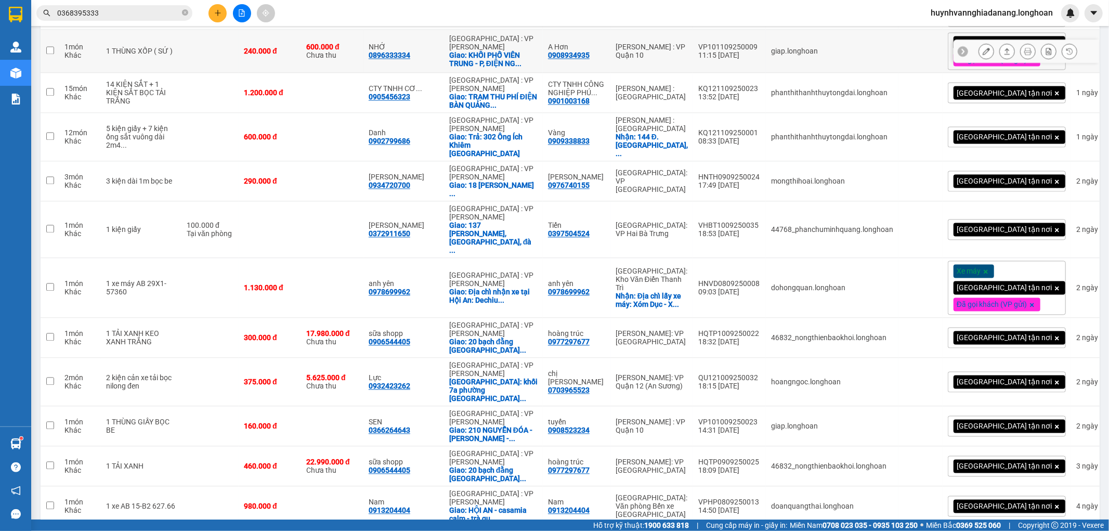
scroll to position [1724, 0]
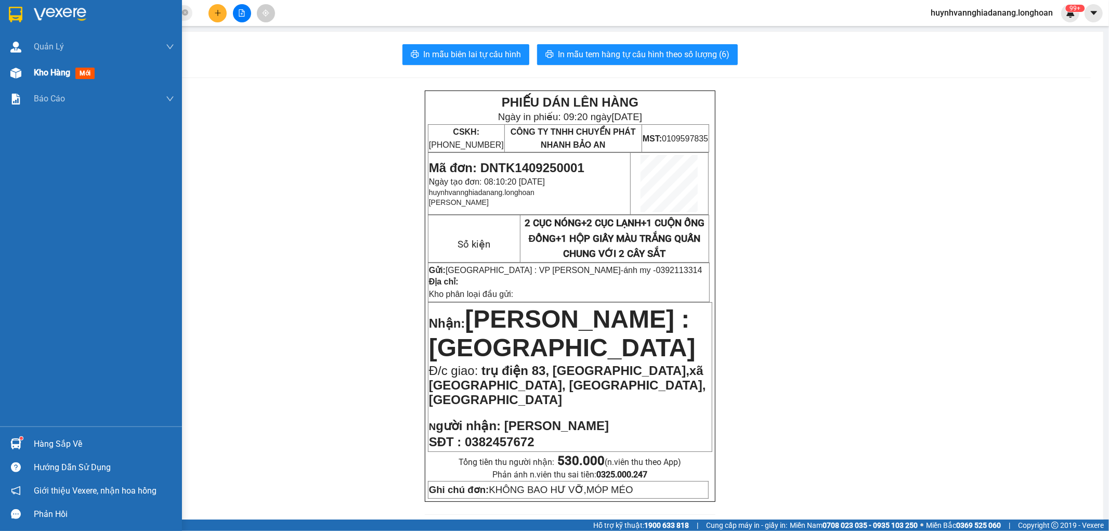
click at [48, 77] on span "Kho hàng" at bounding box center [52, 73] width 36 height 10
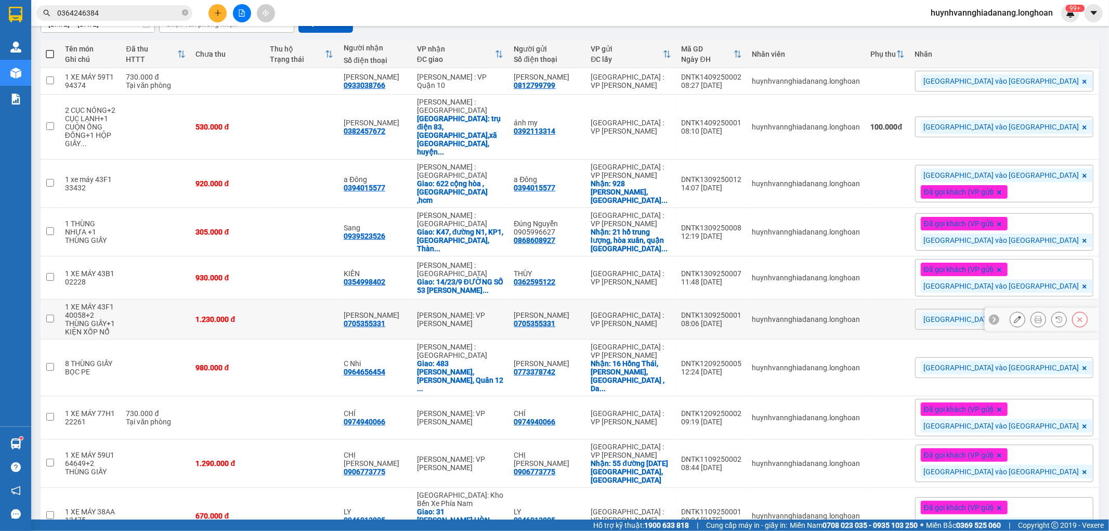
scroll to position [126, 0]
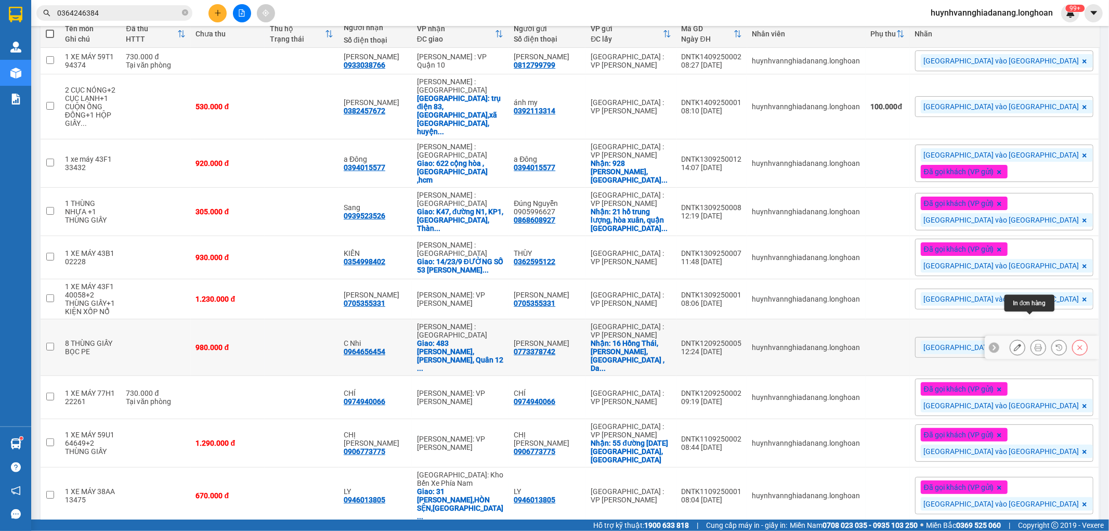
click at [1034, 344] on icon at bounding box center [1037, 347] width 7 height 7
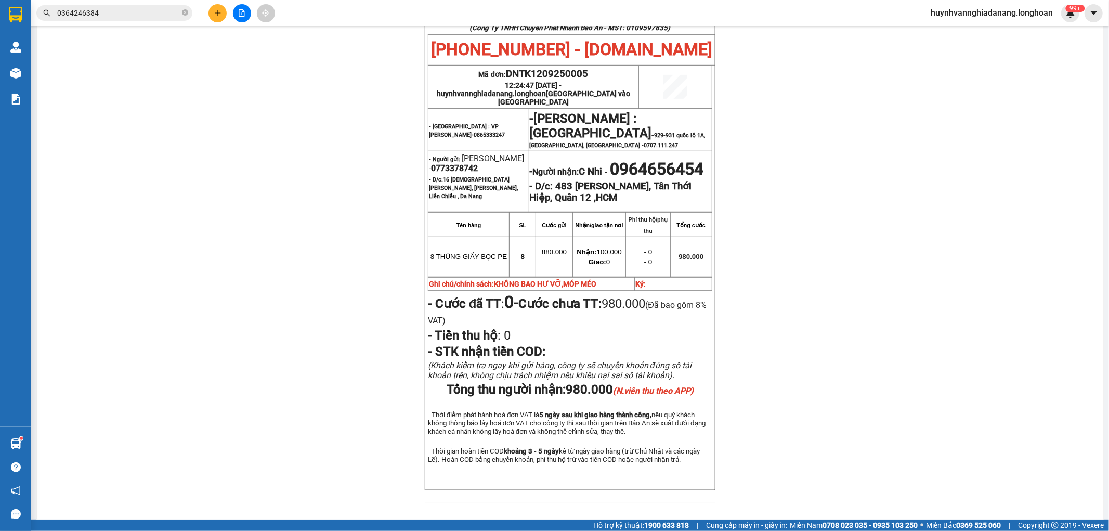
scroll to position [473, 0]
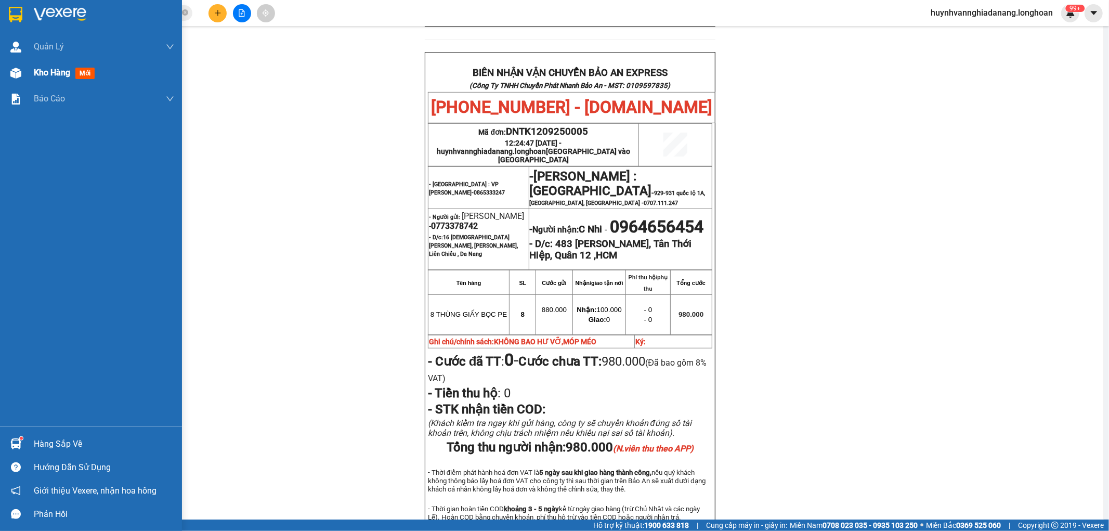
click at [49, 70] on span "Kho hàng" at bounding box center [52, 73] width 36 height 10
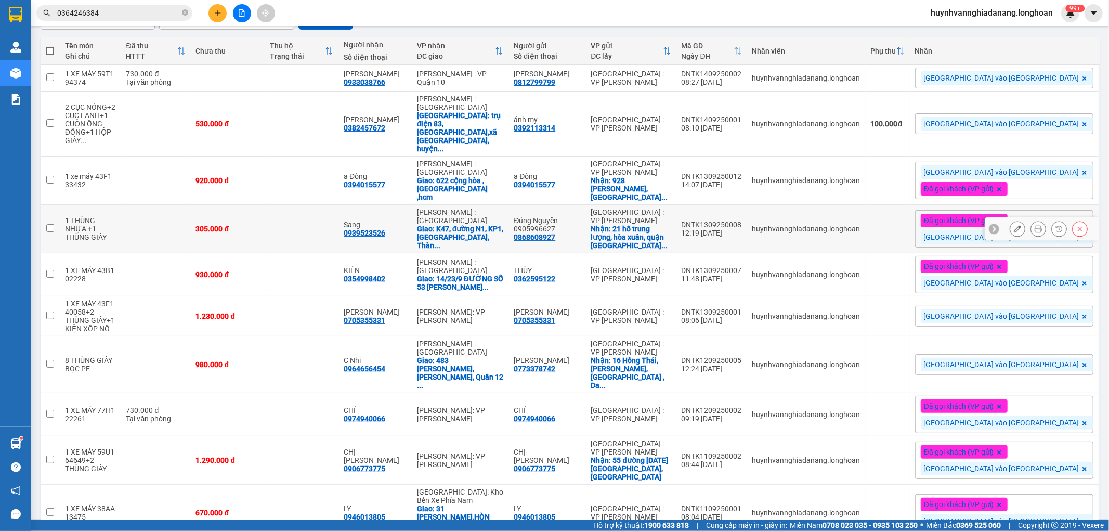
scroll to position [126, 0]
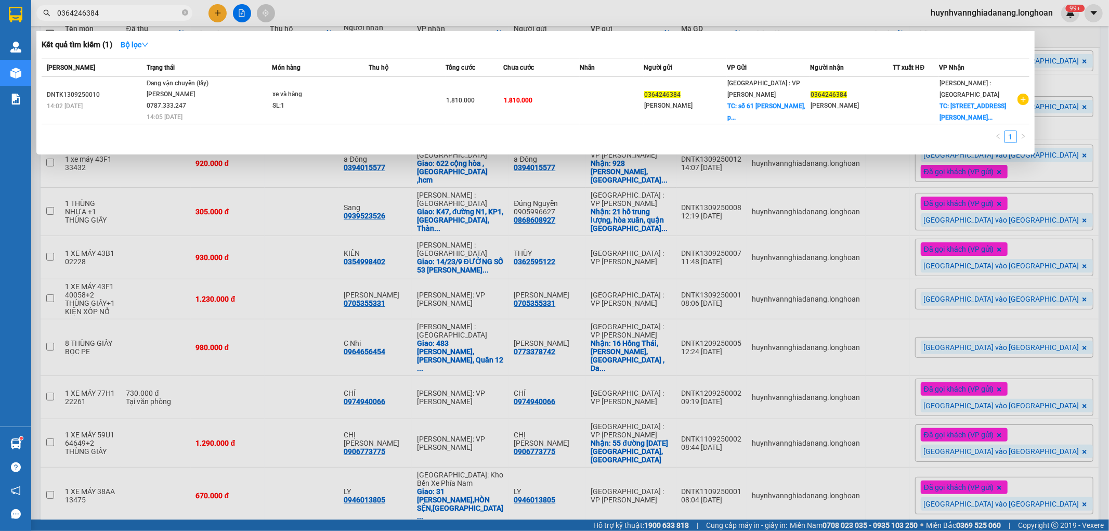
click at [133, 12] on input "0364246384" at bounding box center [118, 12] width 123 height 11
type input "0"
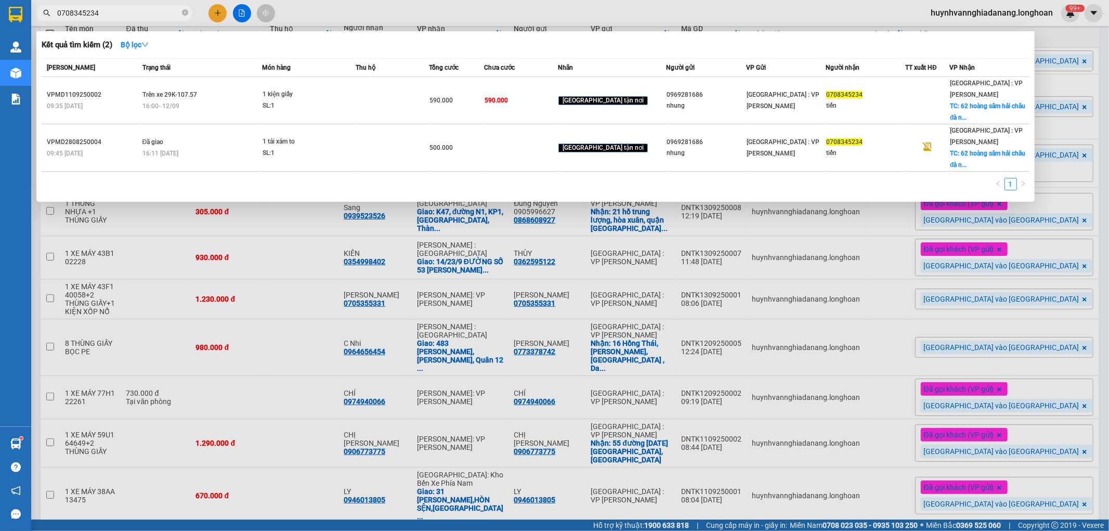
click at [822, 496] on div at bounding box center [554, 265] width 1109 height 531
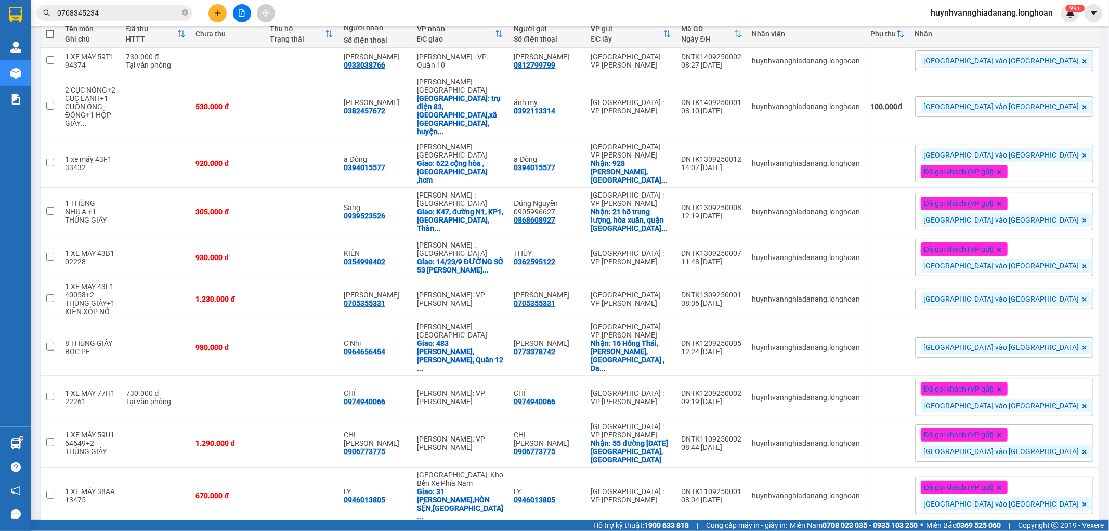
click at [1016, 343] on span "[GEOGRAPHIC_DATA] vào [GEOGRAPHIC_DATA]" at bounding box center [1001, 347] width 155 height 9
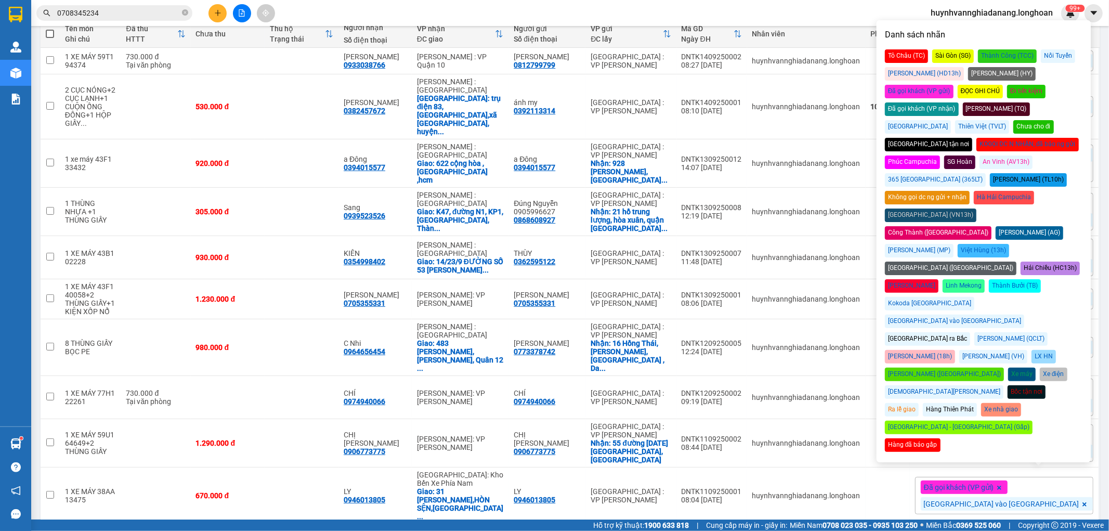
drag, startPoint x: 1028, startPoint y: 73, endPoint x: 1022, endPoint y: 86, distance: 14.2
click at [953, 85] on div "Đã gọi khách (VP gửi)" at bounding box center [919, 92] width 69 height 14
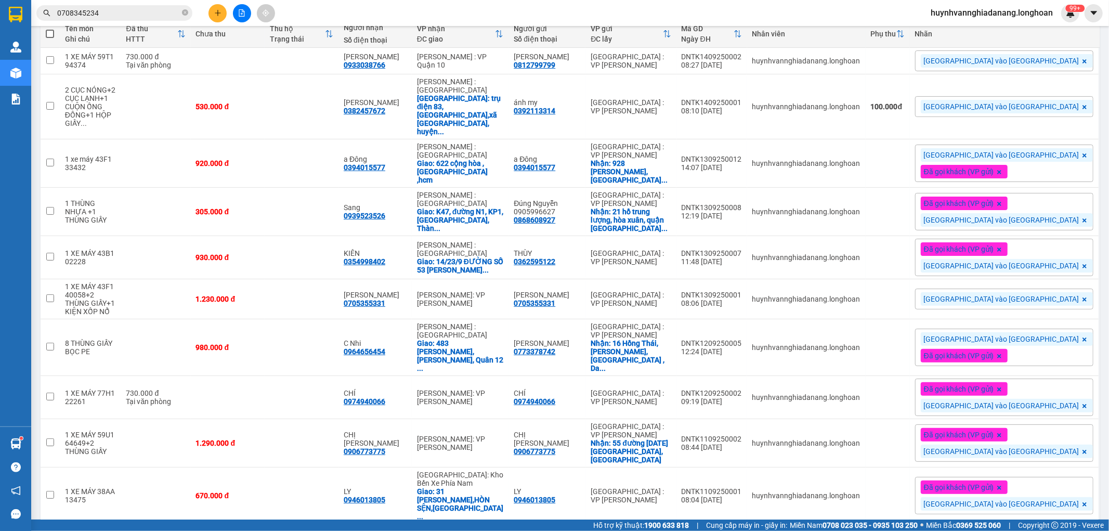
click at [720, 530] on div "1 100 / trang open" at bounding box center [570, 541] width 1050 height 18
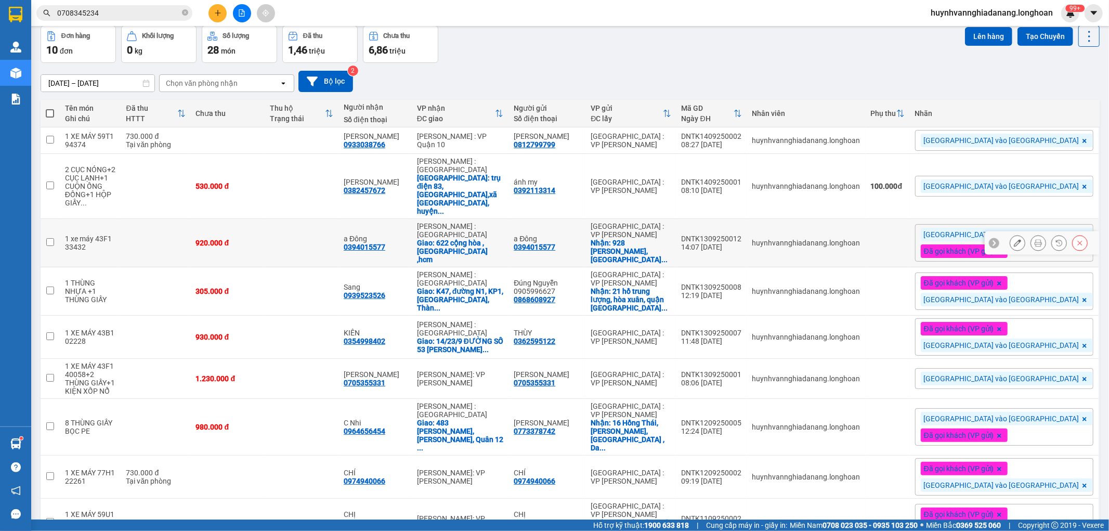
scroll to position [0, 0]
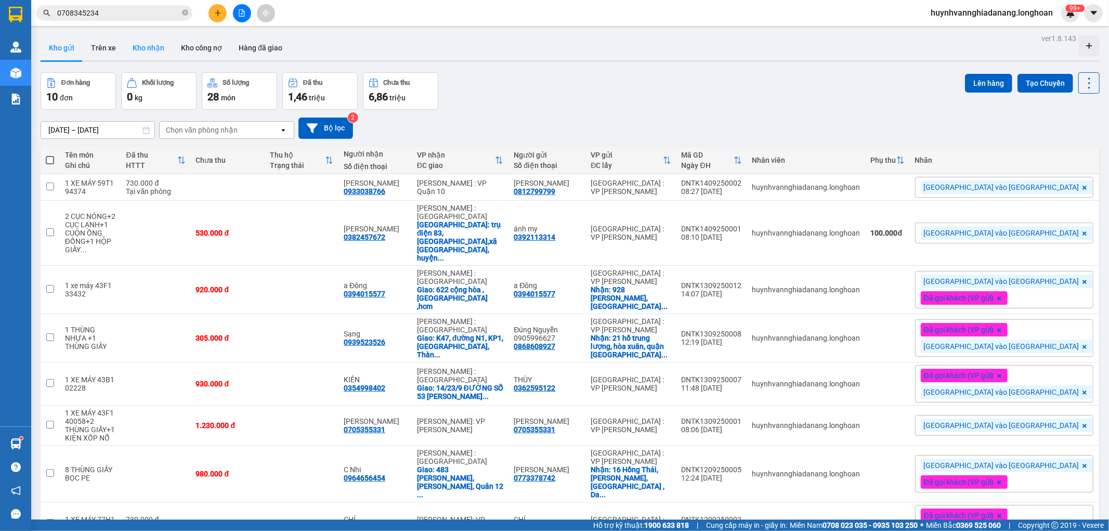
click at [154, 44] on button "Kho nhận" at bounding box center [148, 47] width 48 height 25
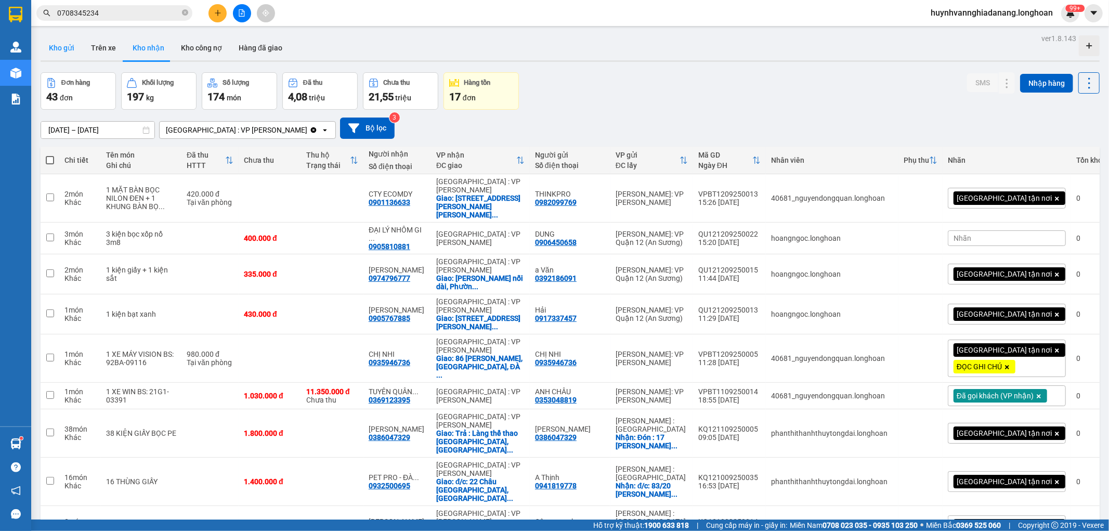
click at [65, 44] on button "Kho gửi" at bounding box center [62, 47] width 42 height 25
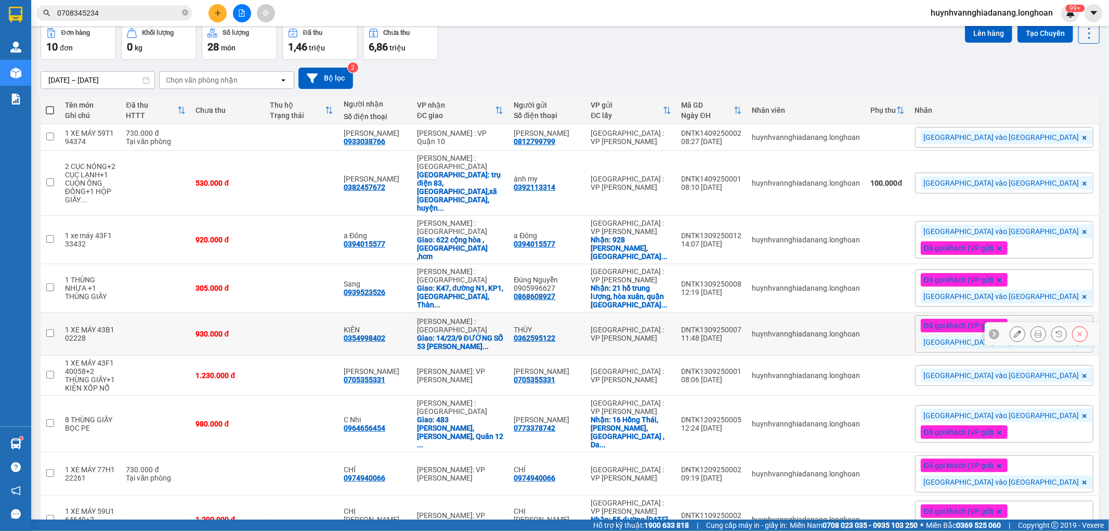
scroll to position [126, 0]
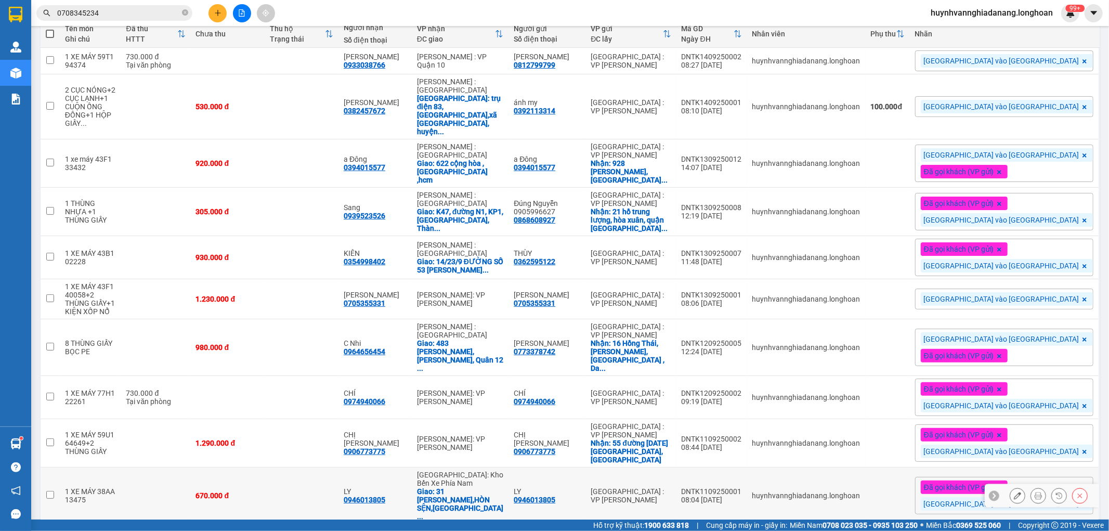
click at [1031, 487] on button at bounding box center [1038, 496] width 15 height 18
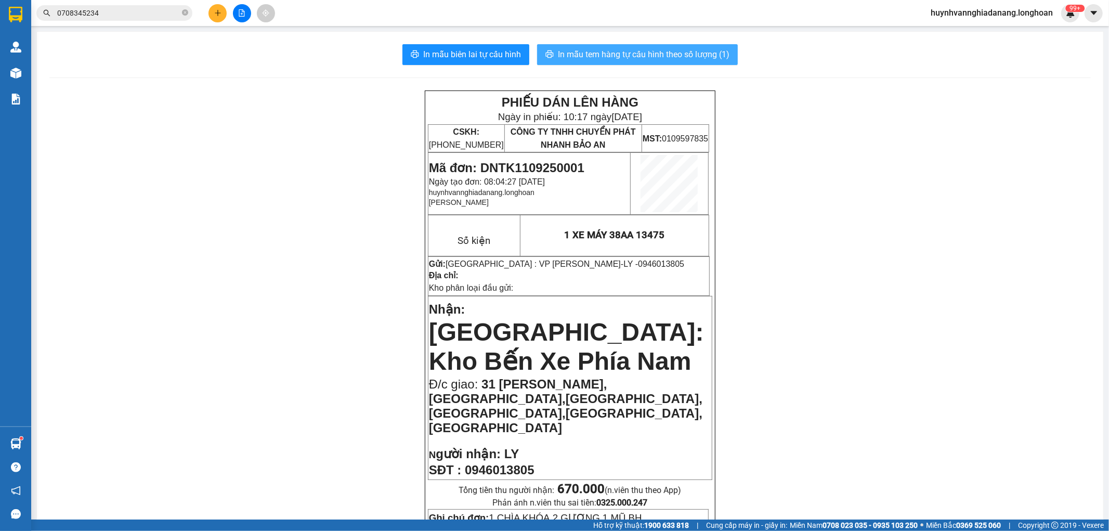
click at [659, 52] on span "In mẫu tem hàng tự cấu hình theo số lượng (1)" at bounding box center [644, 54] width 172 height 13
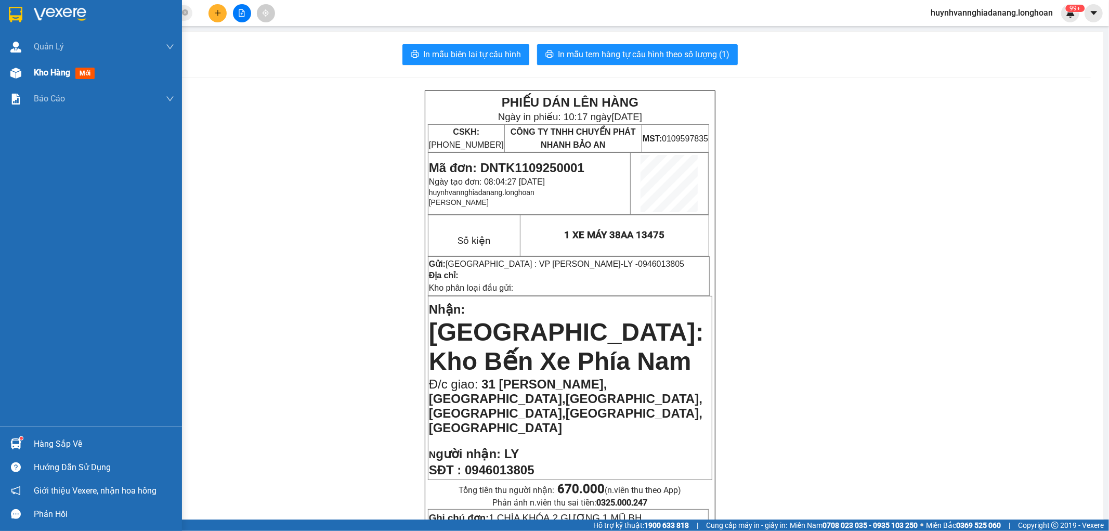
click at [36, 70] on span "Kho hàng" at bounding box center [52, 73] width 36 height 10
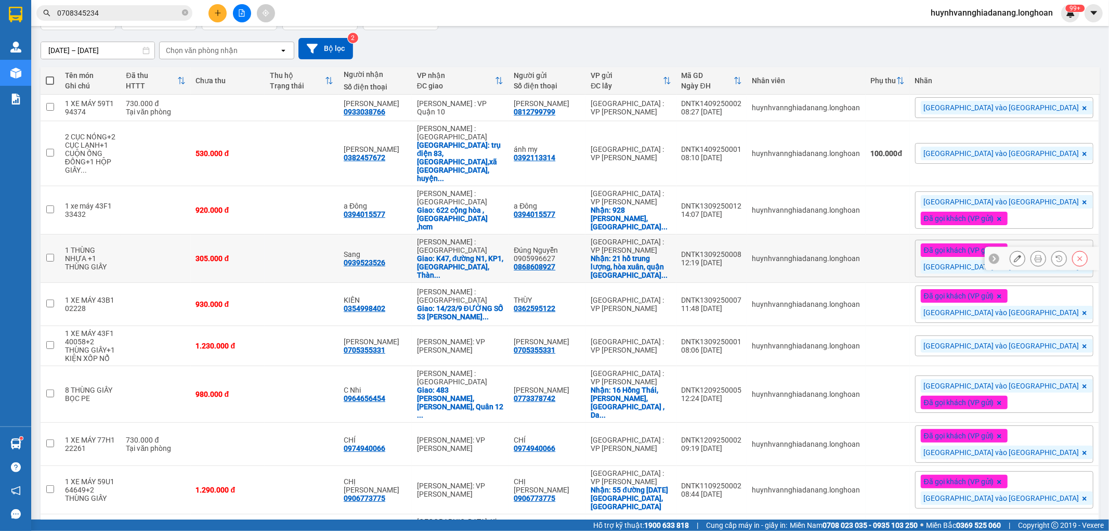
scroll to position [126, 0]
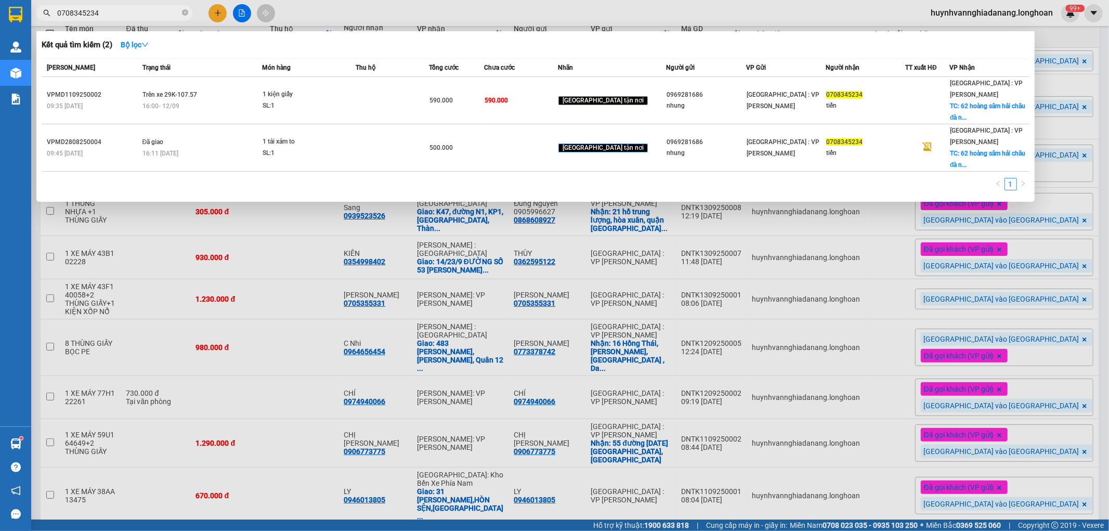
click at [123, 12] on input "0708345234" at bounding box center [118, 12] width 123 height 11
type input "0"
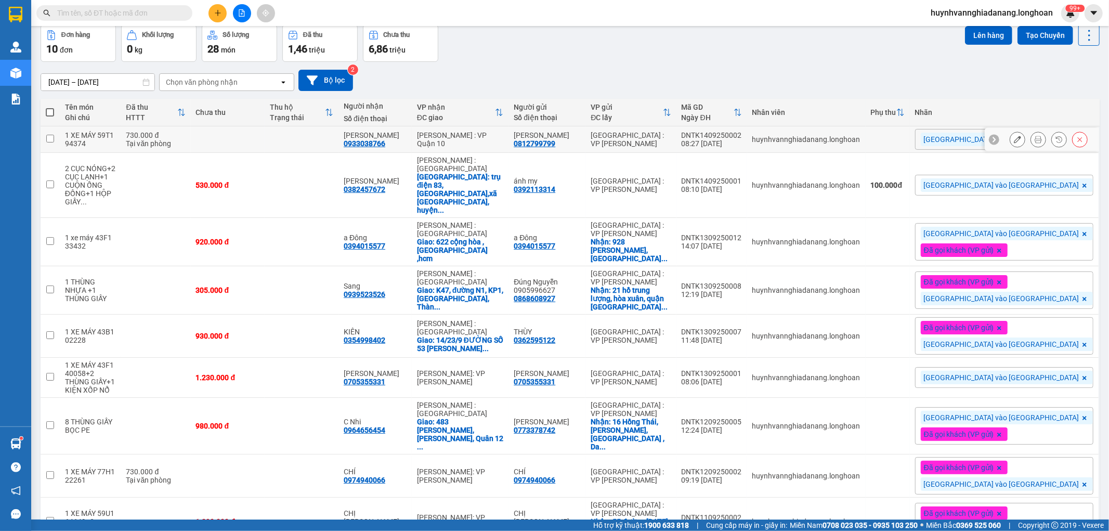
scroll to position [0, 0]
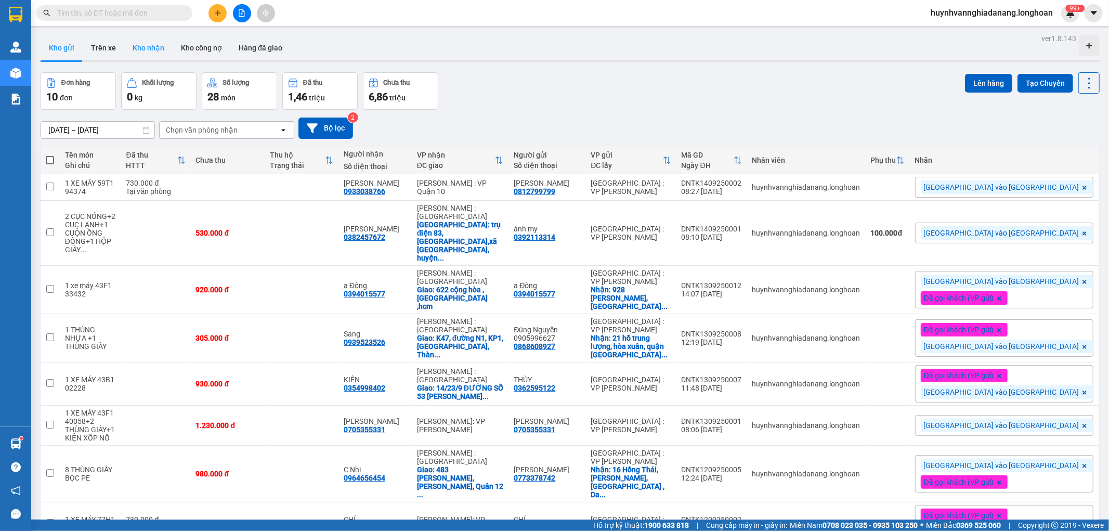
click at [162, 50] on button "Kho nhận" at bounding box center [148, 47] width 48 height 25
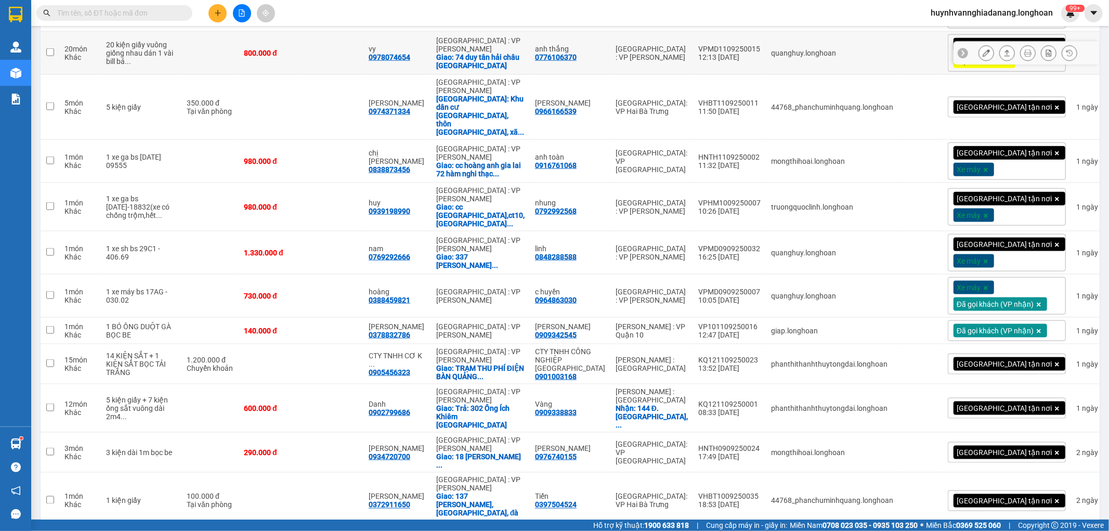
scroll to position [1213, 0]
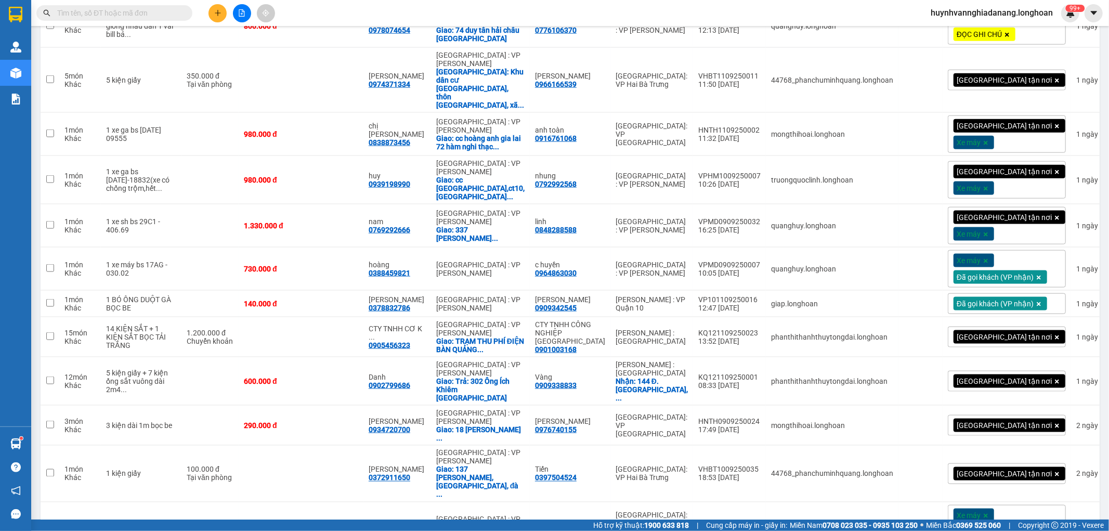
click at [142, 15] on input "text" at bounding box center [118, 12] width 123 height 11
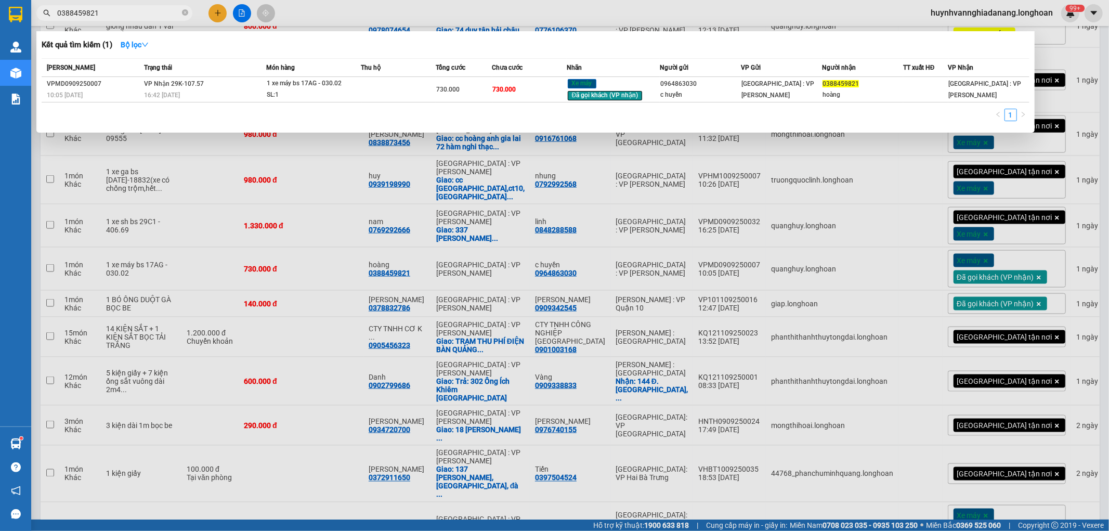
type input "0388459821"
click at [1096, 76] on div at bounding box center [554, 265] width 1109 height 531
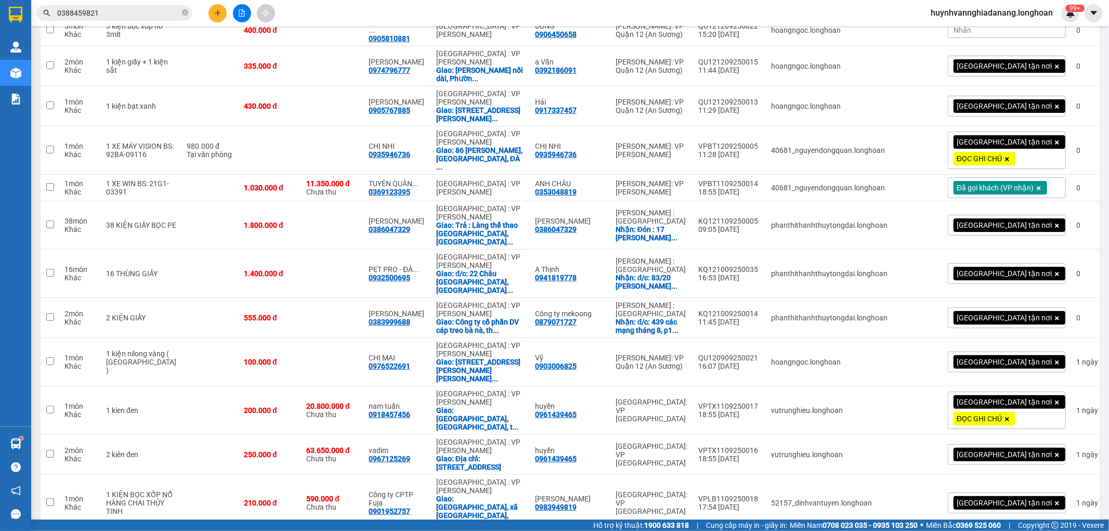
scroll to position [0, 0]
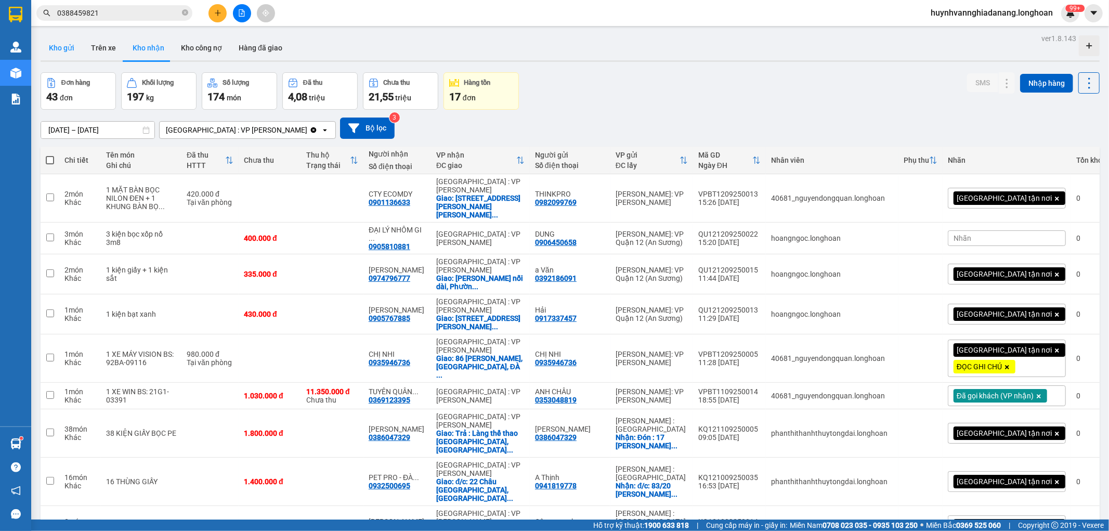
click at [59, 42] on button "Kho gửi" at bounding box center [62, 47] width 42 height 25
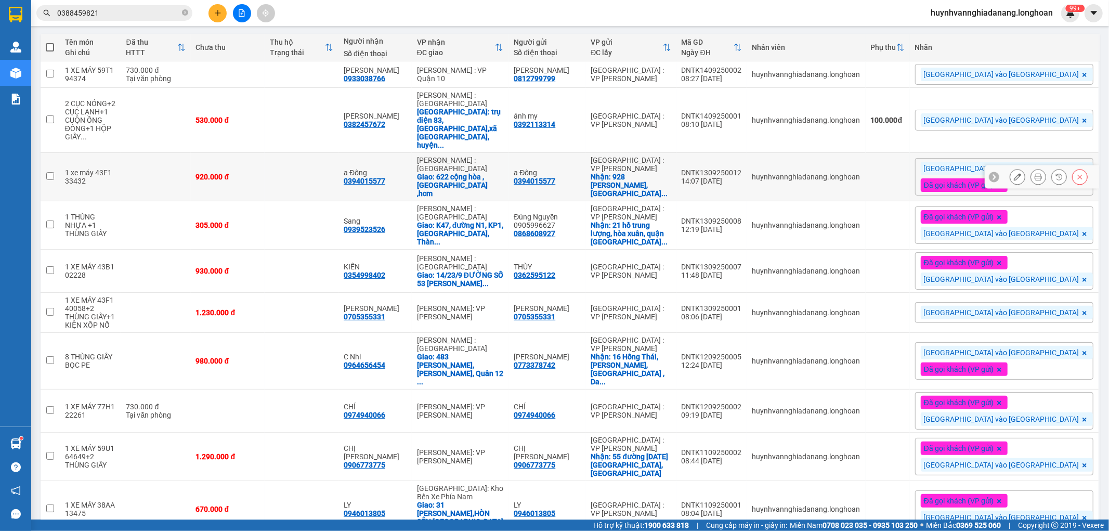
scroll to position [126, 0]
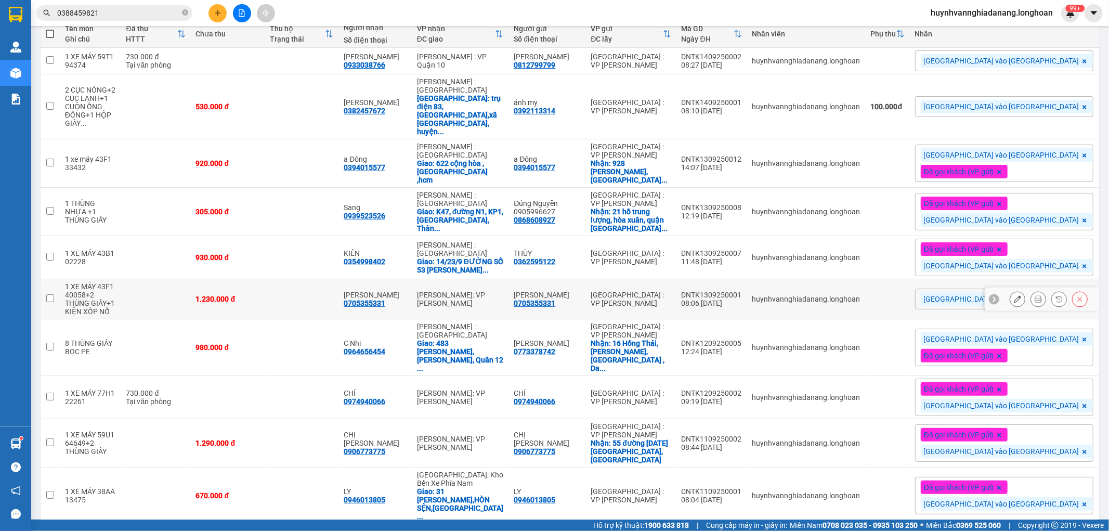
click at [1034, 295] on icon at bounding box center [1037, 298] width 7 height 7
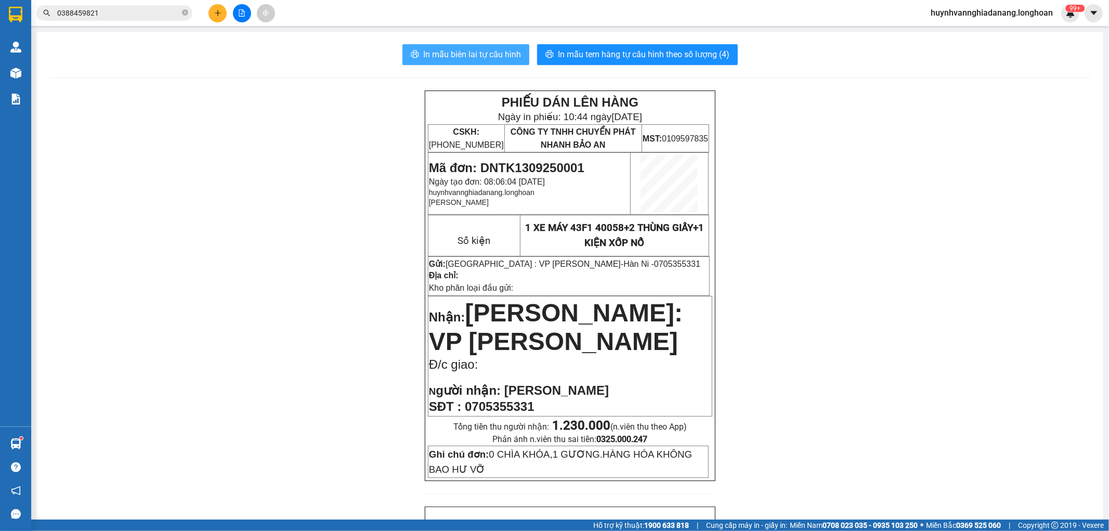
click at [447, 63] on button "In mẫu biên lai tự cấu hình" at bounding box center [465, 54] width 127 height 21
click at [216, 15] on icon "plus" at bounding box center [217, 12] width 7 height 7
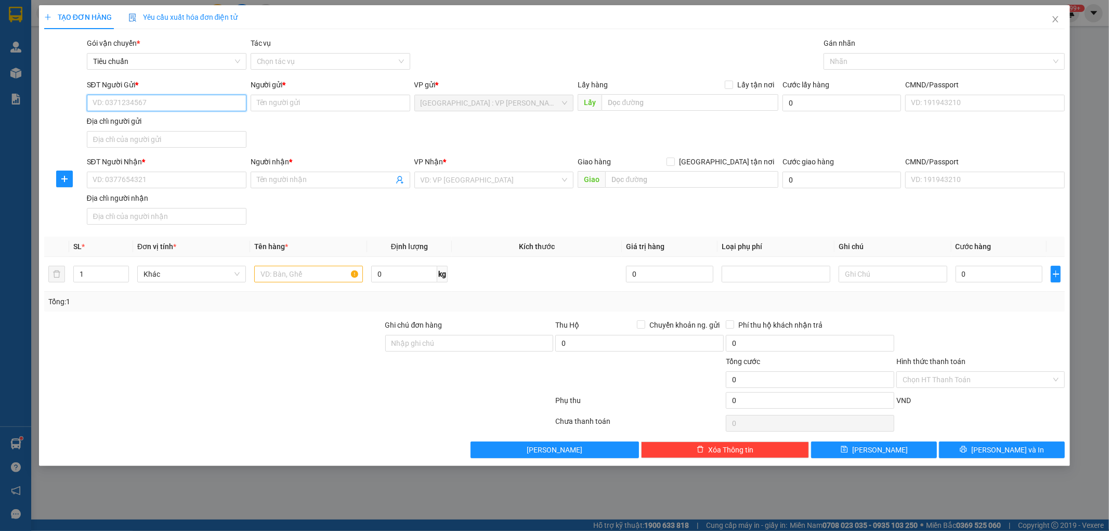
click at [159, 101] on input "SĐT Người Gửi *" at bounding box center [167, 103] width 160 height 17
type input "0904436509"
click at [187, 123] on div "0904436509 - LONG - KHO ĐN" at bounding box center [166, 123] width 147 height 11
type input "LONG - KHO ĐN"
type input "0904436509"
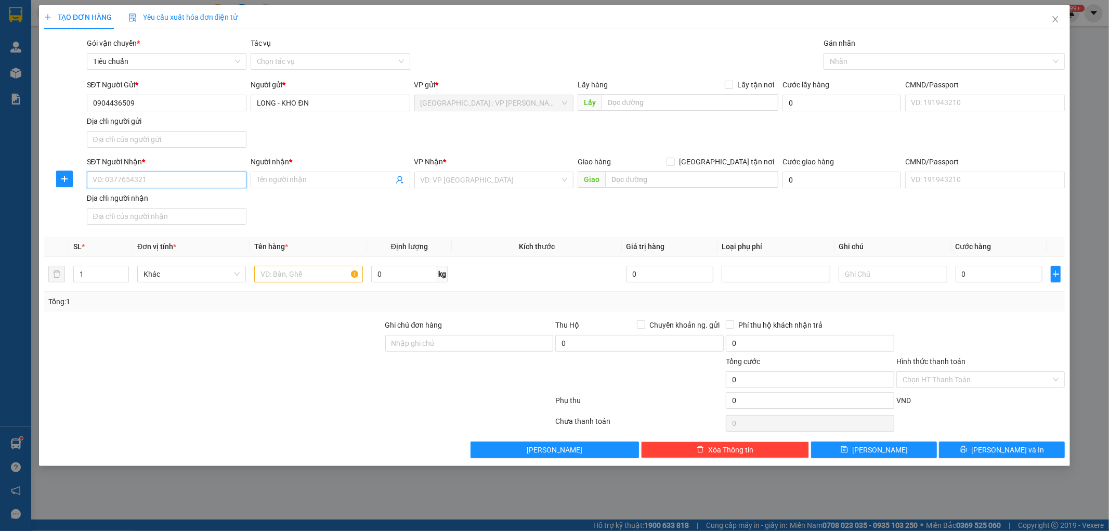
click at [186, 183] on input "SĐT Người Nhận *" at bounding box center [167, 180] width 160 height 17
click at [172, 215] on div "0782558559 - .KHO SG" at bounding box center [166, 217] width 147 height 11
type input "0782558559"
type input ".KHO SG"
checkbox input "true"
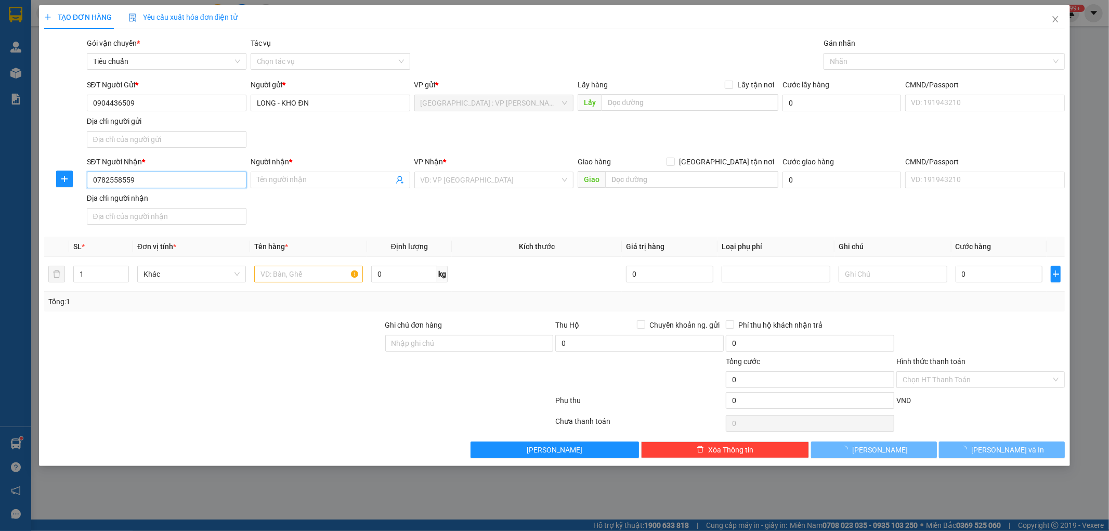
type input "19 ĐƯỜNG [GEOGRAPHIC_DATA],THỦ [GEOGRAPHIC_DATA],[GEOGRAPHIC_DATA]"
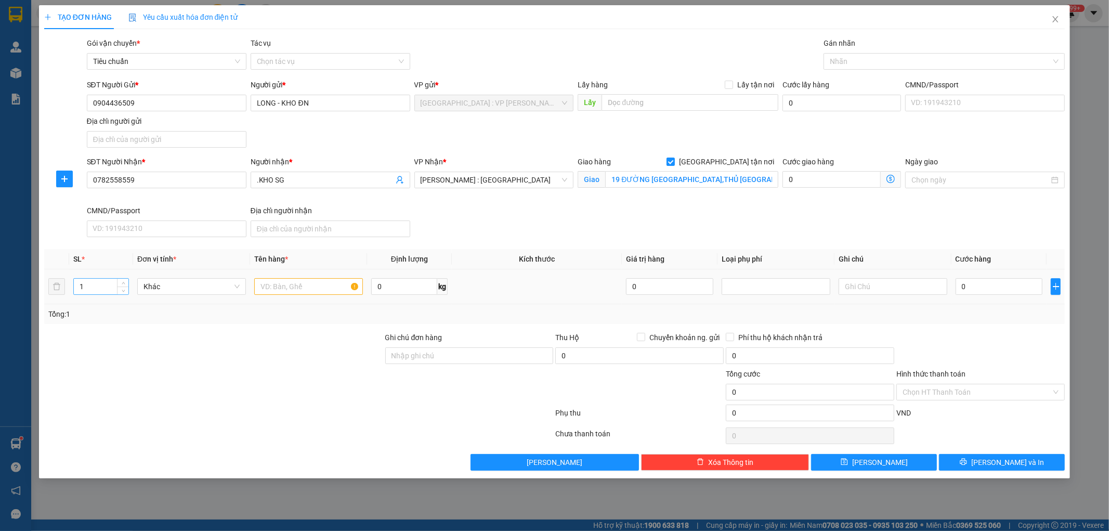
click at [104, 287] on input "1" at bounding box center [101, 287] width 55 height 16
type input "2"
click at [303, 284] on input "text" at bounding box center [308, 286] width 109 height 17
type input "2 thùng giấy"
drag, startPoint x: 437, startPoint y: 351, endPoint x: 449, endPoint y: 359, distance: 14.0
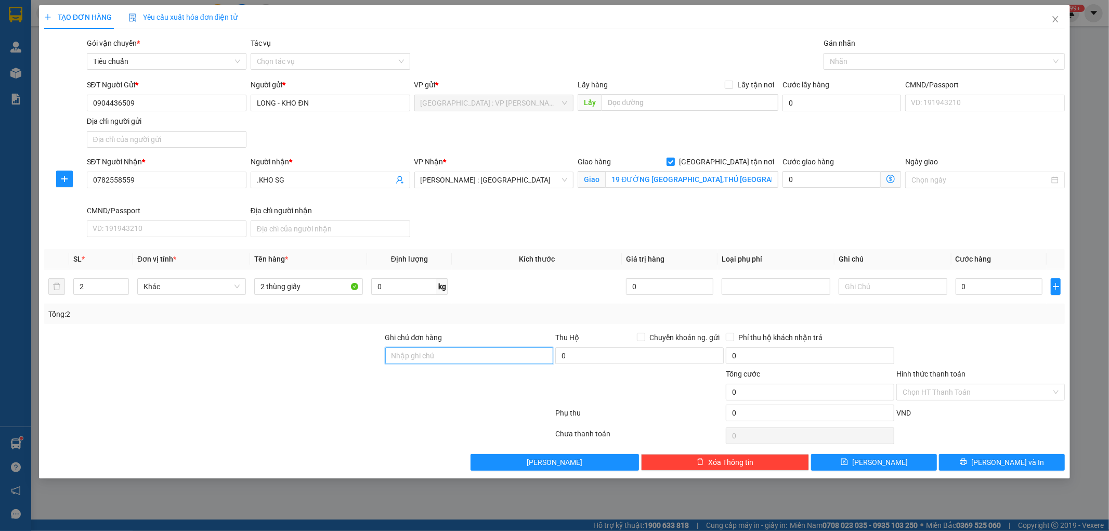
click at [437, 352] on input "Ghi chú đơn hàng" at bounding box center [469, 355] width 168 height 17
type input "KHÔNG BAO HƯ VỠ,MÓP MÉO"
click at [983, 292] on input "0" at bounding box center [998, 286] width 87 height 17
type input "5"
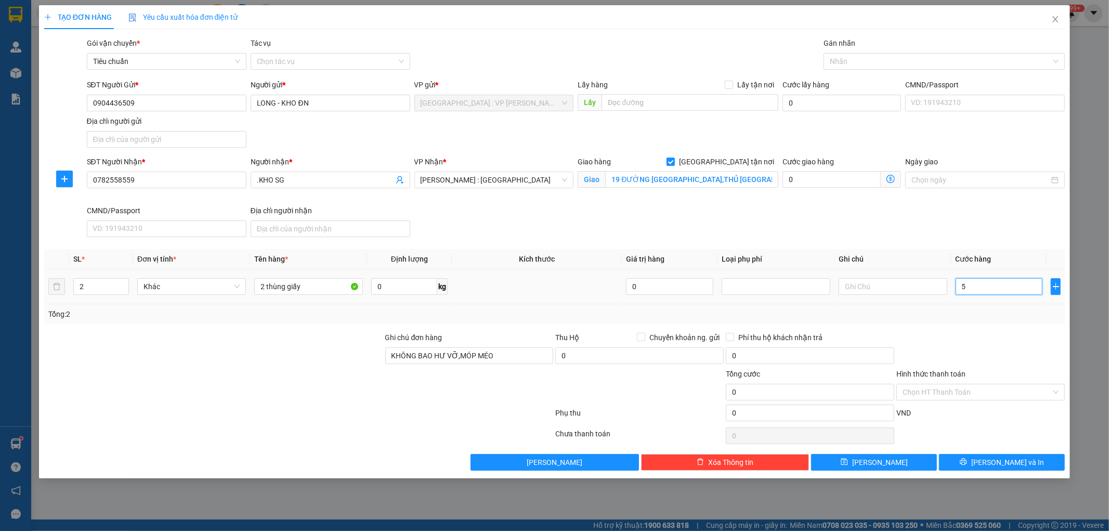
type input "5"
type input "54"
type input "540"
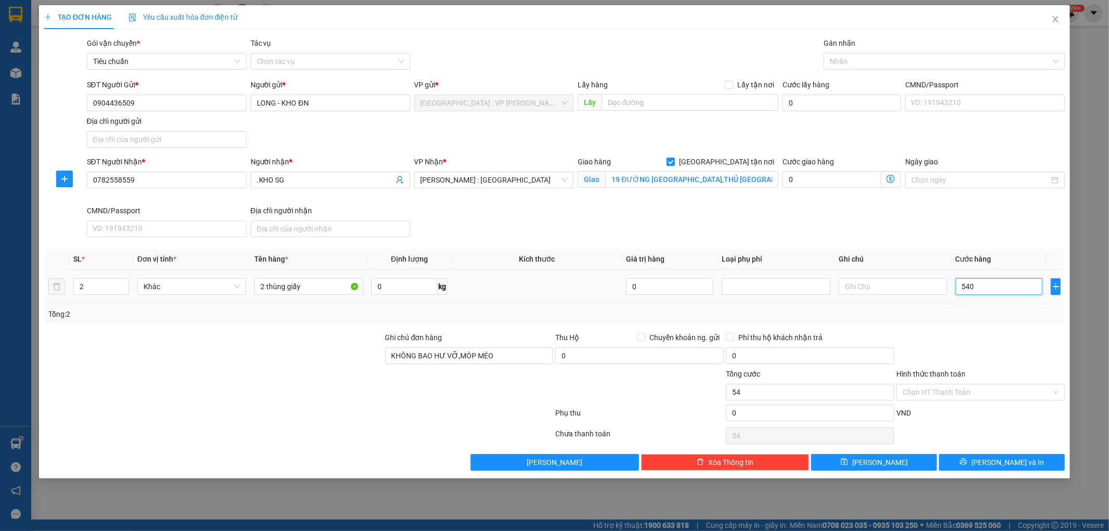
type input "540"
type input "5.400"
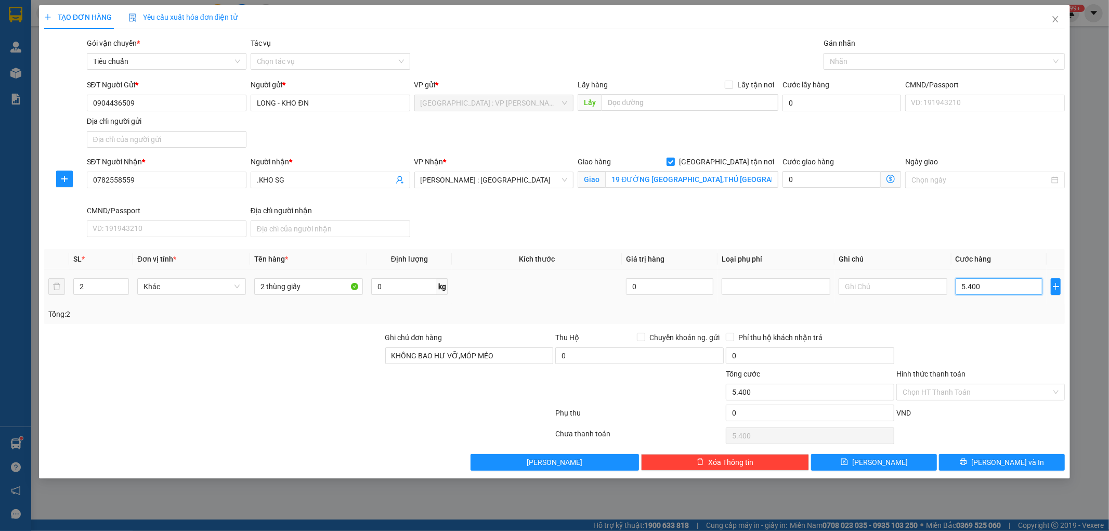
type input "54.000"
type input "540.000"
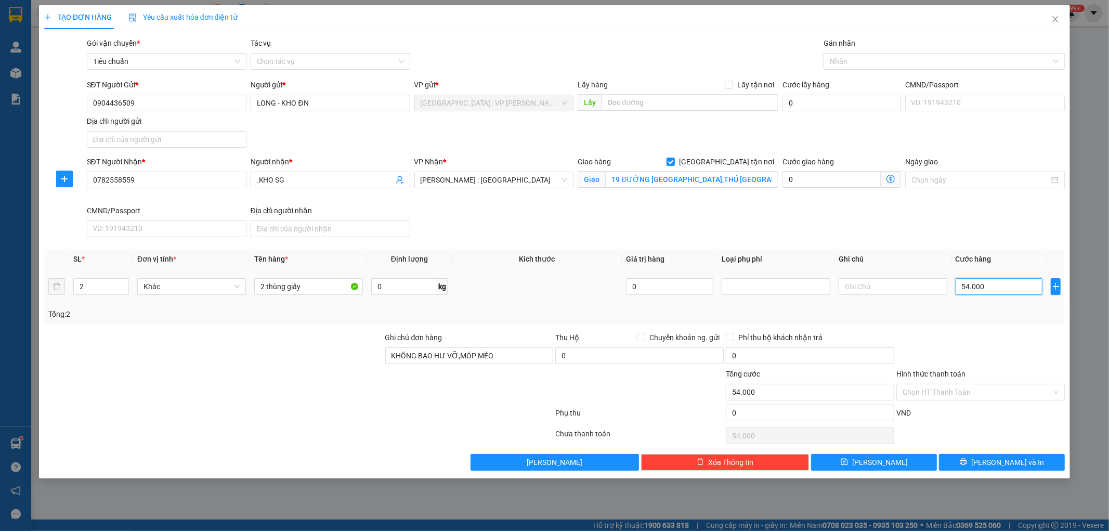
type input "540.000"
click at [900, 62] on div at bounding box center [939, 61] width 226 height 12
type input "540.000"
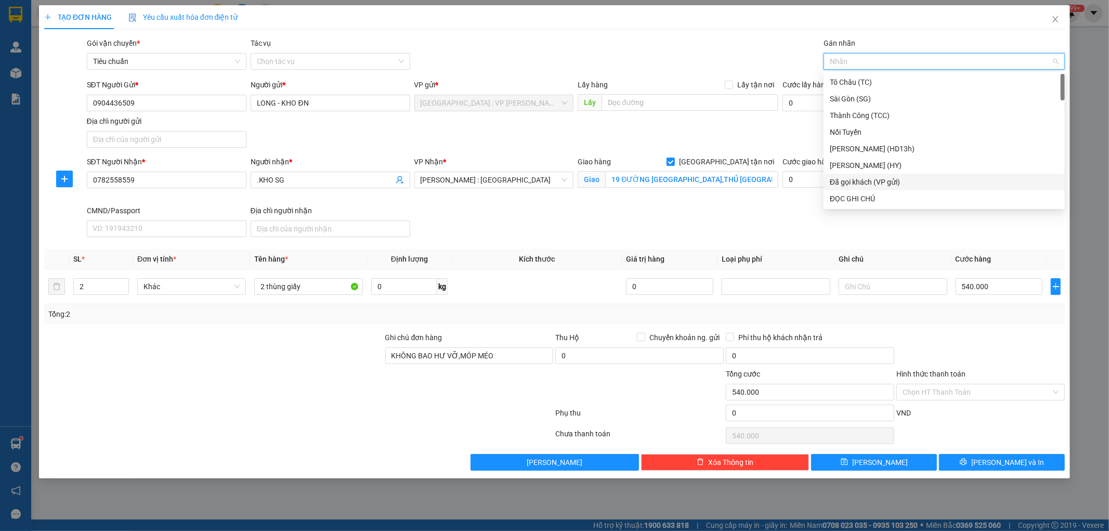
click at [902, 176] on div "Đã gọi khách (VP gửi)" at bounding box center [944, 181] width 229 height 11
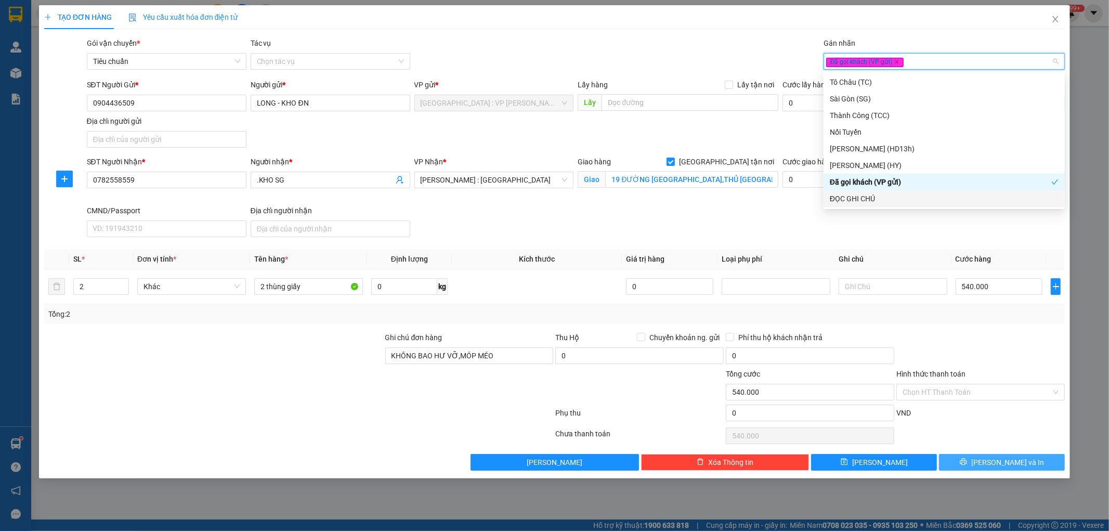
click at [975, 468] on button "Lưu và In" at bounding box center [1002, 462] width 126 height 17
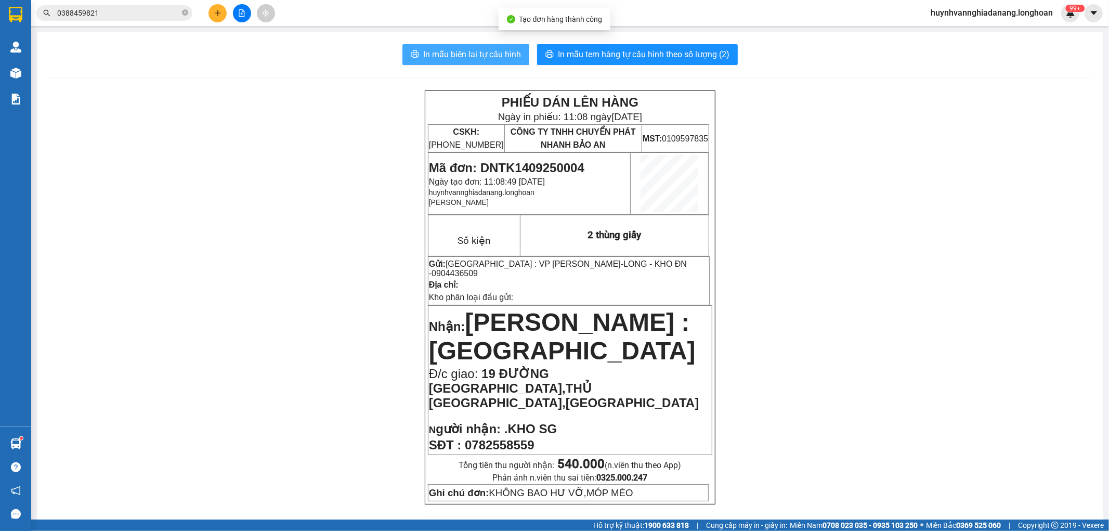
click at [487, 54] on span "In mẫu biên lai tự cấu hình" at bounding box center [472, 54] width 98 height 13
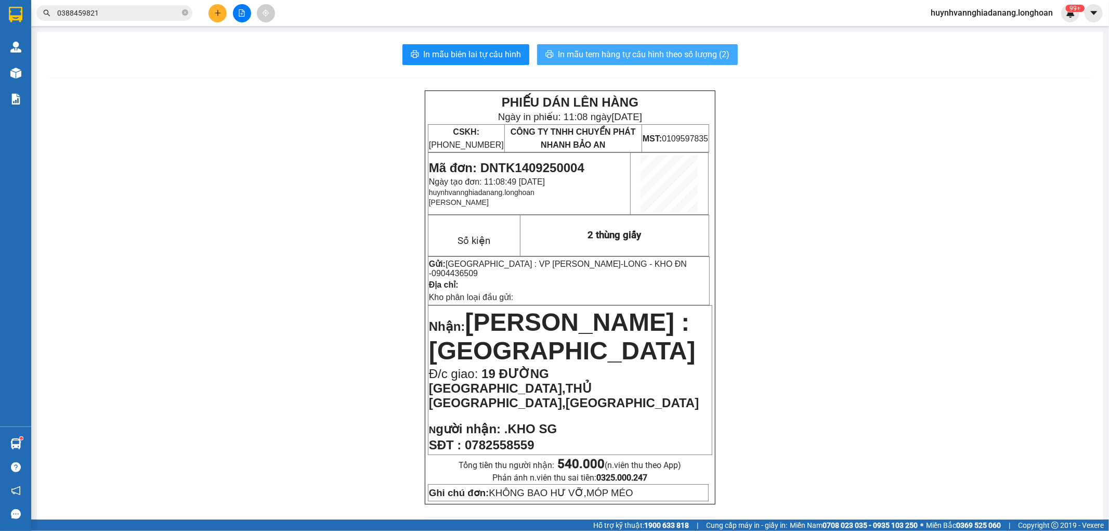
click at [666, 52] on span "In mẫu tem hàng tự cấu hình theo số lượng (2)" at bounding box center [644, 54] width 172 height 13
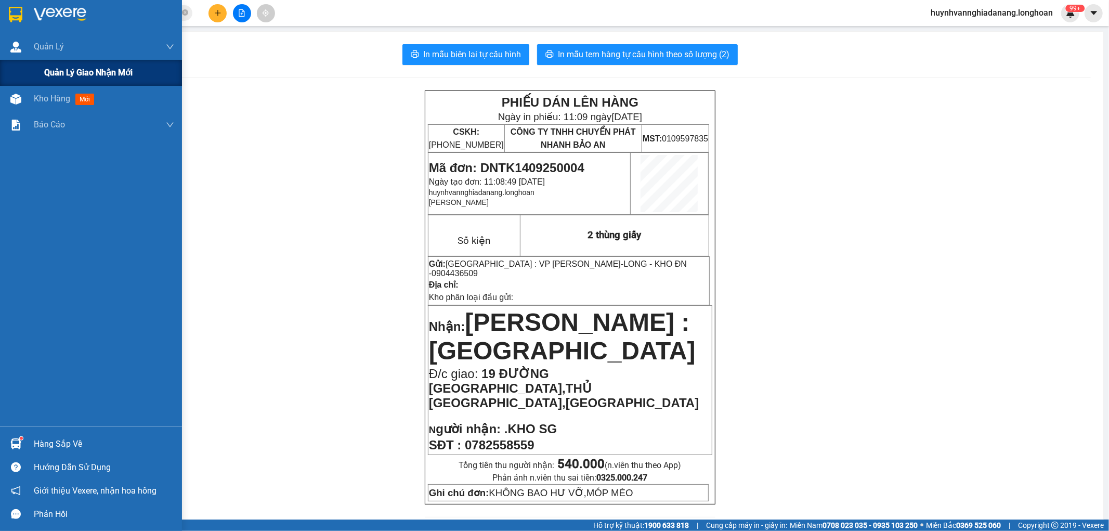
click at [54, 72] on span "Quản lý giao nhận mới" at bounding box center [88, 72] width 88 height 13
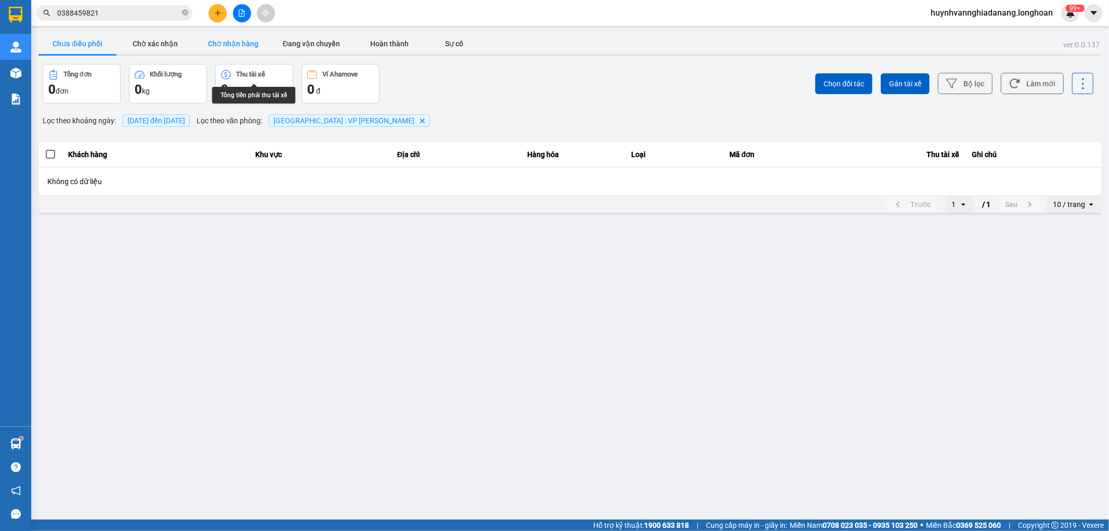
click at [241, 50] on button "Chờ nhận hàng" at bounding box center [233, 43] width 78 height 21
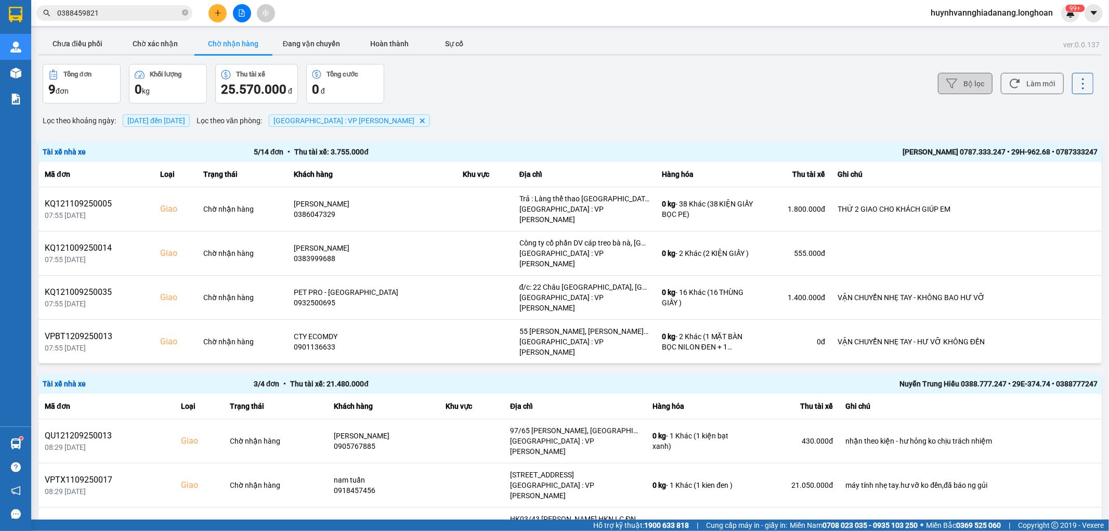
click at [963, 92] on button "Bộ lọc" at bounding box center [965, 83] width 55 height 21
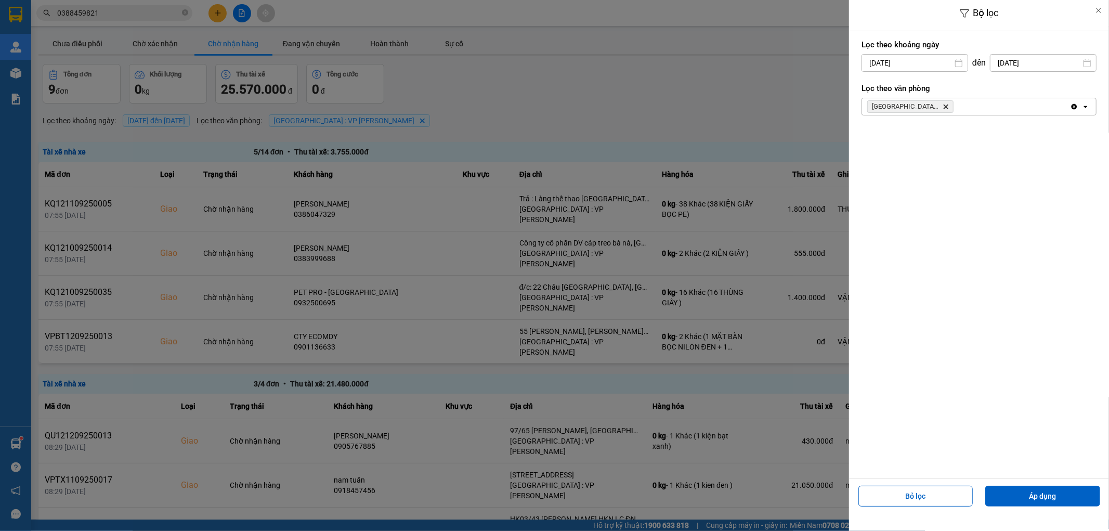
click at [924, 59] on input "14/09/2025" at bounding box center [915, 63] width 106 height 17
click at [863, 140] on div "1" at bounding box center [867, 139] width 15 height 12
type input "01/09/2025"
click at [1054, 492] on button "Áp dụng" at bounding box center [1042, 495] width 115 height 21
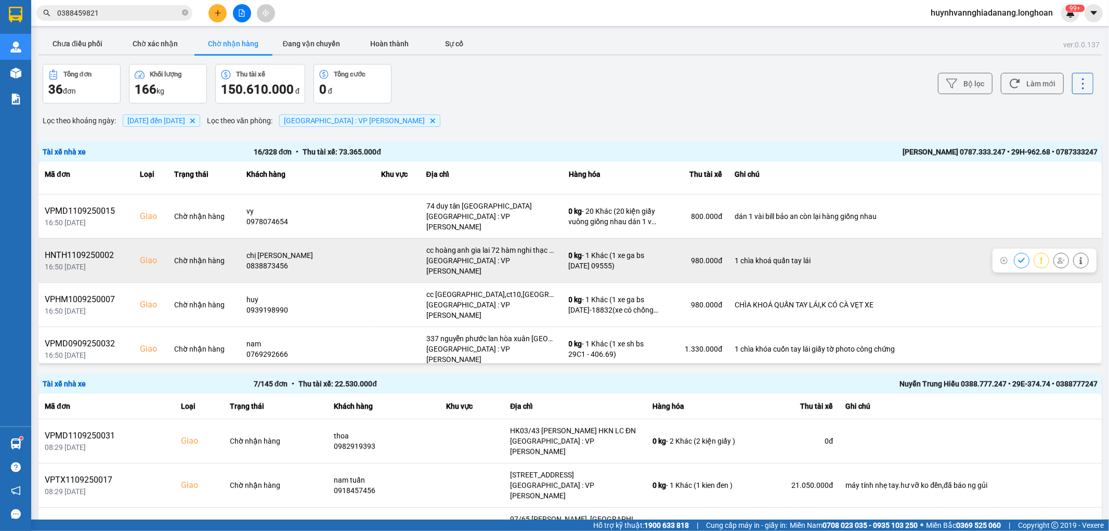
scroll to position [398, 0]
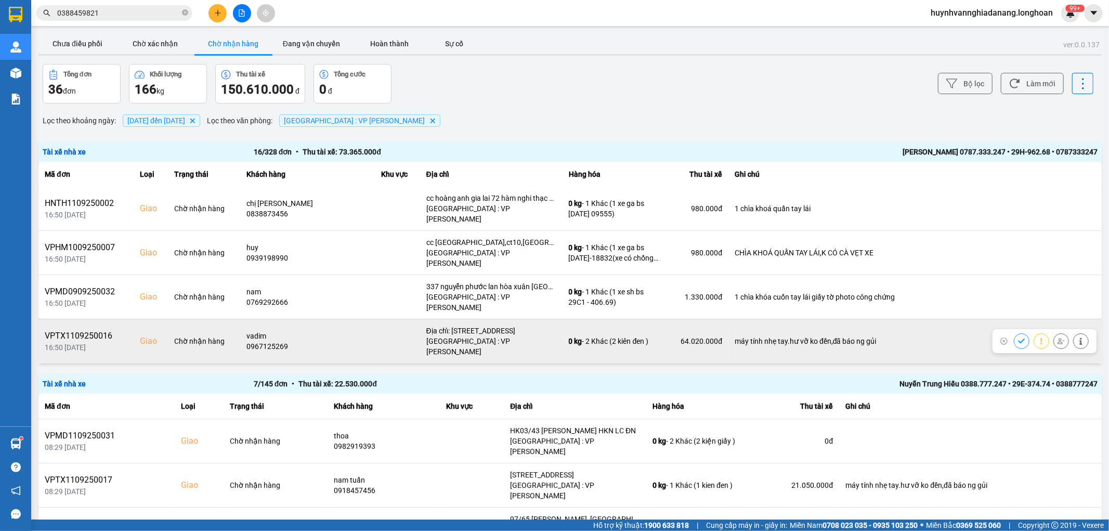
click at [1057, 337] on icon at bounding box center [1060, 340] width 7 height 7
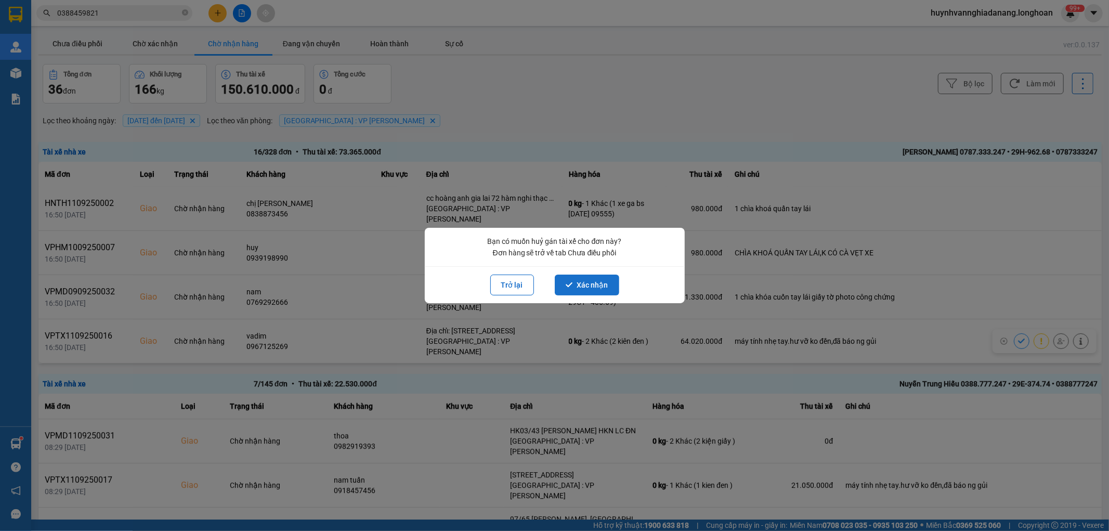
click at [598, 281] on button "Xác nhận" at bounding box center [587, 284] width 64 height 21
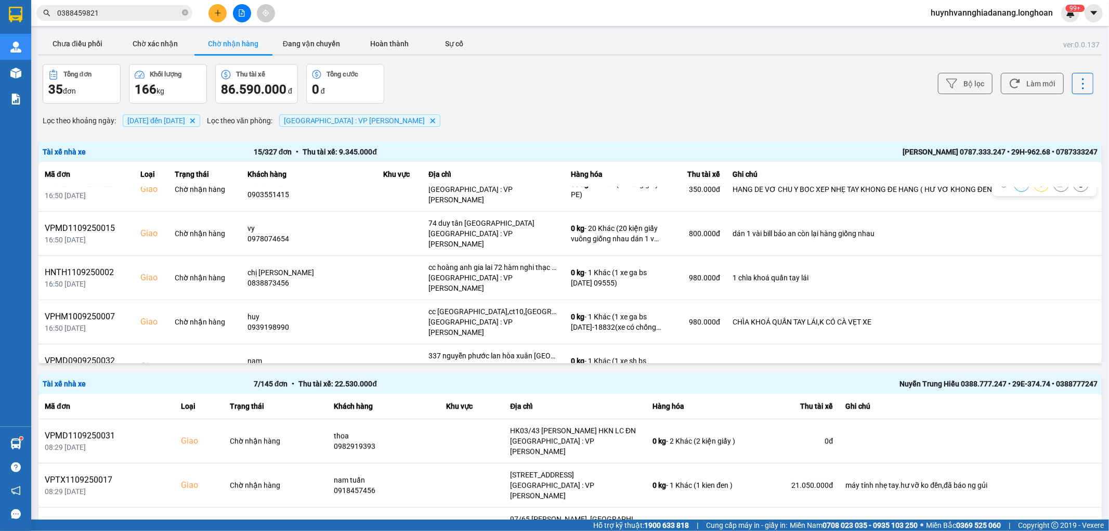
scroll to position [346, 0]
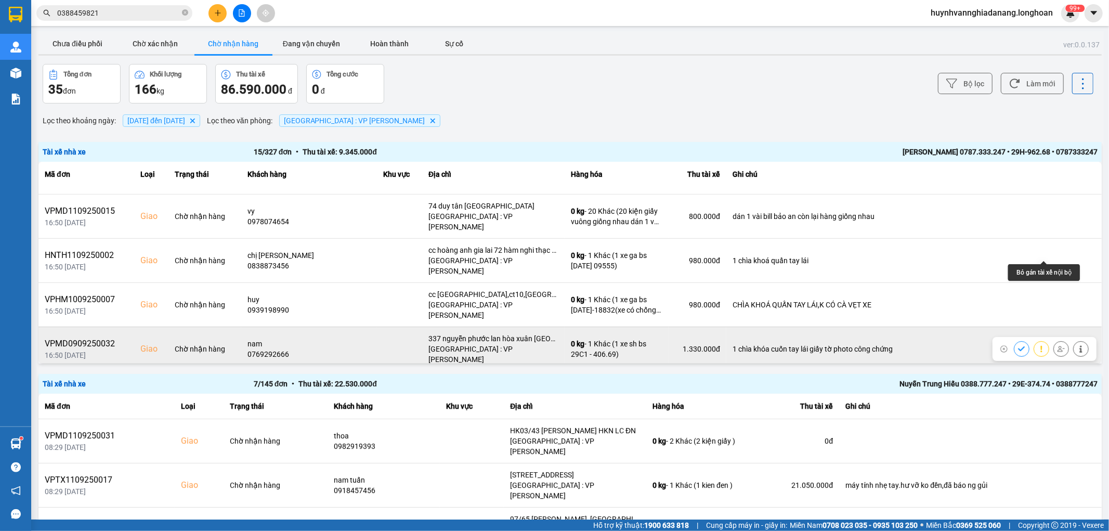
click at [1057, 345] on icon at bounding box center [1060, 348] width 7 height 7
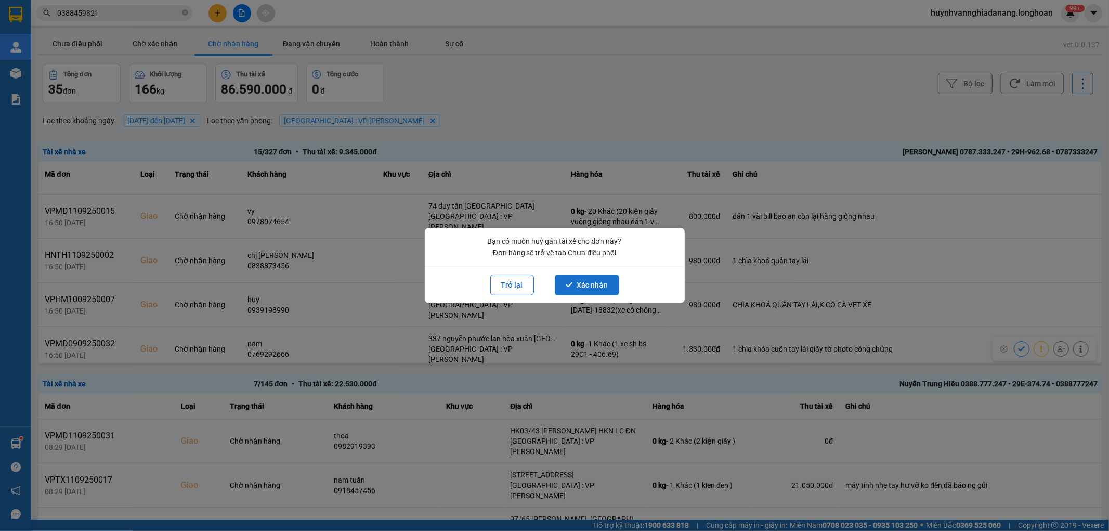
click at [588, 279] on button "Xác nhận" at bounding box center [587, 284] width 64 height 21
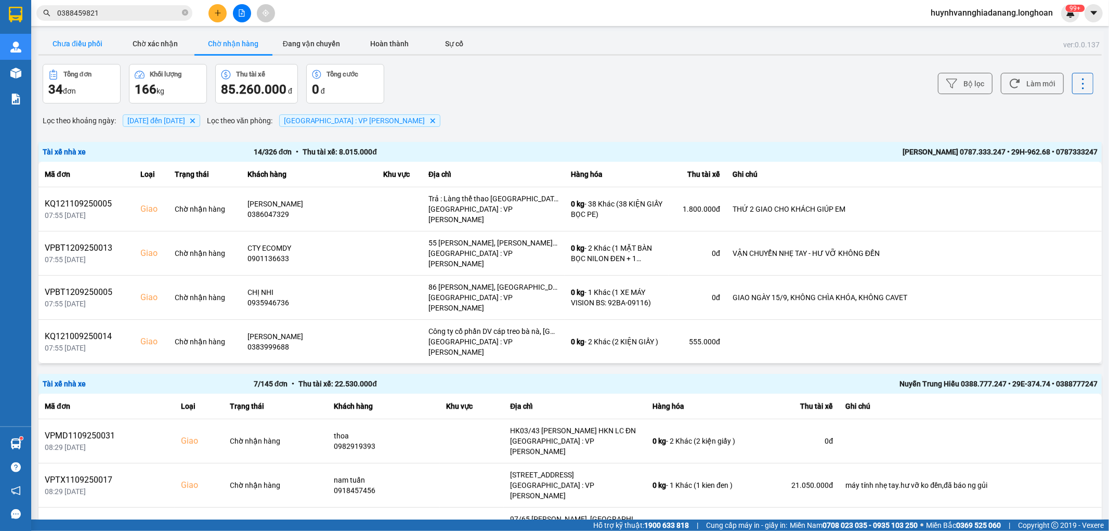
click at [87, 48] on button "Chưa điều phối" at bounding box center [77, 43] width 78 height 21
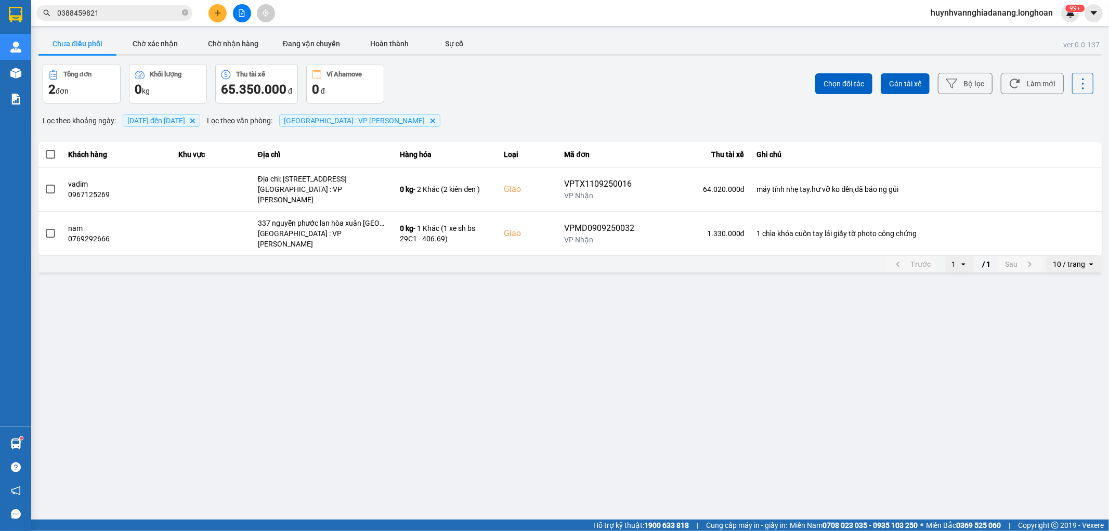
drag, startPoint x: 48, startPoint y: 156, endPoint x: 94, endPoint y: 159, distance: 46.4
click at [50, 158] on span at bounding box center [50, 154] width 9 height 9
click at [45, 149] on input "checkbox" at bounding box center [45, 149] width 0 height 0
click at [899, 87] on span "Gán tài xế" at bounding box center [905, 83] width 32 height 10
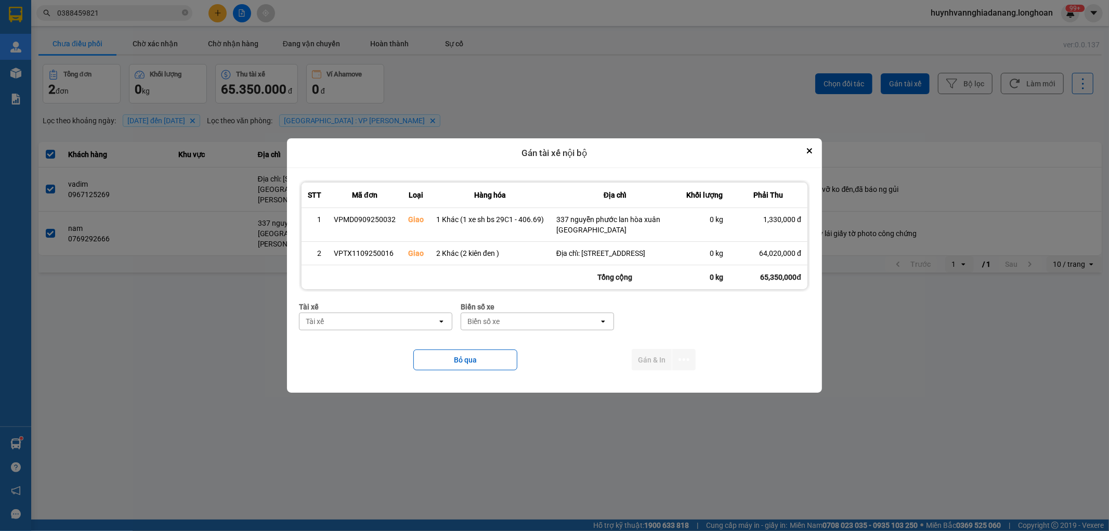
click at [344, 328] on div "Tài xế" at bounding box center [368, 321] width 138 height 17
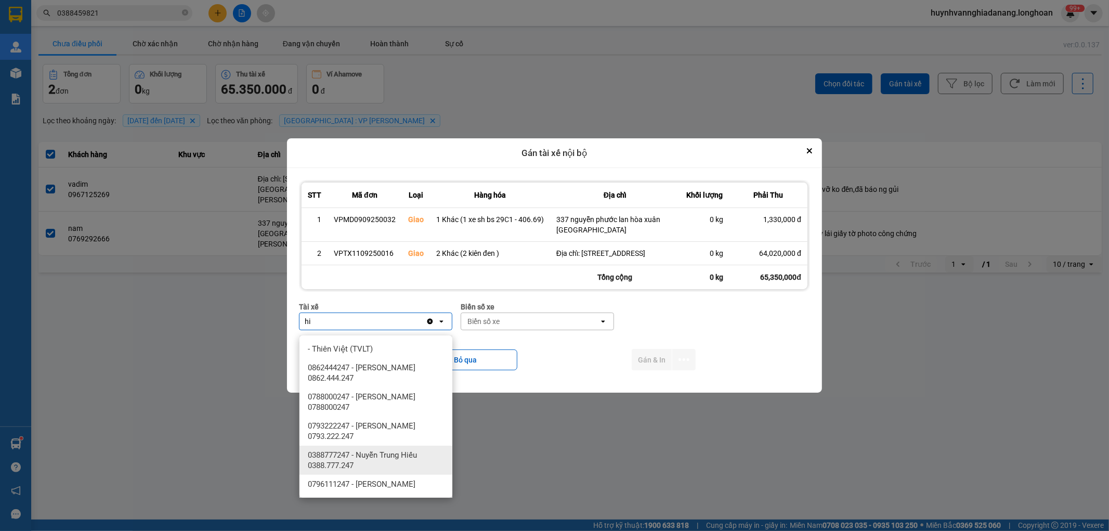
type input "hi"
click at [392, 460] on span "0388777247 - Nuyễn Trung Hiếu 0388.777.247" at bounding box center [378, 460] width 140 height 21
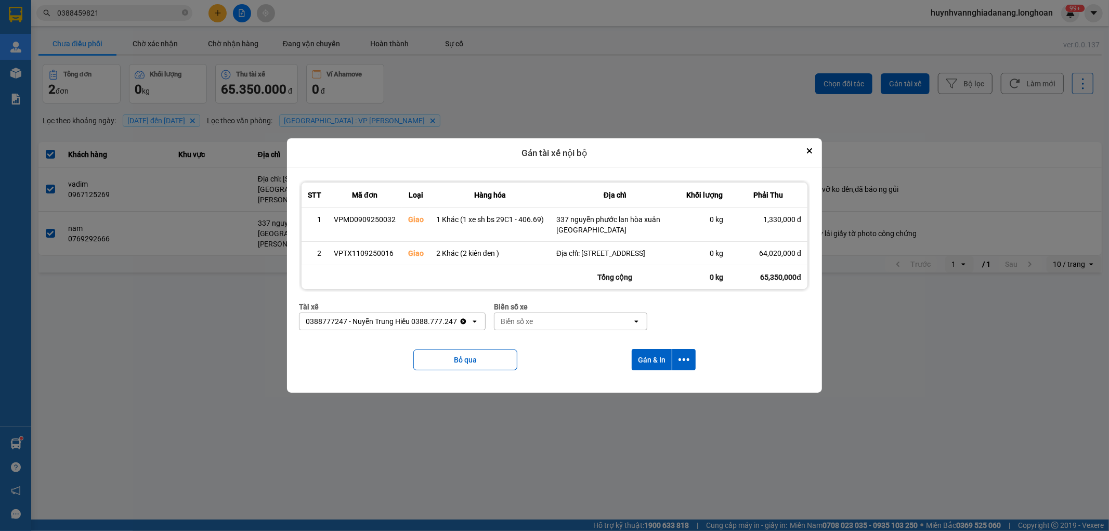
click at [521, 323] on div "Biển số xe" at bounding box center [517, 321] width 32 height 10
type input "7474"
click at [548, 347] on div "29E-374.74" at bounding box center [569, 348] width 153 height 19
click at [685, 365] on icon "dialog" at bounding box center [683, 359] width 11 height 11
click at [643, 390] on span "Chỉ gán tài" at bounding box center [642, 393] width 34 height 10
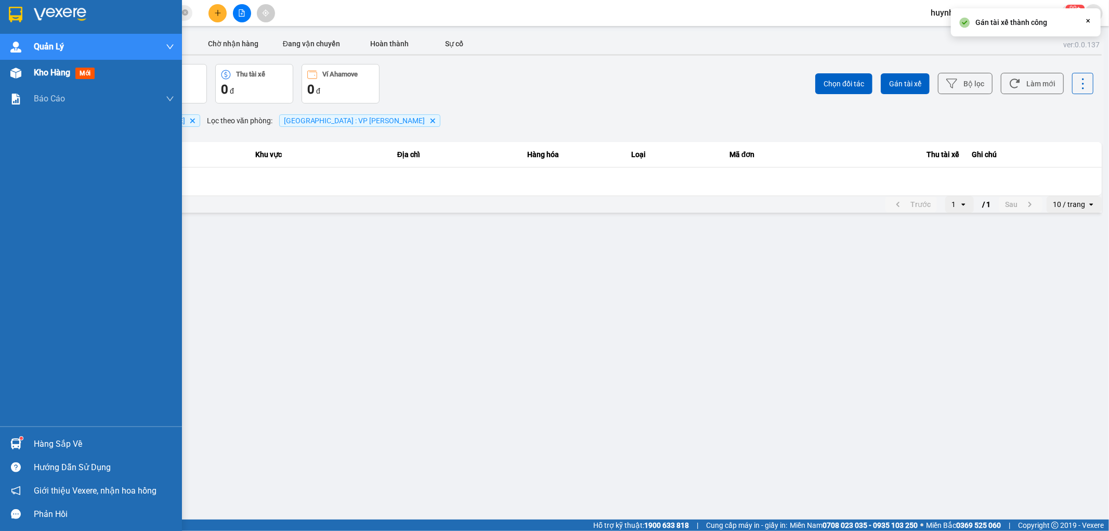
click at [44, 75] on span "Kho hàng" at bounding box center [52, 73] width 36 height 10
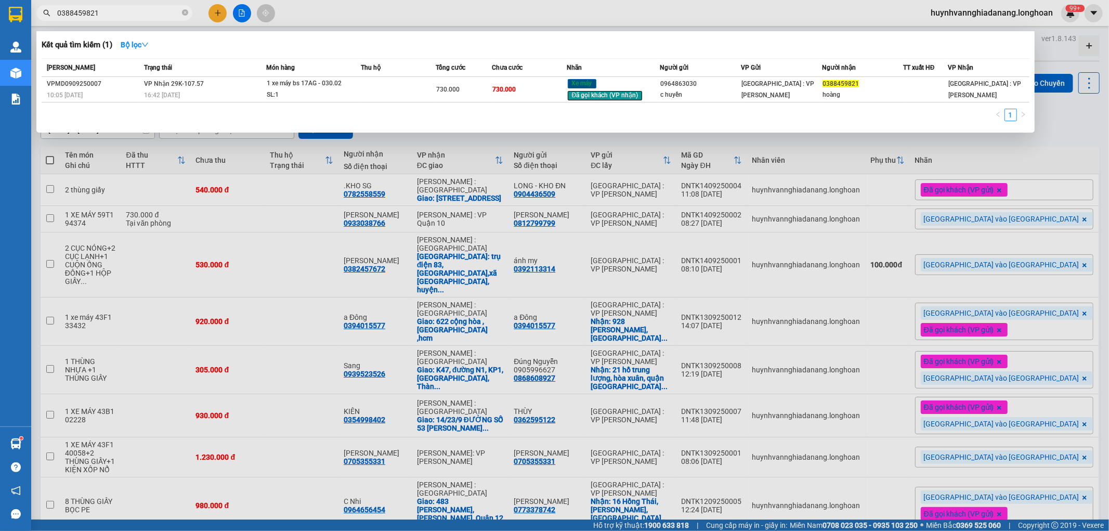
click at [115, 11] on input "0388459821" at bounding box center [118, 12] width 123 height 11
click at [370, 89] on td at bounding box center [398, 89] width 75 height 25
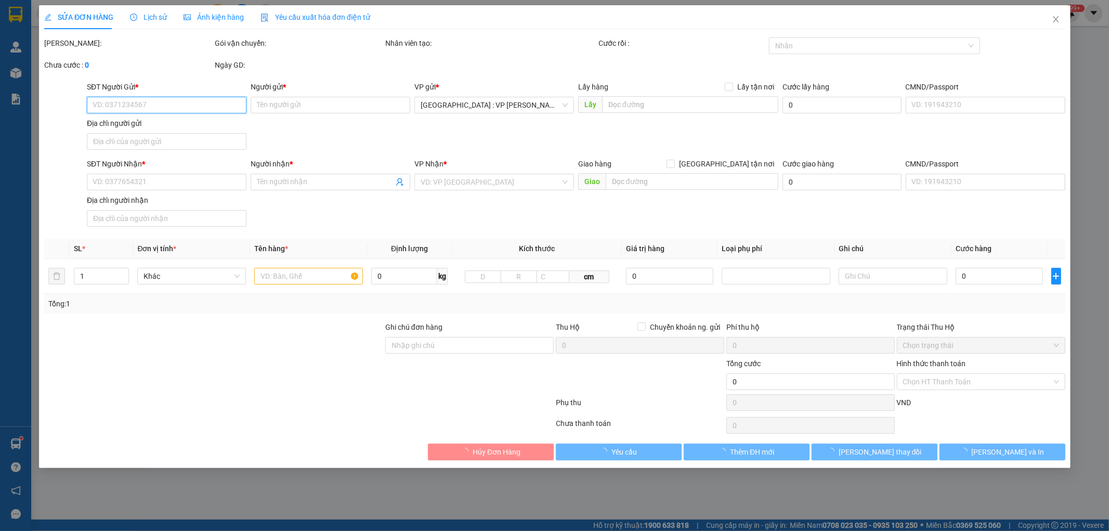
type input "0964863030"
type input "c huyền"
type input "0388459821"
type input "hoàng"
type input "1 chìa khóa cuốn tay lái, giấy tờ khách cầm"
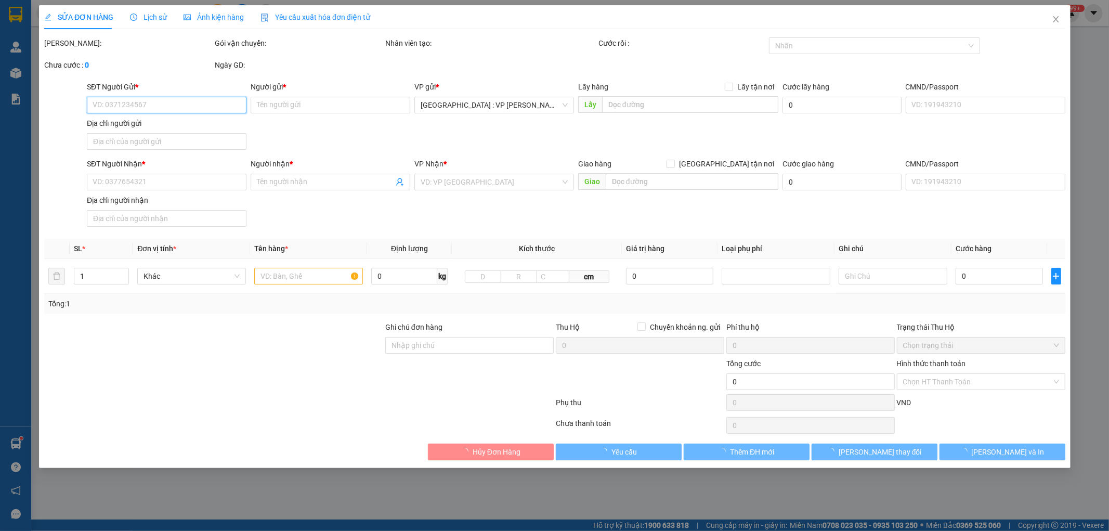
type input "730.000"
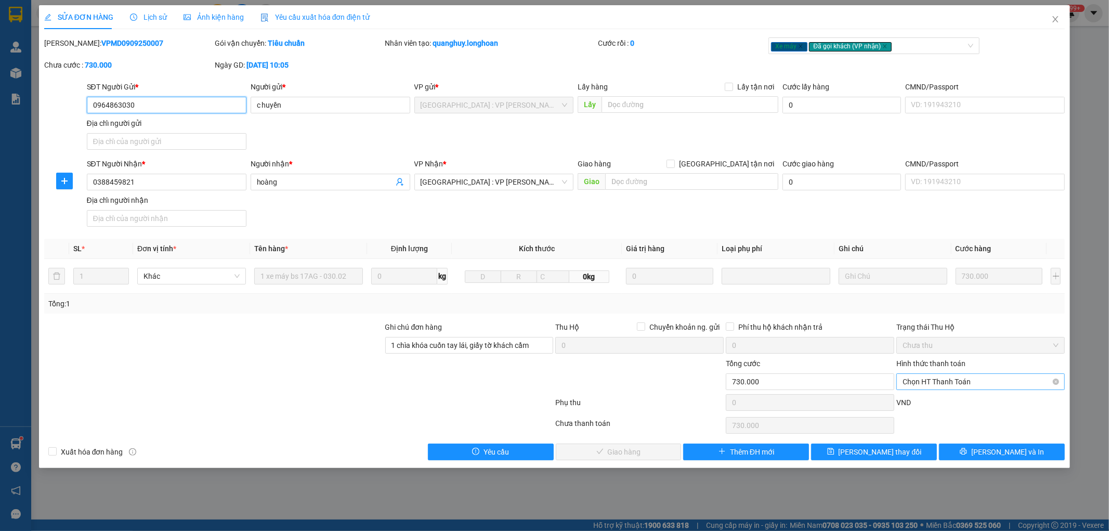
click at [961, 384] on span "Chọn HT Thanh Toán" at bounding box center [980, 382] width 156 height 16
click at [951, 398] on div "Tại văn phòng" at bounding box center [981, 402] width 156 height 11
type input "0"
click at [621, 448] on span "Lưu và Giao hàng" at bounding box center [625, 451] width 100 height 11
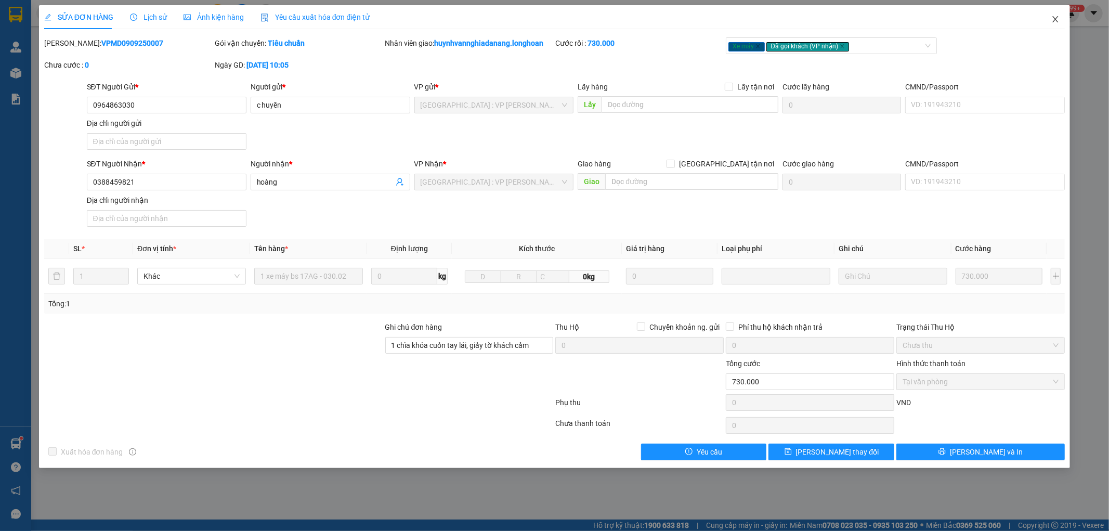
click at [1055, 17] on icon "close" at bounding box center [1055, 19] width 8 height 8
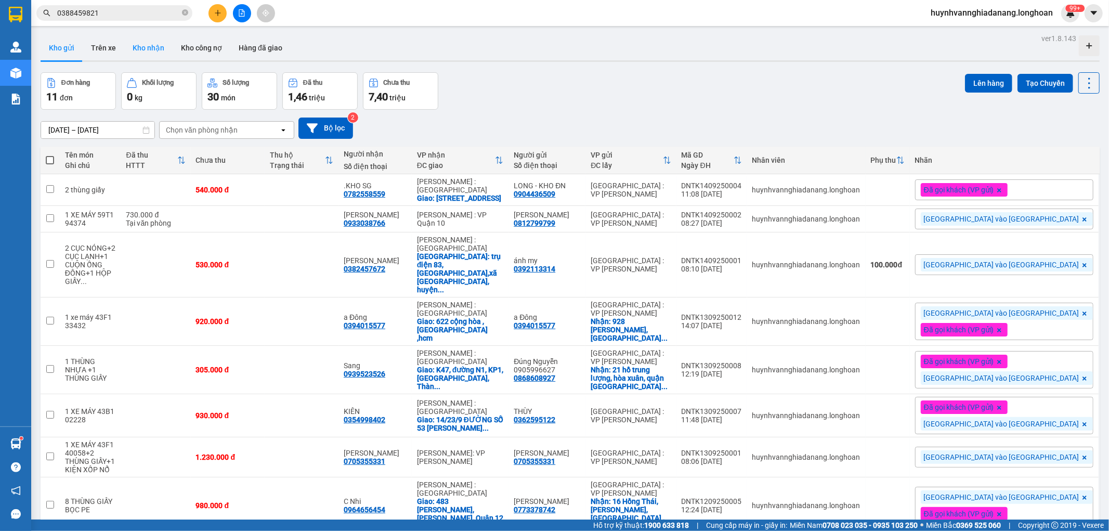
drag, startPoint x: 140, startPoint y: 48, endPoint x: 150, endPoint y: 49, distance: 9.4
click at [141, 48] on button "Kho nhận" at bounding box center [148, 47] width 48 height 25
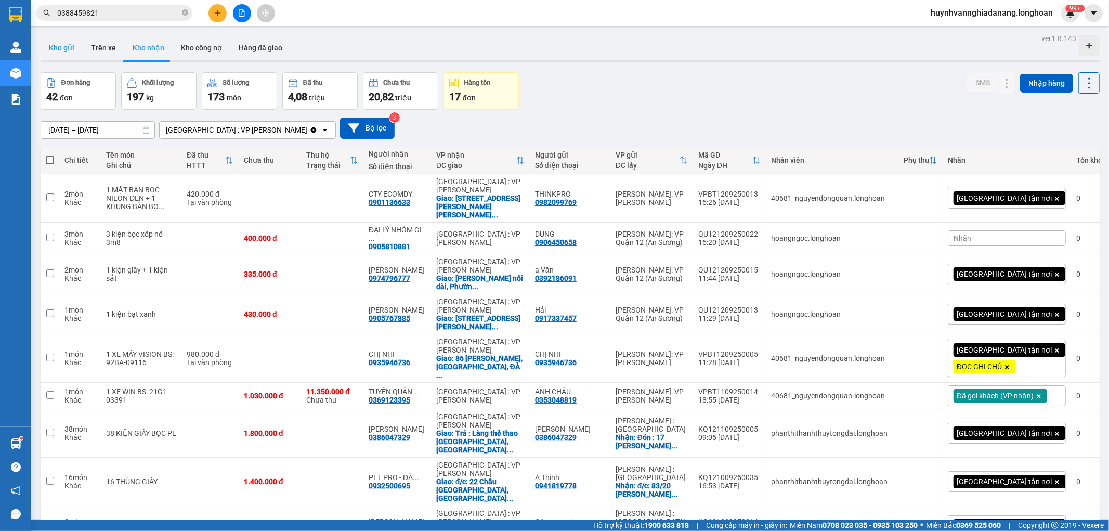
click at [63, 45] on button "Kho gửi" at bounding box center [62, 47] width 42 height 25
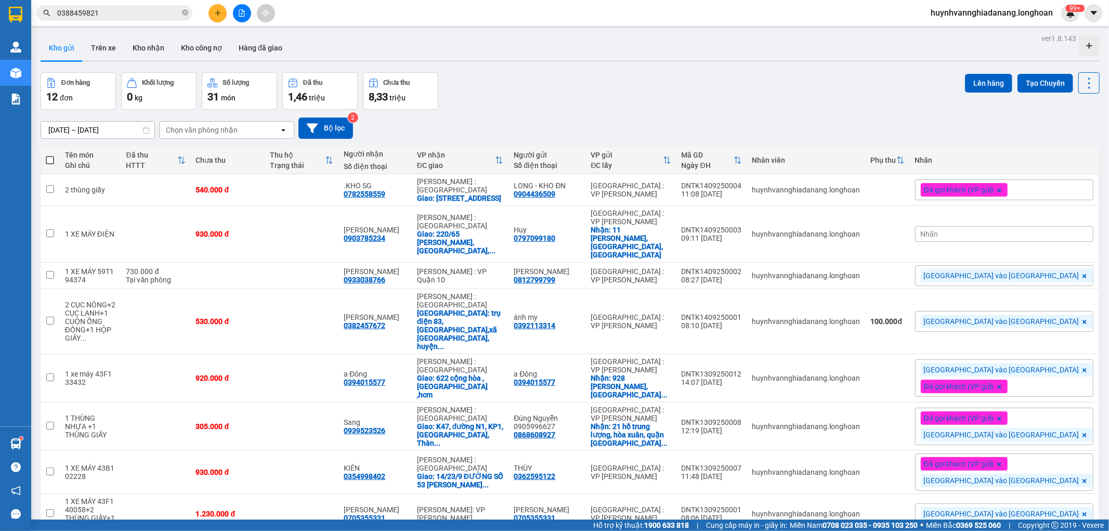
click at [994, 194] on span "Đã gọi khách (VP gửi)" at bounding box center [959, 189] width 70 height 9
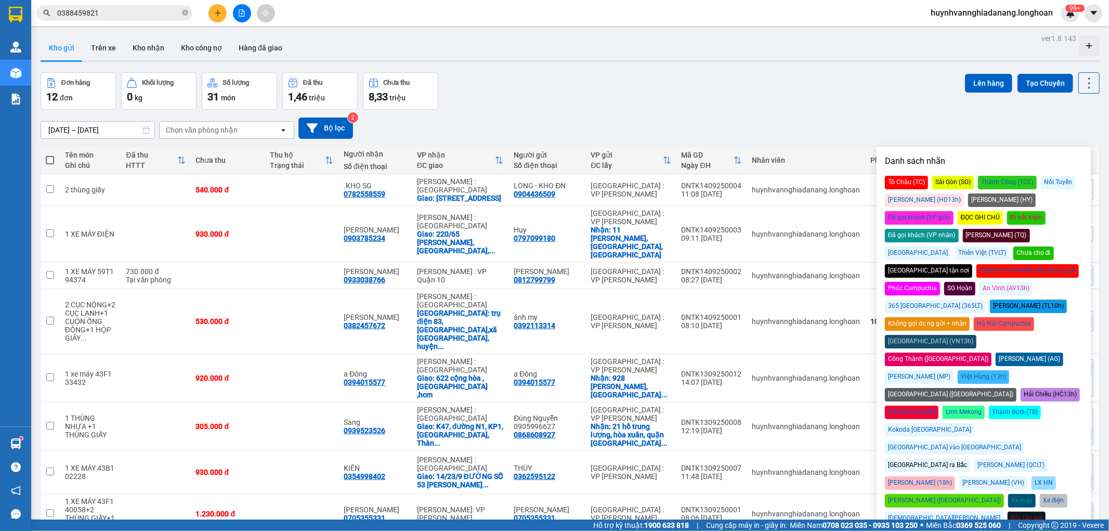
drag, startPoint x: 1036, startPoint y: 376, endPoint x: 1030, endPoint y: 364, distance: 13.7
click at [1024, 441] on div "Đà Nẵng vào Nam" at bounding box center [954, 448] width 139 height 14
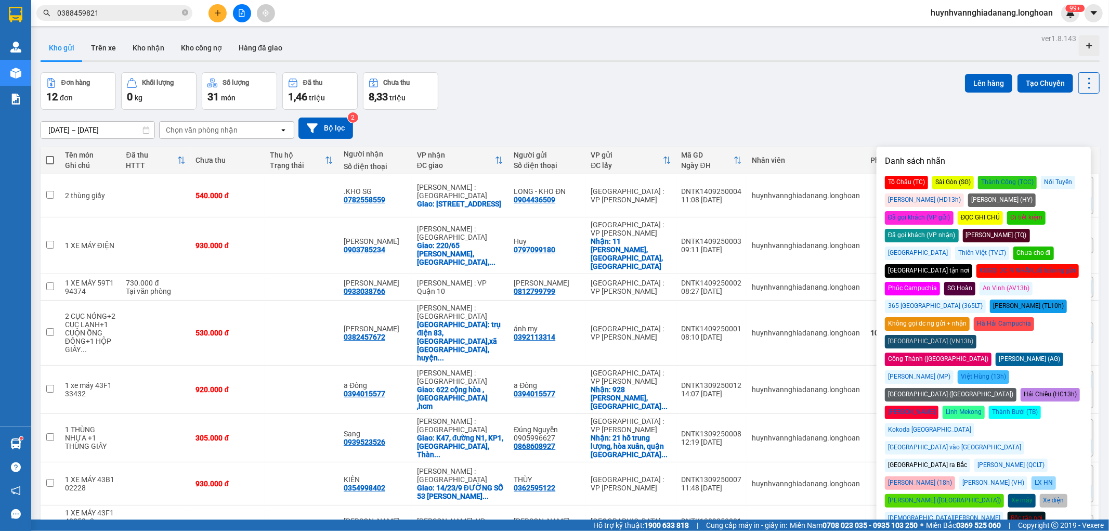
click at [853, 94] on div "Đơn hàng 12 đơn Khối lượng 0 kg Số lượng 31 món Đã thu 1,46 triệu Chưa thu 8,33…" at bounding box center [570, 90] width 1059 height 37
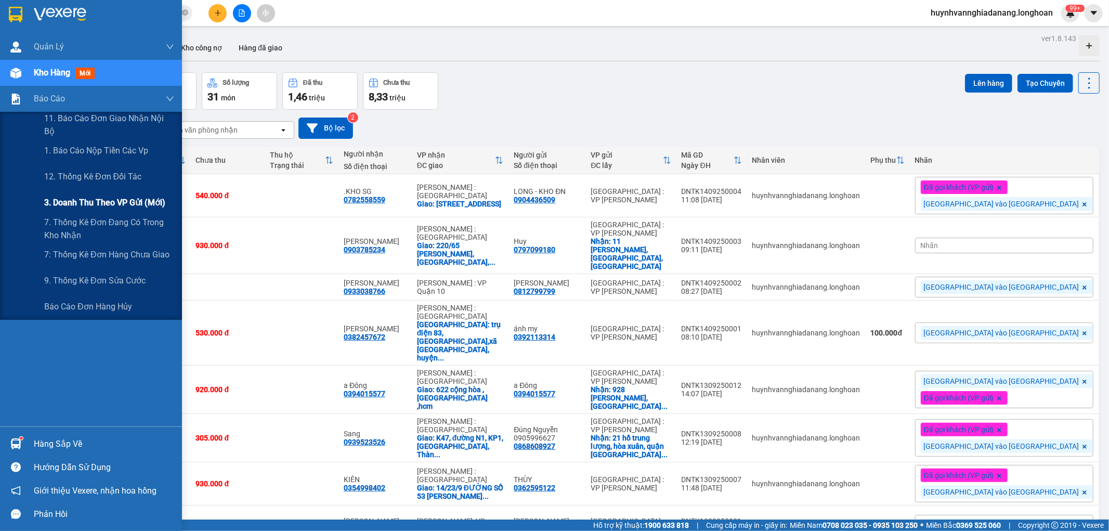
click at [106, 206] on span "3. Doanh Thu theo VP Gửi (mới)" at bounding box center [104, 202] width 121 height 13
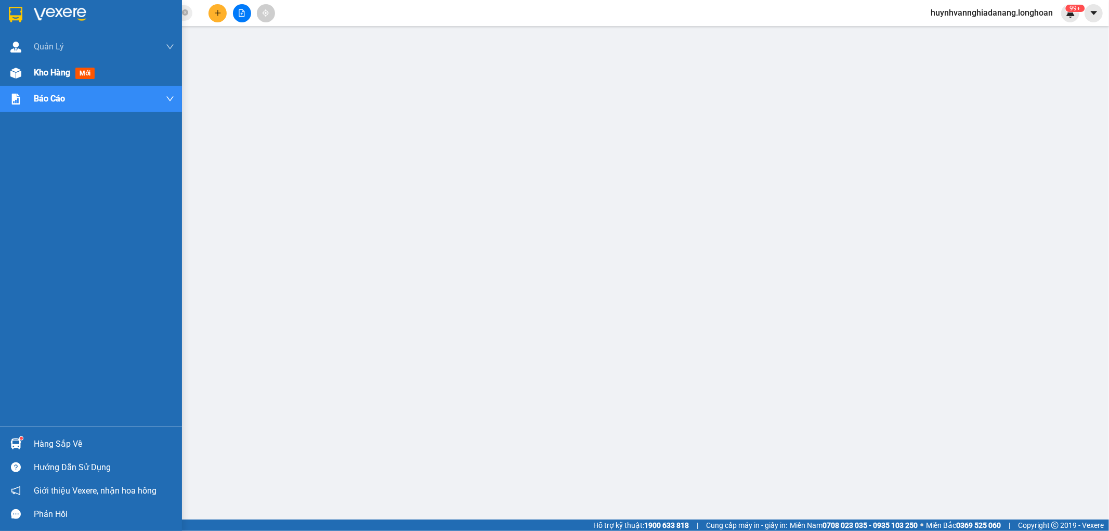
click at [36, 70] on span "Kho hàng" at bounding box center [52, 73] width 36 height 10
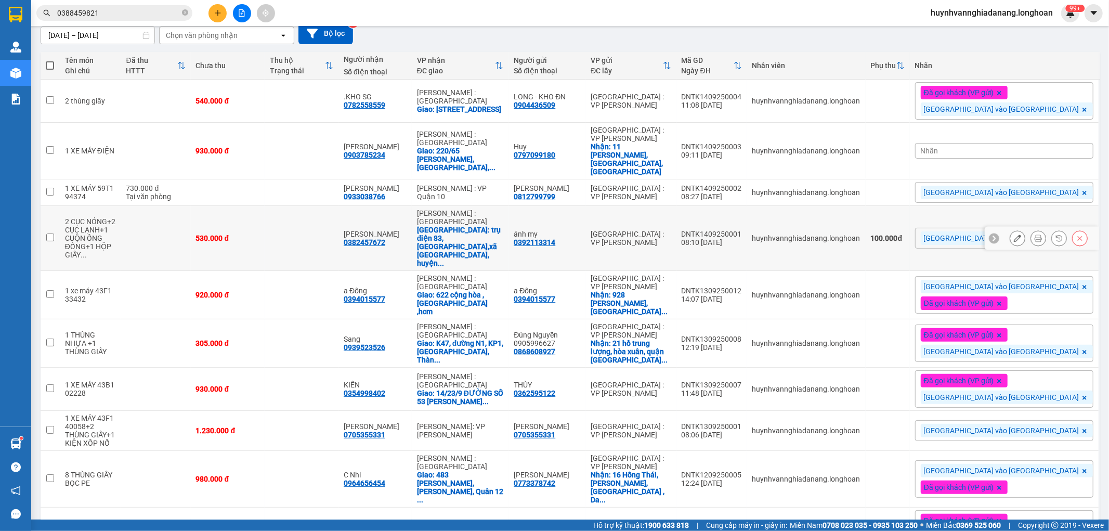
scroll to position [115, 0]
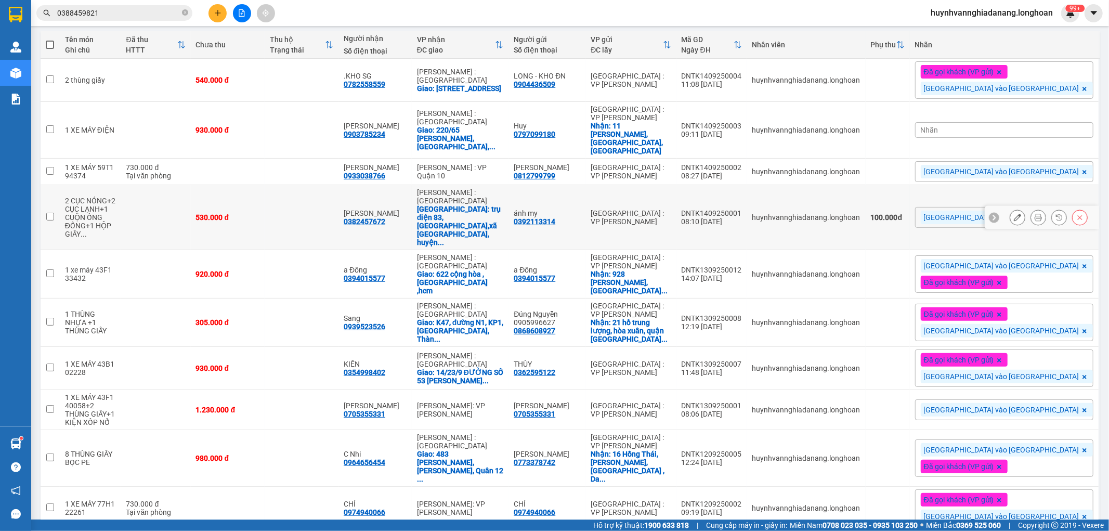
click at [1014, 214] on icon at bounding box center [1017, 217] width 7 height 7
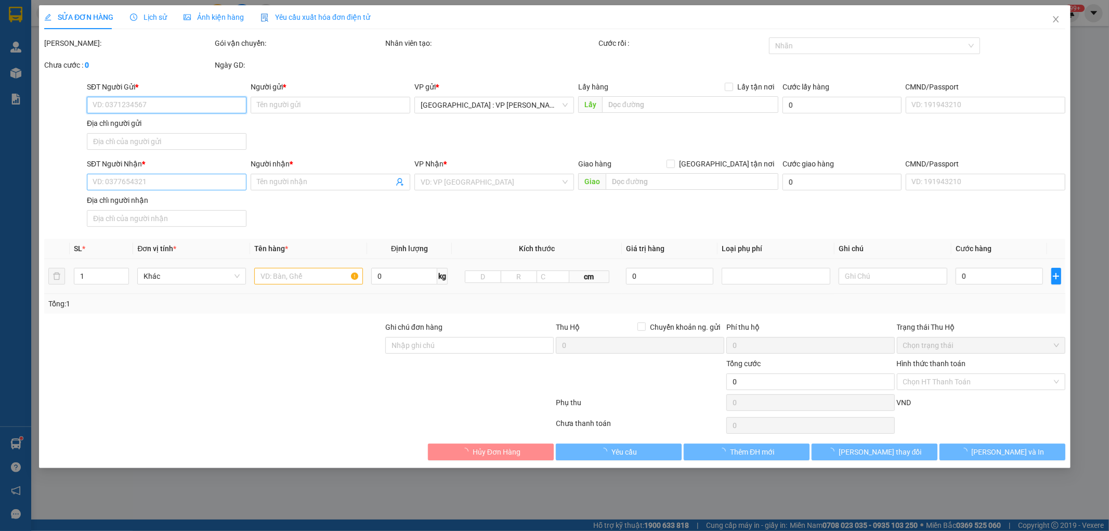
type input "0392113314"
type input "ánh my"
type input "0382457672"
type input "phạm minh tâm"
checkbox input "true"
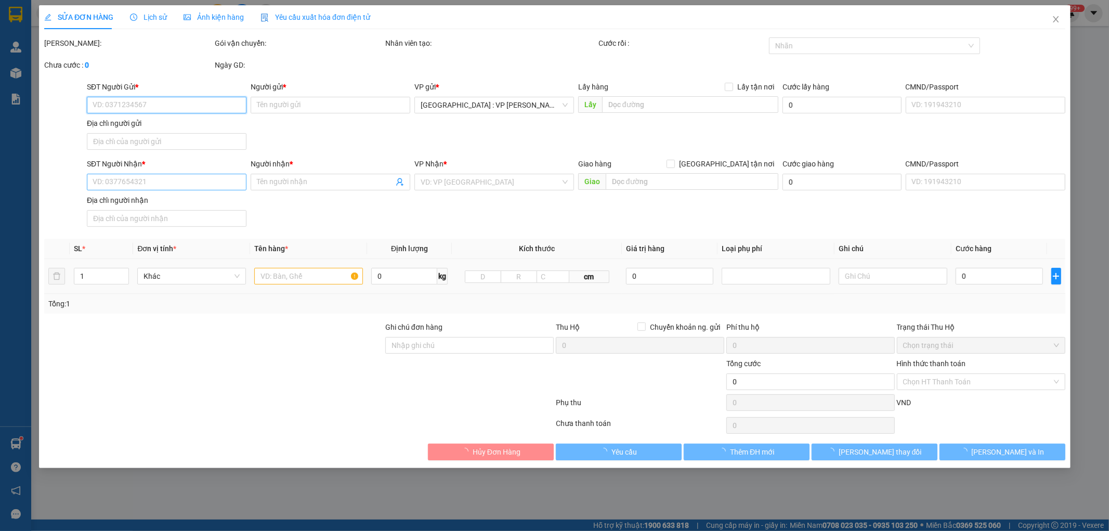
type input "trụ điện 83, ấp bà nhã,xã đôn thuận, huyện trảng bàng, tây ninh"
type input "KHÔNG BAO HƯ VỠ,MÓP MÉO"
type input "530.000"
type input "100.000"
type input "530.000"
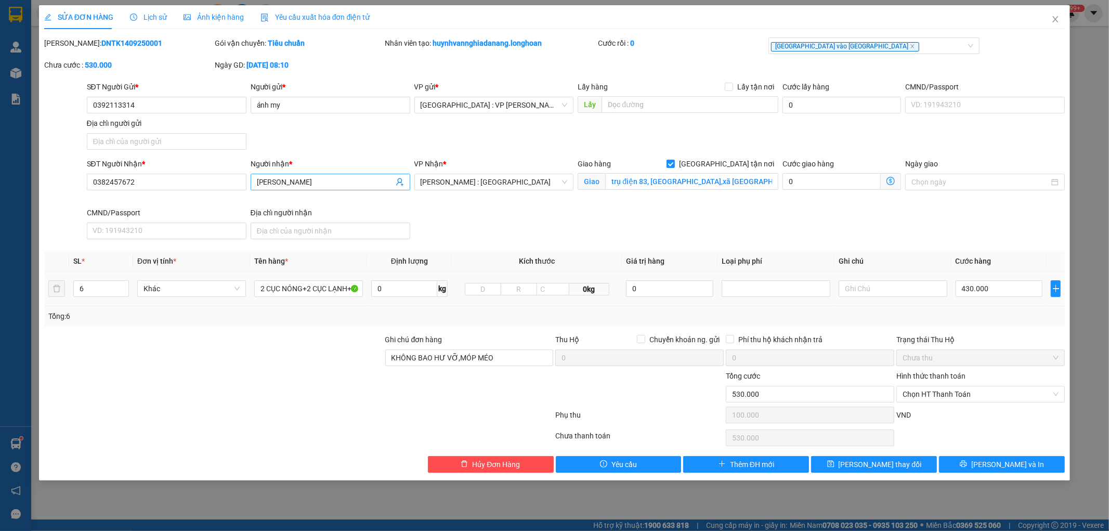
click at [320, 183] on input "phạm minh tâm" at bounding box center [325, 181] width 137 height 11
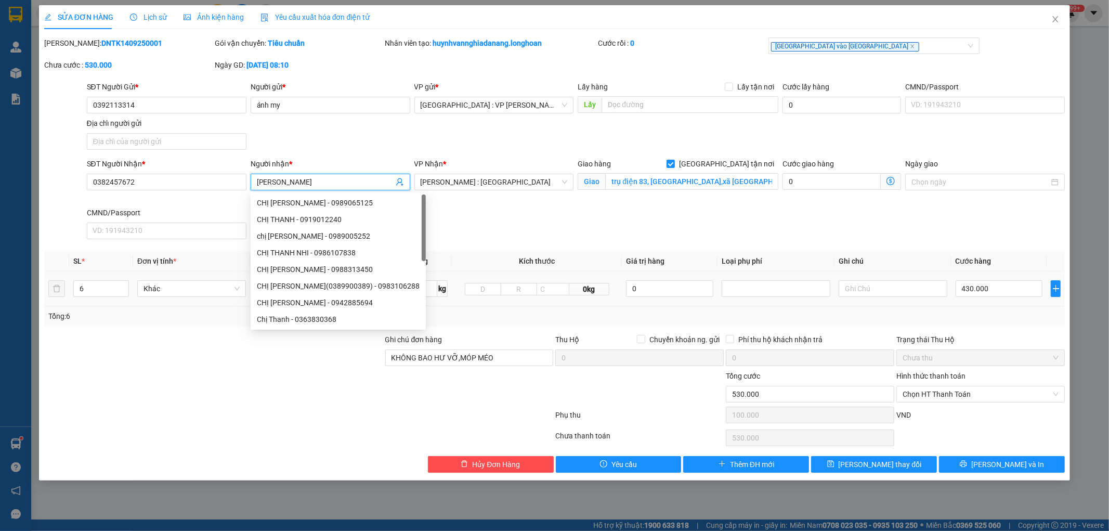
click at [320, 183] on input "phạm minh tâm" at bounding box center [325, 181] width 137 height 11
click at [319, 182] on input "phạm minh tâm" at bounding box center [325, 181] width 137 height 11
click at [321, 179] on input "phạm minh tâm" at bounding box center [325, 181] width 137 height 11
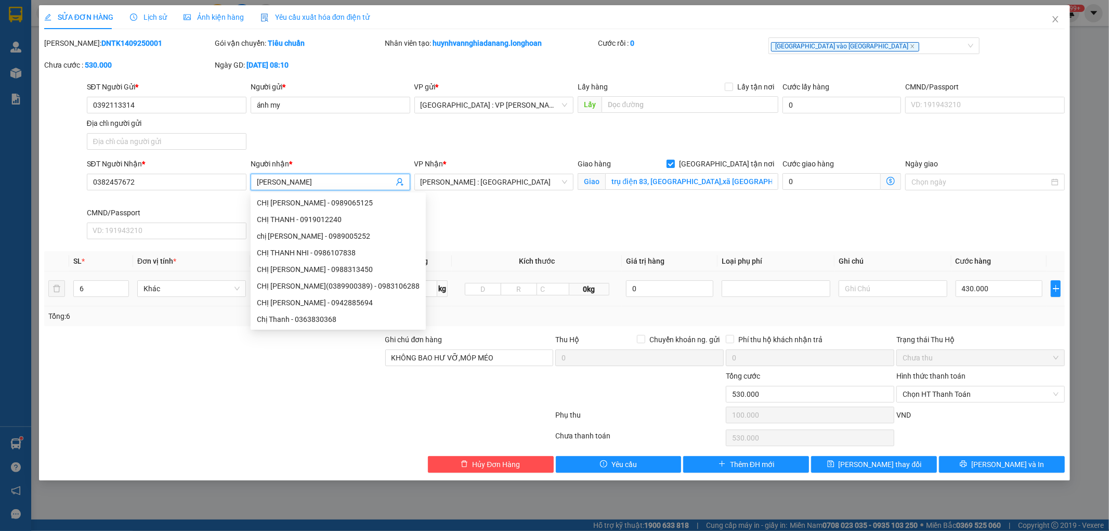
click at [369, 180] on input "phạm minh tâm" at bounding box center [325, 181] width 137 height 11
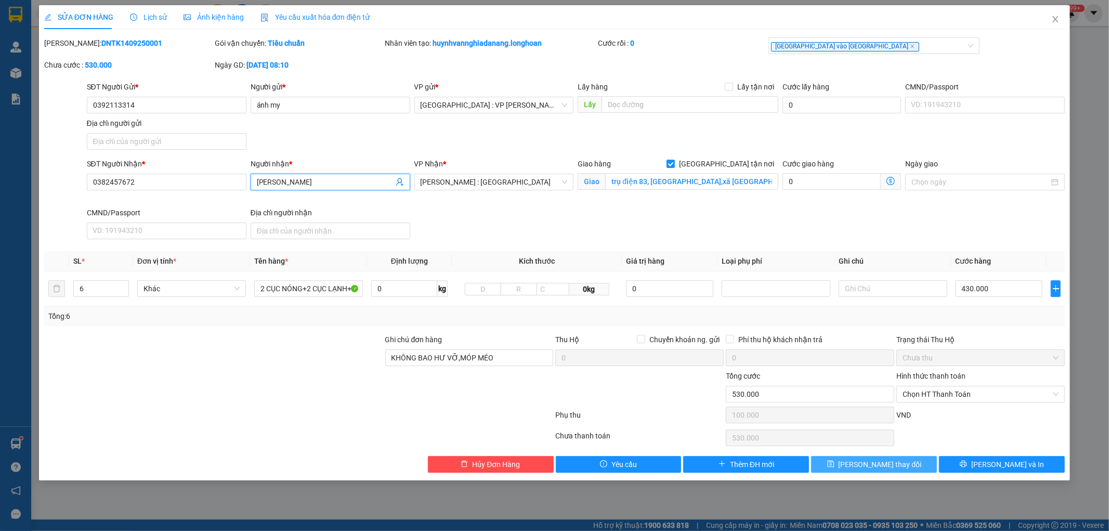
type input "phạm minh tân"
click at [862, 465] on span "Lưu thay đổi" at bounding box center [879, 463] width 83 height 11
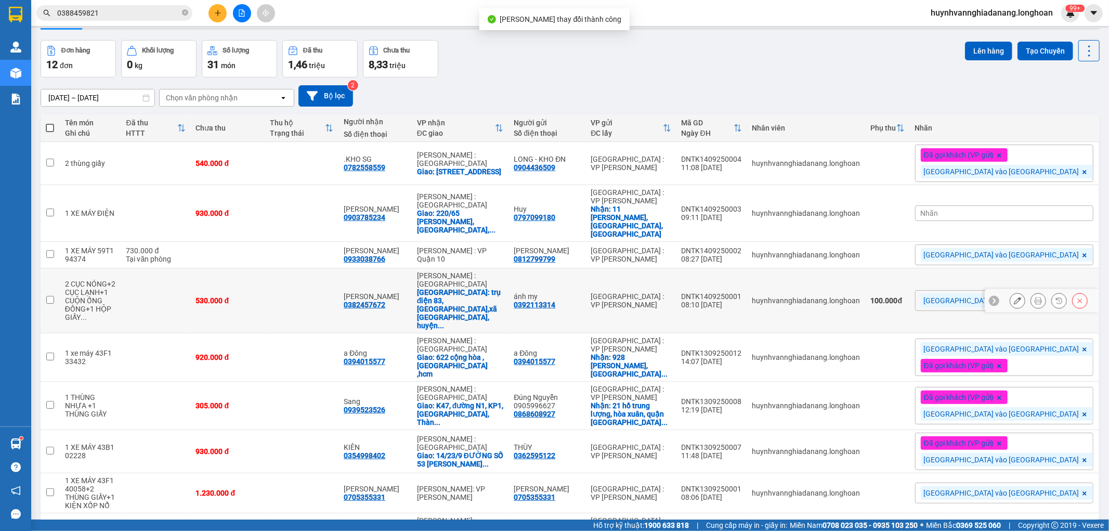
scroll to position [115, 0]
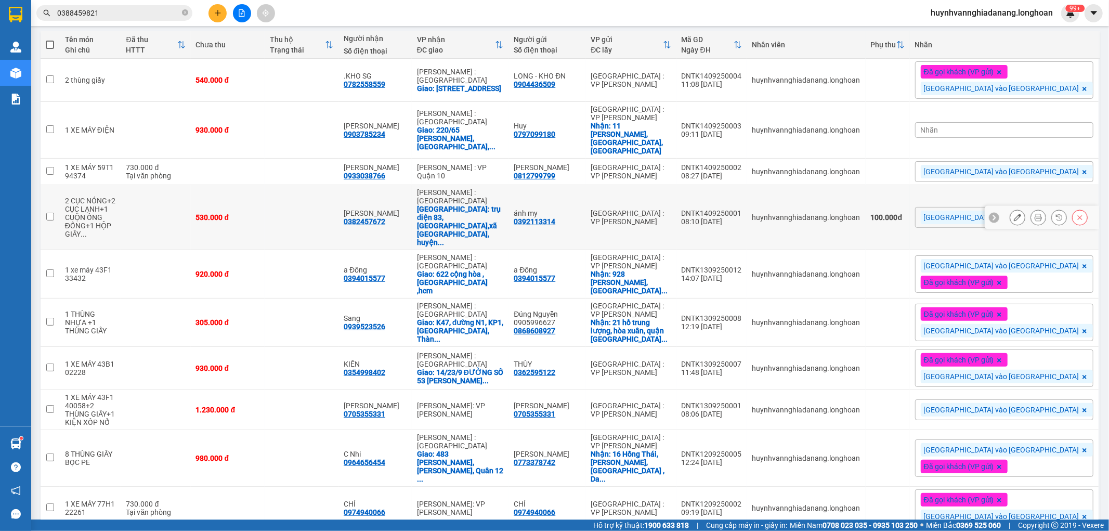
click at [1034, 214] on icon at bounding box center [1037, 217] width 7 height 7
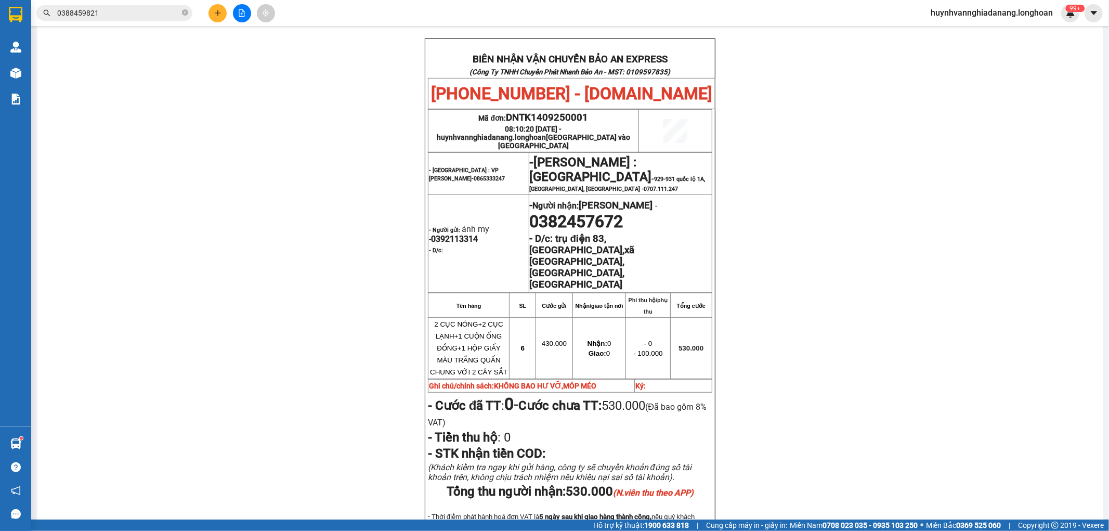
scroll to position [468, 0]
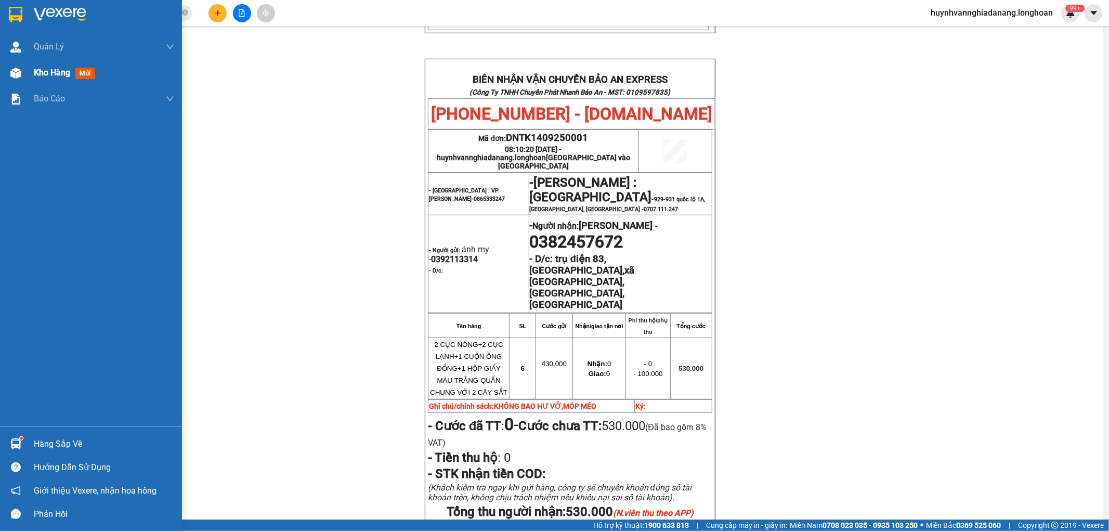
click at [49, 75] on span "Kho hàng" at bounding box center [52, 73] width 36 height 10
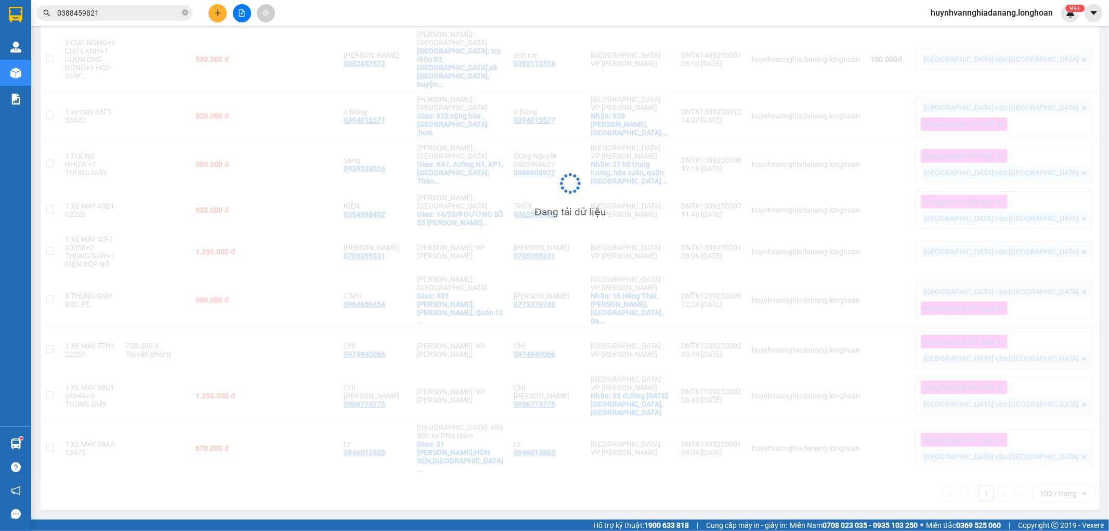
scroll to position [162, 0]
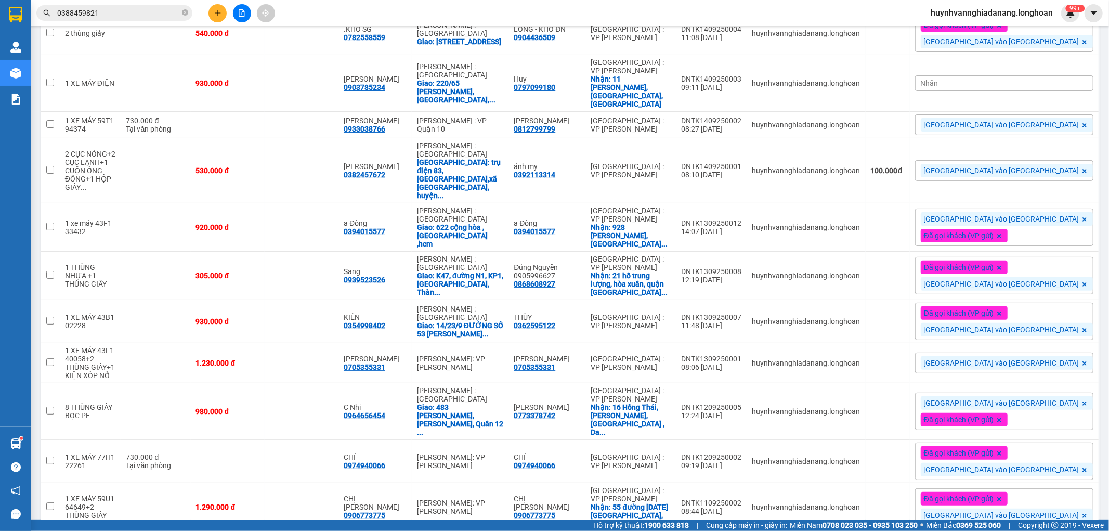
click at [1023, 166] on span "Đà Nẵng vào Nam" at bounding box center [1001, 170] width 155 height 9
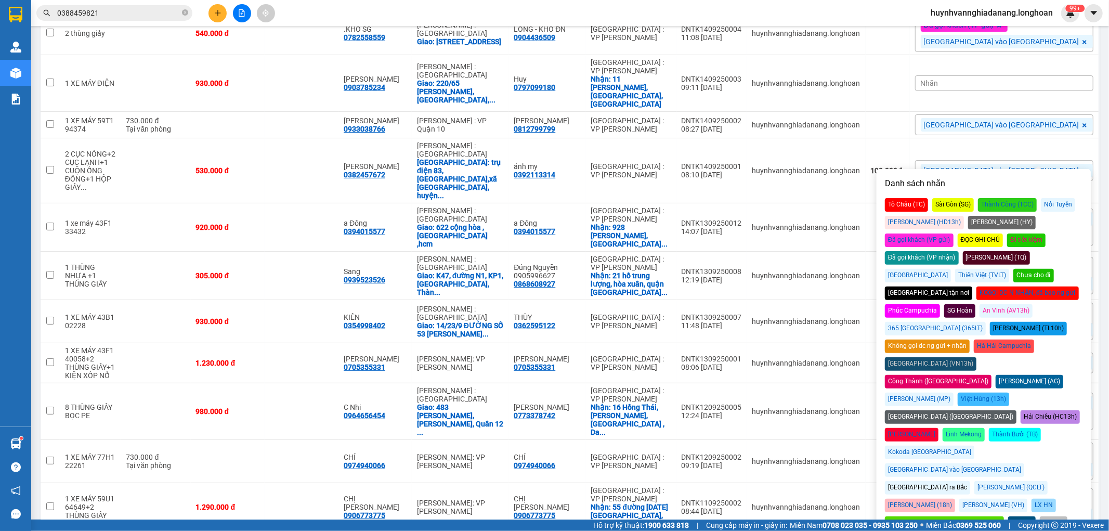
click at [953, 233] on div "Đã gọi khách (VP gửi)" at bounding box center [919, 240] width 69 height 14
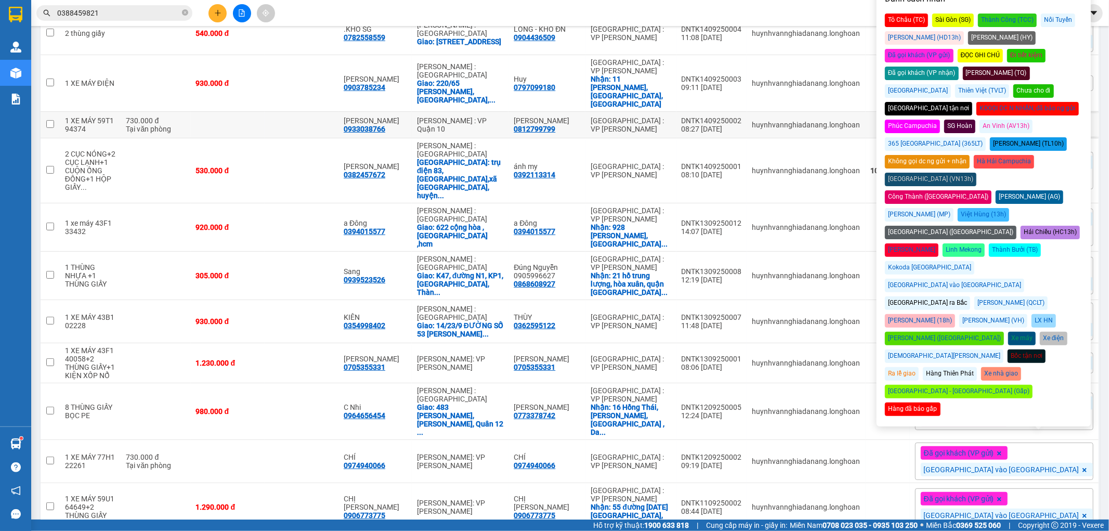
scroll to position [0, 0]
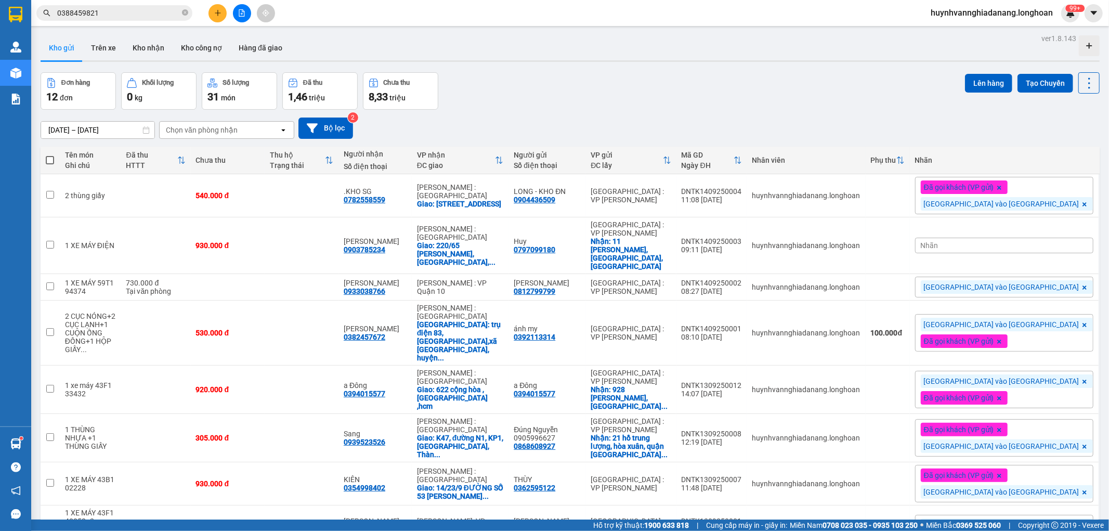
click at [808, 100] on div "Đơn hàng 12 đơn Khối lượng 0 kg Số lượng 31 món Đã thu 1,46 triệu Chưa thu 8,33…" at bounding box center [570, 90] width 1059 height 37
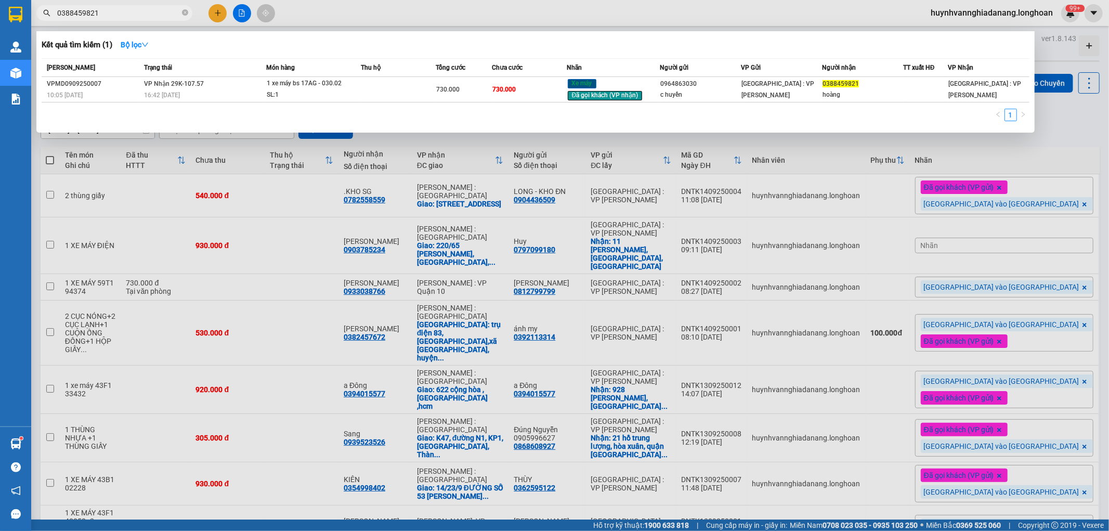
click at [139, 11] on input "0388459821" at bounding box center [118, 12] width 123 height 11
type input "0"
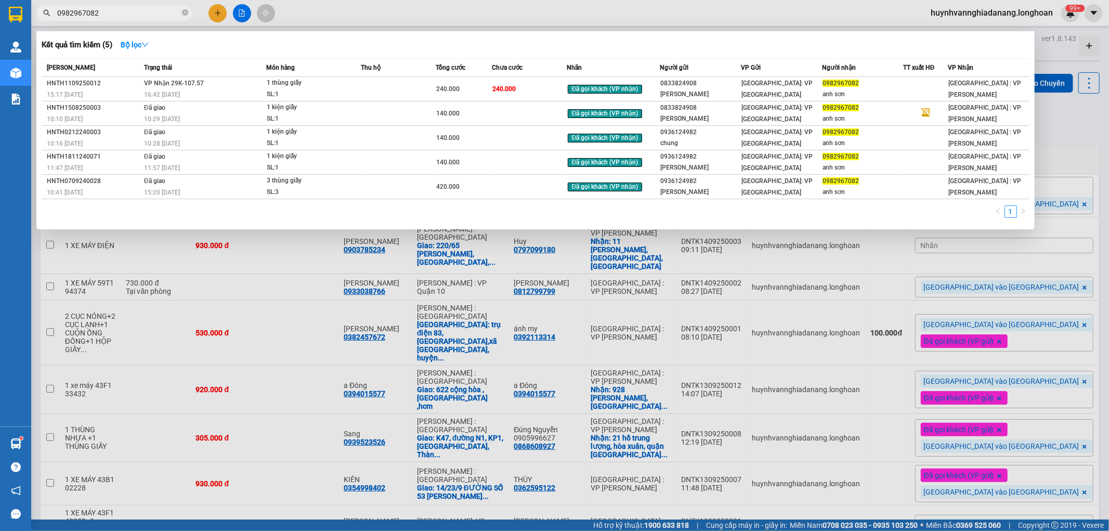
type input "0982967082"
click at [1093, 110] on div at bounding box center [554, 265] width 1109 height 531
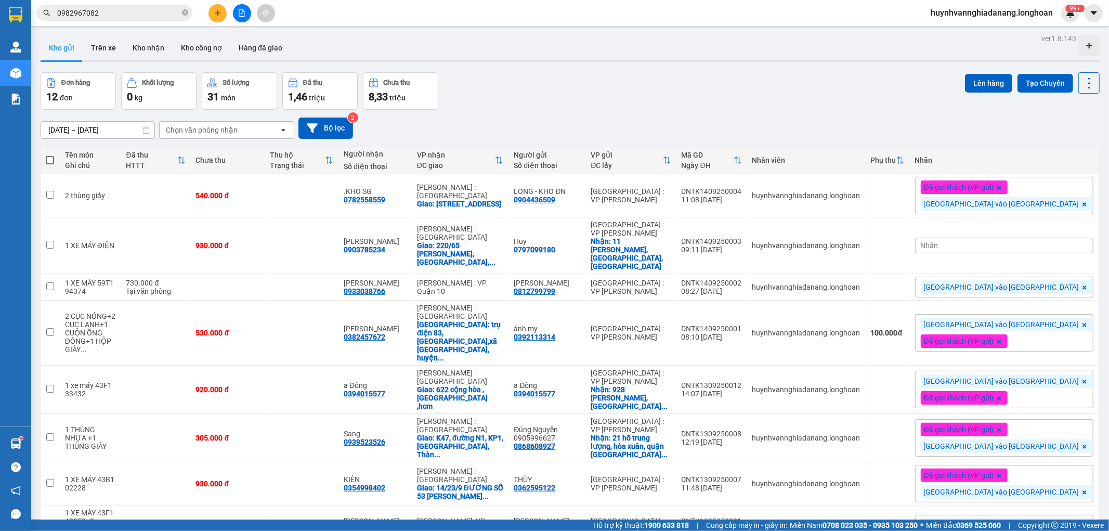
click at [127, 10] on input "0982967082" at bounding box center [118, 12] width 123 height 11
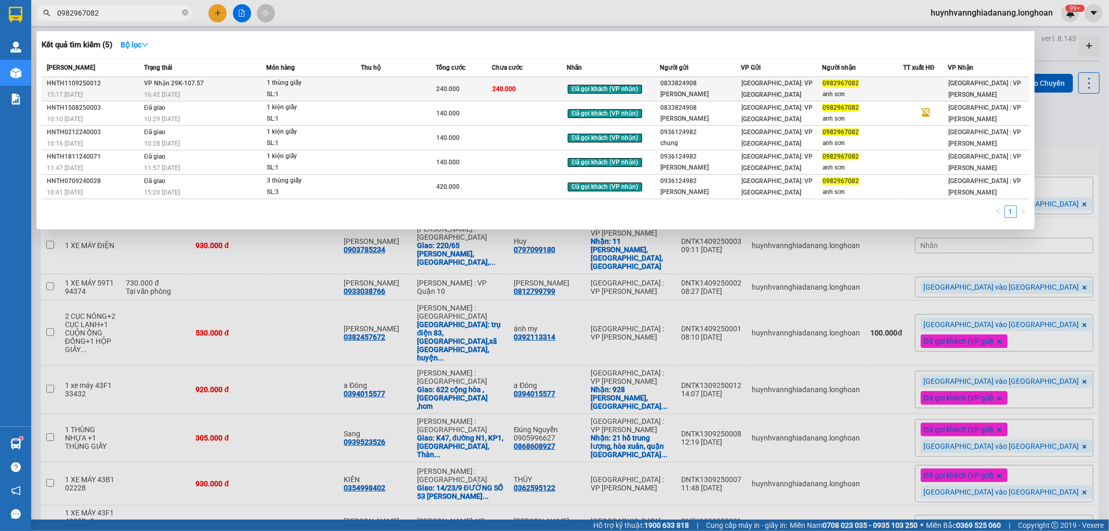
click at [325, 88] on div "1 thùng giấy" at bounding box center [306, 82] width 78 height 11
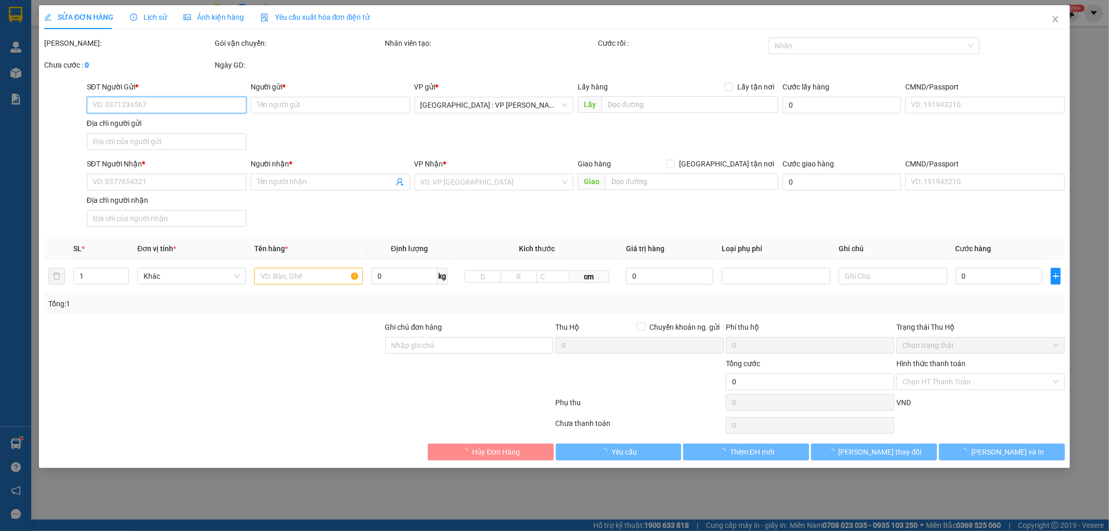
type input "0833824908"
type input "liêm chung"
type input "0982967082"
type input "anh sơn"
type input "240.000"
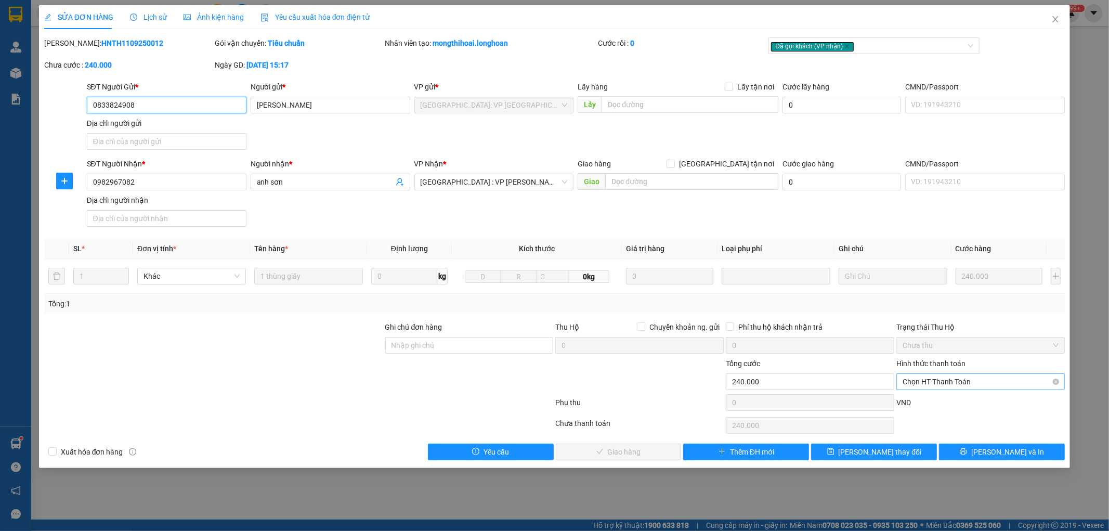
click at [958, 386] on span "Chọn HT Thanh Toán" at bounding box center [980, 382] width 156 height 16
drag, startPoint x: 949, startPoint y: 404, endPoint x: 937, endPoint y: 406, distance: 12.6
click at [949, 404] on div "Tại văn phòng" at bounding box center [981, 402] width 156 height 11
type input "0"
click at [643, 455] on span "Lưu và Giao hàng" at bounding box center [625, 451] width 100 height 11
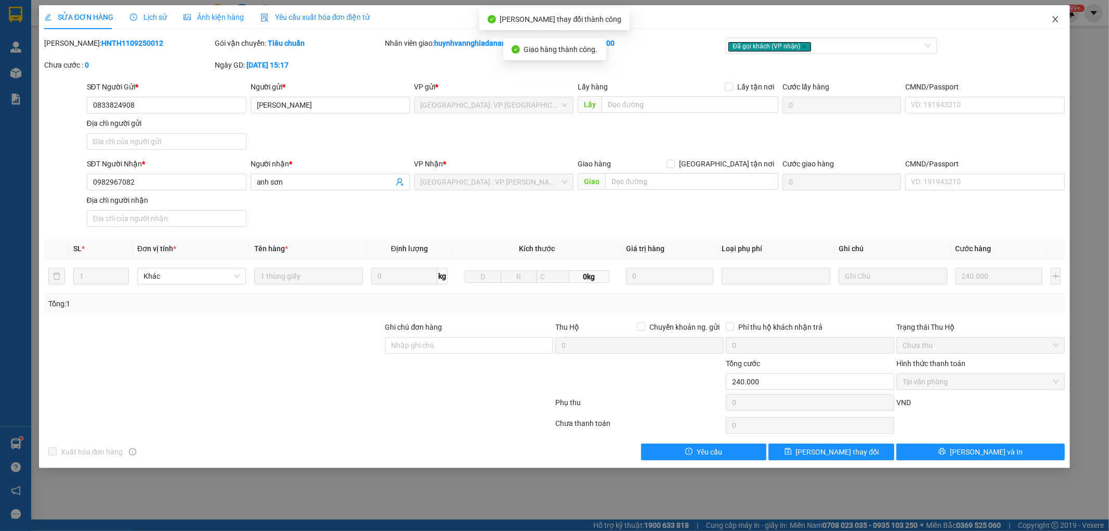
click at [1055, 16] on icon "close" at bounding box center [1055, 19] width 8 height 8
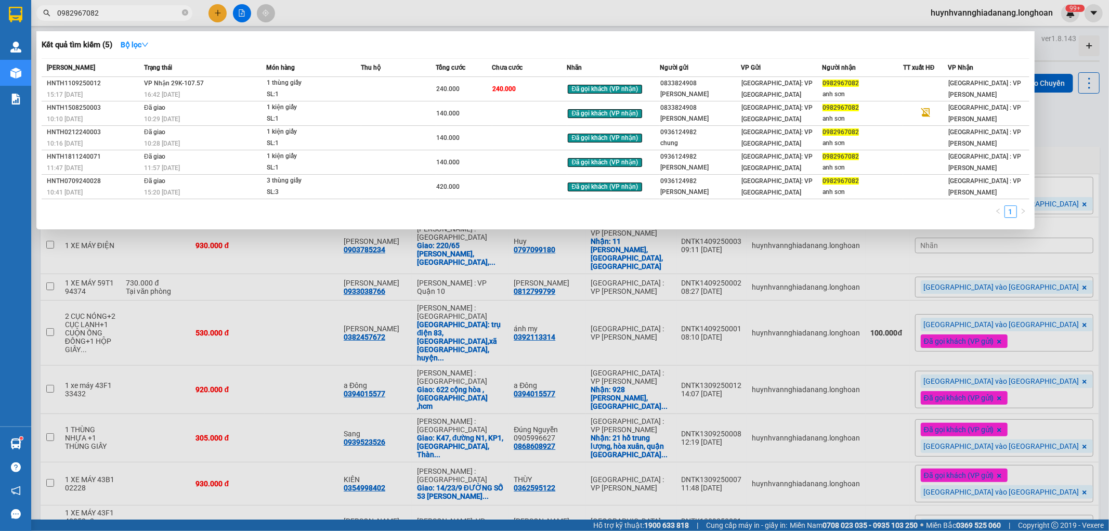
click at [147, 13] on input "0982967082" at bounding box center [118, 12] width 123 height 11
type input "0"
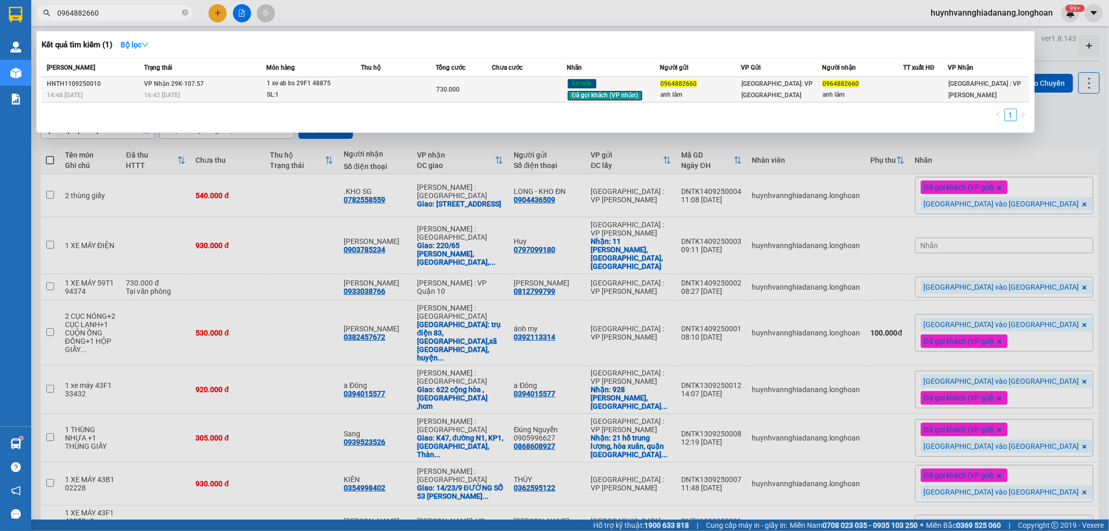
type input "0964882660"
click at [422, 86] on td at bounding box center [398, 89] width 75 height 25
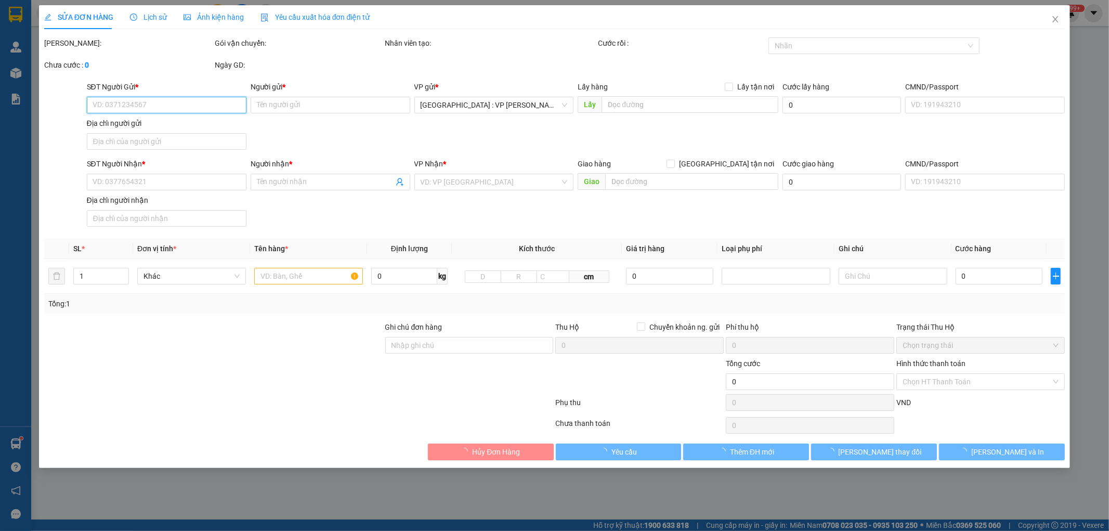
type input "0964882660"
type input "anh lâm"
type input "0964882660"
type input "anh lâm"
type input "1 chìa khoá quấn tay lái"
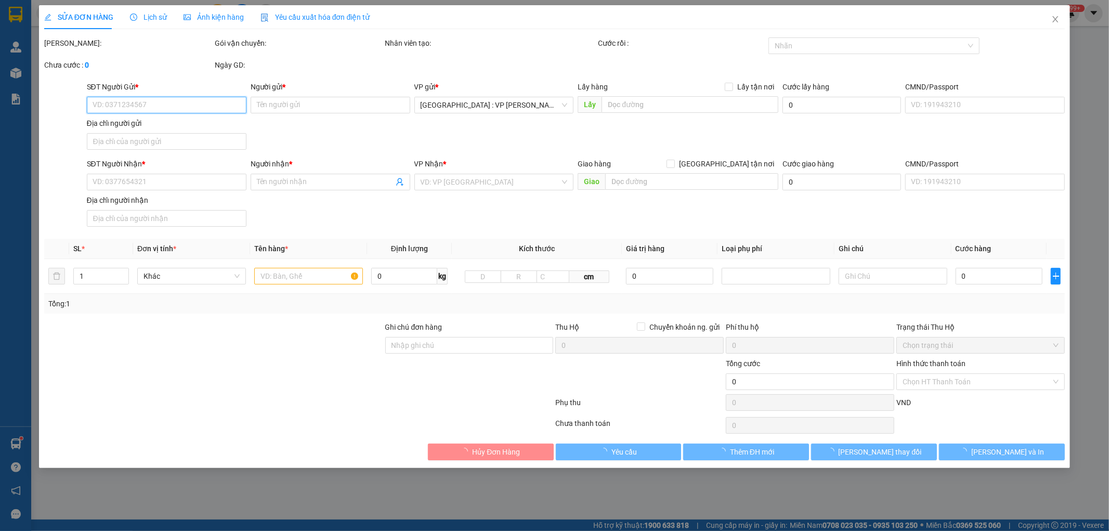
type input "730.000"
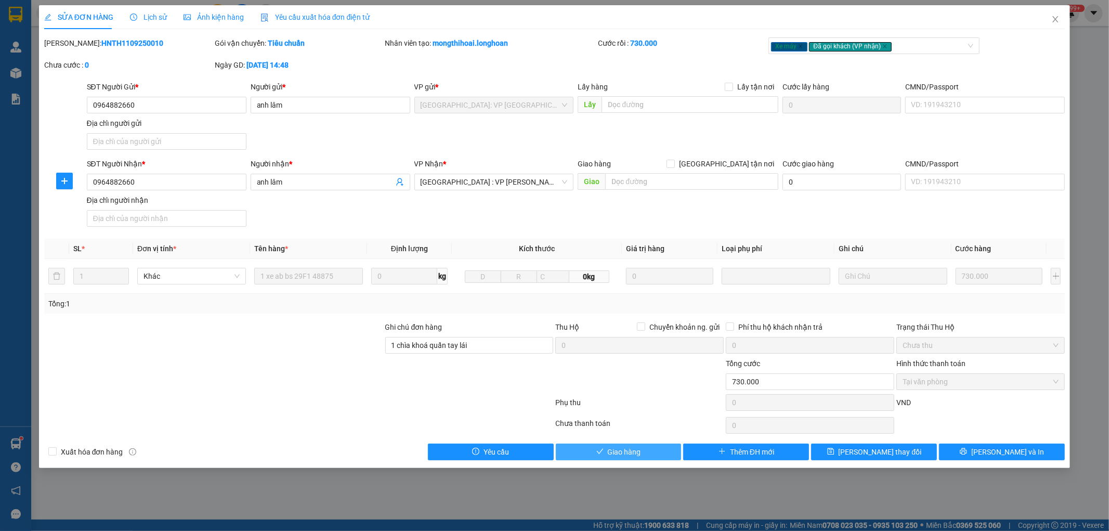
click at [643, 454] on button "Giao hàng" at bounding box center [619, 451] width 126 height 17
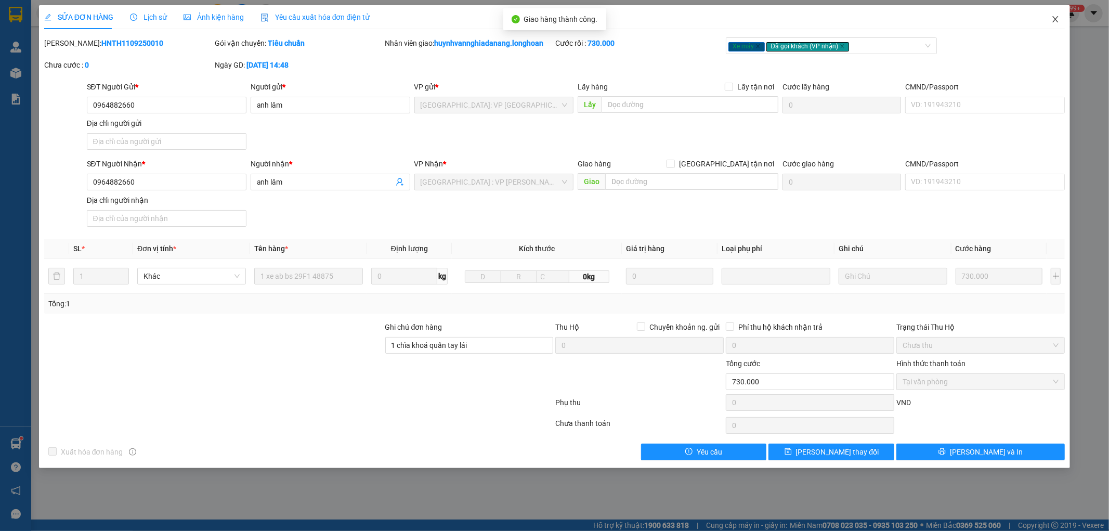
click at [1056, 17] on icon "close" at bounding box center [1055, 19] width 8 height 8
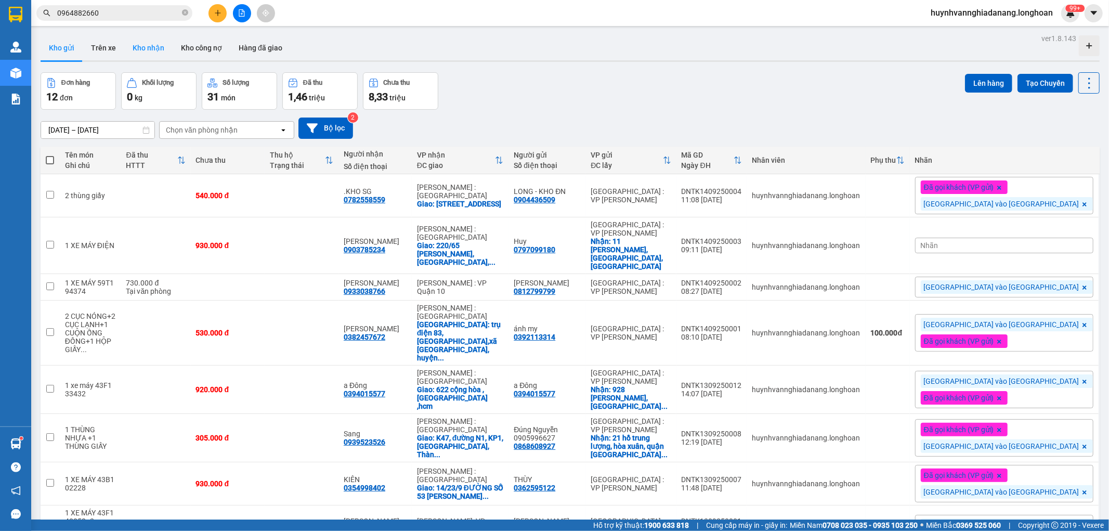
click at [149, 48] on button "Kho nhận" at bounding box center [148, 47] width 48 height 25
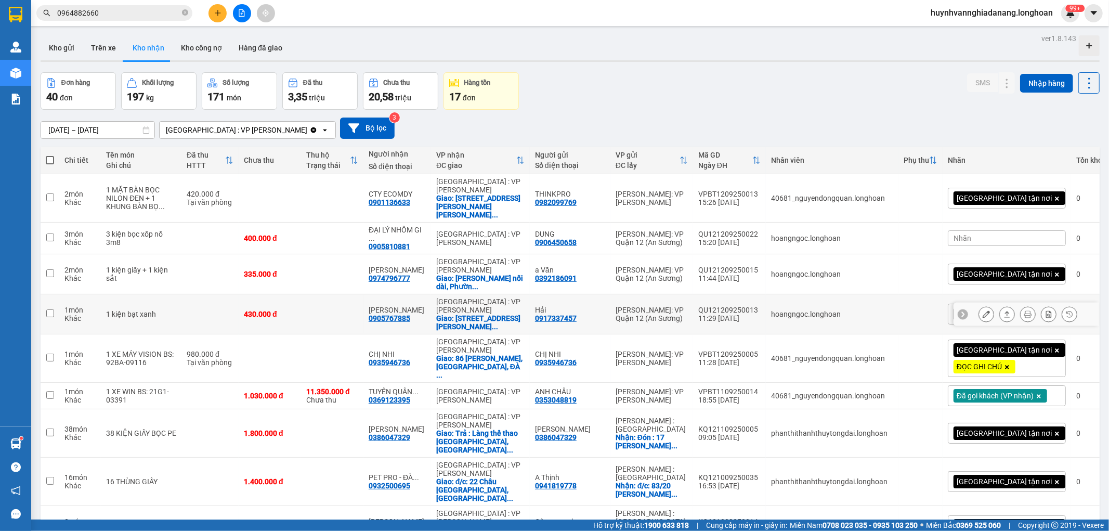
scroll to position [58, 0]
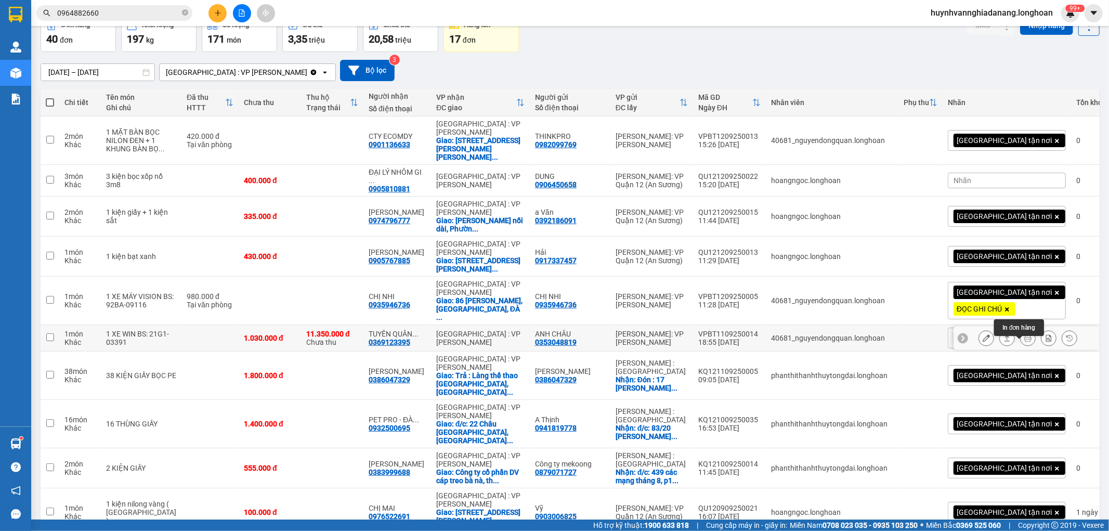
click at [1024, 341] on icon at bounding box center [1027, 337] width 7 height 7
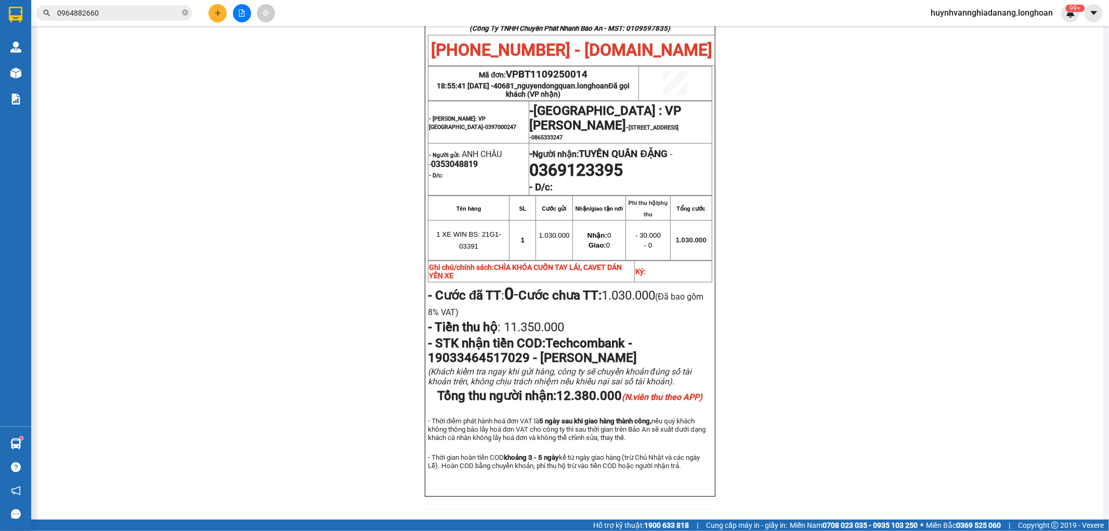
scroll to position [115, 0]
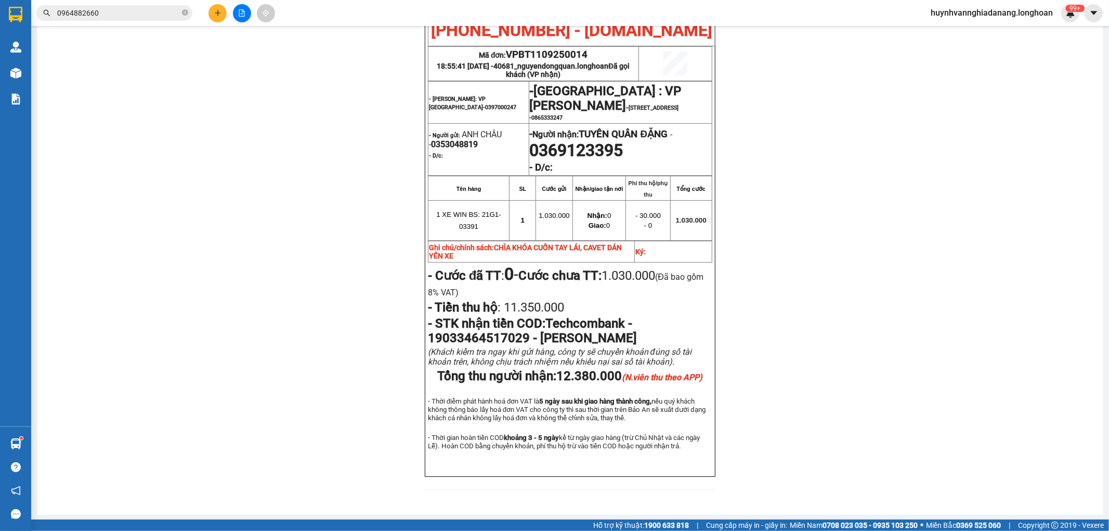
click at [127, 13] on input "0964882660" at bounding box center [118, 12] width 123 height 11
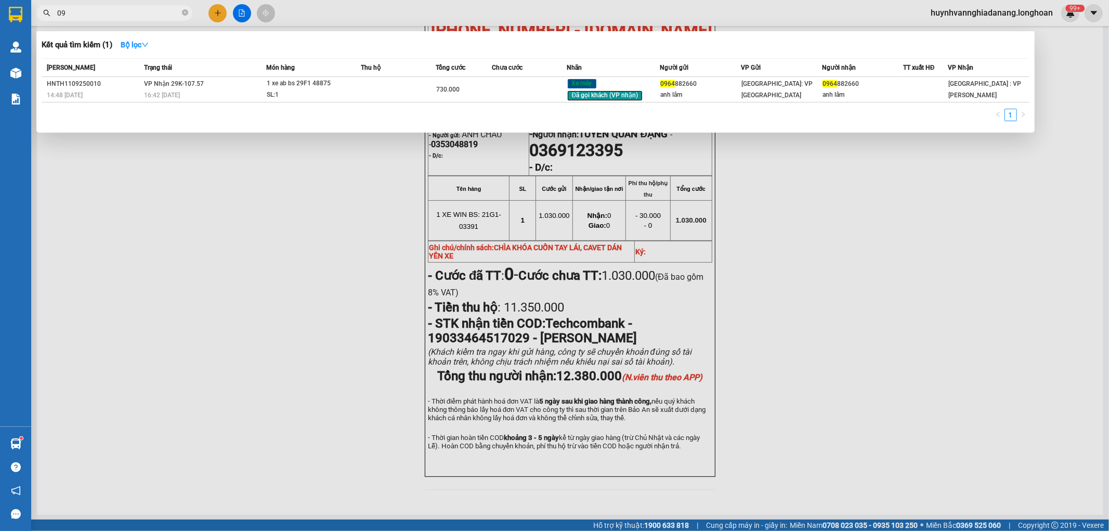
type input "0"
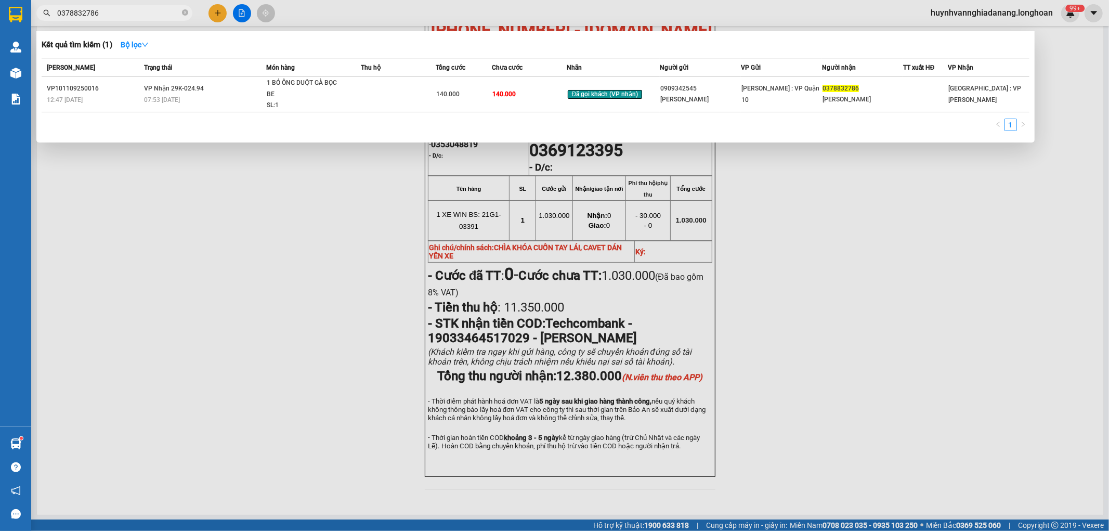
type input "0378832786"
click at [345, 177] on div at bounding box center [554, 265] width 1109 height 531
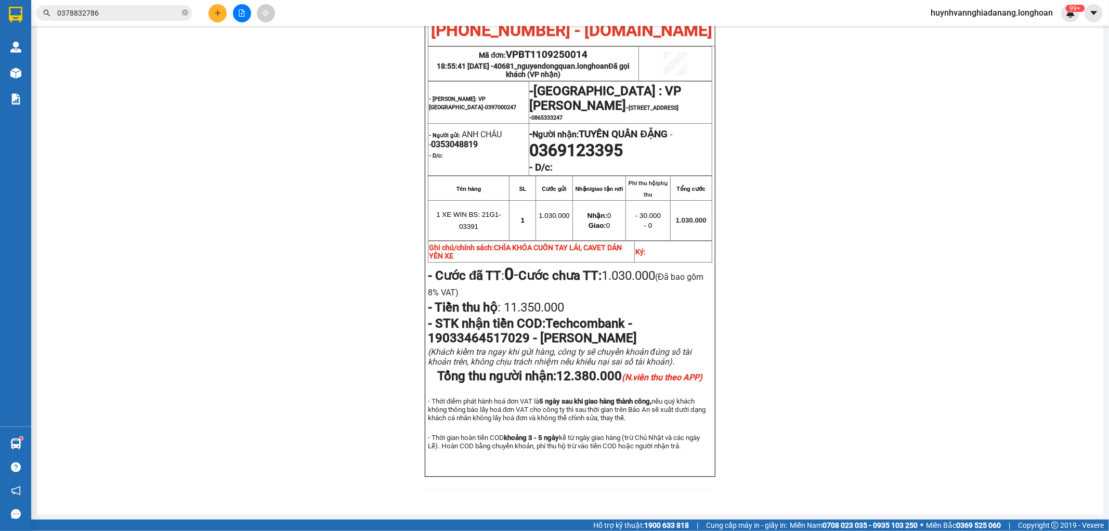
click at [146, 9] on input "0378832786" at bounding box center [118, 12] width 123 height 11
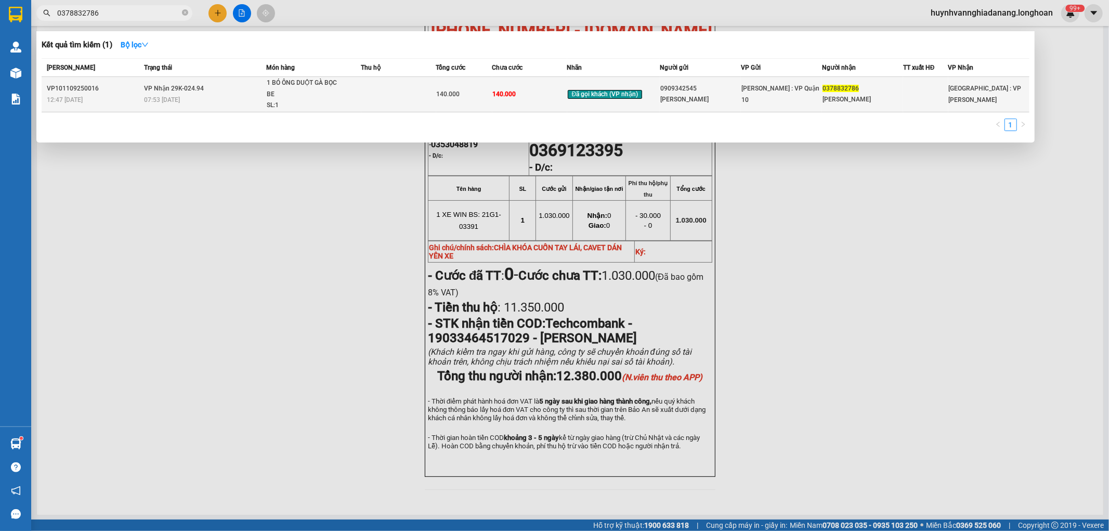
click at [398, 88] on td at bounding box center [398, 94] width 75 height 35
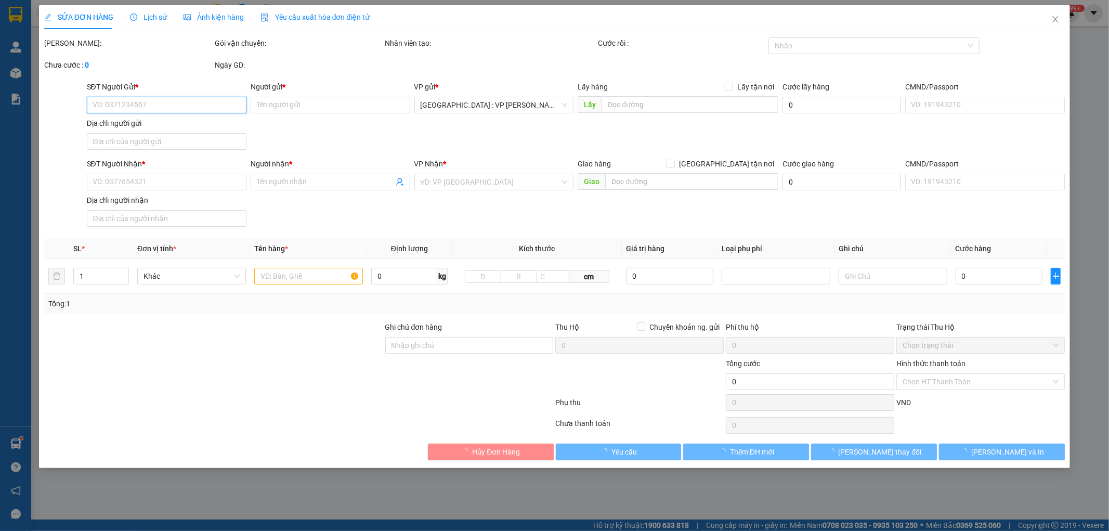
type input "0909342545"
type input "[PERSON_NAME]"
type input "0378832786"
type input "[PERSON_NAME]"
type input "hàng k bao bể vỡ hư hỏng"
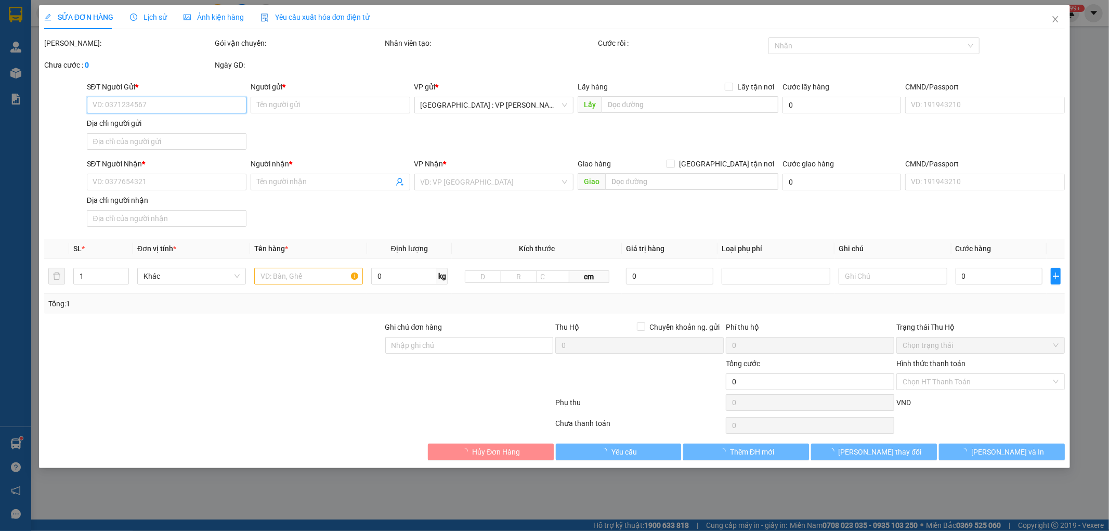
type input "140.000"
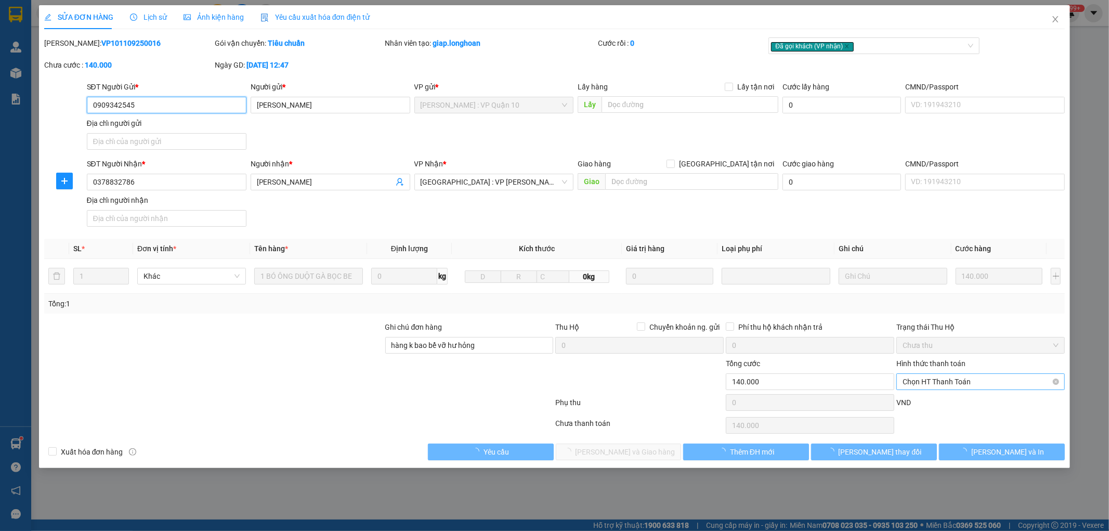
click at [984, 384] on span "Chọn HT Thanh Toán" at bounding box center [980, 382] width 156 height 16
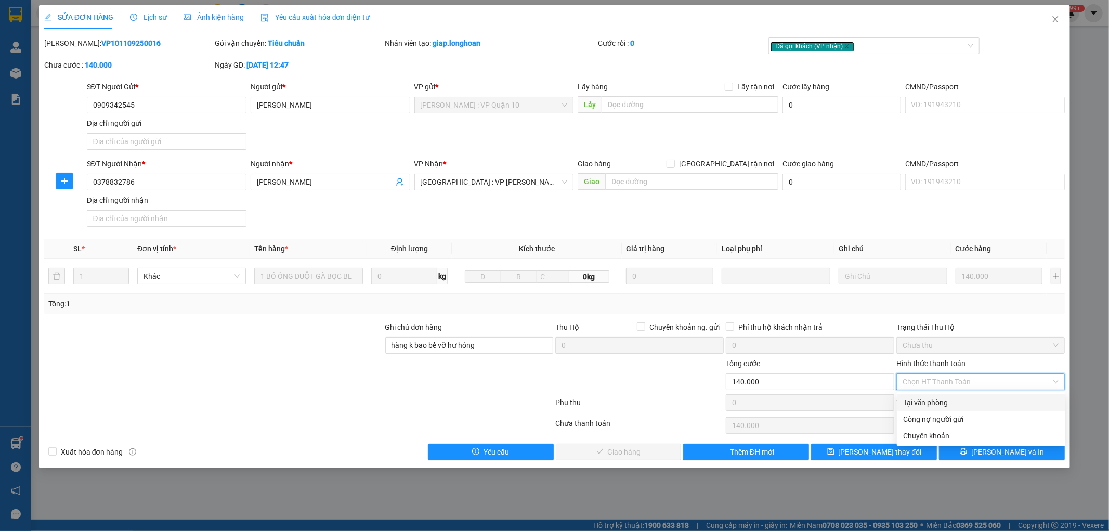
click at [972, 399] on div "Tại văn phòng" at bounding box center [981, 402] width 156 height 11
type input "0"
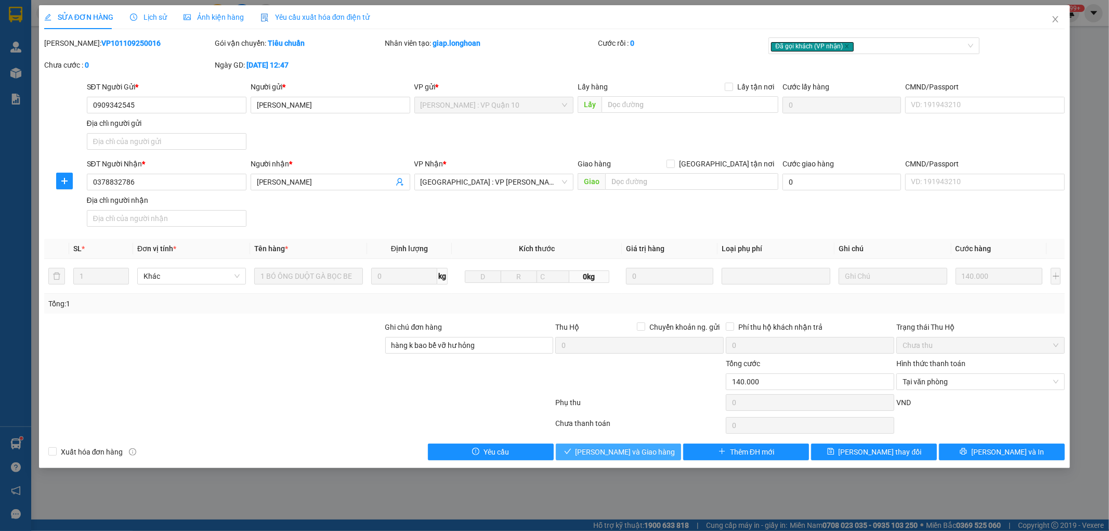
click at [622, 455] on span "Lưu và Giao hàng" at bounding box center [625, 451] width 100 height 11
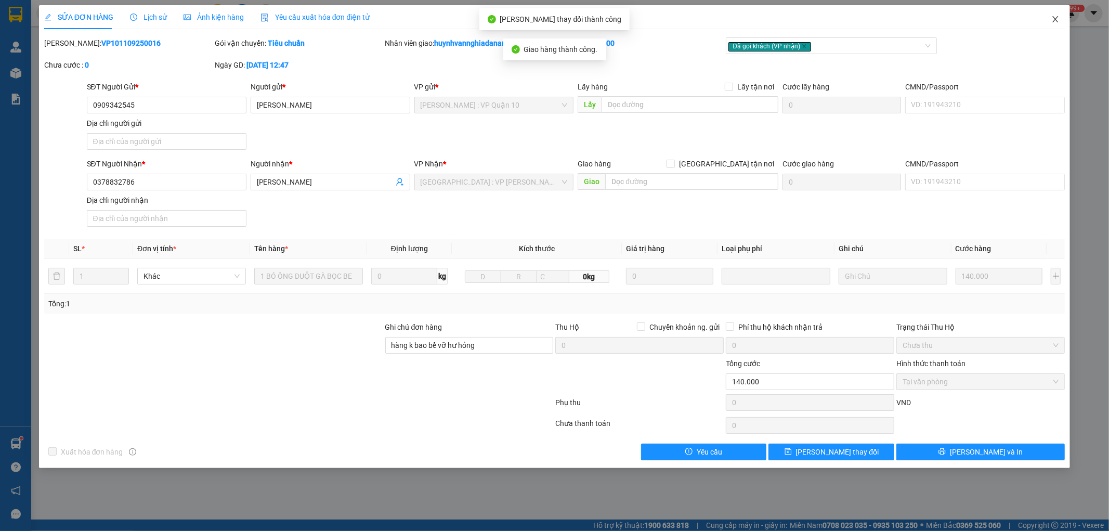
click at [1054, 17] on icon "close" at bounding box center [1055, 19] width 8 height 8
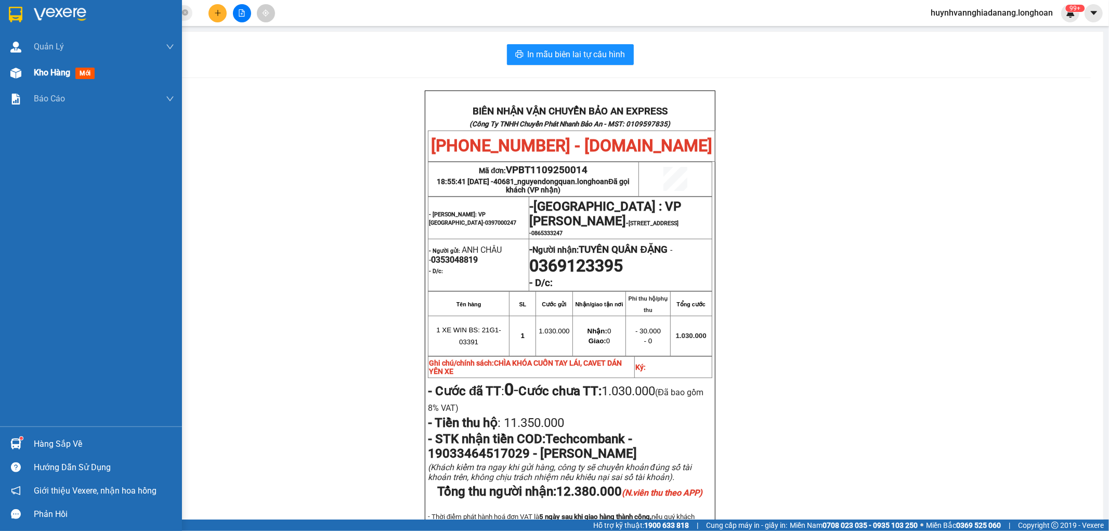
drag, startPoint x: 42, startPoint y: 74, endPoint x: 62, endPoint y: 78, distance: 21.2
click at [45, 75] on span "Kho hàng" at bounding box center [52, 73] width 36 height 10
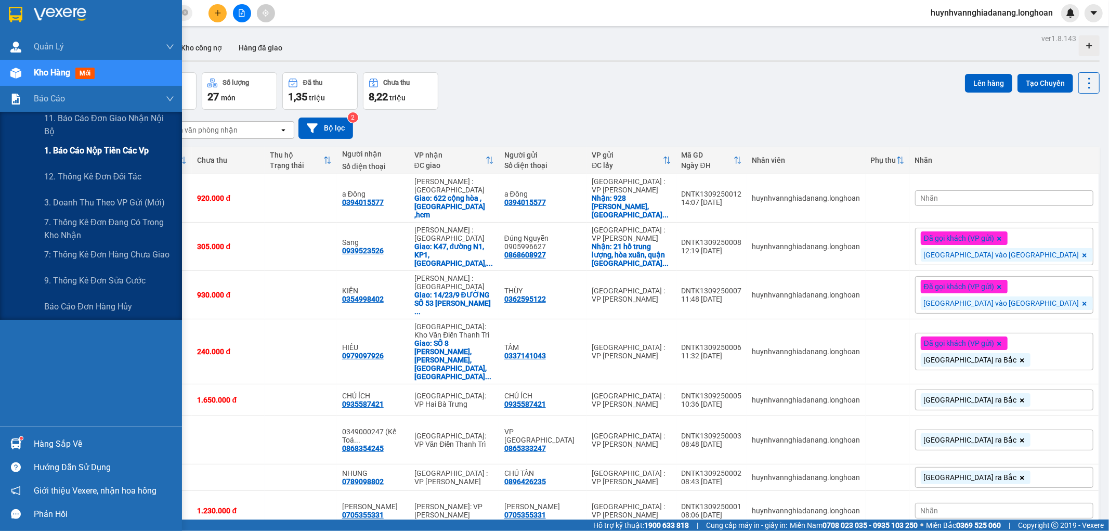
click at [86, 147] on span "1. Báo cáo nộp tiền các vp" at bounding box center [96, 150] width 104 height 13
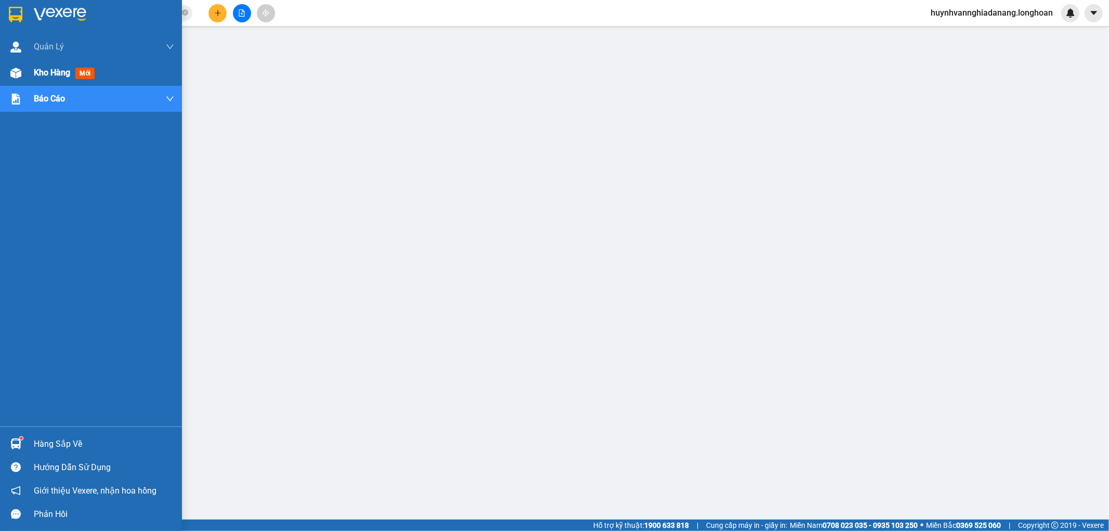
click at [40, 76] on span "Kho hàng" at bounding box center [52, 73] width 36 height 10
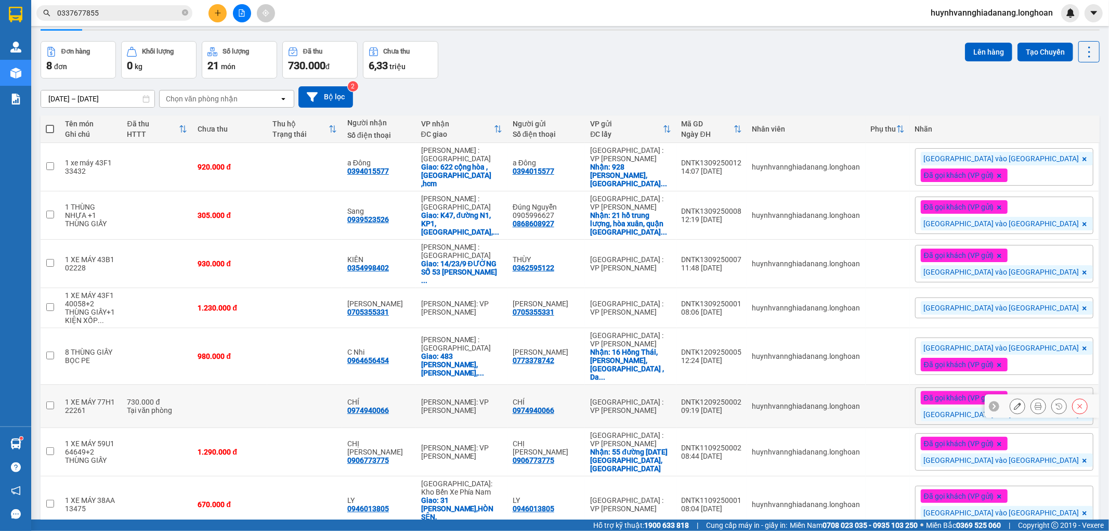
scroll to position [48, 0]
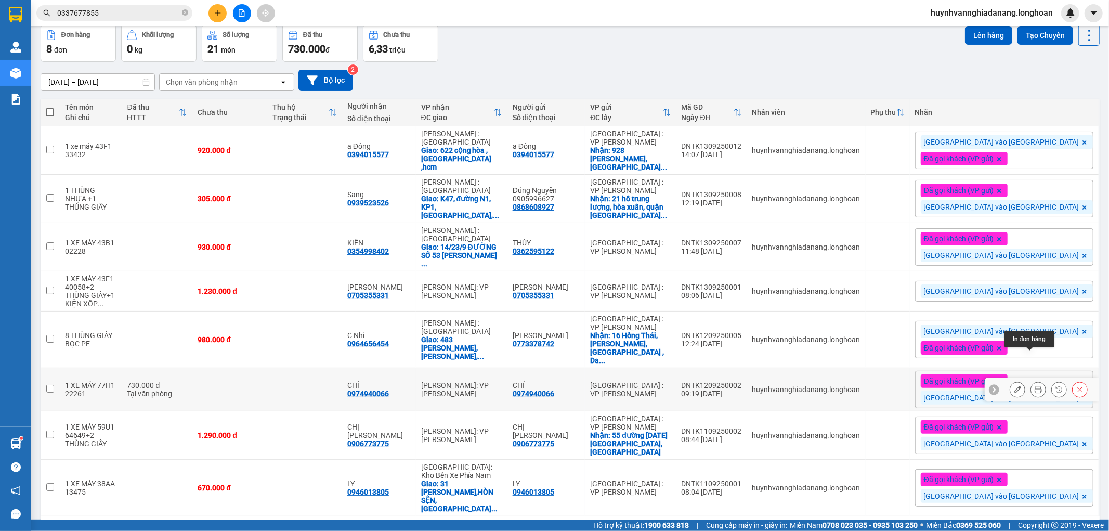
click at [1034, 386] on icon at bounding box center [1037, 389] width 7 height 7
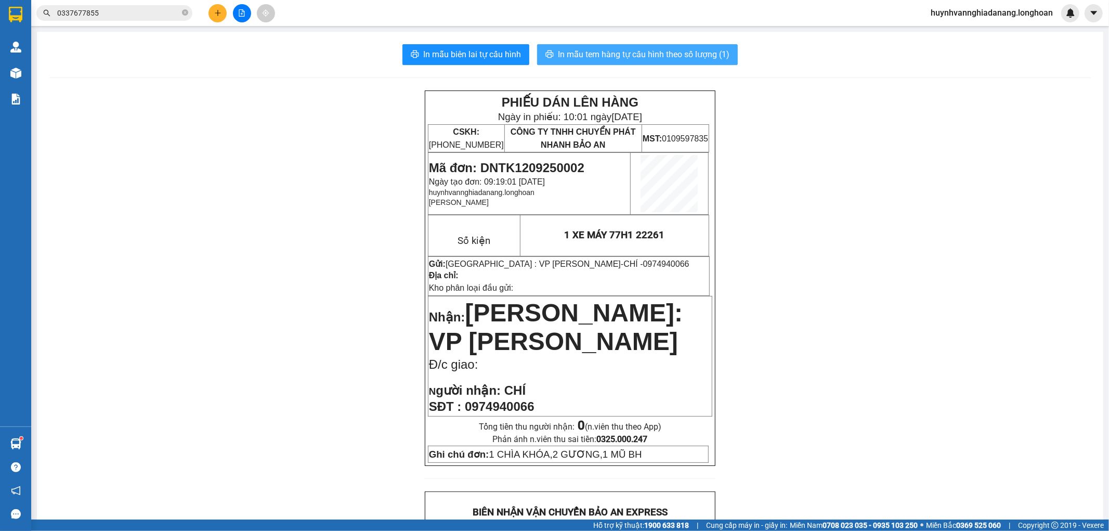
click at [640, 49] on span "In mẫu tem hàng tự cấu hình theo số lượng (1)" at bounding box center [644, 54] width 172 height 13
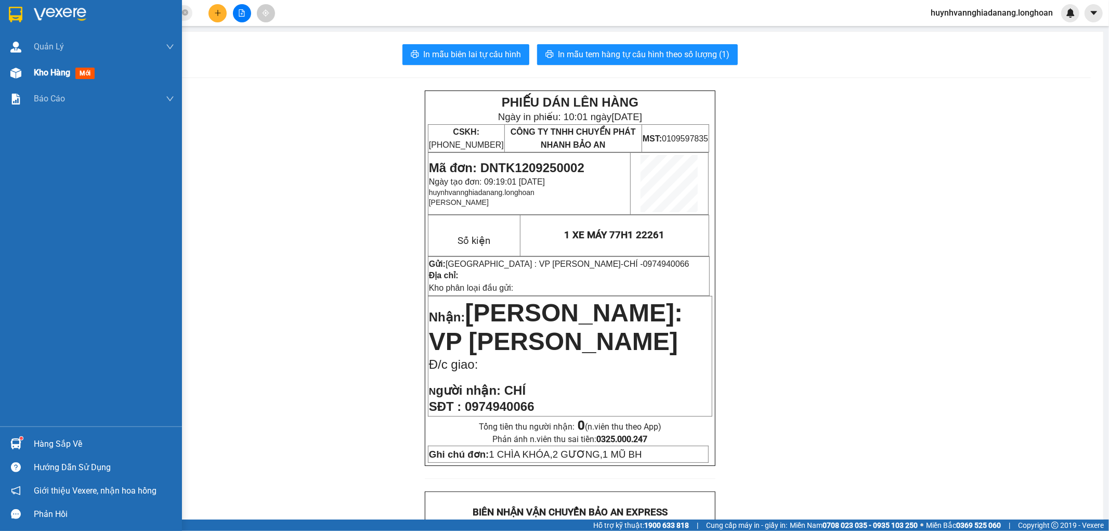
drag, startPoint x: 37, startPoint y: 77, endPoint x: 44, endPoint y: 75, distance: 6.9
click at [38, 77] on span "Kho hàng" at bounding box center [52, 73] width 36 height 10
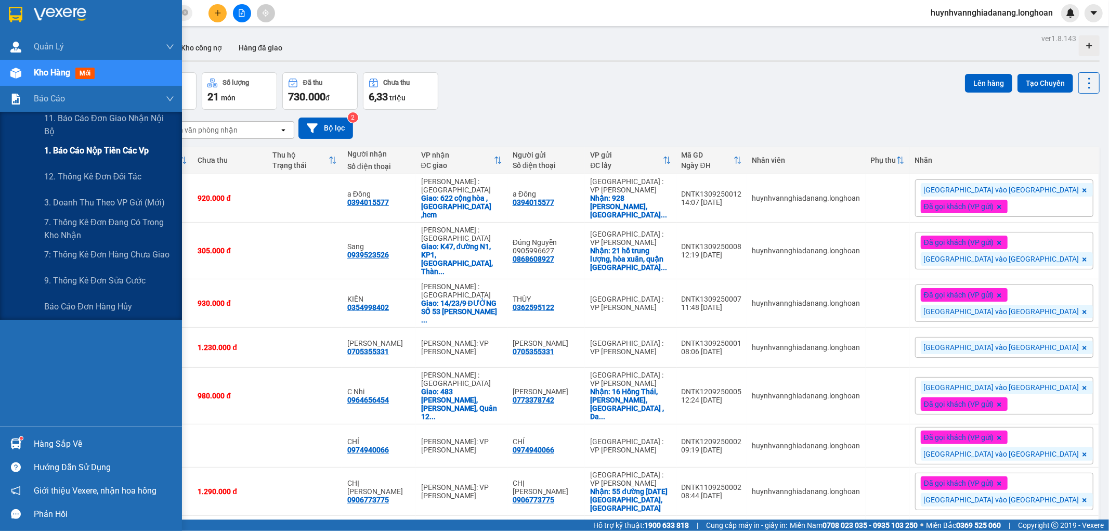
click at [90, 150] on span "1. Báo cáo nộp tiền các vp" at bounding box center [96, 150] width 104 height 13
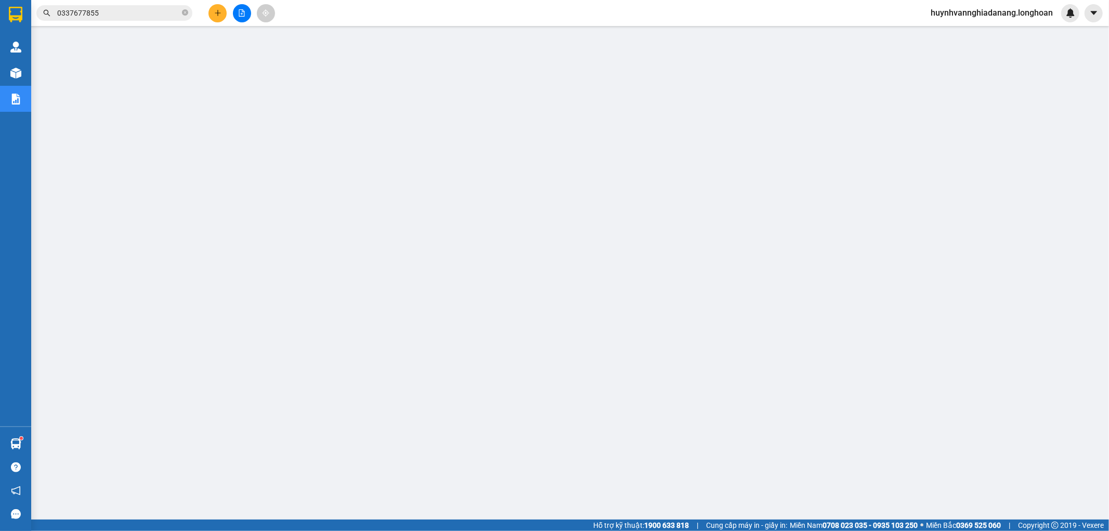
click at [142, 12] on input "0337677855" at bounding box center [118, 12] width 123 height 11
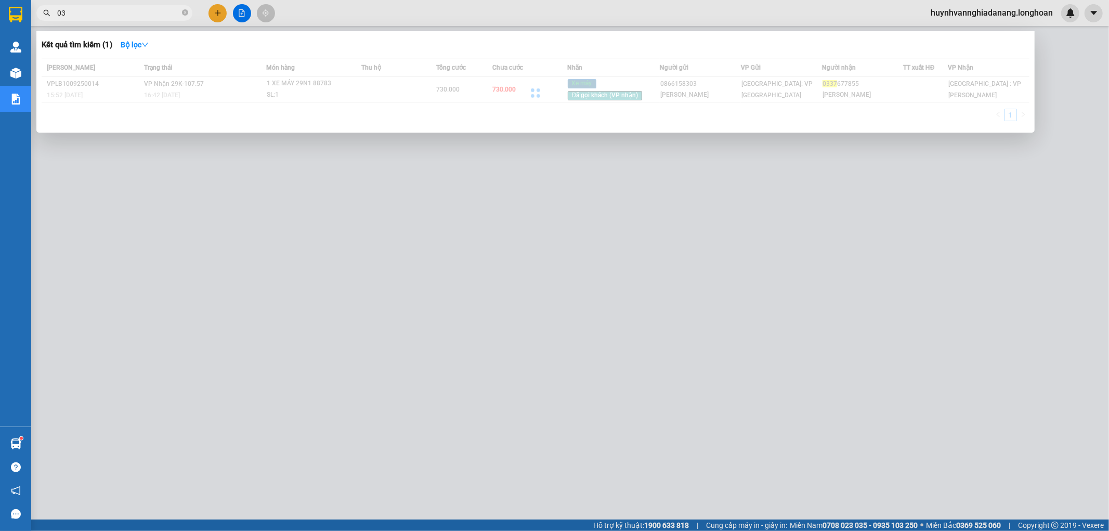
type input "0"
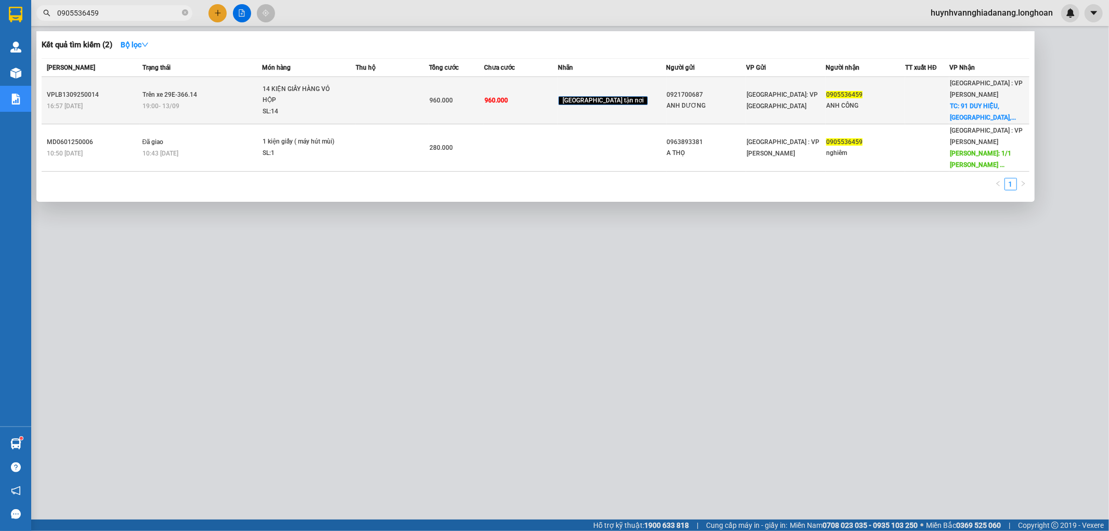
type input "0905536459"
click at [384, 100] on td at bounding box center [393, 100] width 74 height 47
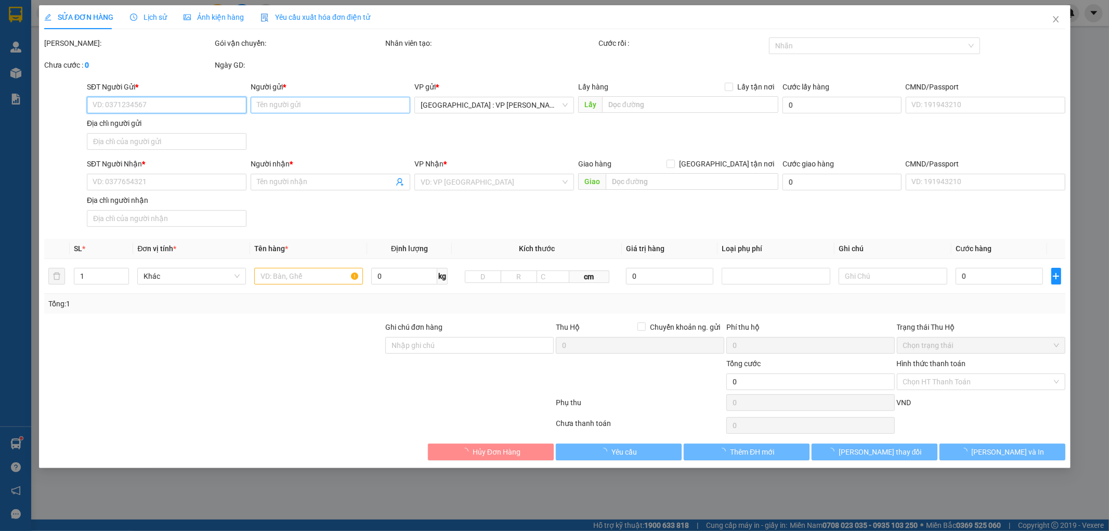
type input "0921700687"
type input "ANH DƯƠNG"
type input "0905536459"
type input "ANH CÔNG"
checkbox input "true"
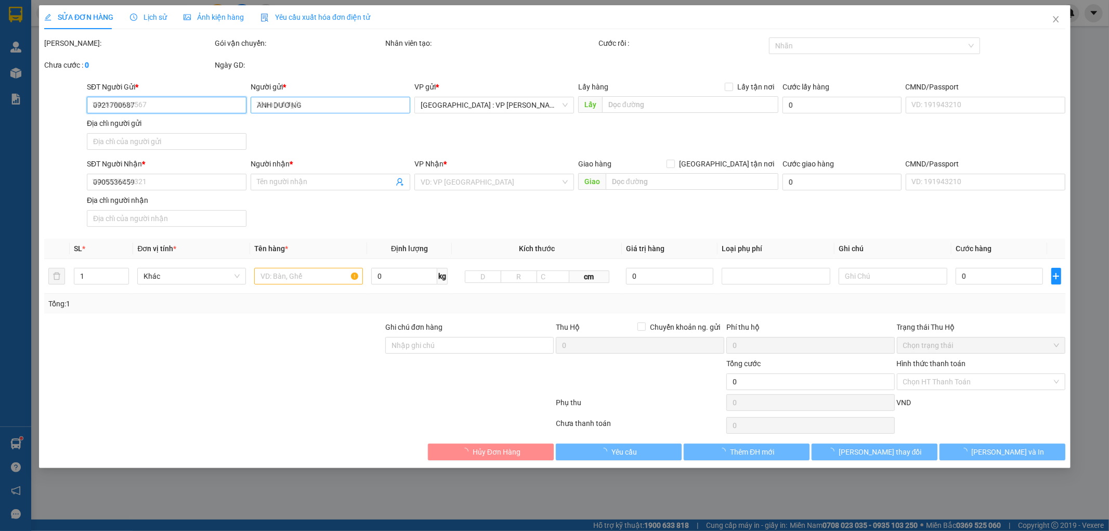
type input "91 DUY HIỆU, PHƯỜNG MỸ AN, TAM KỲ, QUẢNG NAM"
type input "960.000"
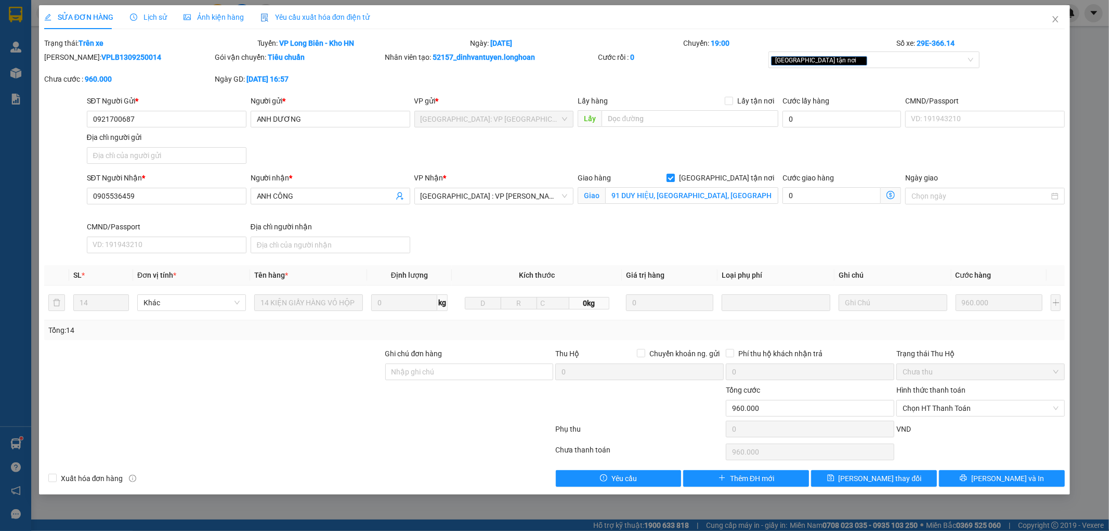
click at [142, 16] on span "Lịch sử" at bounding box center [148, 17] width 37 height 8
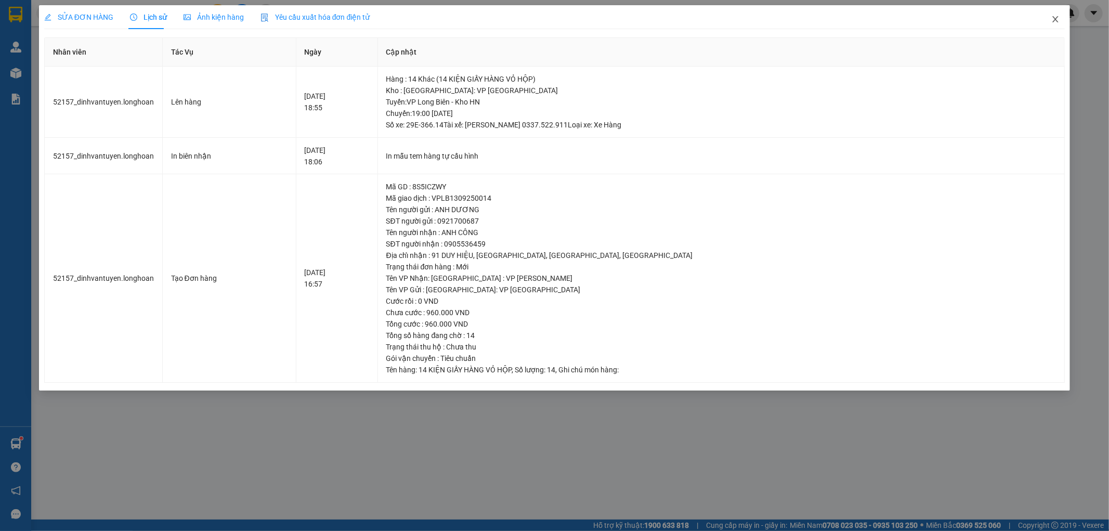
click at [1054, 19] on icon "close" at bounding box center [1055, 19] width 8 height 8
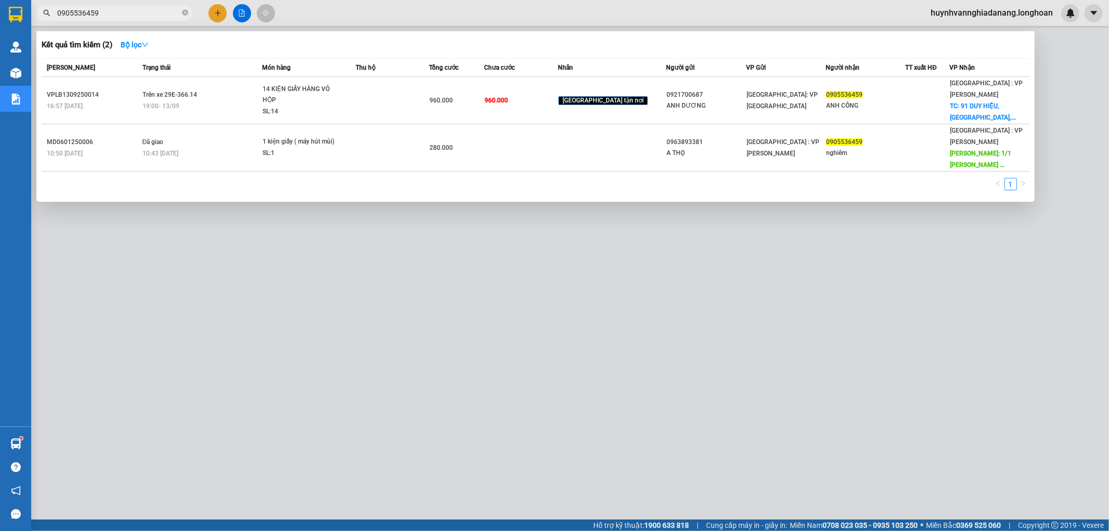
click at [121, 12] on input "0905536459" at bounding box center [118, 12] width 123 height 11
click at [393, 286] on div at bounding box center [554, 265] width 1109 height 531
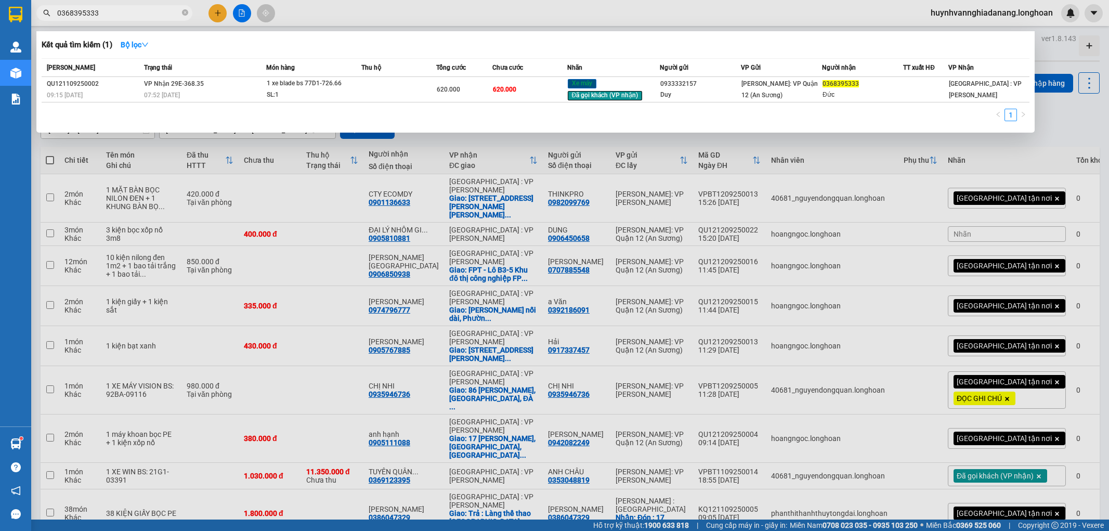
click at [124, 13] on input "0368395333" at bounding box center [118, 12] width 123 height 11
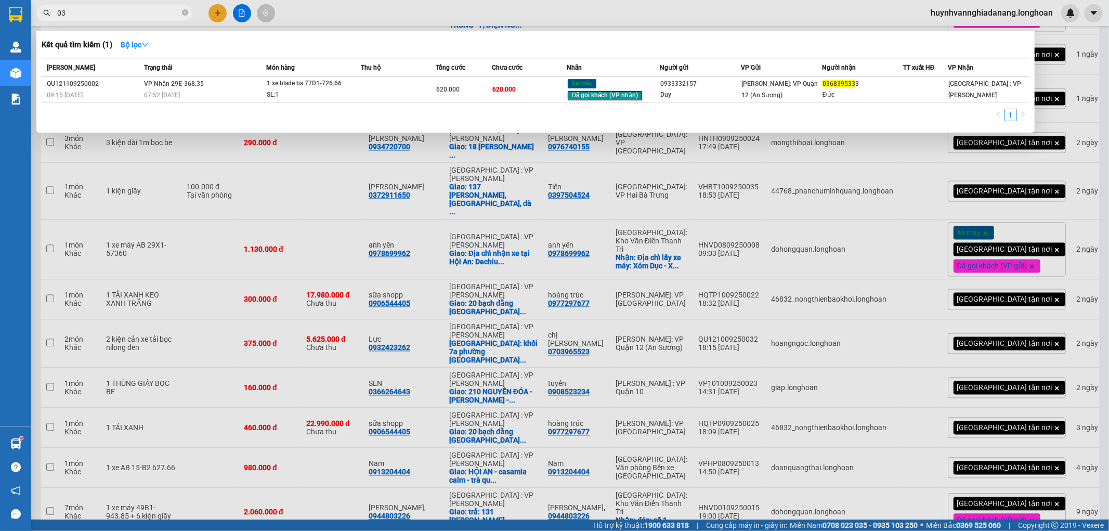
type input "0"
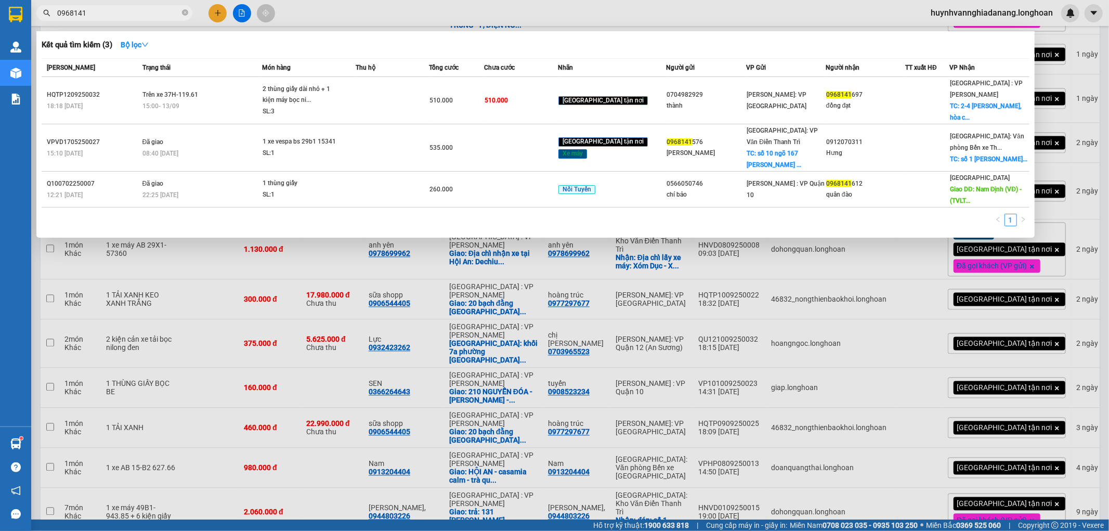
type input "0968141"
click at [1108, 86] on div at bounding box center [554, 265] width 1109 height 531
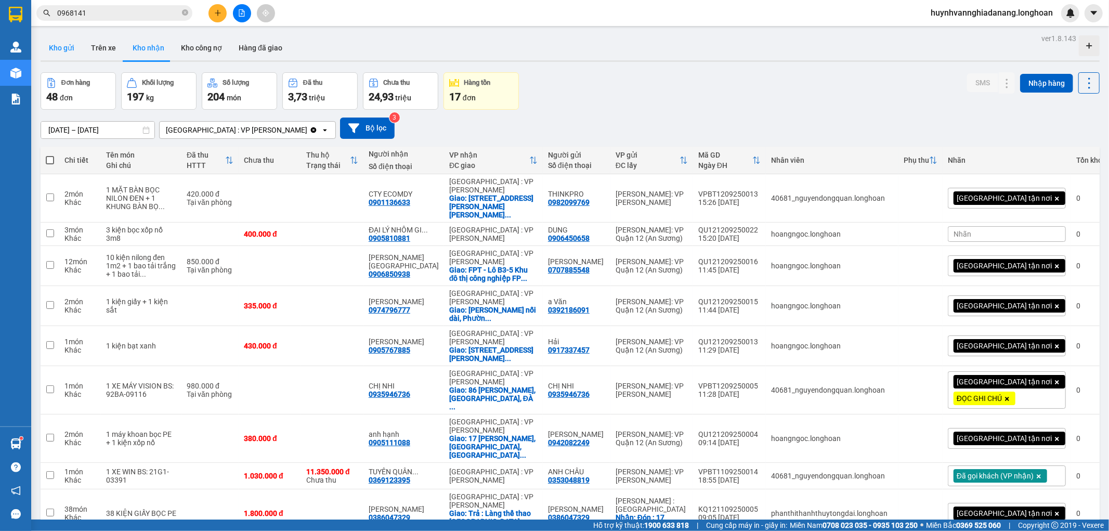
click at [74, 43] on button "Kho gửi" at bounding box center [62, 47] width 42 height 25
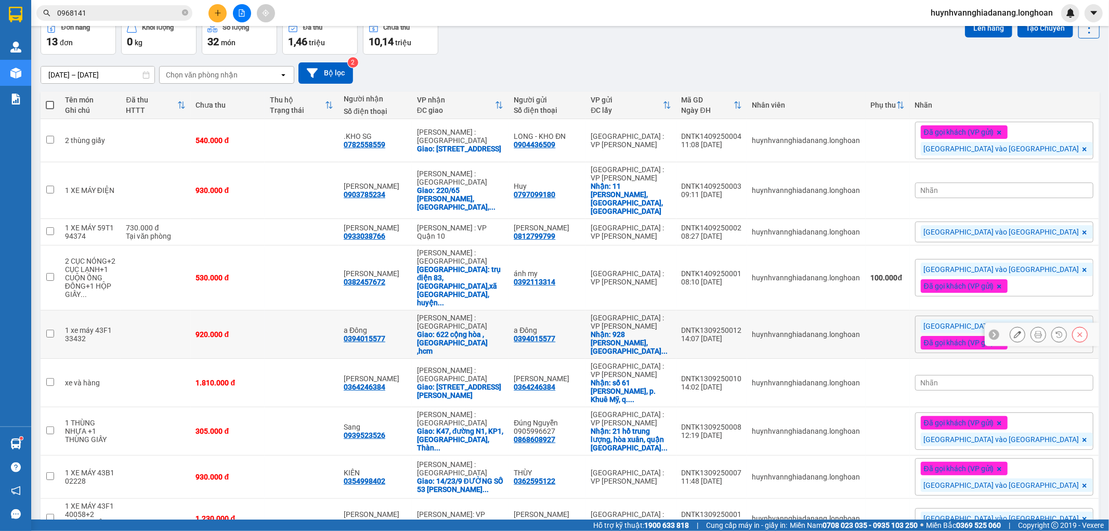
scroll to position [58, 0]
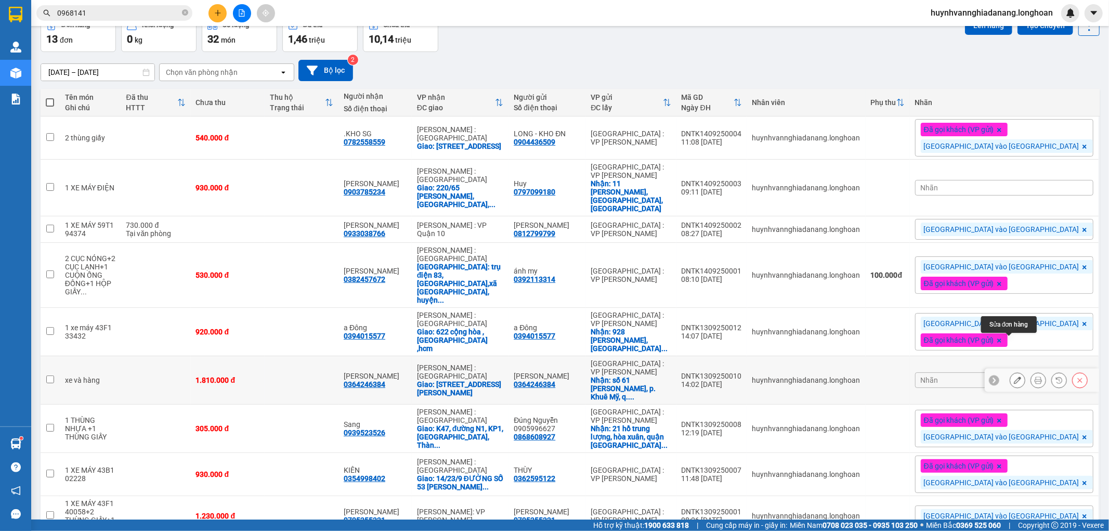
click at [1014, 376] on icon at bounding box center [1017, 379] width 7 height 7
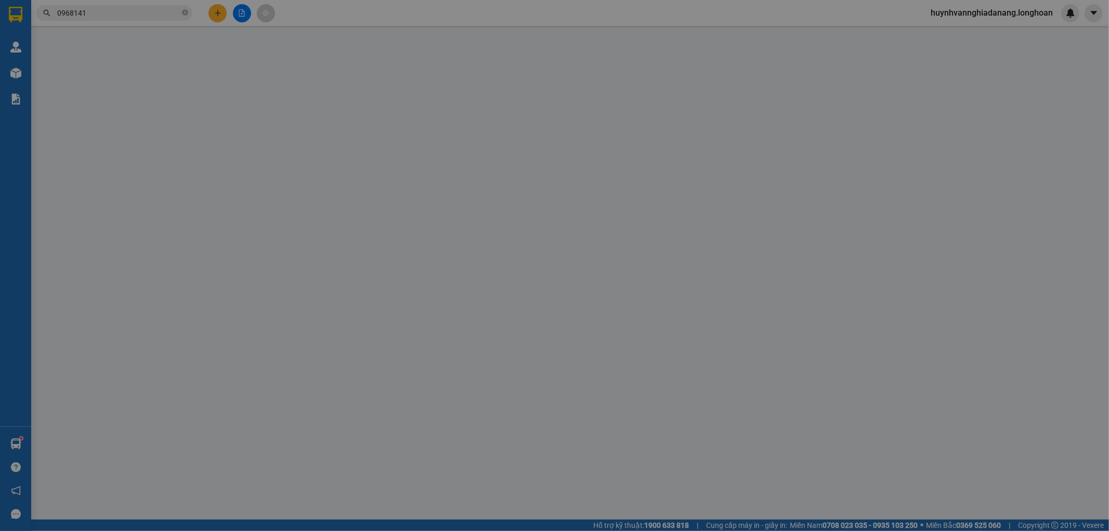
type input "0364246384"
type input "[PERSON_NAME]"
checkbox input "true"
type input "số 61 [PERSON_NAME], p. Khuê Mỹ, q. [GEOGRAPHIC_DATA], [GEOGRAPHIC_DATA]"
type input "0364246384"
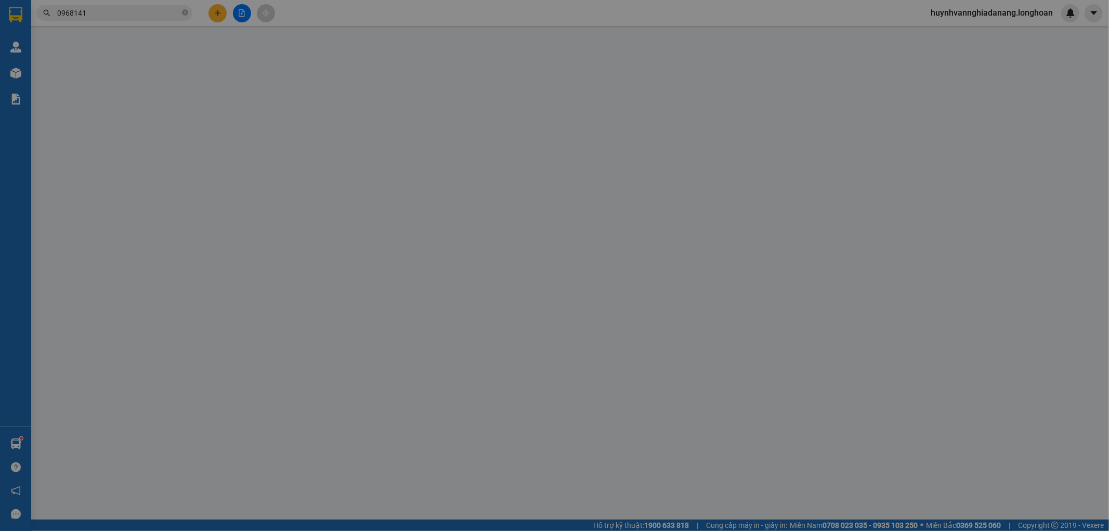
type input "[PERSON_NAME]"
checkbox input "true"
type input "[STREET_ADDRESS][PERSON_NAME]"
type input "1.810.000"
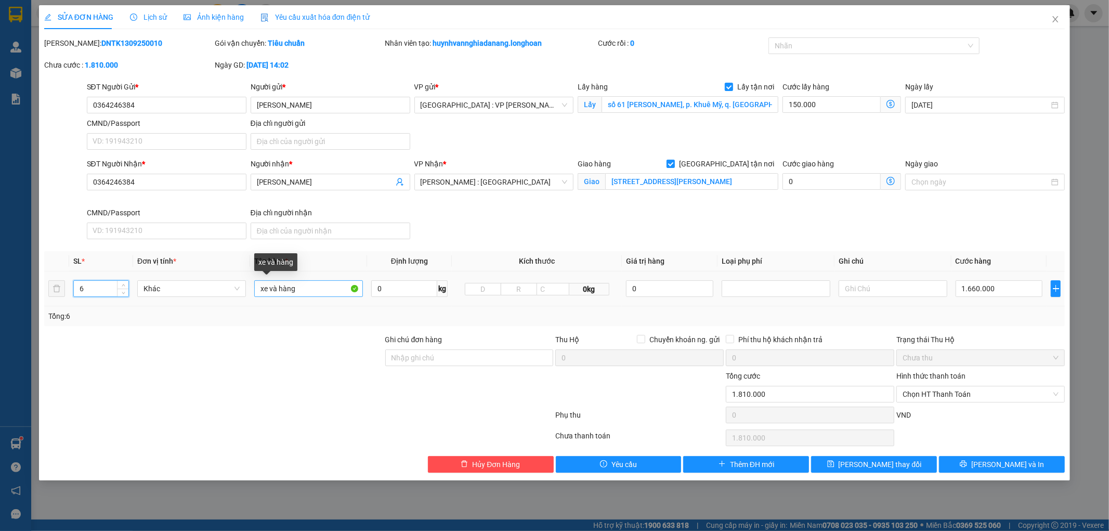
type input "6"
click at [310, 287] on input "xe và hàng" at bounding box center [308, 288] width 109 height 17
type input "x"
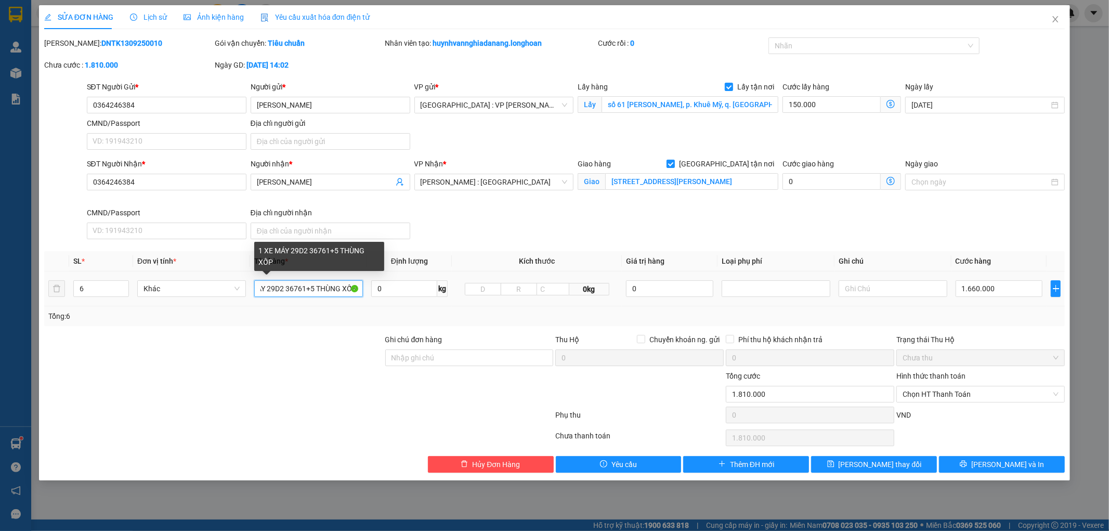
scroll to position [0, 26]
type input "1 XE MÁY 29D2 36761+5 THÙNG XỐP"
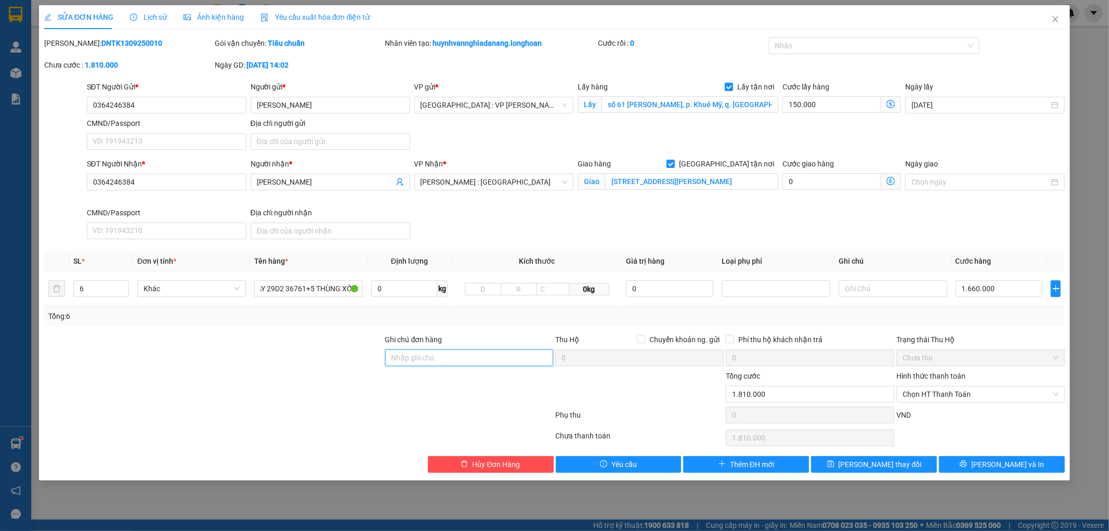
click at [455, 356] on input "Ghi chú đơn hàng" at bounding box center [469, 357] width 168 height 17
click at [396, 357] on input "1 CHÌA KHÓA,2 GƯƠNG" at bounding box center [469, 357] width 168 height 17
click at [395, 357] on input "1 CHÌA KHÓA,2 GƯƠNG" at bounding box center [469, 357] width 168 height 17
click at [394, 357] on input "1 CHÌA KHÓA,2 GƯƠNG" at bounding box center [469, 357] width 168 height 17
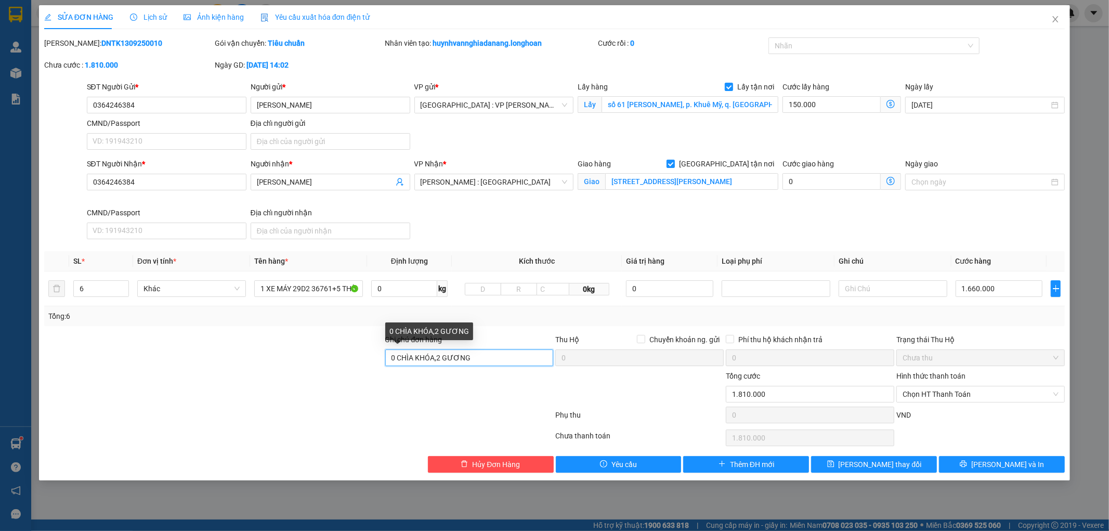
drag, startPoint x: 482, startPoint y: 357, endPoint x: 489, endPoint y: 354, distance: 7.9
click at [486, 356] on input "0 CHÌA KHÓA,2 GƯƠNG" at bounding box center [469, 357] width 168 height 17
type input "0 CHÌA KHÓA,2 GƯƠNG.HÀNG HÓA KHÔNG BAO HƯ VỠ"
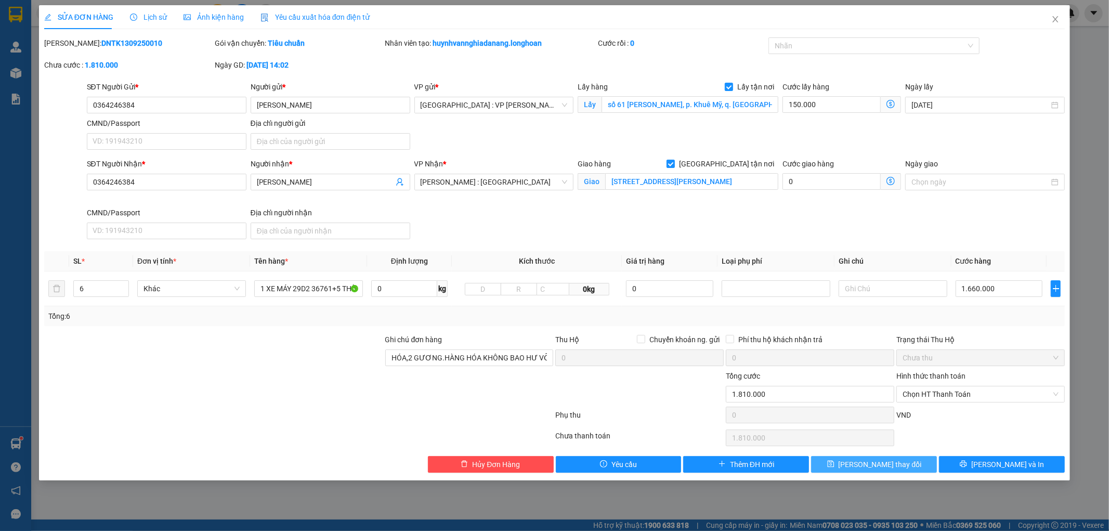
scroll to position [0, 0]
click at [889, 461] on span "Lưu thay đổi" at bounding box center [879, 463] width 83 height 11
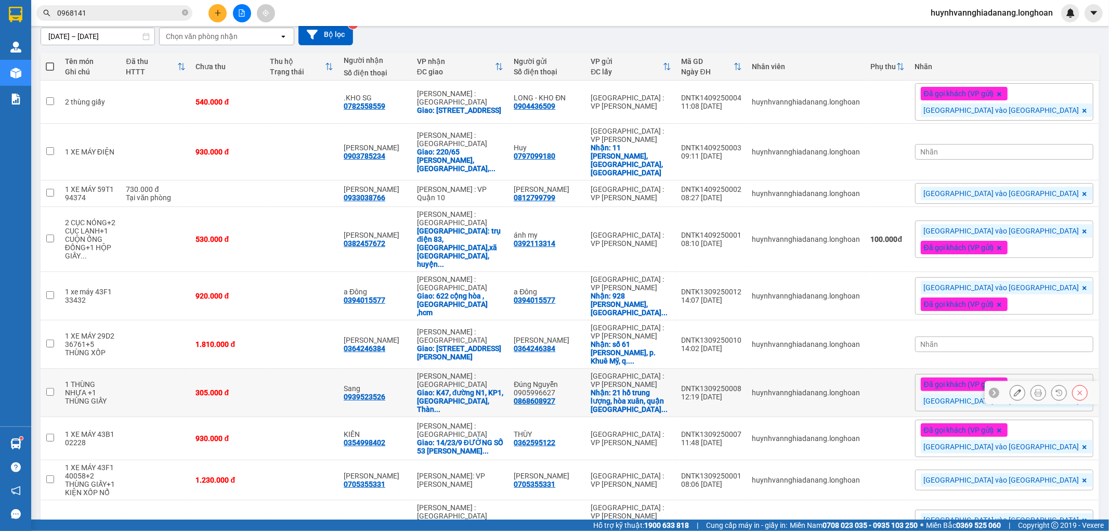
scroll to position [115, 0]
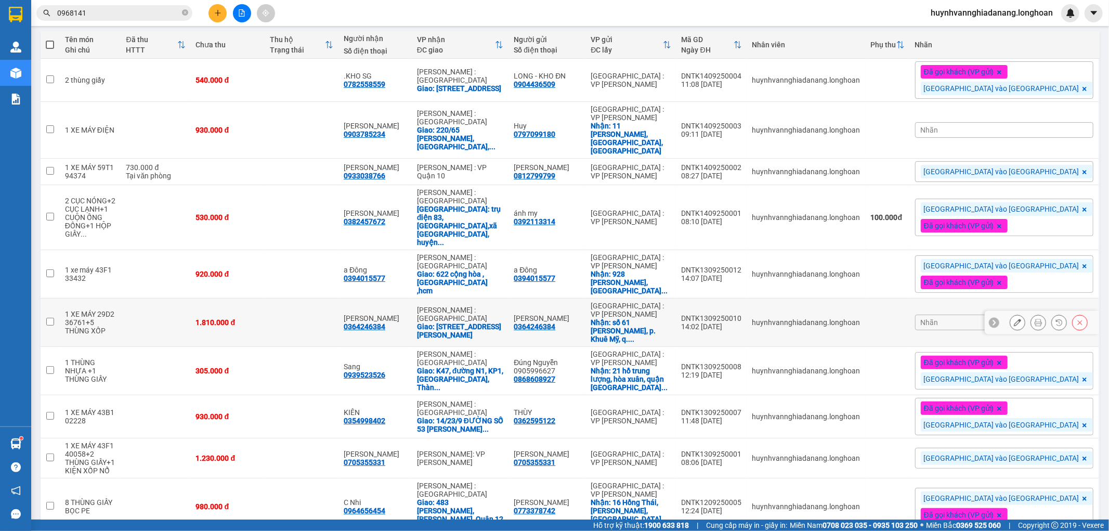
click at [555, 322] on div "0364246384" at bounding box center [535, 326] width 42 height 8
copy div "0364246384"
click at [1034, 319] on icon at bounding box center [1037, 322] width 7 height 7
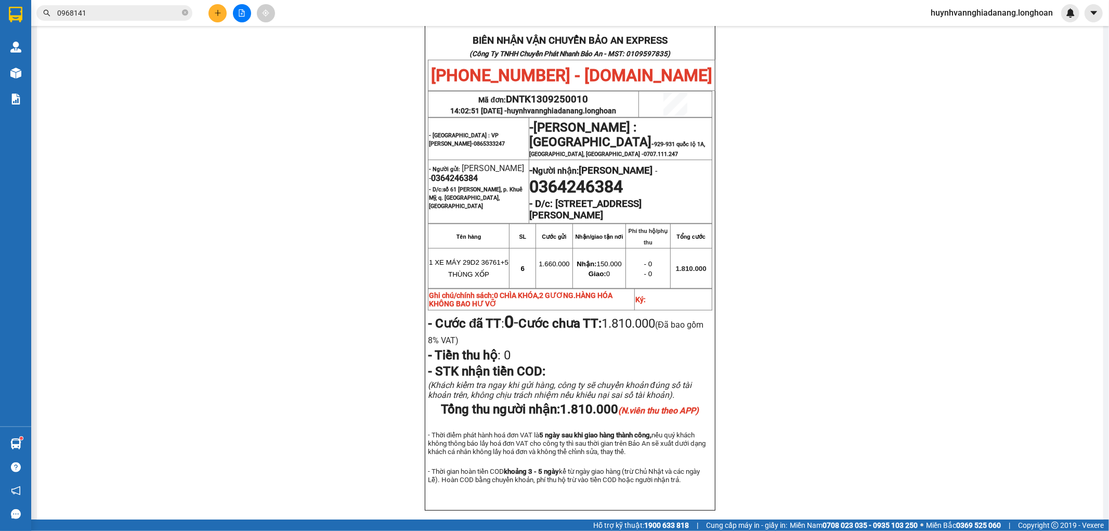
scroll to position [462, 0]
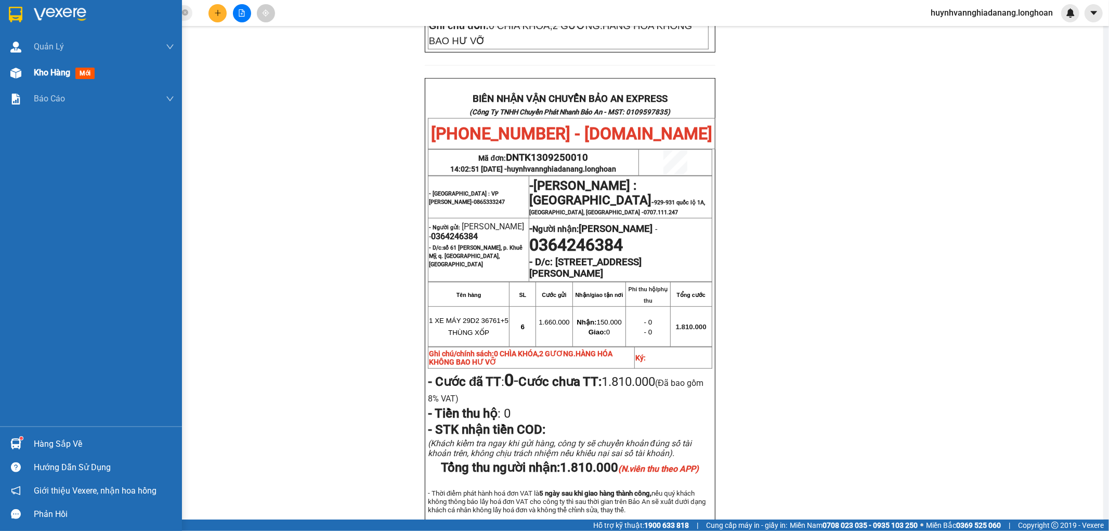
click at [37, 70] on span "Kho hàng" at bounding box center [52, 73] width 36 height 10
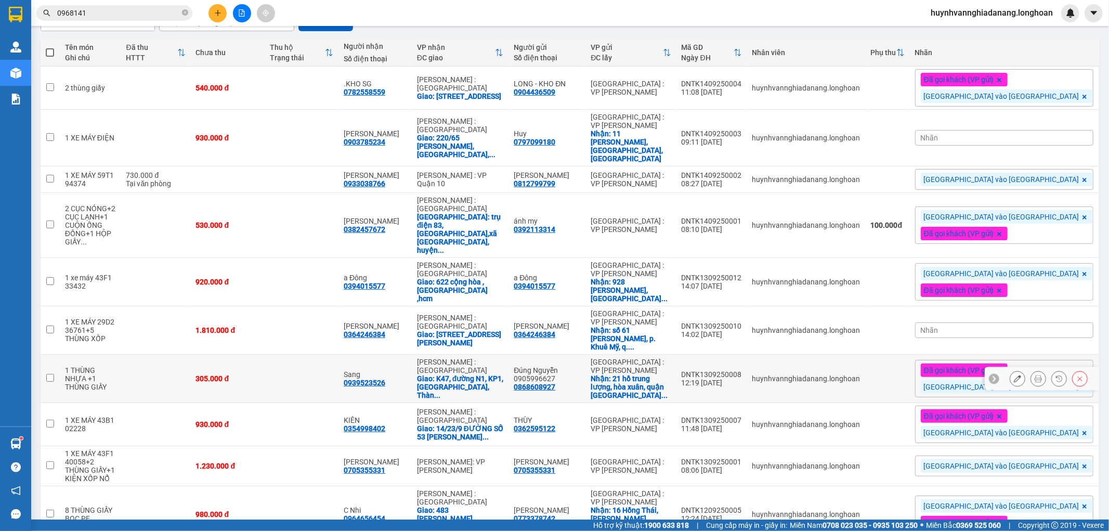
scroll to position [86, 0]
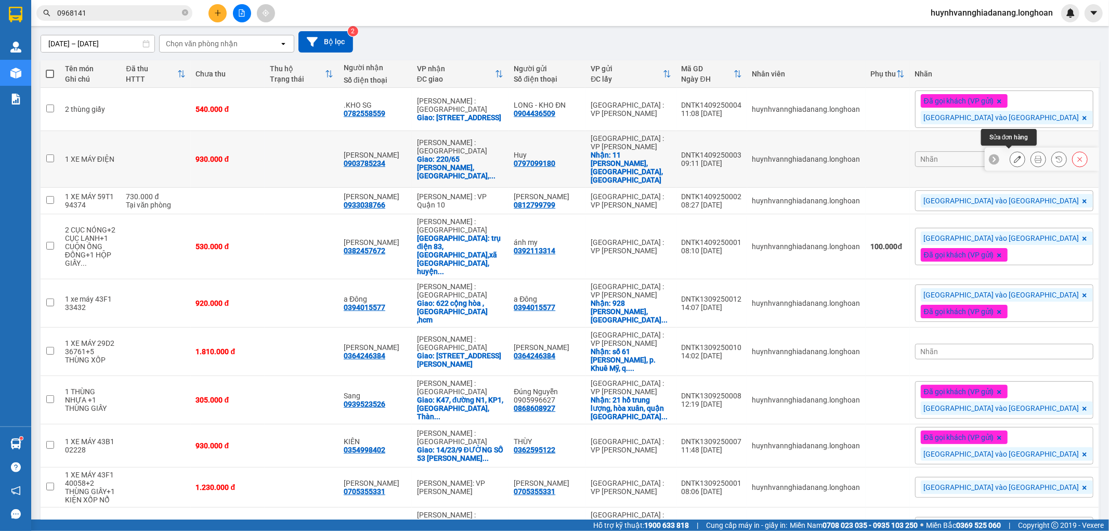
click at [1014, 157] on icon at bounding box center [1017, 158] width 7 height 7
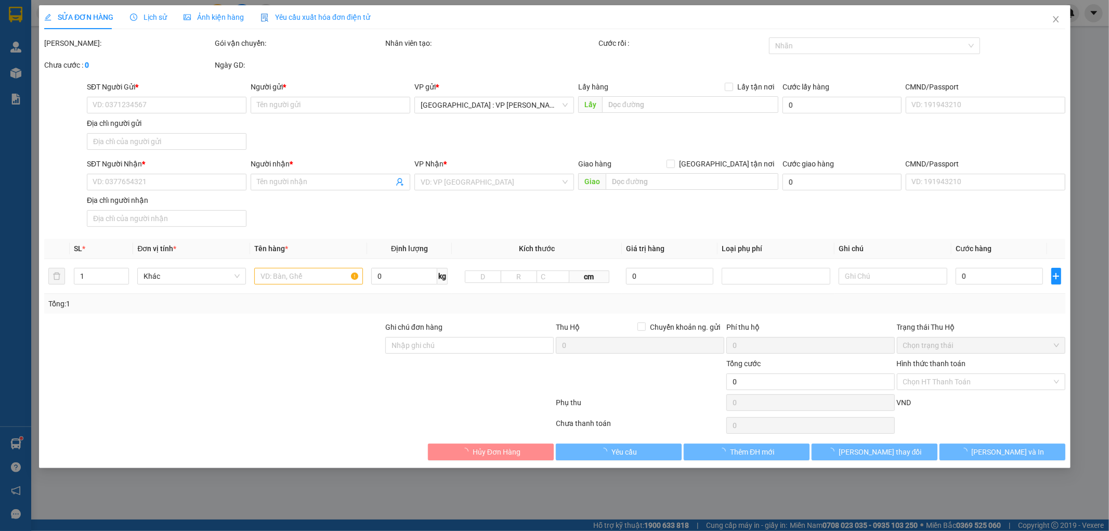
type input "0797099180"
type input "Huy"
checkbox input "true"
type input "11 Lý Đạo Thành, Sơn Trà, Đà Nẵng"
type input "0903785234"
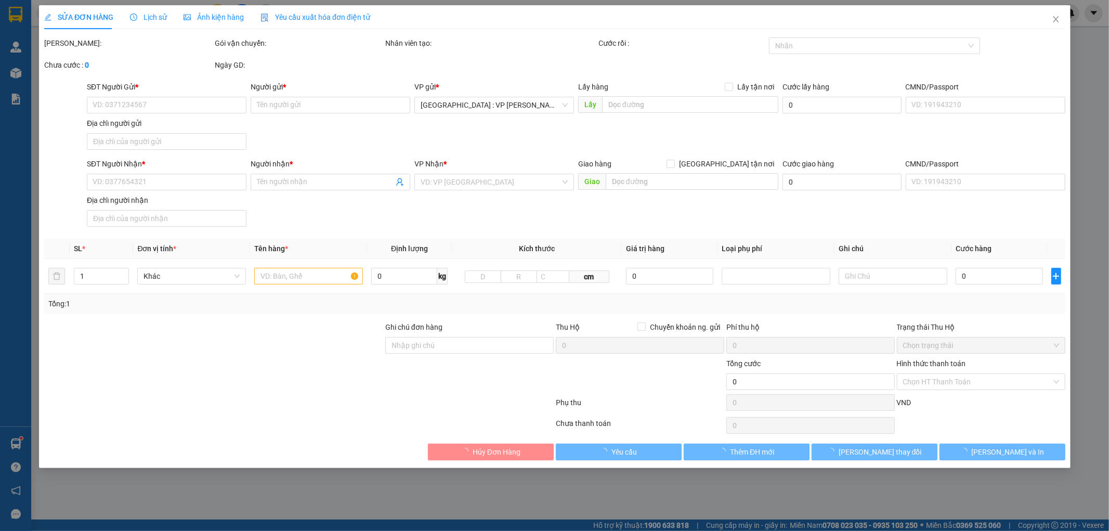
type input "Chị Thanh"
checkbox input "true"
type input "220/65 Lê Văn Sỹ, Phường Nhiêu Lộc, TPHCM"
type input "930.000"
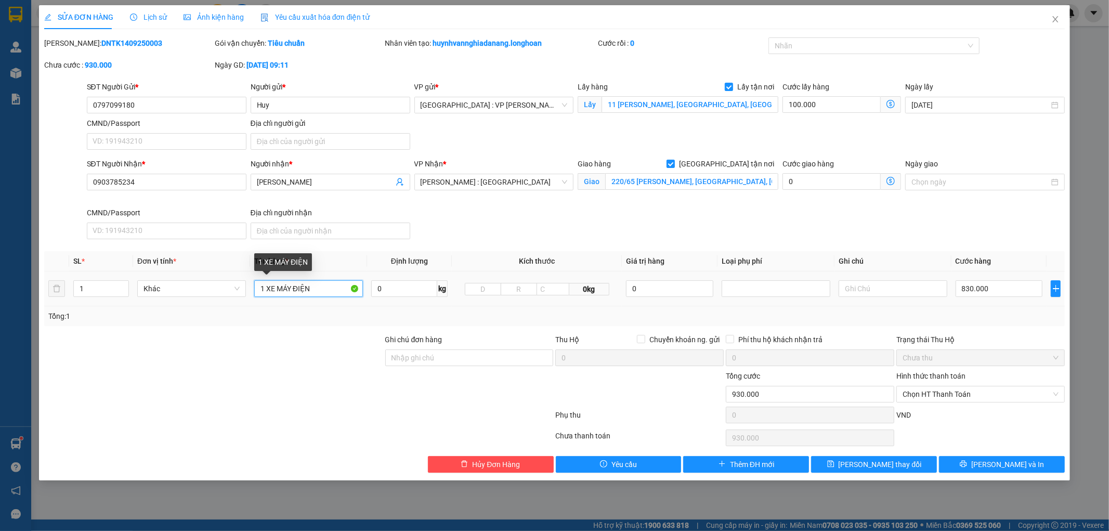
drag, startPoint x: 318, startPoint y: 290, endPoint x: 325, endPoint y: 287, distance: 7.9
click at [323, 287] on input "1 XE MÁY ĐIỆN" at bounding box center [308, 288] width 109 height 17
type input "1 XE MÁY ĐIỆN 59FA 12031"
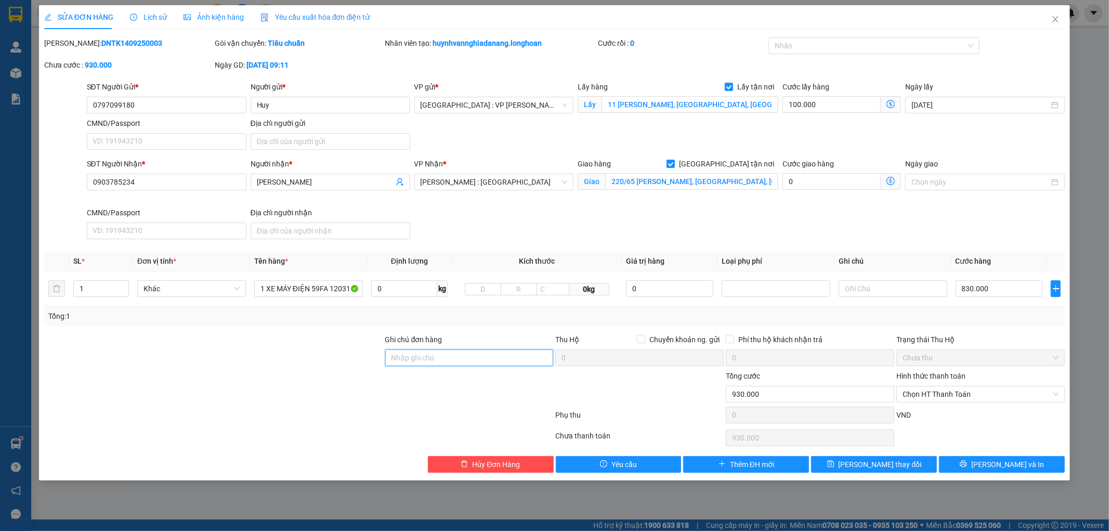
drag, startPoint x: 471, startPoint y: 357, endPoint x: 481, endPoint y: 364, distance: 12.0
click at [471, 357] on input "Ghi chú đơn hàng" at bounding box center [469, 357] width 168 height 17
click at [393, 363] on input "1 CHÌA KHÓA,2 GƯƠNG,1 MŨ BH" at bounding box center [469, 357] width 168 height 17
click at [439, 360] on input "0 CHÌA KHÓA,2 GƯƠNG,1 MŨ BH" at bounding box center [469, 357] width 168 height 17
type input "0 CHÌA KHÓA,0 GƯƠNG,1 MŨ BH"
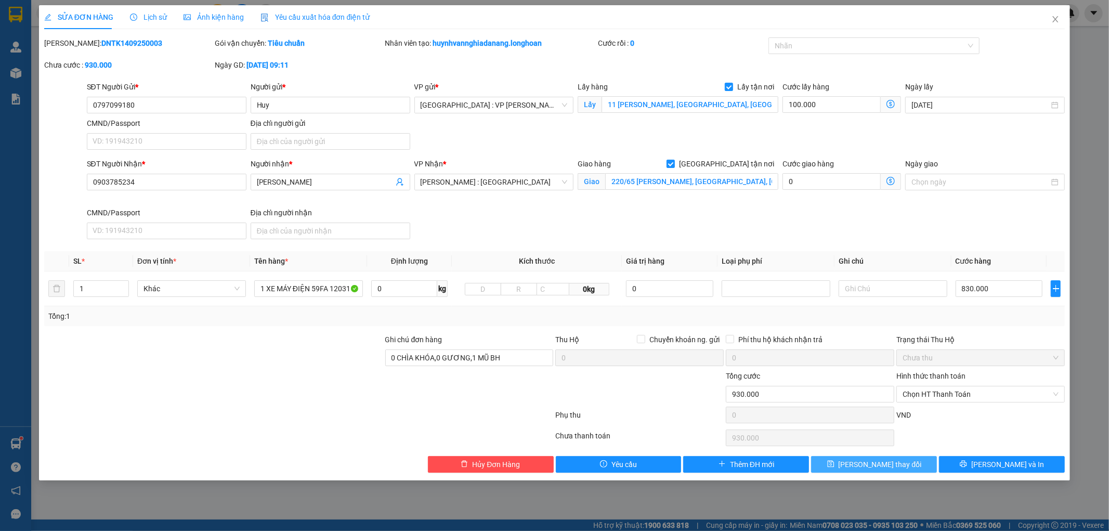
click at [874, 466] on span "Lưu thay đổi" at bounding box center [879, 463] width 83 height 11
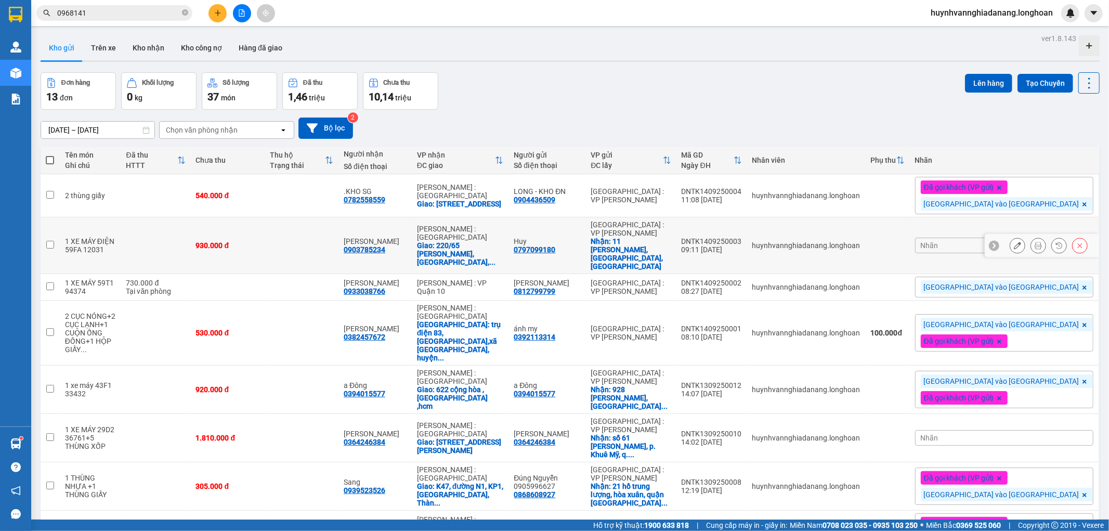
click at [555, 247] on div "0797099180" at bounding box center [535, 249] width 42 height 8
copy div "0797099180"
click at [1034, 242] on icon at bounding box center [1037, 245] width 7 height 7
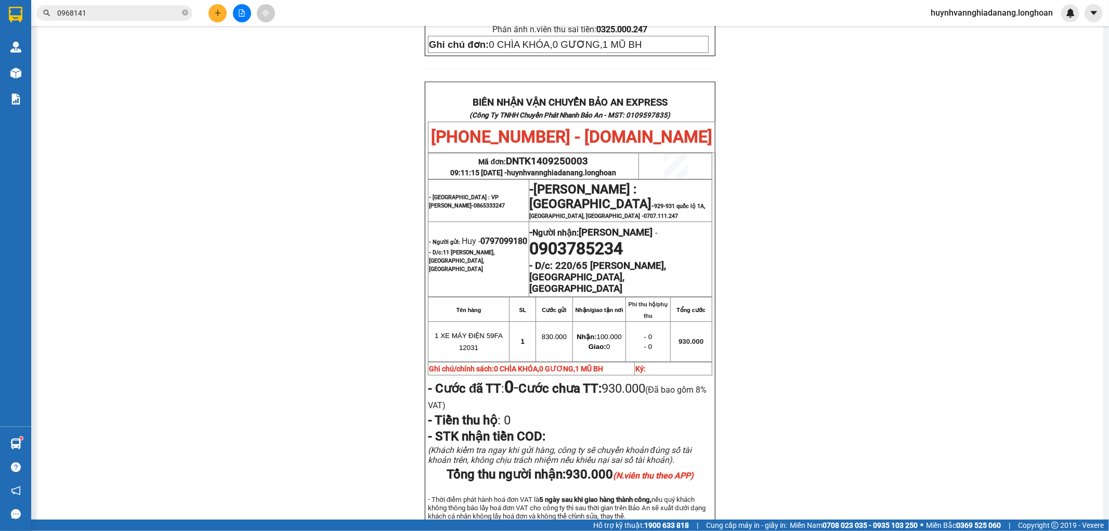
scroll to position [462, 0]
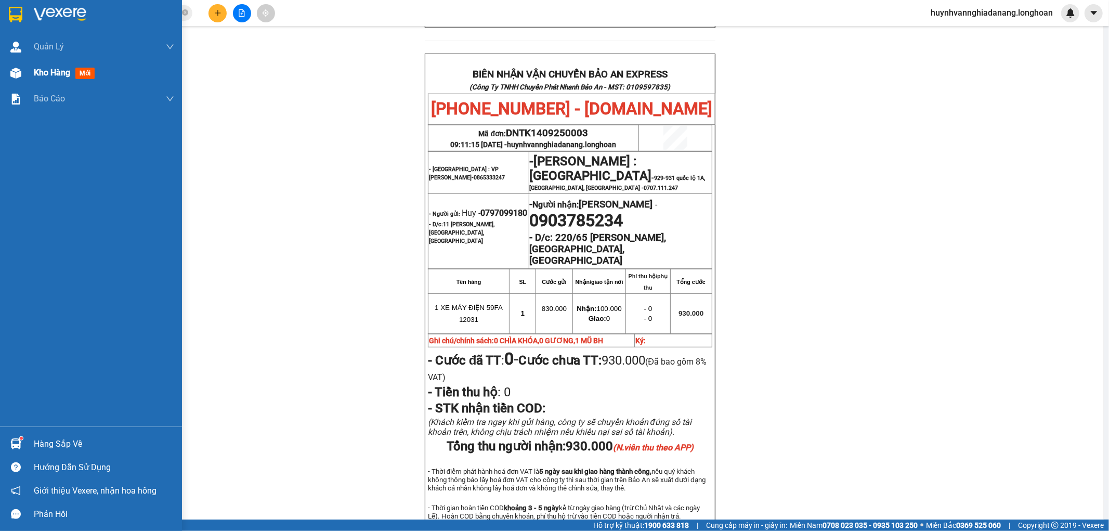
click at [43, 72] on span "Kho hàng" at bounding box center [52, 73] width 36 height 10
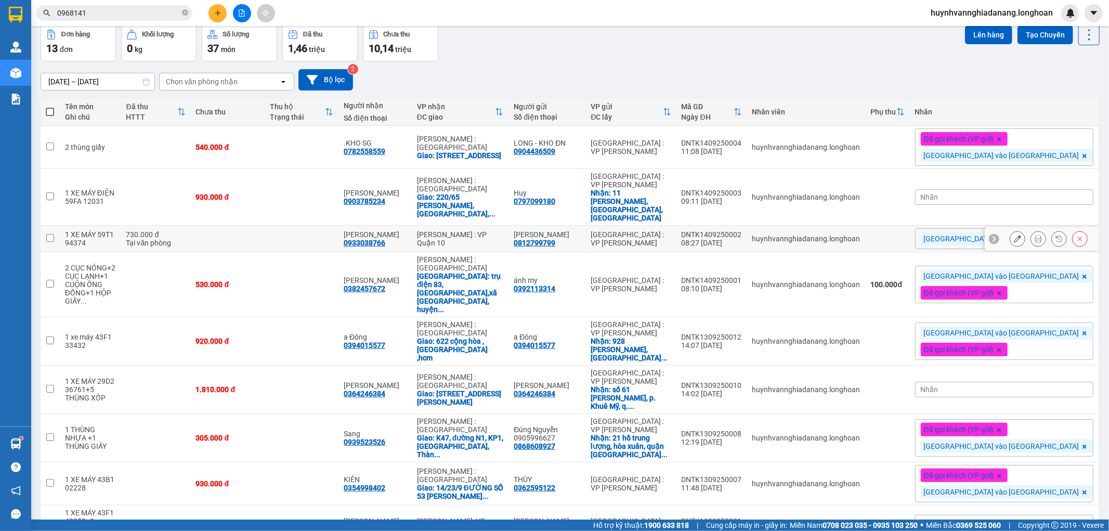
scroll to position [29, 0]
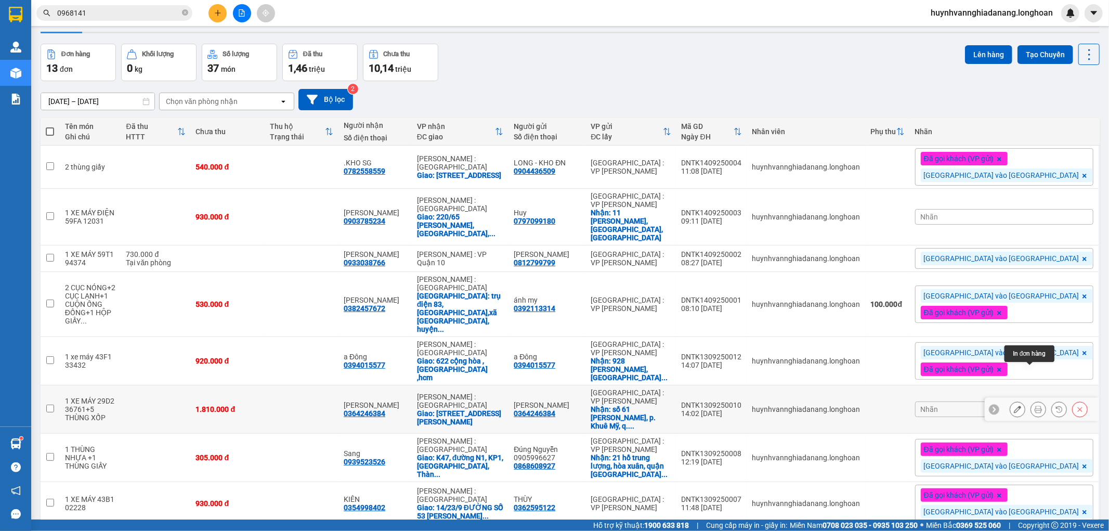
click at [1034, 405] on icon at bounding box center [1037, 408] width 7 height 7
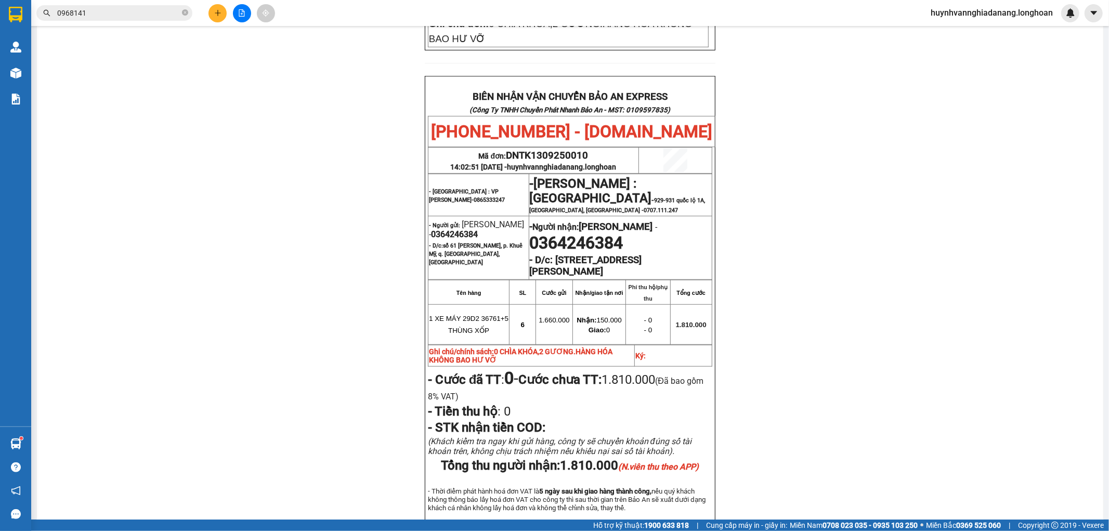
scroll to position [491, 0]
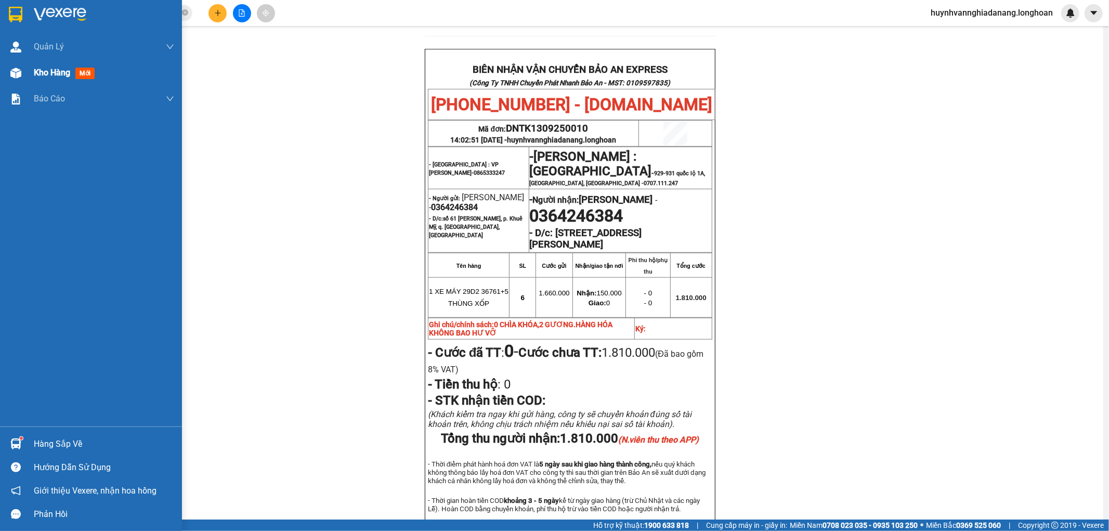
click at [37, 71] on span "Kho hàng" at bounding box center [52, 73] width 36 height 10
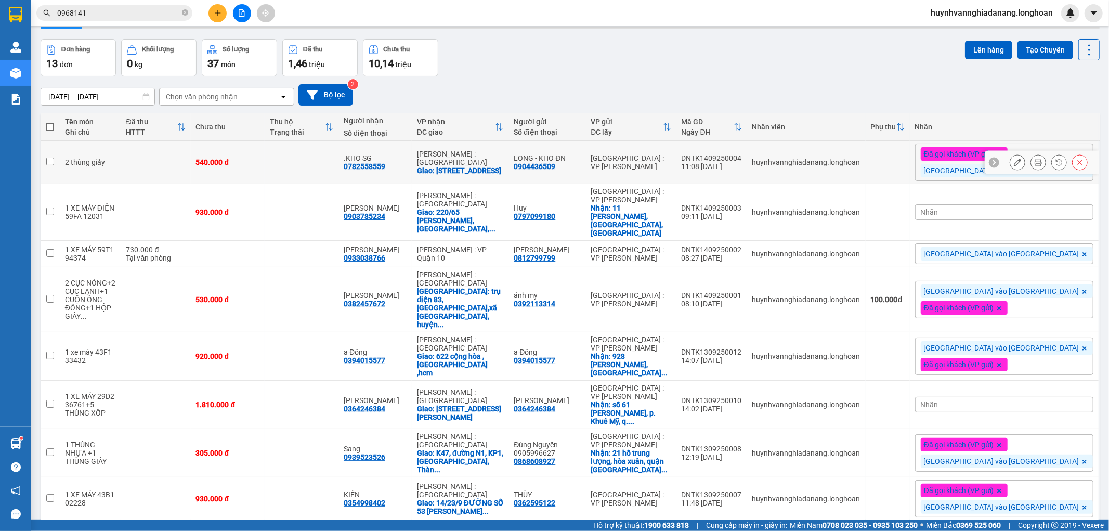
scroll to position [29, 0]
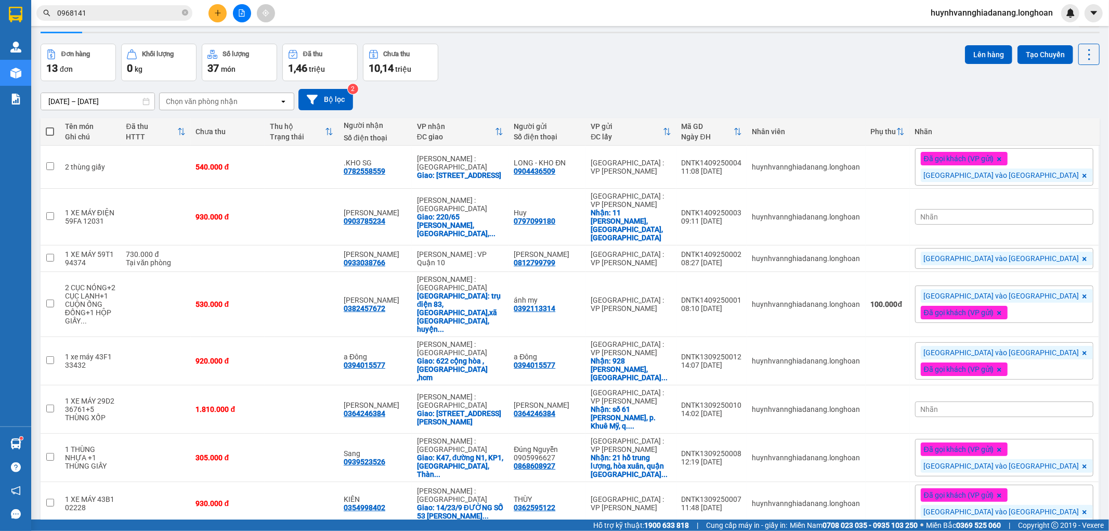
click at [1028, 212] on div "Nhãn" at bounding box center [1004, 217] width 178 height 16
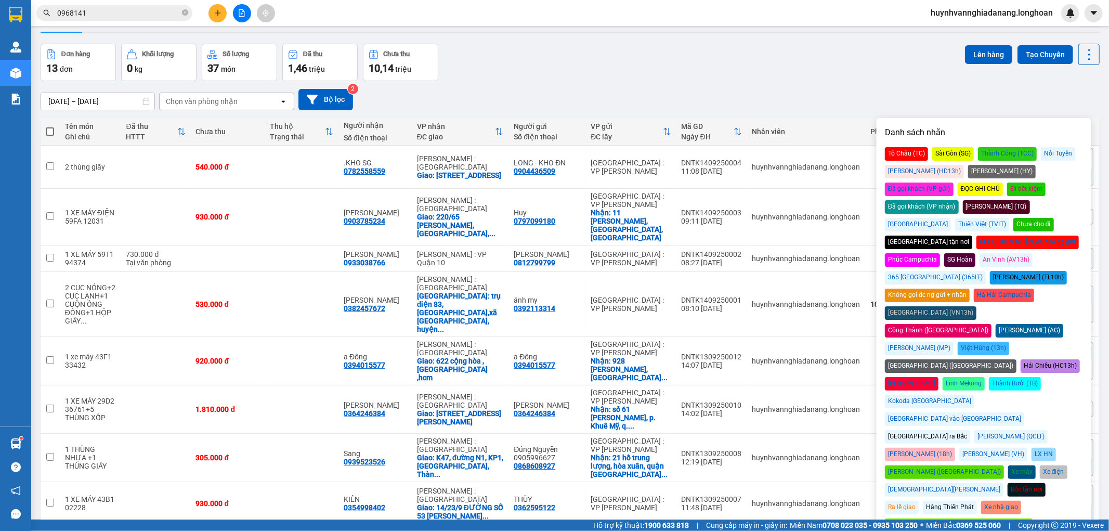
click at [953, 182] on div "Đã gọi khách (VP gửi)" at bounding box center [919, 189] width 69 height 14
click at [1024, 412] on div "Đà Nẵng vào Nam" at bounding box center [954, 419] width 139 height 14
click at [793, 85] on div "16/08/2025 – 14/09/2025 Press the down arrow key to interact with the calendar …" at bounding box center [570, 99] width 1059 height 37
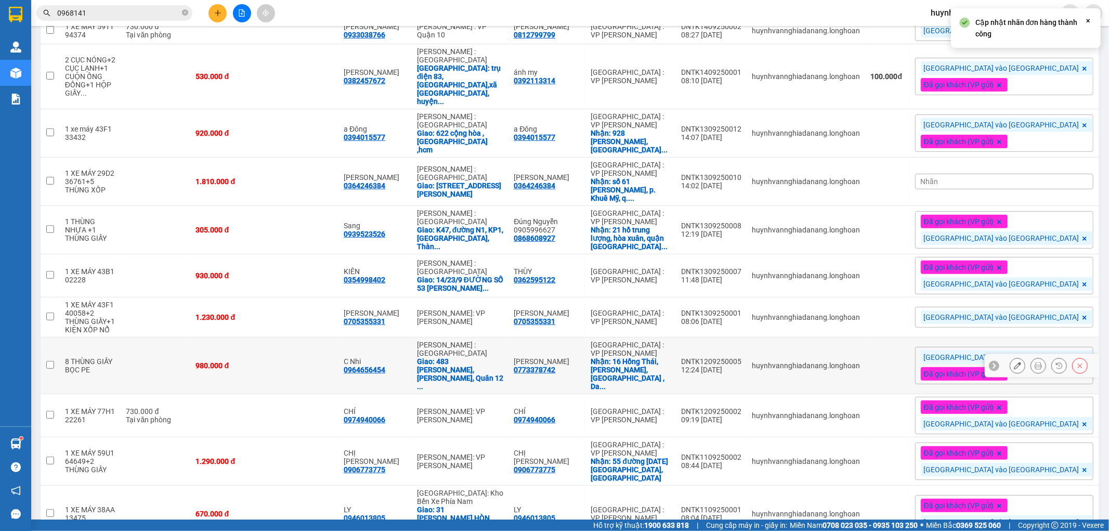
scroll to position [258, 0]
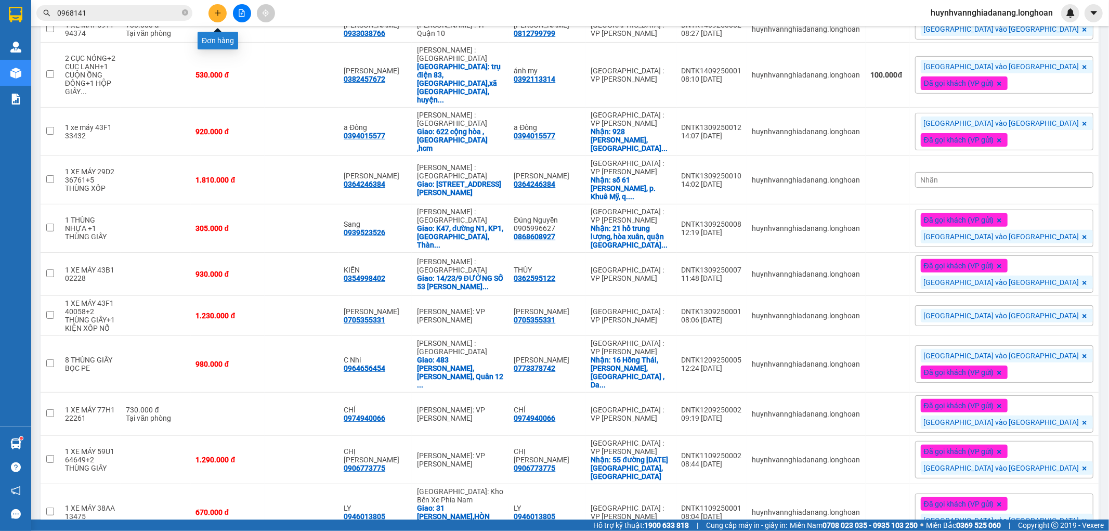
click at [212, 15] on button at bounding box center [217, 13] width 18 height 18
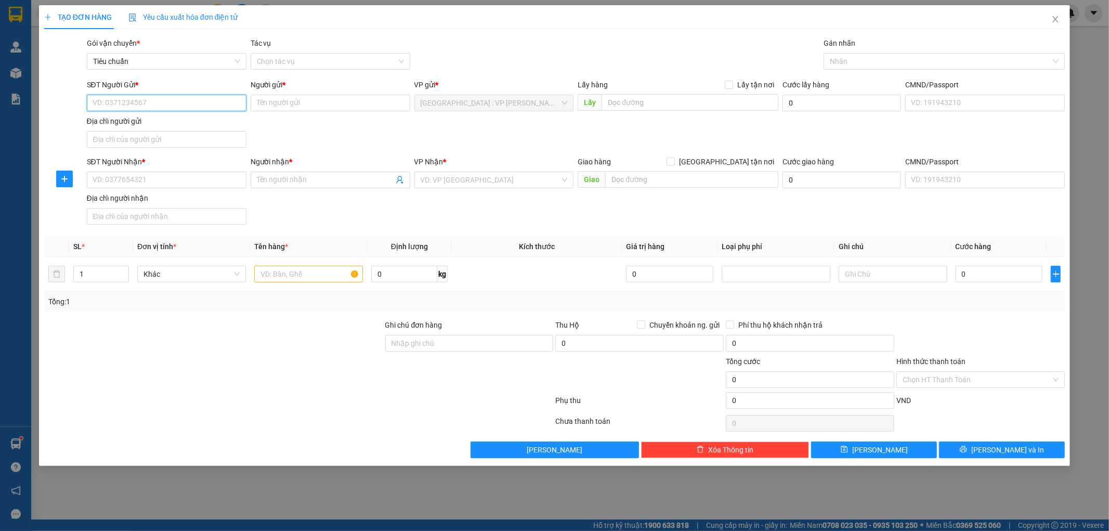
click at [159, 97] on input "SĐT Người Gửi *" at bounding box center [167, 103] width 160 height 17
drag, startPoint x: 217, startPoint y: 101, endPoint x: 238, endPoint y: 104, distance: 21.0
click at [217, 102] on input "0932009082" at bounding box center [167, 103] width 160 height 17
type input "0932009082"
click at [288, 96] on input "Người gửi *" at bounding box center [331, 103] width 160 height 17
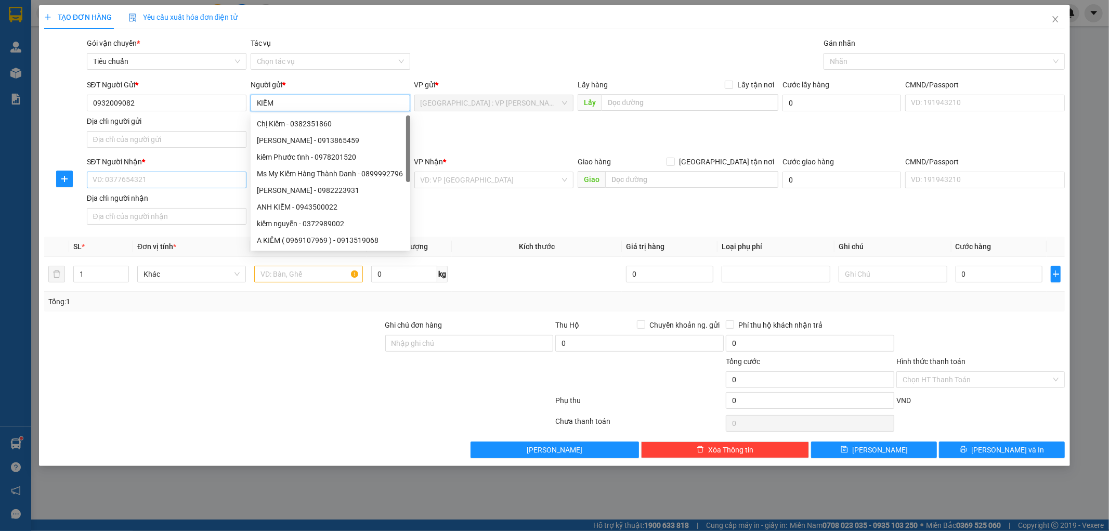
type input "KIỂM"
click at [156, 177] on input "SĐT Người Nhận *" at bounding box center [167, 180] width 160 height 17
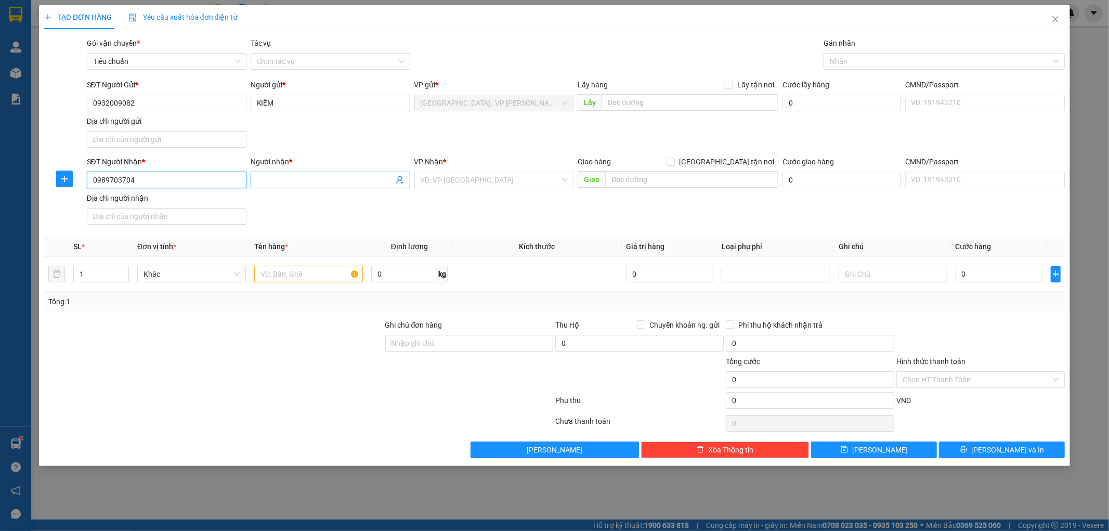
type input "0989703704"
click at [264, 177] on input "Người nhận *" at bounding box center [325, 179] width 137 height 11
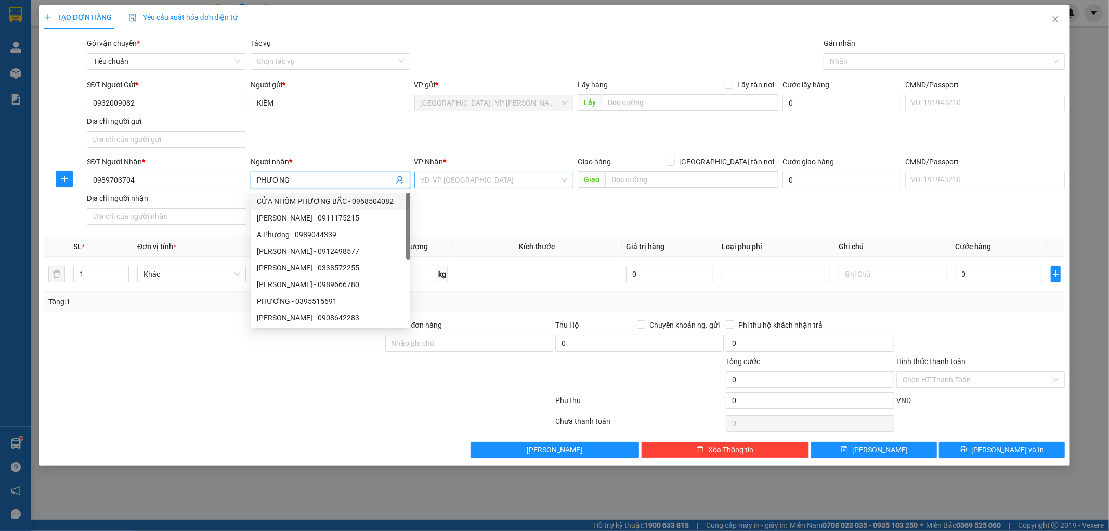
type input "PHƯƠNG"
click at [492, 177] on input "search" at bounding box center [490, 180] width 140 height 16
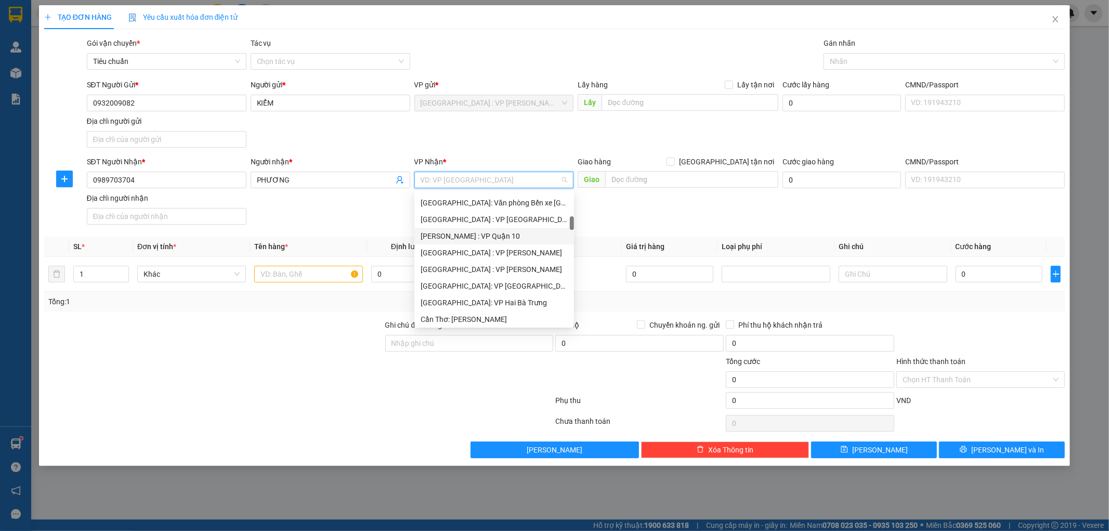
scroll to position [346, 0]
click at [518, 238] on div "[PERSON_NAME] : [GEOGRAPHIC_DATA]" at bounding box center [493, 236] width 147 height 11
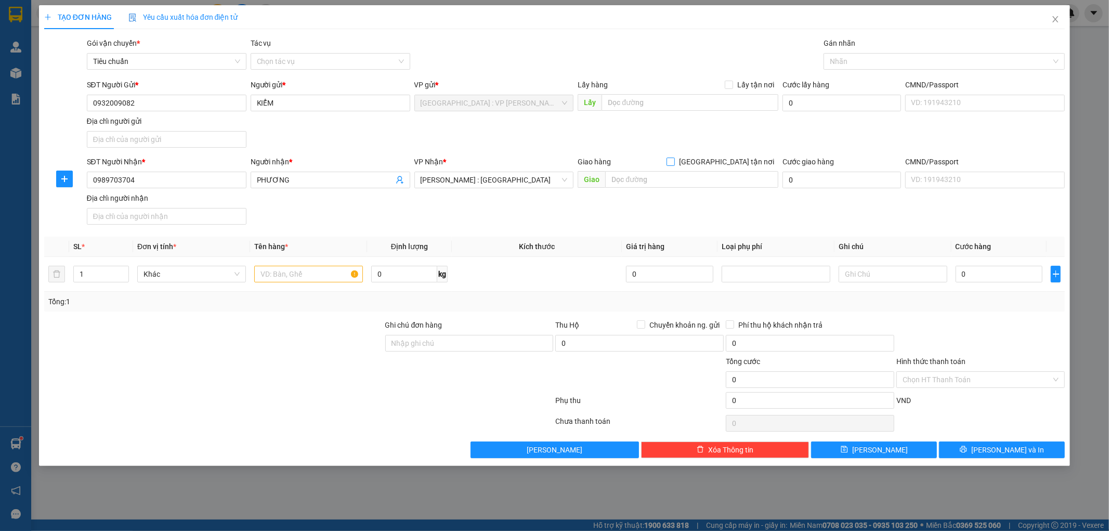
click at [674, 164] on input "[GEOGRAPHIC_DATA] tận nơi" at bounding box center [669, 160] width 7 height 7
checkbox input "true"
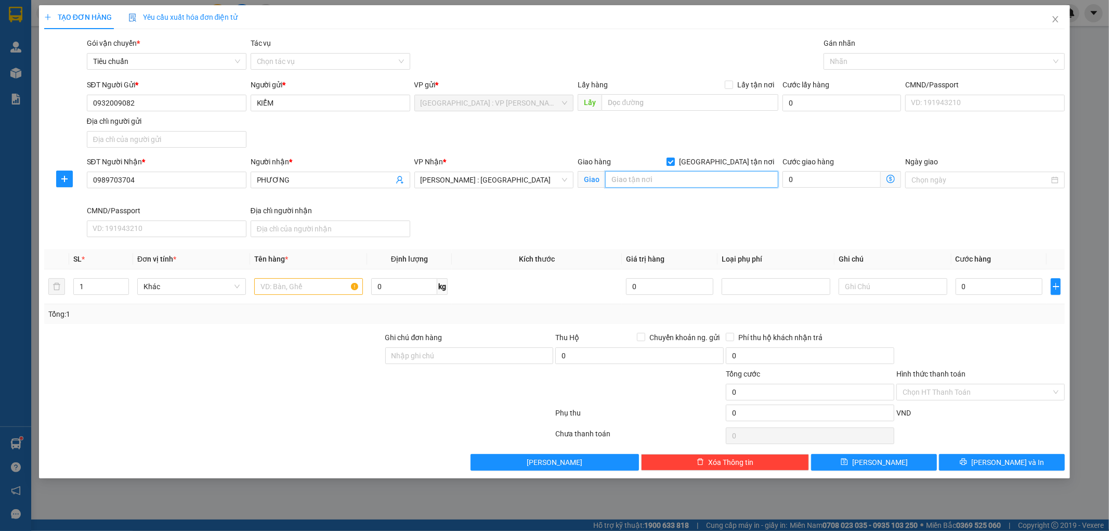
click at [708, 177] on input "text" at bounding box center [691, 179] width 173 height 17
click at [643, 177] on input "text" at bounding box center [691, 179] width 173 height 17
paste input "TP Đồng Xoài (SG): 88 Quốc lộ 14, Phường Tân Đồng, Thành Phố Đồng Xoài, Tỉnh Bì…"
type input "TP Đồng Xoài (SG): 88 Quốc lộ 14, Phường Tân Đồng, Thành Phố Đồng Xoài, Tỉnh Bì…"
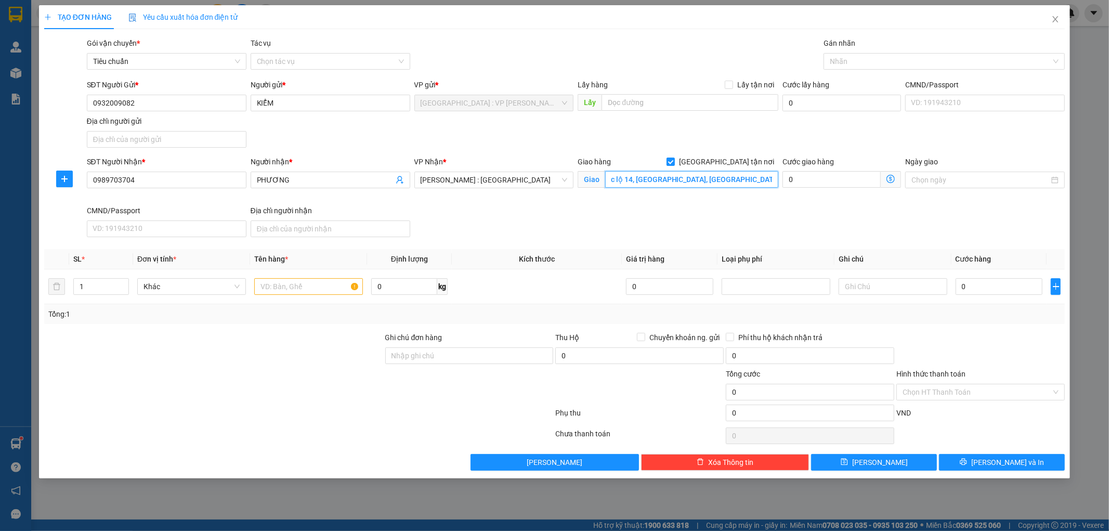
scroll to position [0, 0]
click at [320, 287] on input "text" at bounding box center [308, 286] width 109 height 17
type input "1 THÙNG GIẤY"
drag, startPoint x: 424, startPoint y: 354, endPoint x: 440, endPoint y: 360, distance: 16.9
click at [424, 354] on input "Ghi chú đơn hàng" at bounding box center [469, 355] width 168 height 17
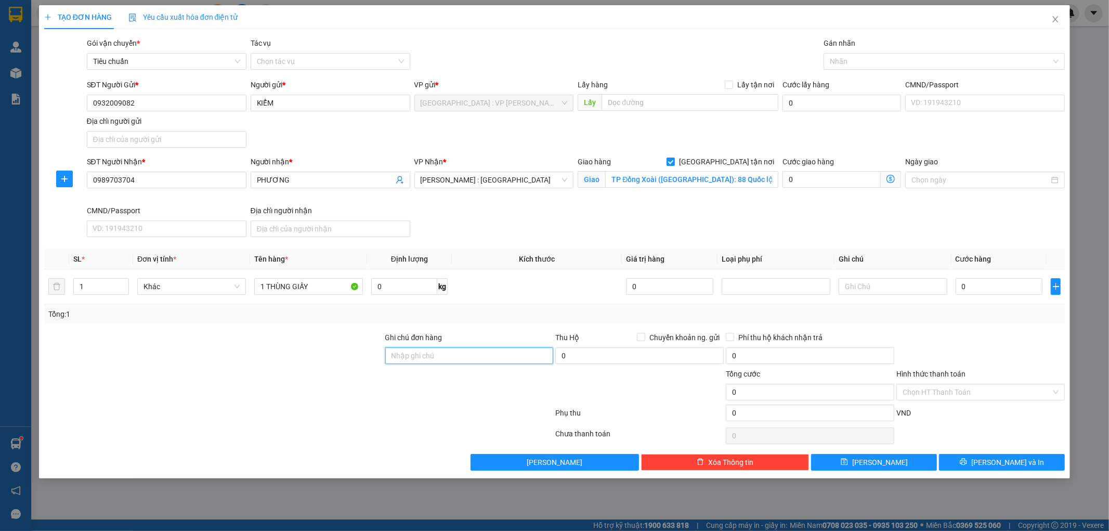
type input "KHÔNG BAO HƯ VỠ,MÓP MÉO"
click at [993, 290] on input "0" at bounding box center [998, 286] width 87 height 17
type input "2"
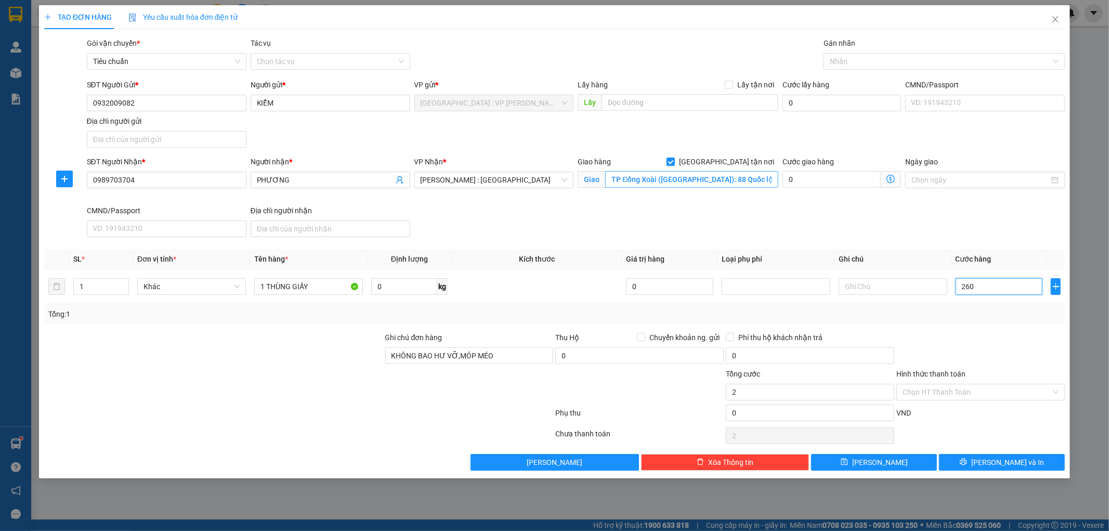
type input "2.600"
type input "26.000"
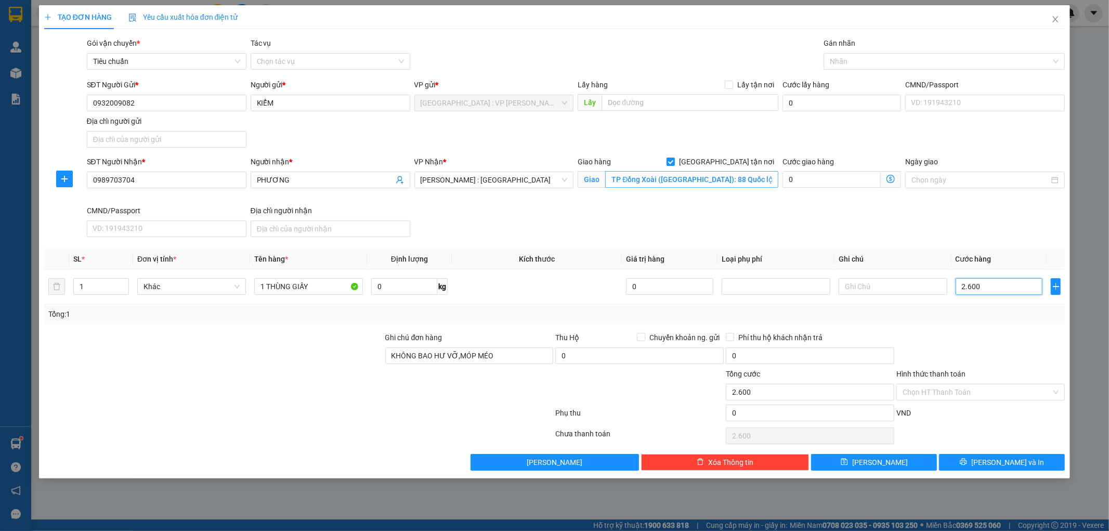
type input "26.000"
type input "260.000"
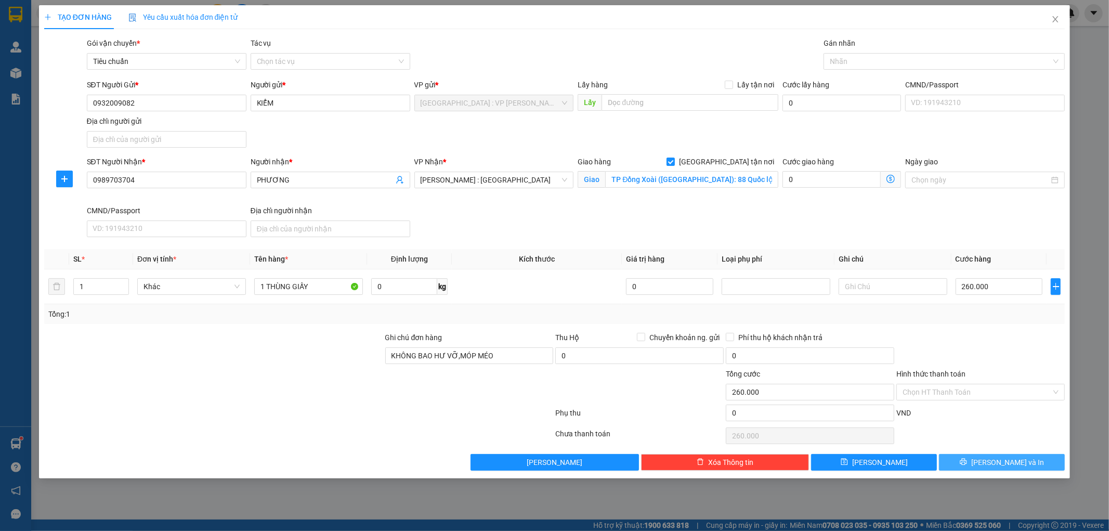
click at [997, 463] on span "Lưu và In" at bounding box center [1007, 461] width 73 height 11
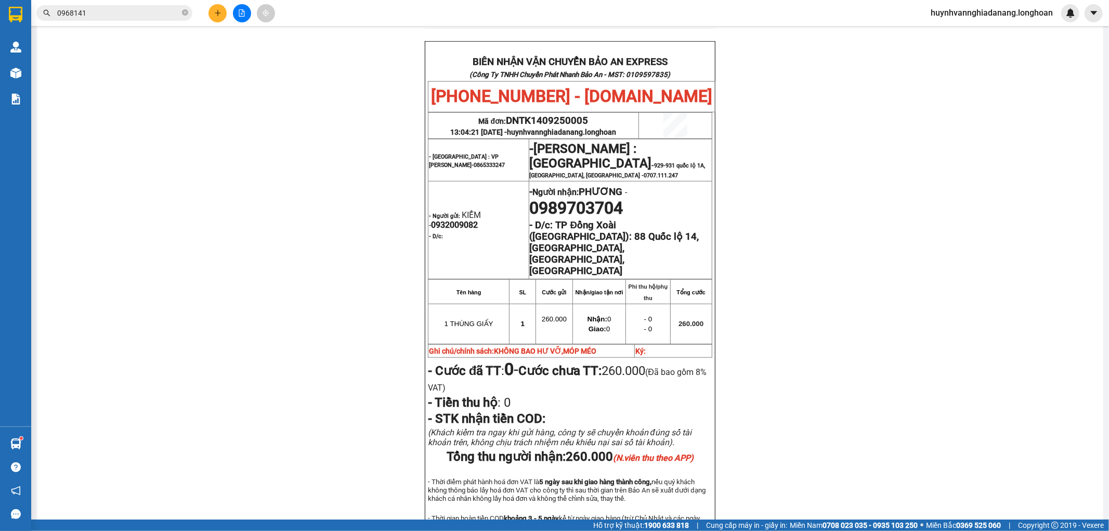
scroll to position [520, 0]
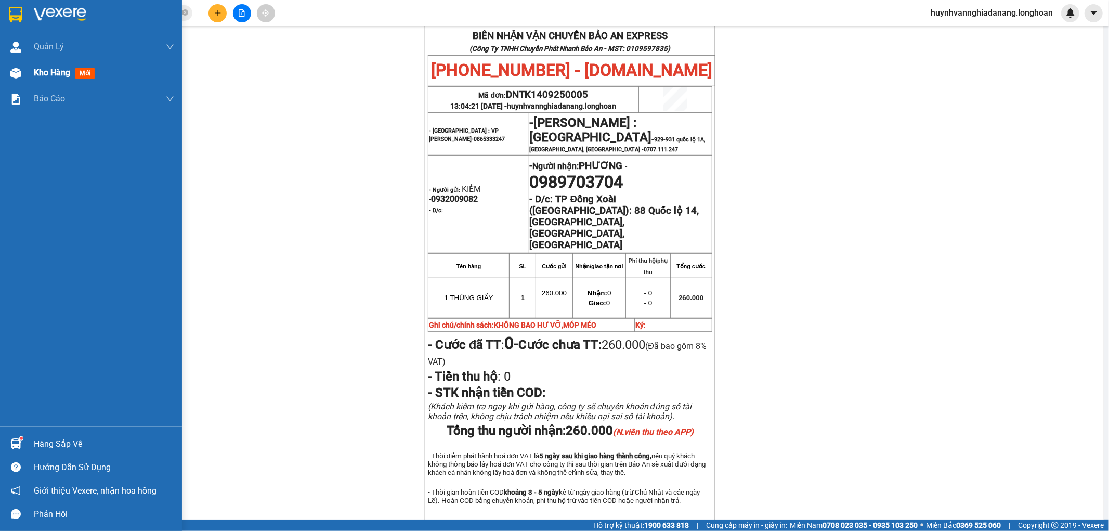
click at [37, 74] on span "Kho hàng" at bounding box center [52, 73] width 36 height 10
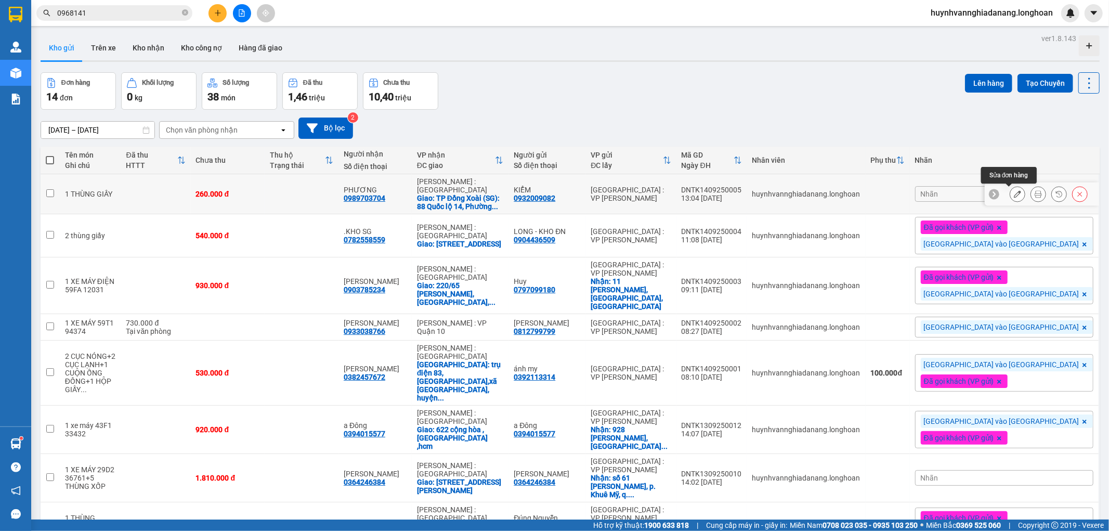
click at [1014, 193] on icon at bounding box center [1017, 193] width 7 height 7
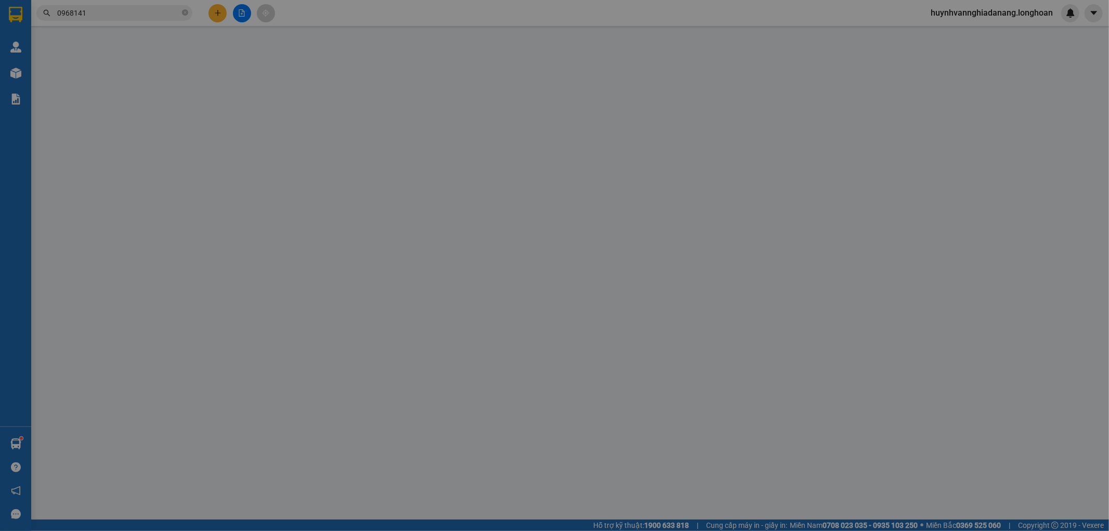
type input "0932009082"
type input "KIỂM"
type input "0989703704"
type input "PHƯƠNG"
checkbox input "true"
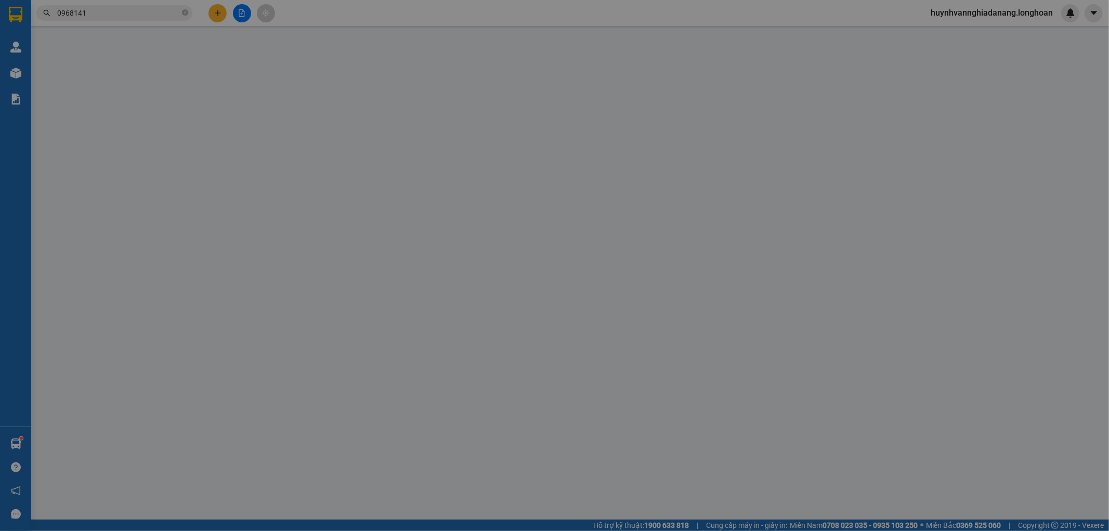
type input "TP Đồng Xoài (SG): 88 Quốc lộ 14, Phường Tân Đồng, Thành Phố Đồng Xoài, Tỉnh Bì…"
type input "KHÔNG BAO HƯ VỠ,MÓP MÉO"
type input "260.000"
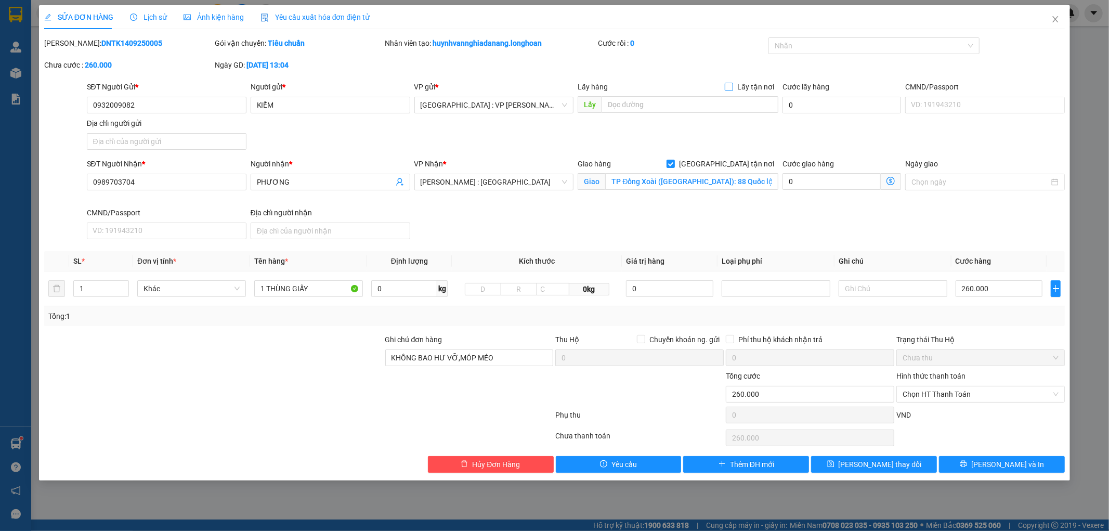
click at [732, 88] on input "Lấy tận nơi" at bounding box center [728, 86] width 7 height 7
checkbox input "true"
click at [820, 107] on input "0" at bounding box center [831, 104] width 98 height 17
type input "6"
type input "260.006"
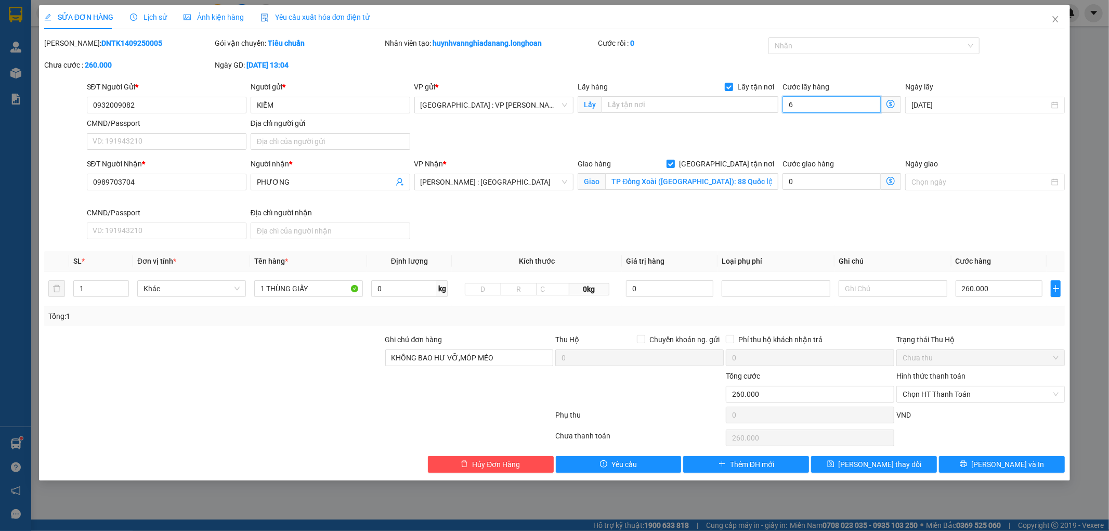
type input "260.006"
type input "260.065"
type input "650"
type input "260.650"
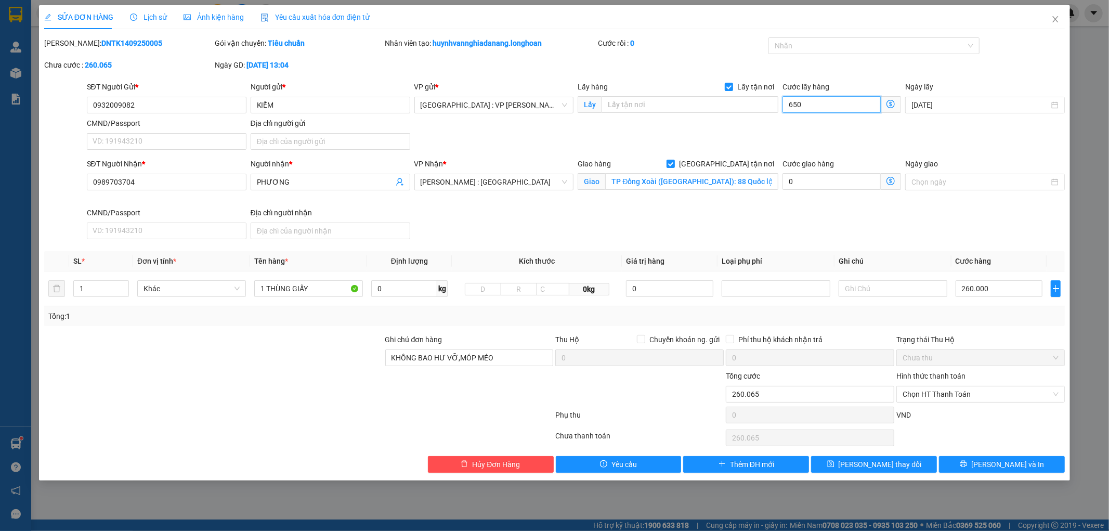
type input "260.650"
type input "6.500"
type input "266.500"
type input "325.000"
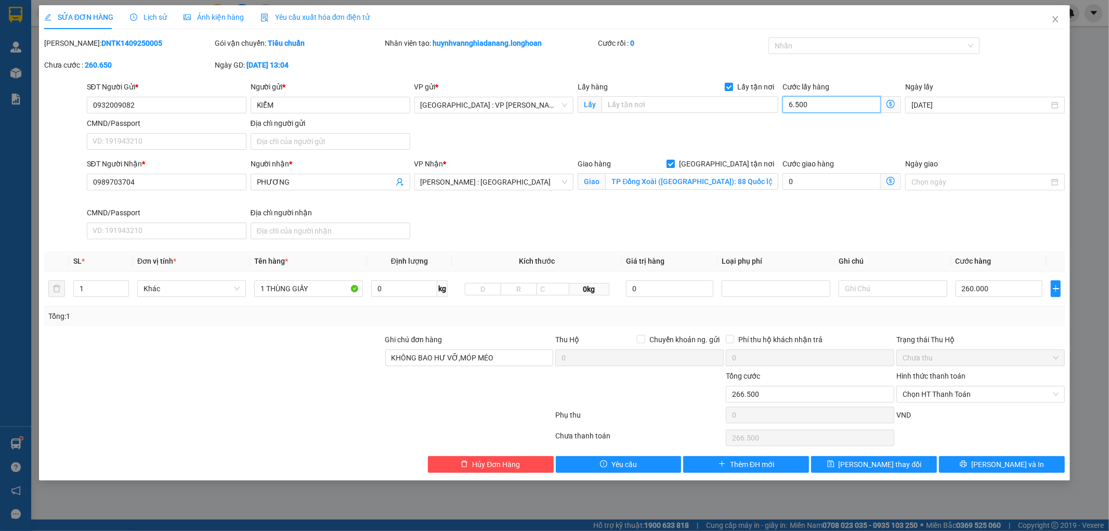
type input "325.000"
type input "65.000"
click at [687, 102] on input "text" at bounding box center [689, 104] width 177 height 17
click at [672, 103] on input "text" at bounding box center [689, 104] width 177 height 17
paste input "30 nguyễn xuân khoát, an hải bắc, sơn trà"
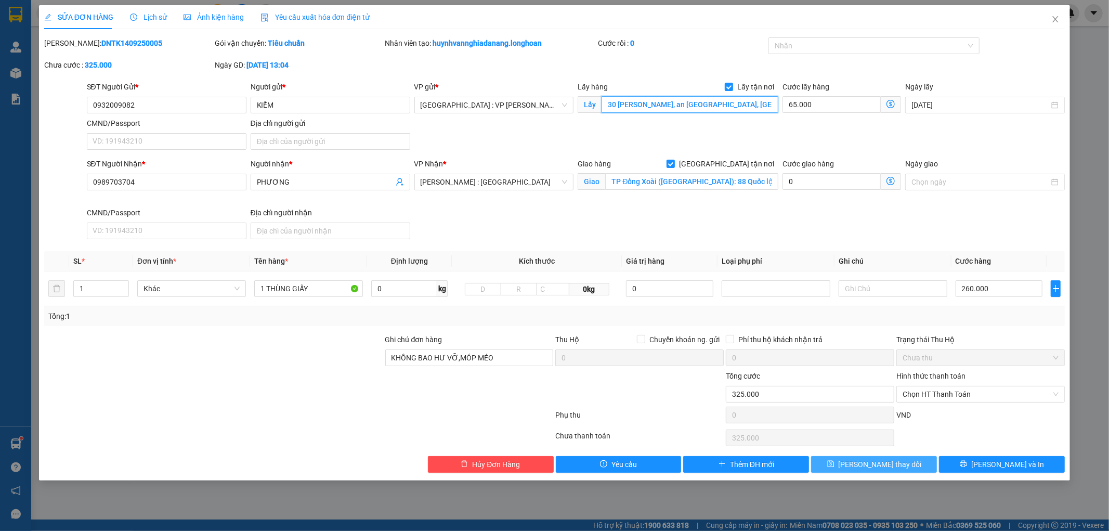
type input "30 nguyễn xuân khoát, an hải bắc, sơn trà"
click at [905, 468] on button "Lưu thay đổi" at bounding box center [874, 464] width 126 height 17
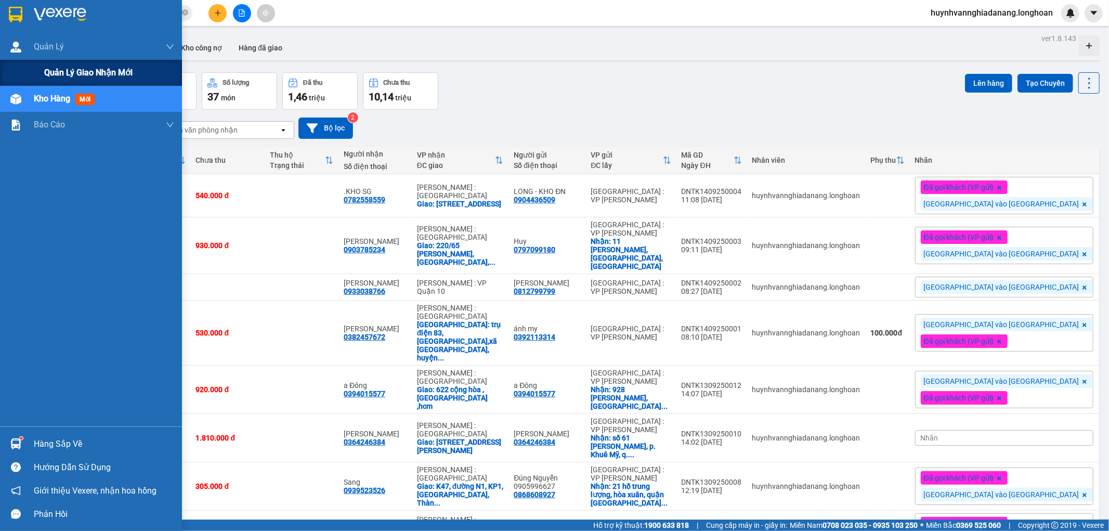
click at [57, 71] on span "Quản lý giao nhận mới" at bounding box center [88, 72] width 88 height 13
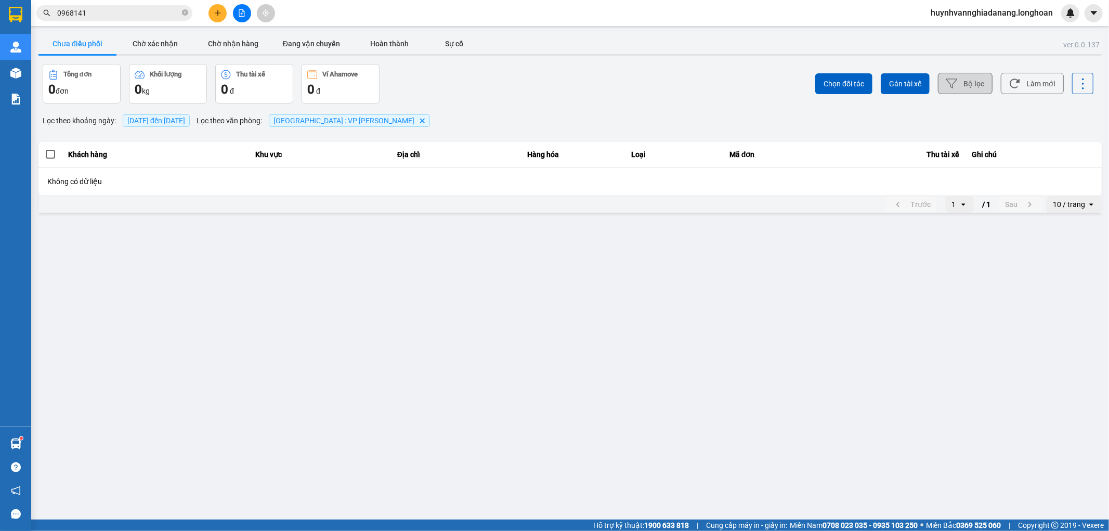
click at [971, 82] on button "Bộ lọc" at bounding box center [965, 83] width 55 height 21
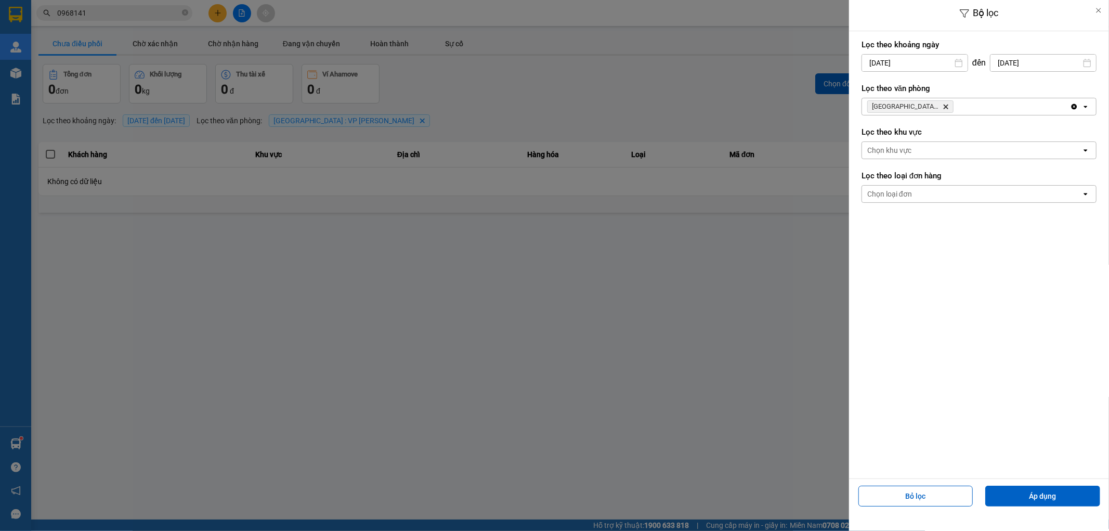
click at [1048, 63] on input "13/09/2025" at bounding box center [1043, 63] width 106 height 17
click at [1085, 163] on div "14" at bounding box center [1090, 161] width 15 height 12
type input "14/09/2025"
click at [1032, 492] on button "Áp dụng" at bounding box center [1042, 495] width 115 height 21
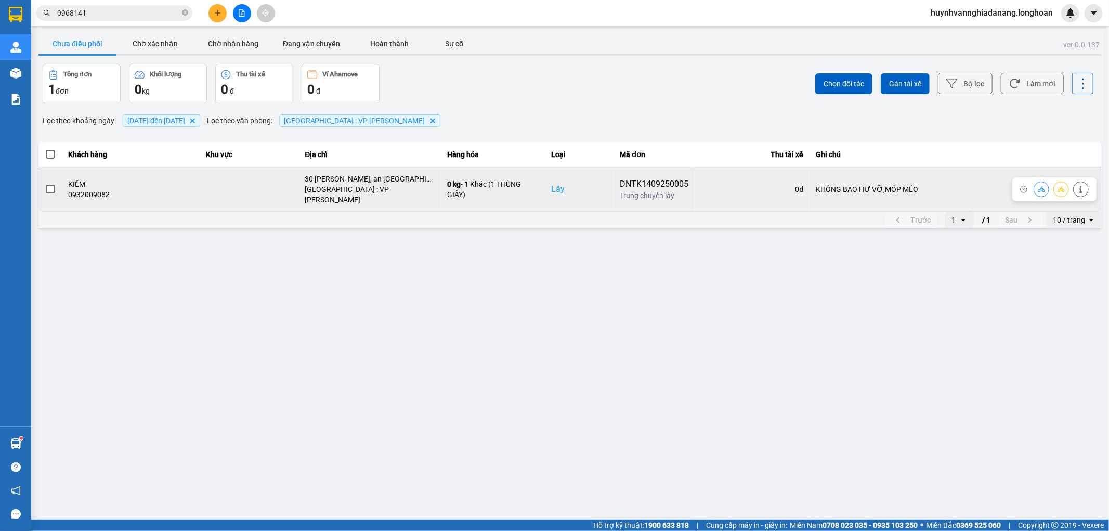
click at [638, 178] on div "DNTK1409250005" at bounding box center [654, 184] width 69 height 12
copy div "DNTK1409250005"
click at [50, 188] on span at bounding box center [50, 189] width 9 height 9
click at [45, 183] on input "checkbox" at bounding box center [45, 183] width 0 height 0
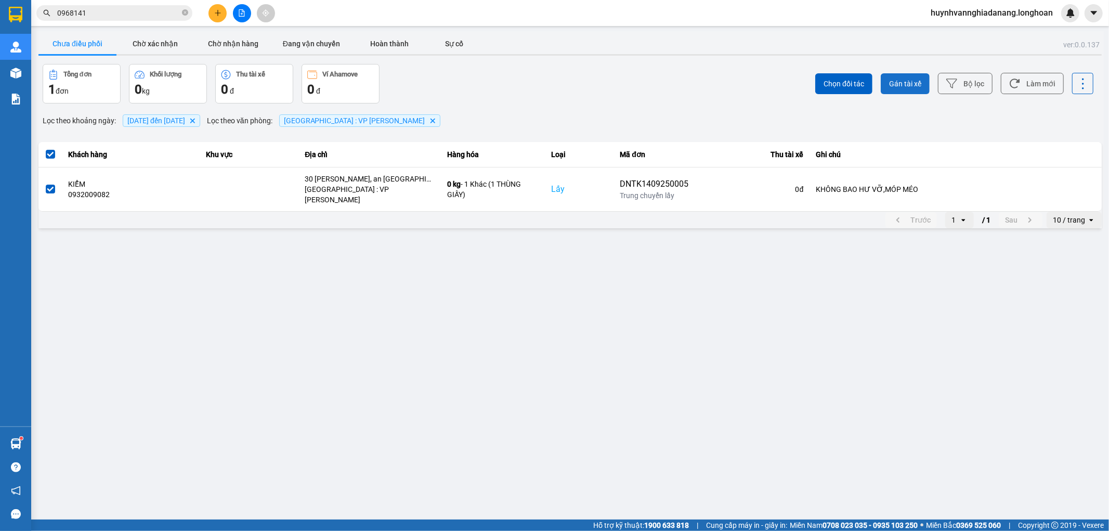
click at [908, 80] on span "Gán tài xế" at bounding box center [905, 83] width 32 height 10
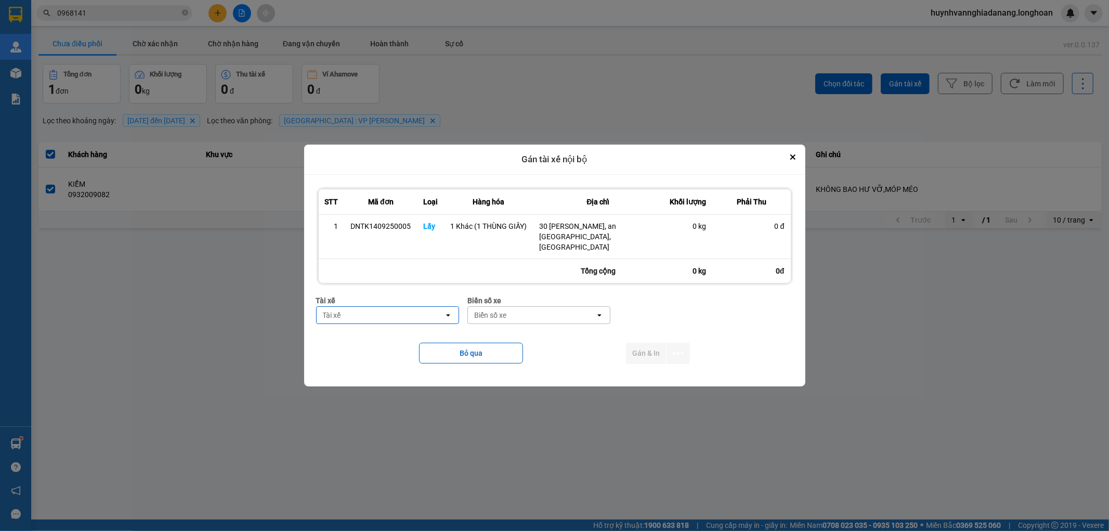
click at [406, 314] on div "Tài xế" at bounding box center [380, 315] width 127 height 17
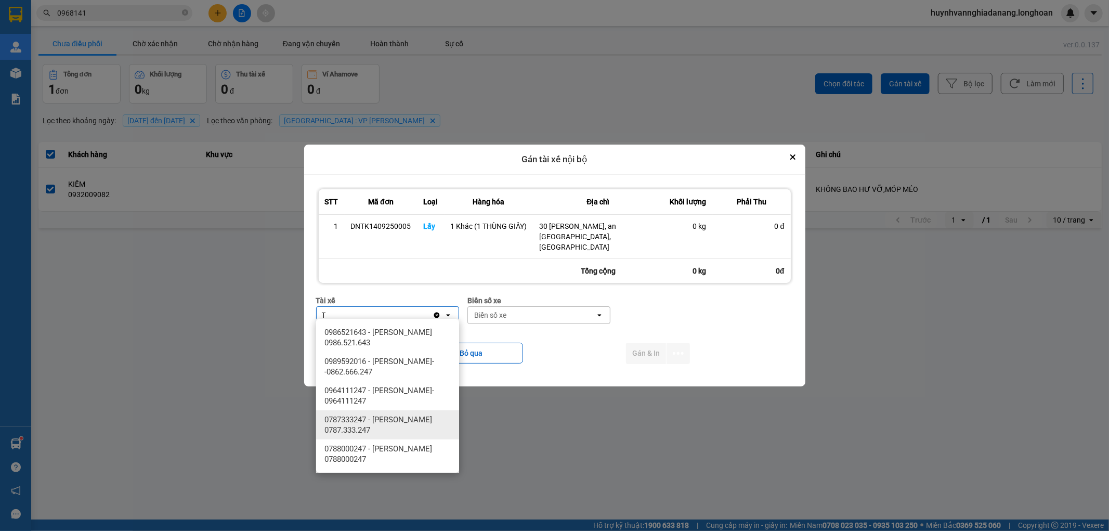
type input "T"
click at [413, 437] on div "0787333247 - Phạm Thanh Tuấn 0787.333.247" at bounding box center [387, 424] width 143 height 29
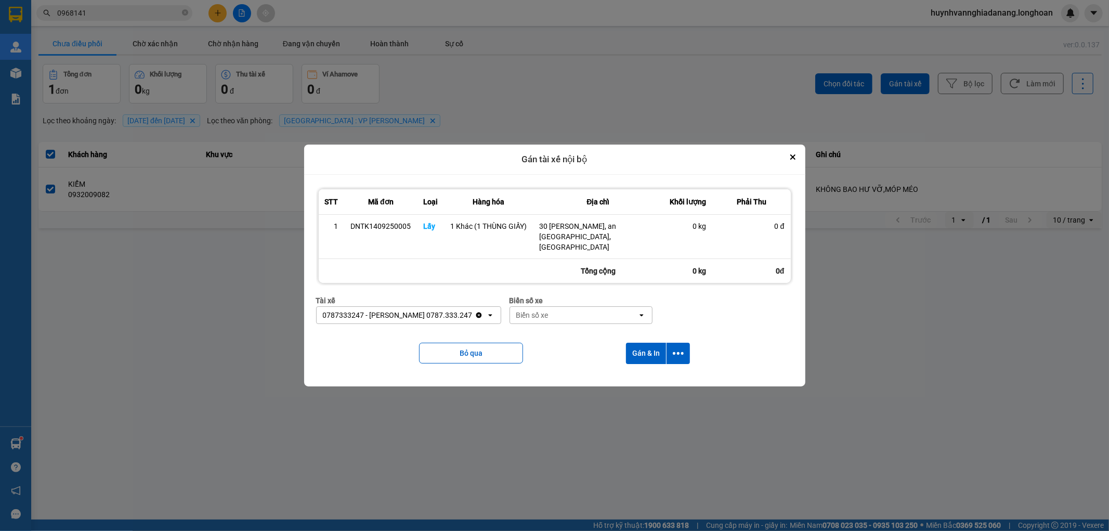
click at [555, 312] on div "Biển số xe" at bounding box center [573, 315] width 127 height 17
type input "6268"
drag, startPoint x: 568, startPoint y: 331, endPoint x: 586, endPoint y: 335, distance: 18.2
click at [570, 331] on div "29H-962.68" at bounding box center [582, 332] width 143 height 19
click at [684, 348] on button "dialog" at bounding box center [677, 353] width 23 height 21
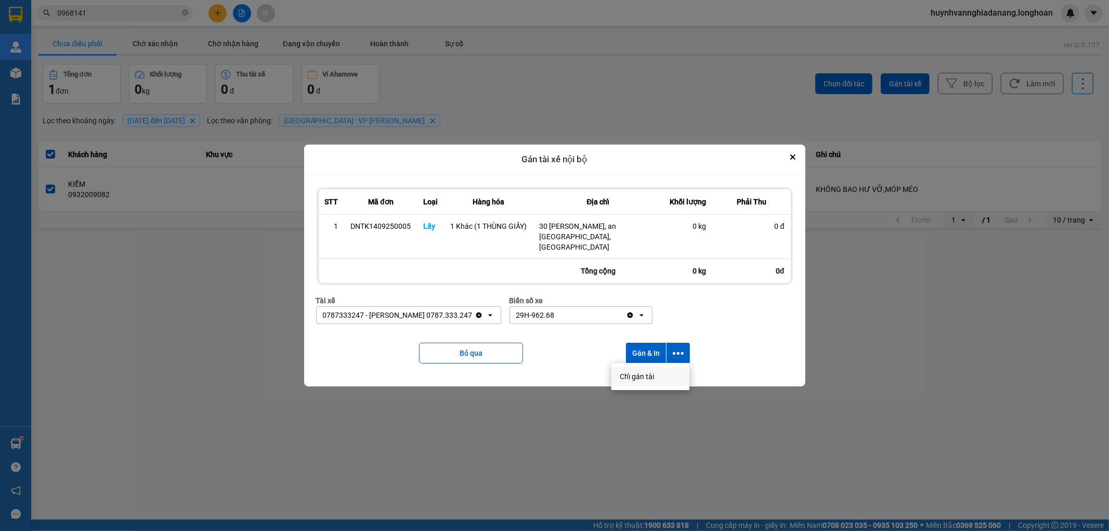
click at [648, 377] on span "Chỉ gán tài" at bounding box center [637, 376] width 34 height 10
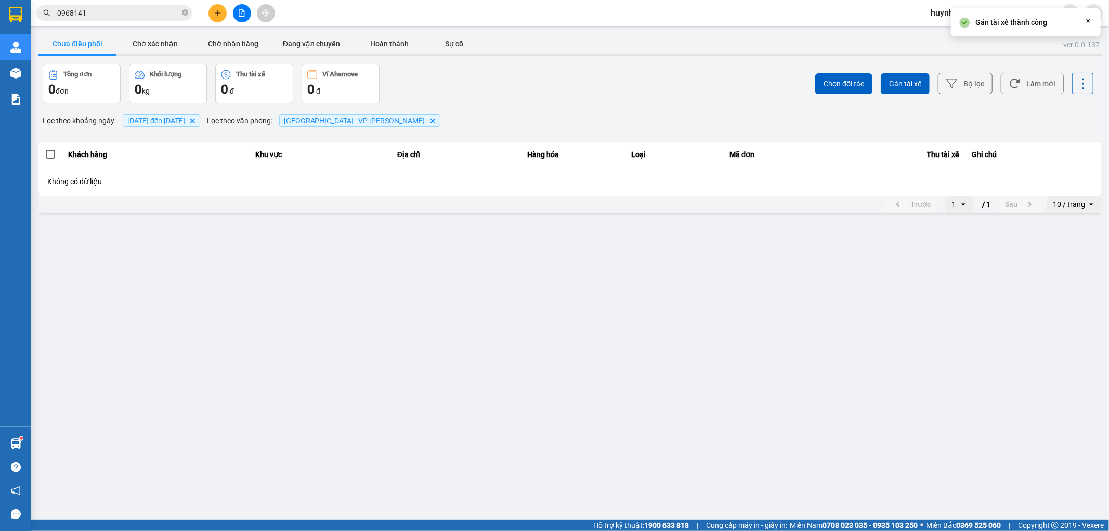
click at [122, 12] on input "0968141" at bounding box center [118, 12] width 123 height 11
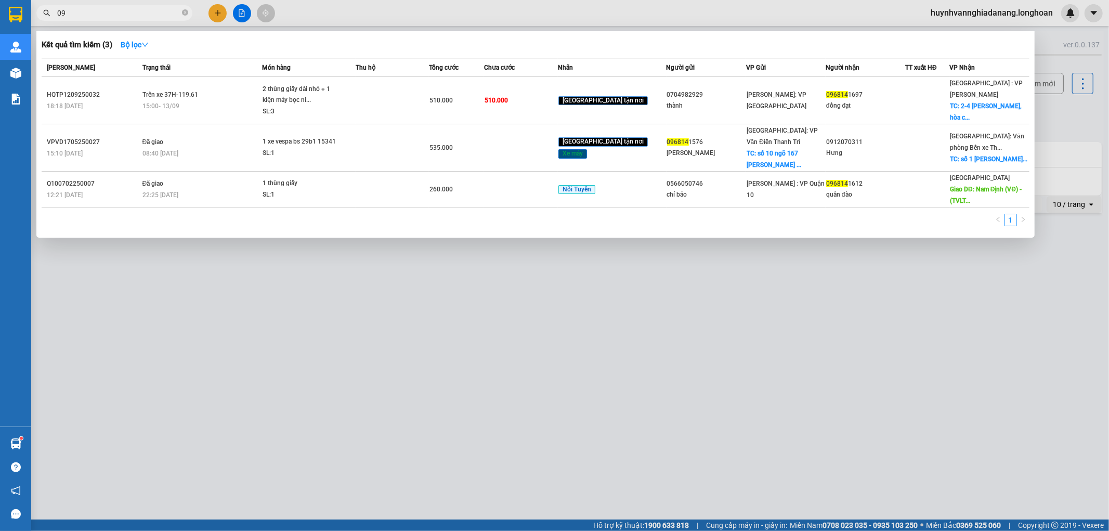
type input "0"
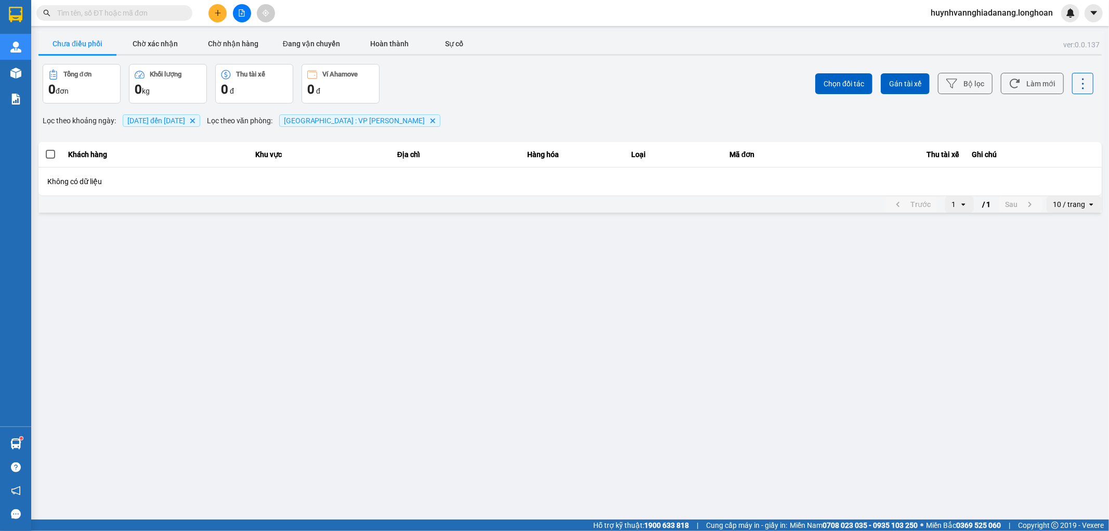
paste input "DNTK1409250005"
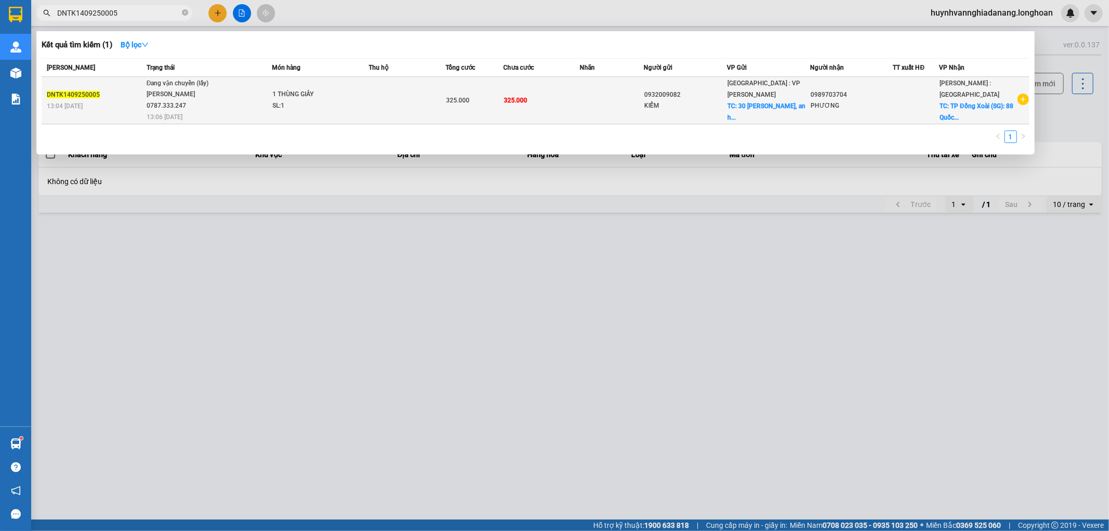
type input "DNTK1409250005"
click at [410, 90] on td at bounding box center [407, 100] width 77 height 47
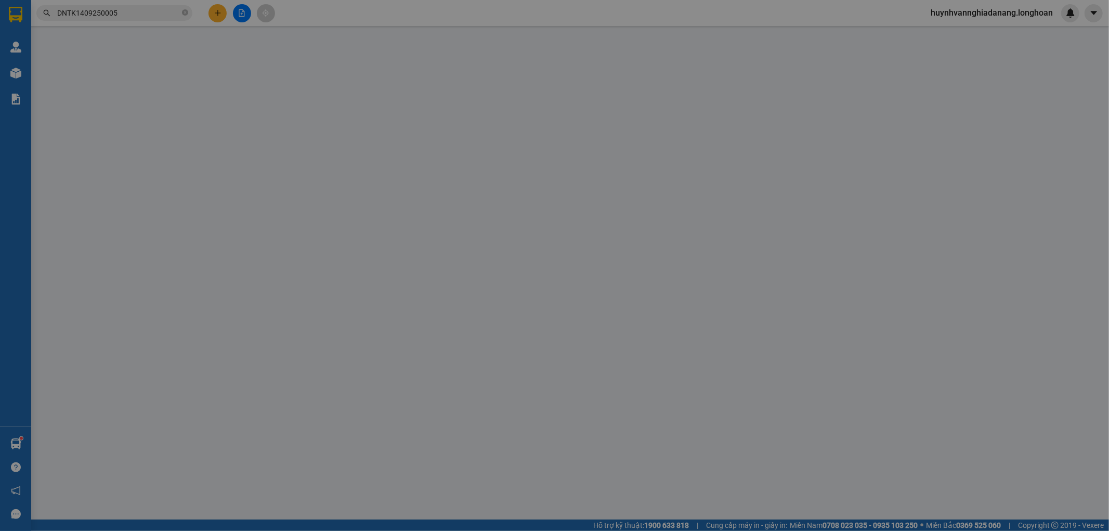
type input "0932009082"
type input "KIỂM"
checkbox input "true"
type input "30 nguyễn xuân khoát, an hải bắc, sơn trà"
type input "0989703704"
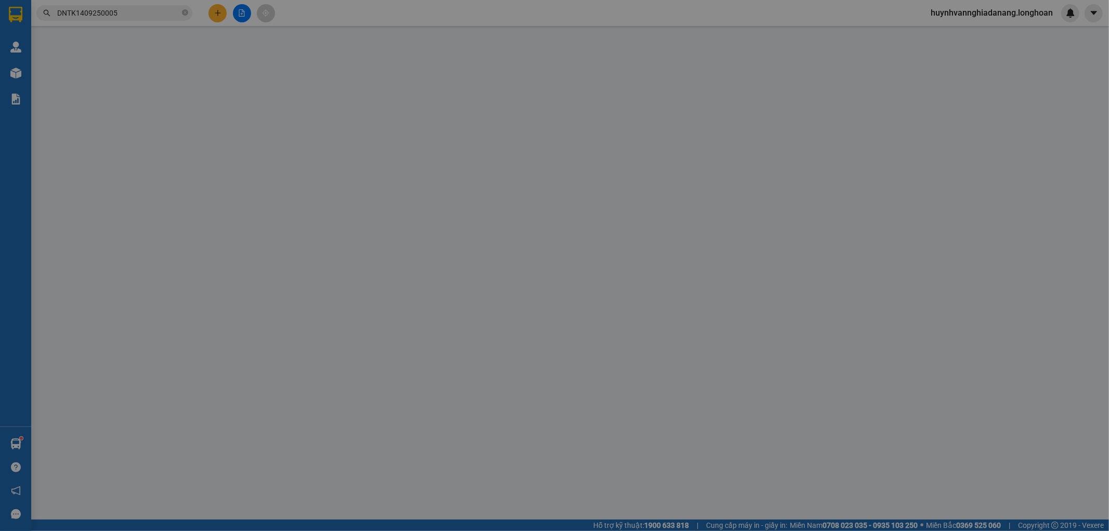
type input "PHƯƠNG"
checkbox input "true"
type input "TP Đồng Xoài (SG): 88 Quốc lộ 14, Phường Tân Đồng, Thành Phố Đồng Xoài, Tỉnh Bì…"
type input "KHÔNG BAO HƯ VỠ,MÓP MÉO"
type input "325.000"
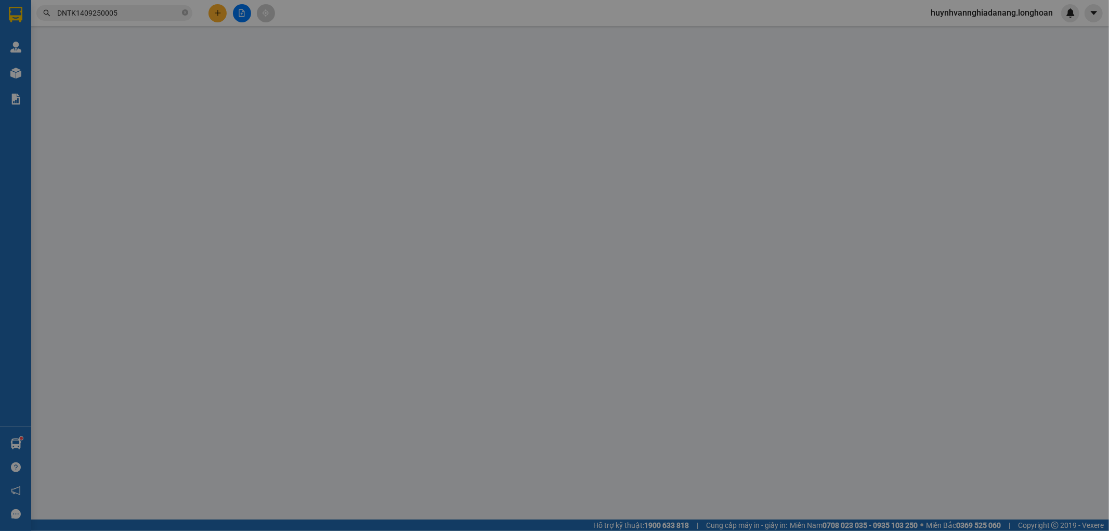
type input "325.000"
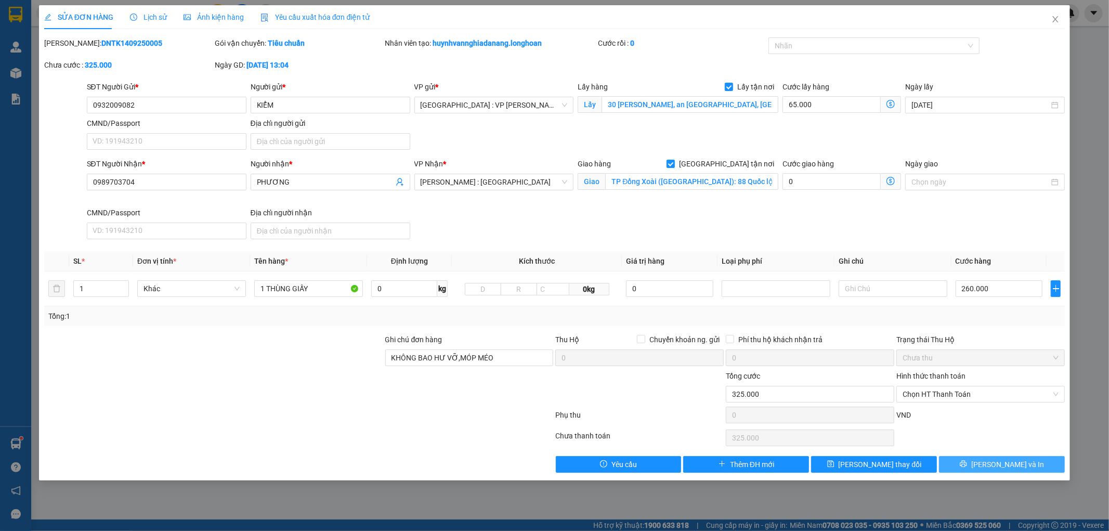
click at [1011, 461] on span "Lưu và In" at bounding box center [1007, 463] width 73 height 11
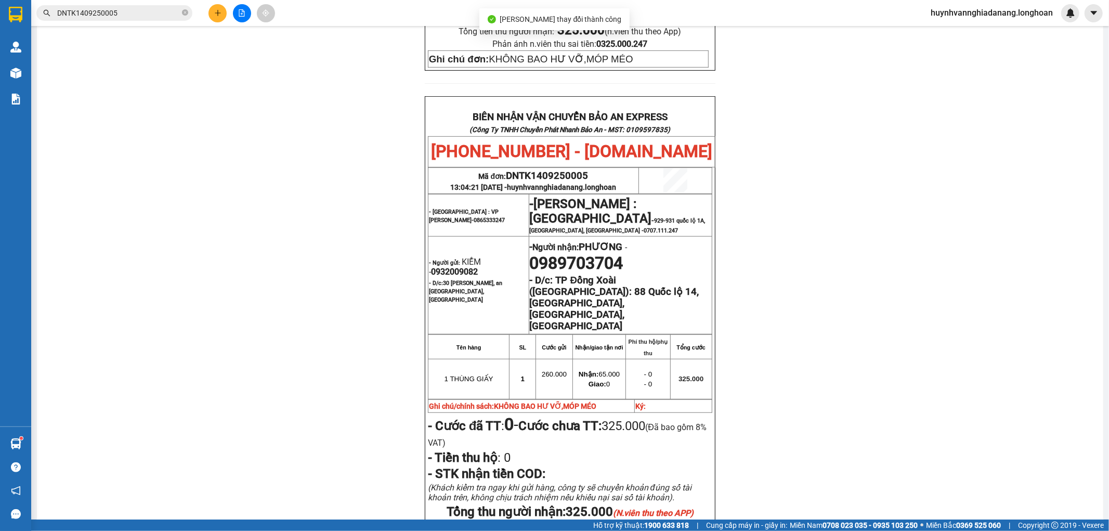
scroll to position [520, 0]
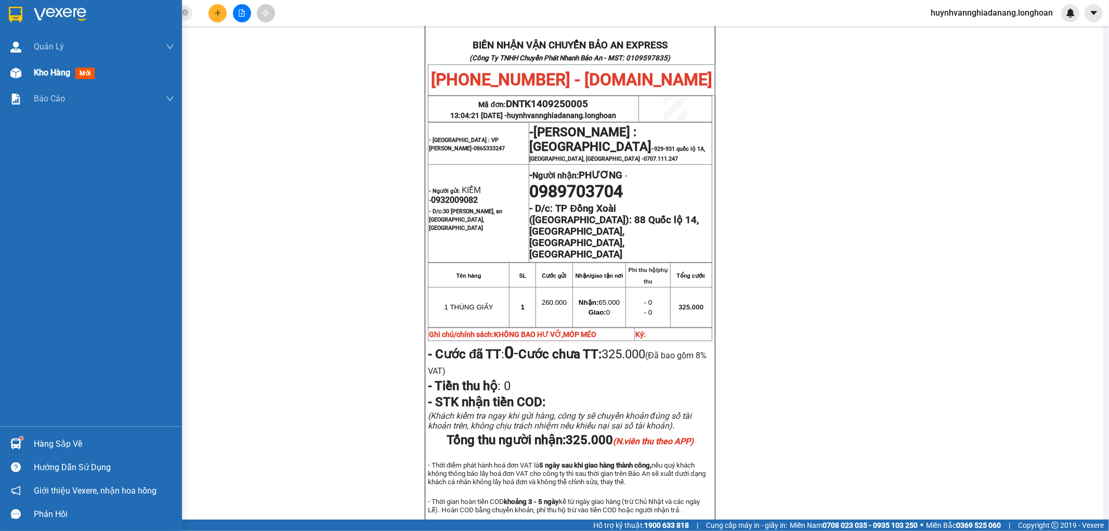
click at [47, 71] on span "Kho hàng" at bounding box center [52, 73] width 36 height 10
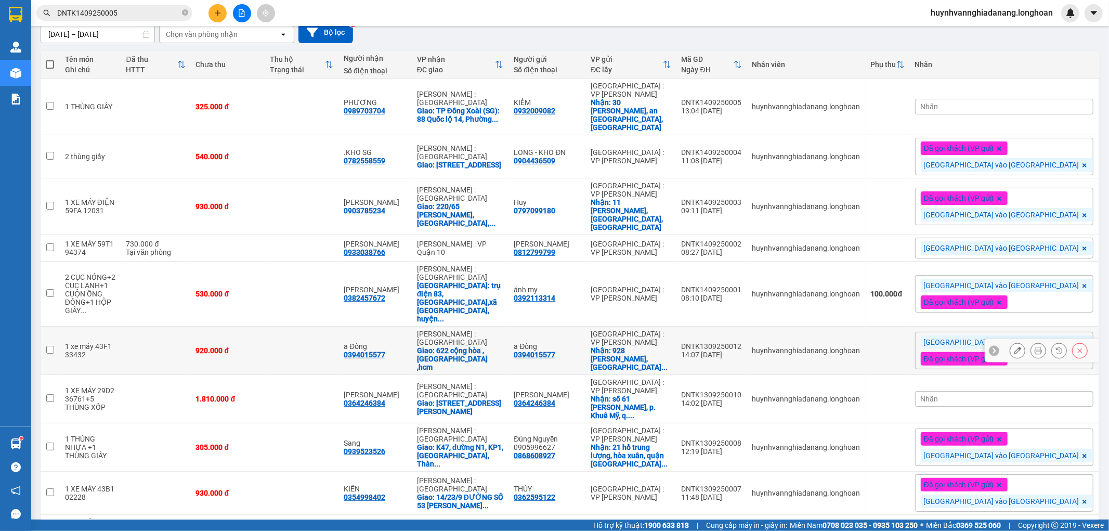
scroll to position [115, 0]
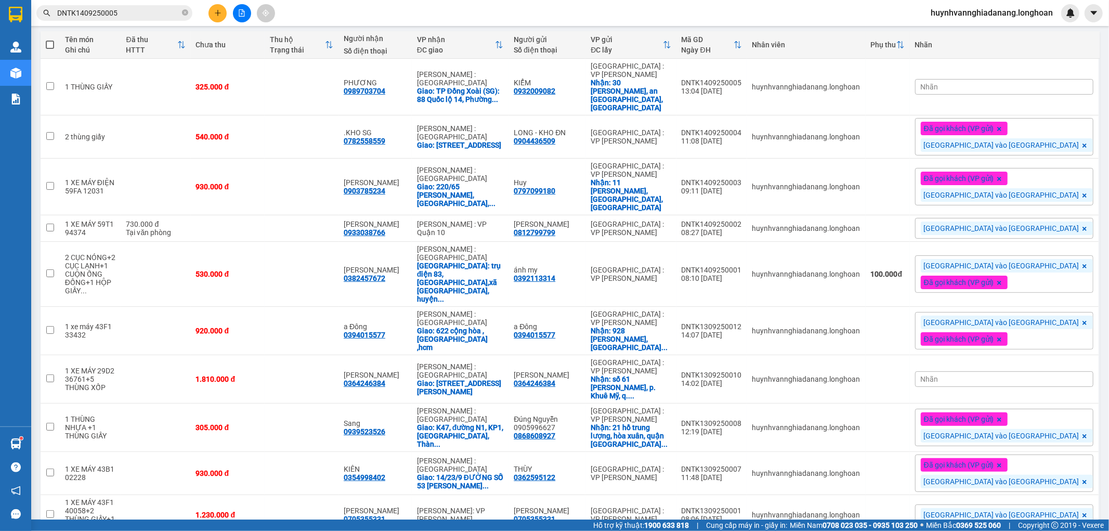
click at [1036, 371] on div "Nhãn" at bounding box center [1004, 379] width 178 height 16
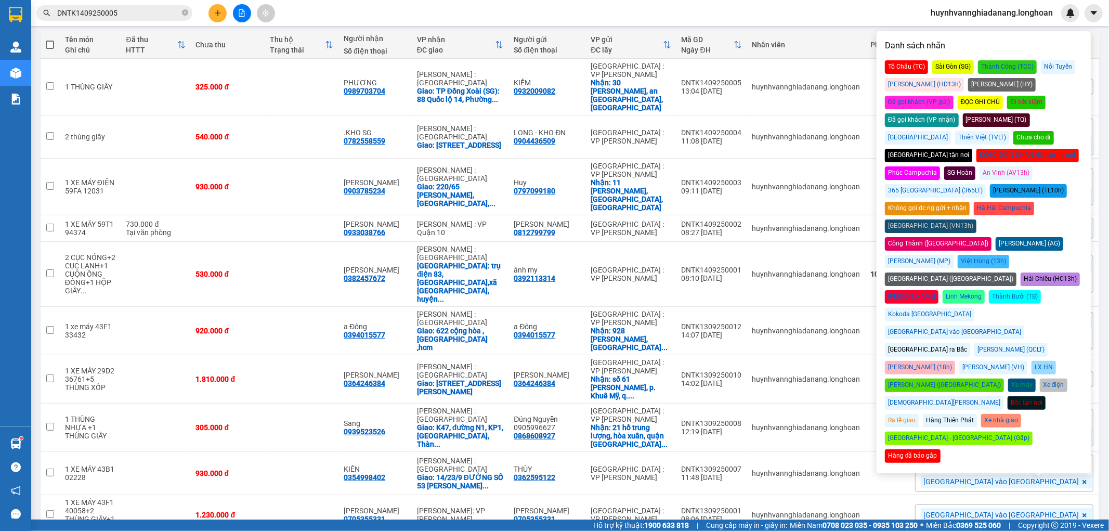
click at [953, 96] on div "Đã gọi khách (VP gửi)" at bounding box center [919, 103] width 69 height 14
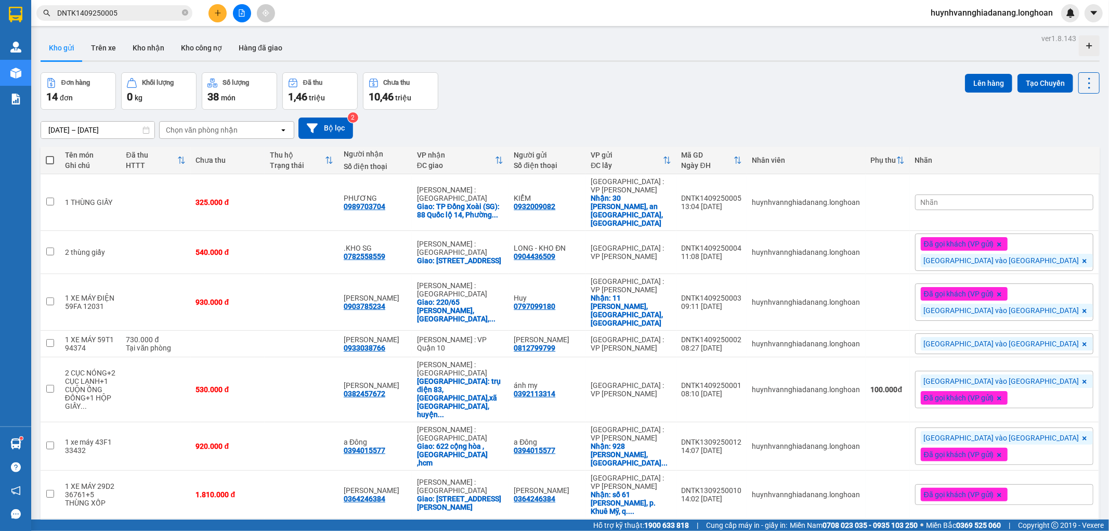
click at [767, 119] on div "16/08/2025 – 14/09/2025 Press the down arrow key to interact with the calendar …" at bounding box center [570, 127] width 1059 height 21
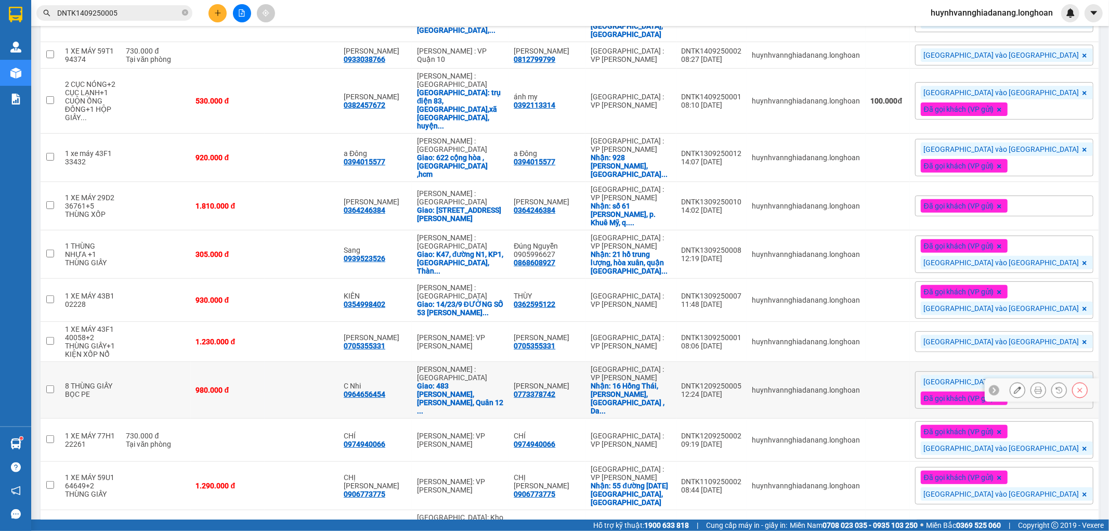
scroll to position [298, 0]
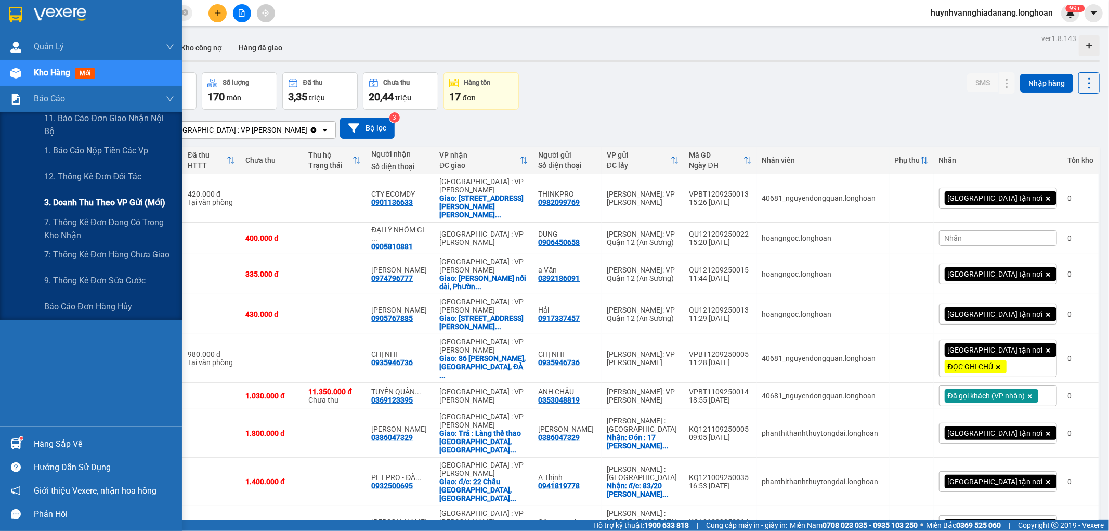
click at [125, 204] on span "3. Doanh Thu theo VP Gửi (mới)" at bounding box center [104, 202] width 121 height 13
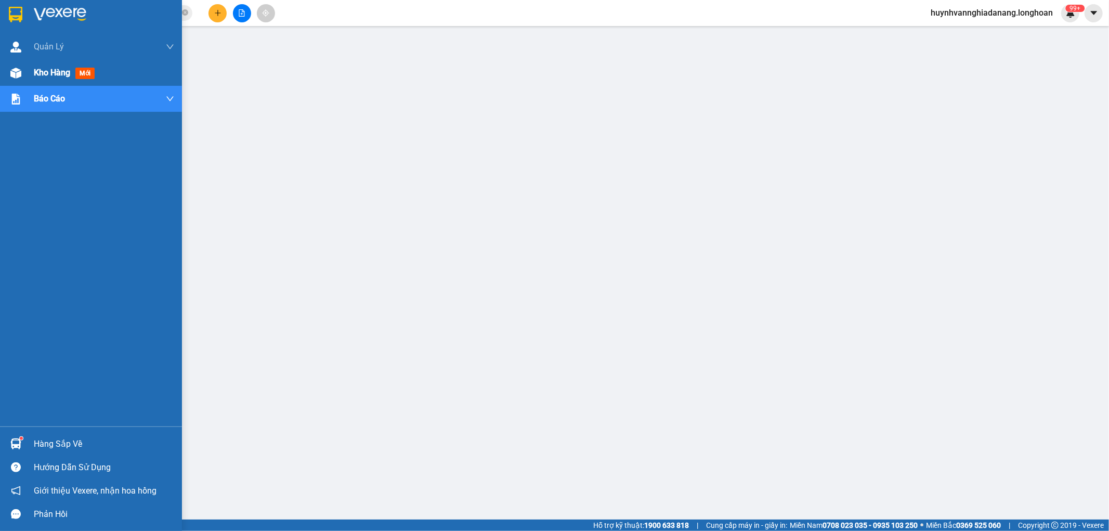
click at [43, 71] on span "Kho hàng" at bounding box center [52, 73] width 36 height 10
